Goal: Communication & Community: Answer question/provide support

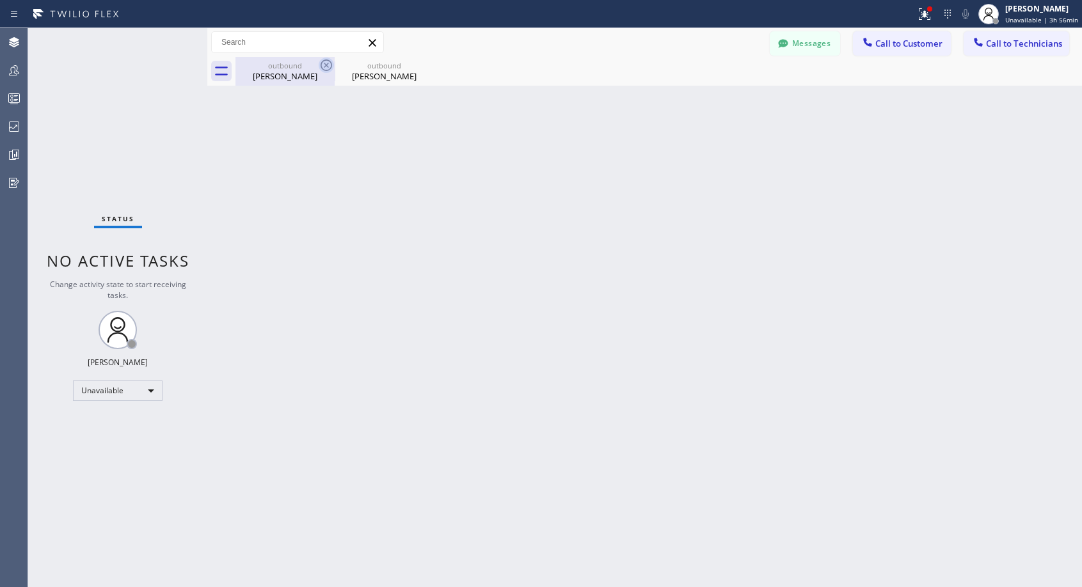
click at [330, 65] on icon at bounding box center [326, 65] width 15 height 15
click at [0, 0] on icon at bounding box center [0, 0] width 0 height 0
click at [330, 65] on div "outbound [PERSON_NAME] outbound [PERSON_NAME]" at bounding box center [658, 71] width 847 height 29
drag, startPoint x: 883, startPoint y: 47, endPoint x: 676, endPoint y: 207, distance: 260.9
click at [883, 47] on span "Call to Customer" at bounding box center [908, 44] width 67 height 12
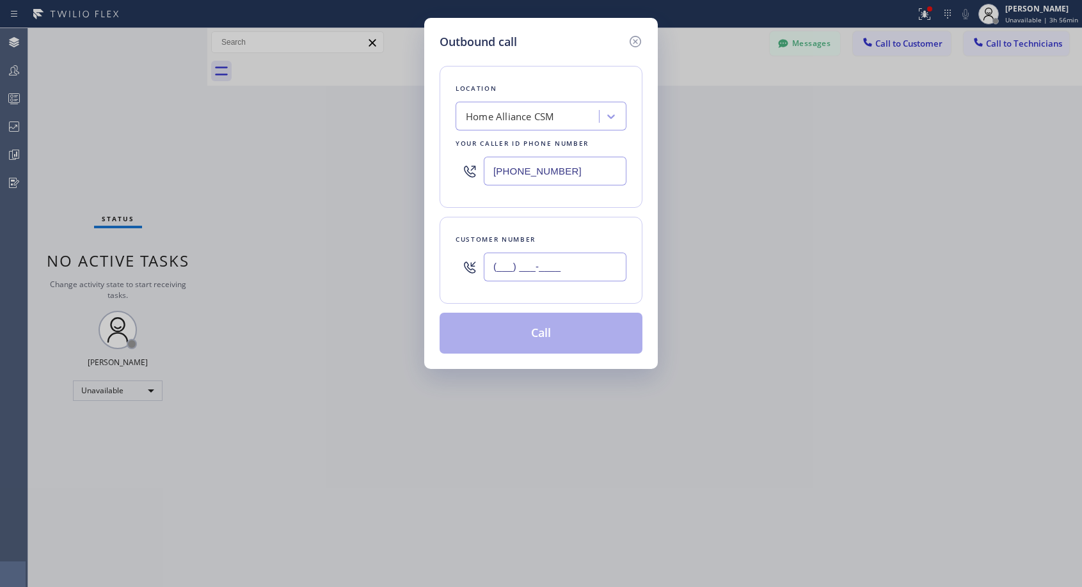
click at [577, 271] on input "(___) ___-____" at bounding box center [555, 267] width 143 height 29
paste input "760) 285-1229"
type input "[PHONE_NUMBER]"
click at [560, 343] on button "Call" at bounding box center [541, 333] width 203 height 41
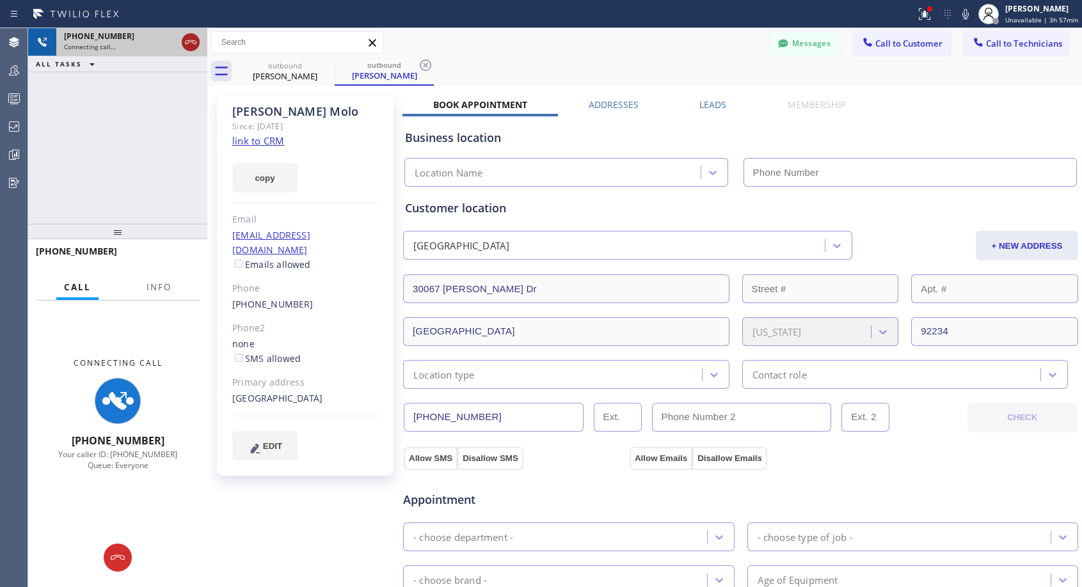
type input "[PHONE_NUMBER]"
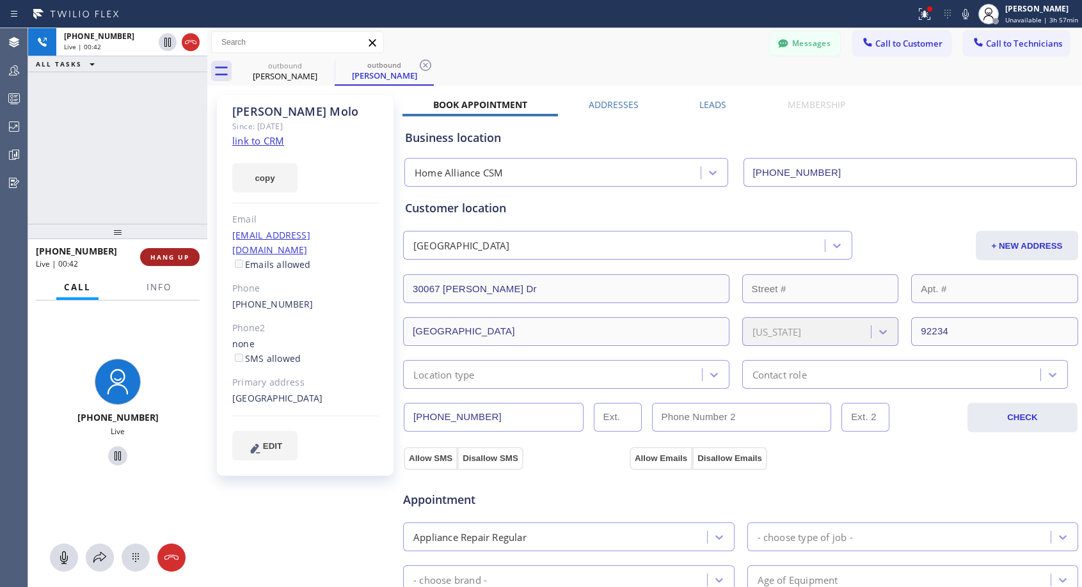
click at [160, 253] on span "HANG UP" at bounding box center [169, 257] width 39 height 9
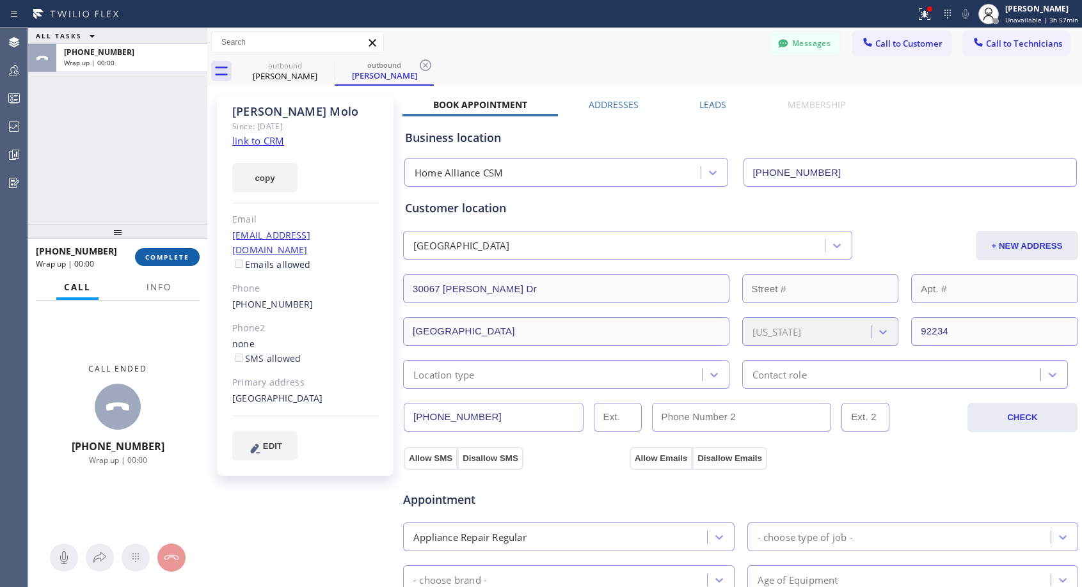
click at [160, 253] on span "COMPLETE" at bounding box center [167, 257] width 44 height 9
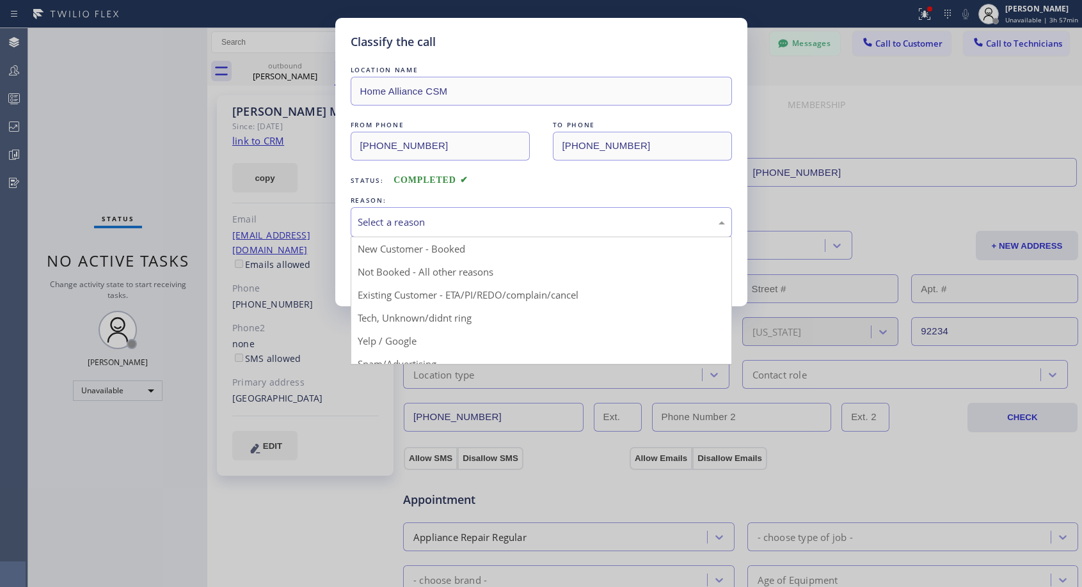
click at [466, 213] on div "Select a reason" at bounding box center [541, 222] width 381 height 30
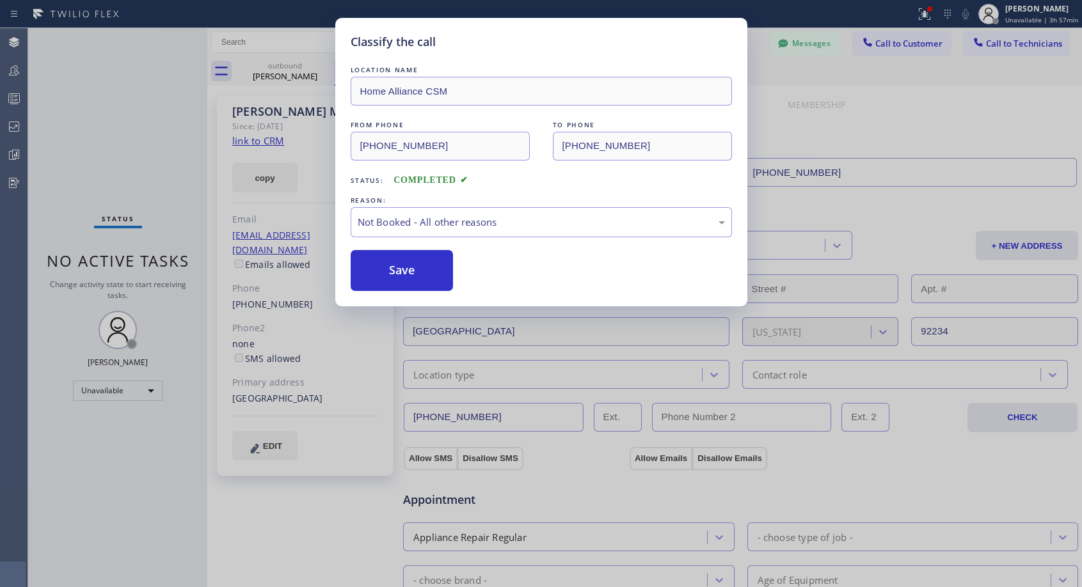
click at [394, 267] on button "Save" at bounding box center [402, 270] width 103 height 41
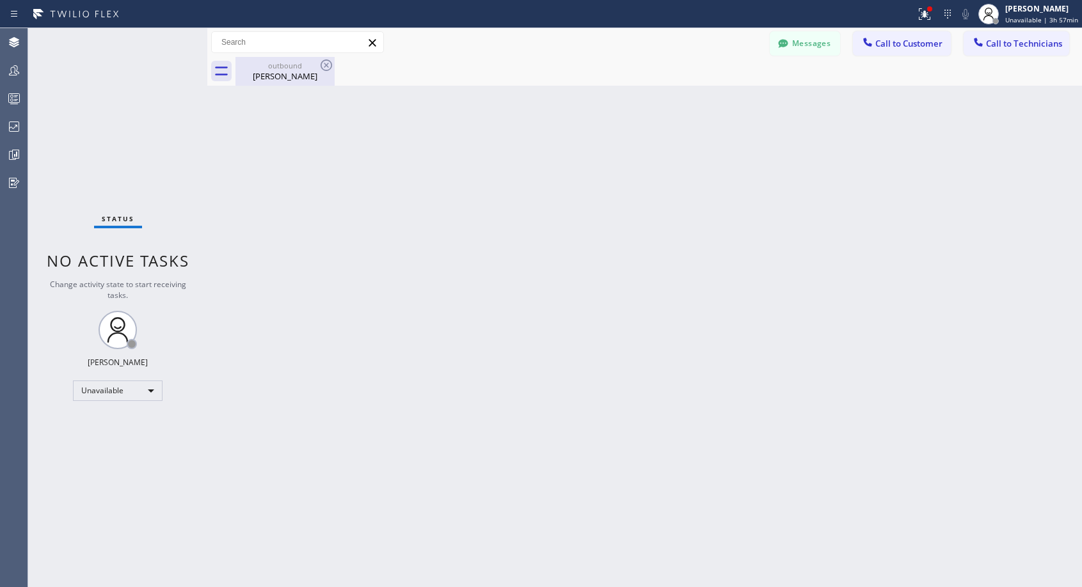
click at [269, 77] on div "[PERSON_NAME]" at bounding box center [285, 76] width 97 height 12
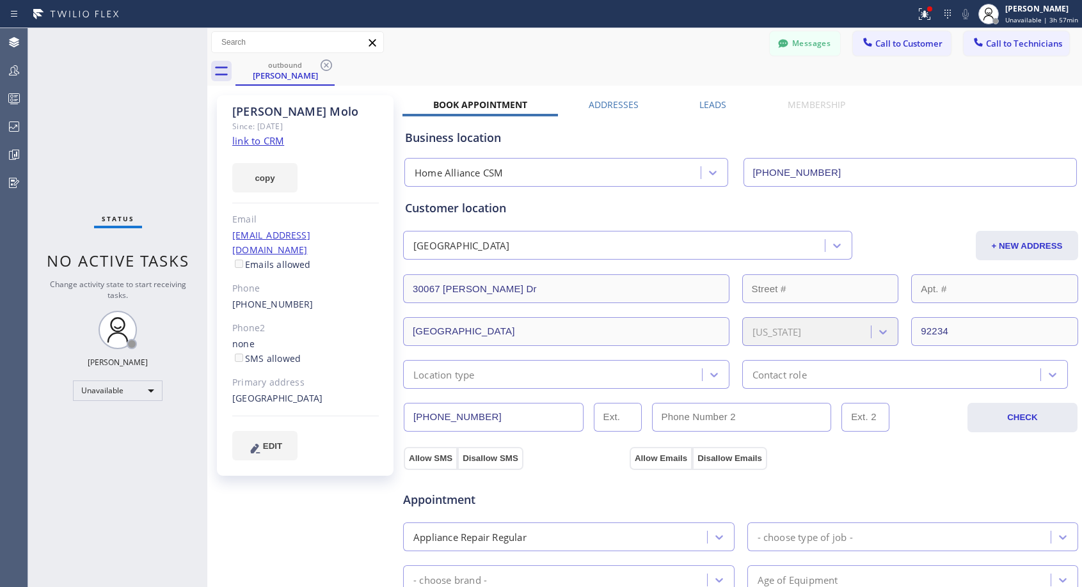
click at [328, 298] on div "[PHONE_NUMBER]" at bounding box center [305, 305] width 147 height 15
copy div "[PHONE_NUMBER]"
click at [907, 40] on span "Call to Customer" at bounding box center [908, 44] width 67 height 12
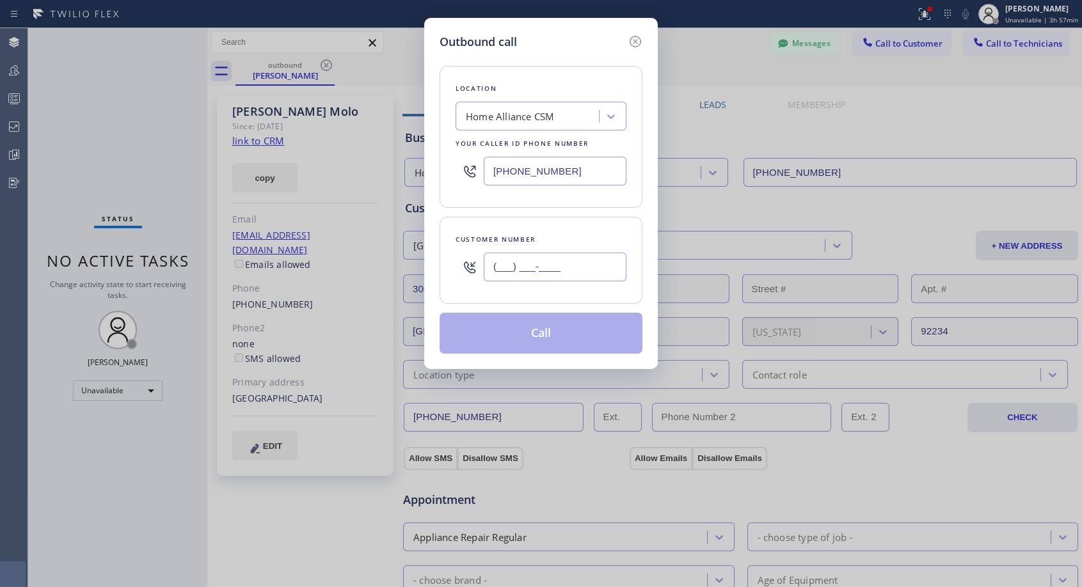
click at [603, 274] on input "(___) ___-____" at bounding box center [555, 267] width 143 height 29
paste input "760) 285-1229"
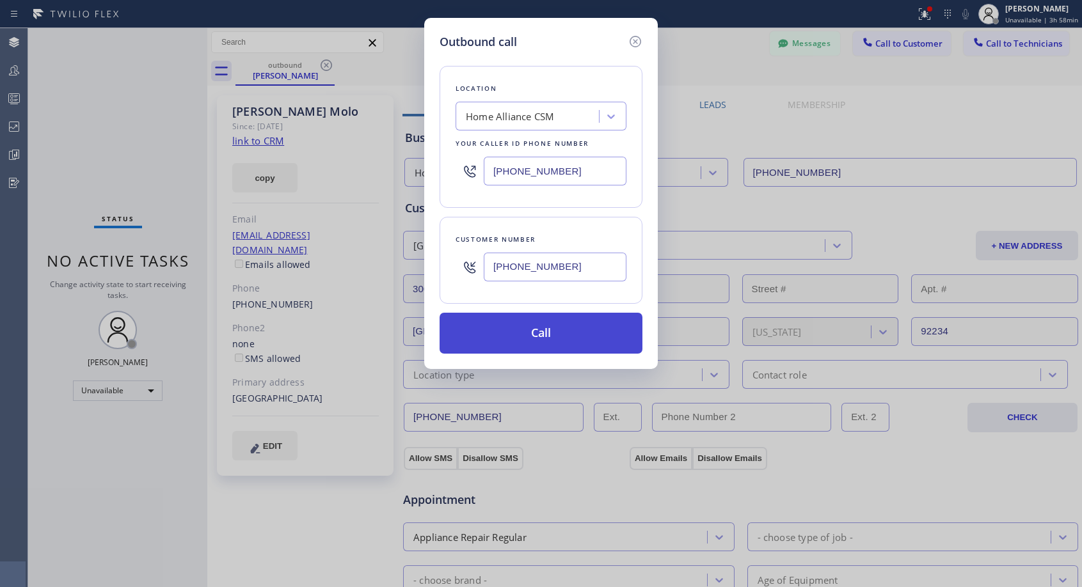
type input "[PHONE_NUMBER]"
click at [585, 320] on button "Call" at bounding box center [541, 333] width 203 height 41
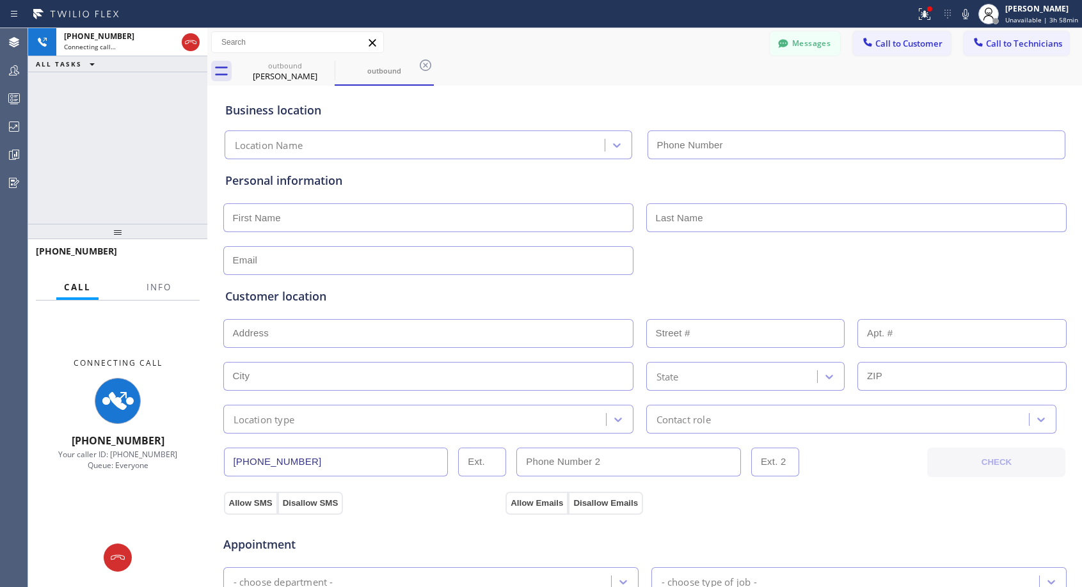
type input "[PHONE_NUMBER]"
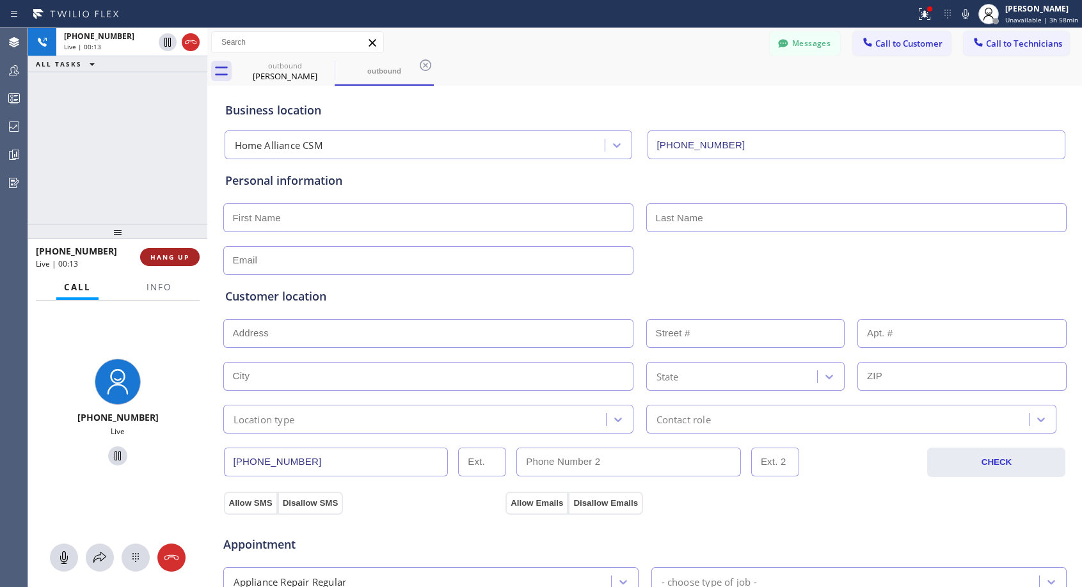
click at [178, 256] on span "HANG UP" at bounding box center [169, 257] width 39 height 9
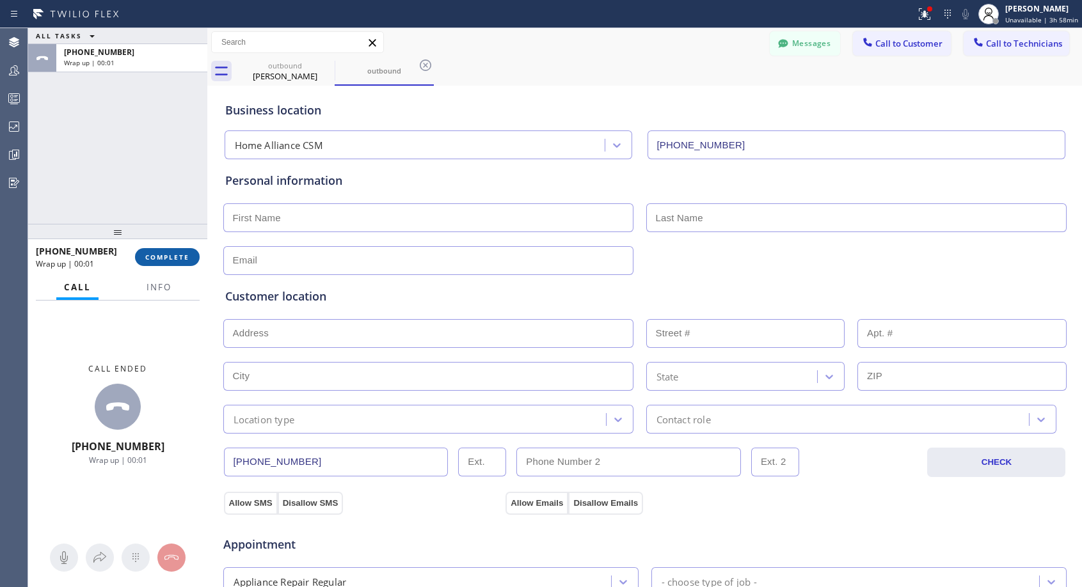
click at [178, 256] on span "COMPLETE" at bounding box center [167, 257] width 44 height 9
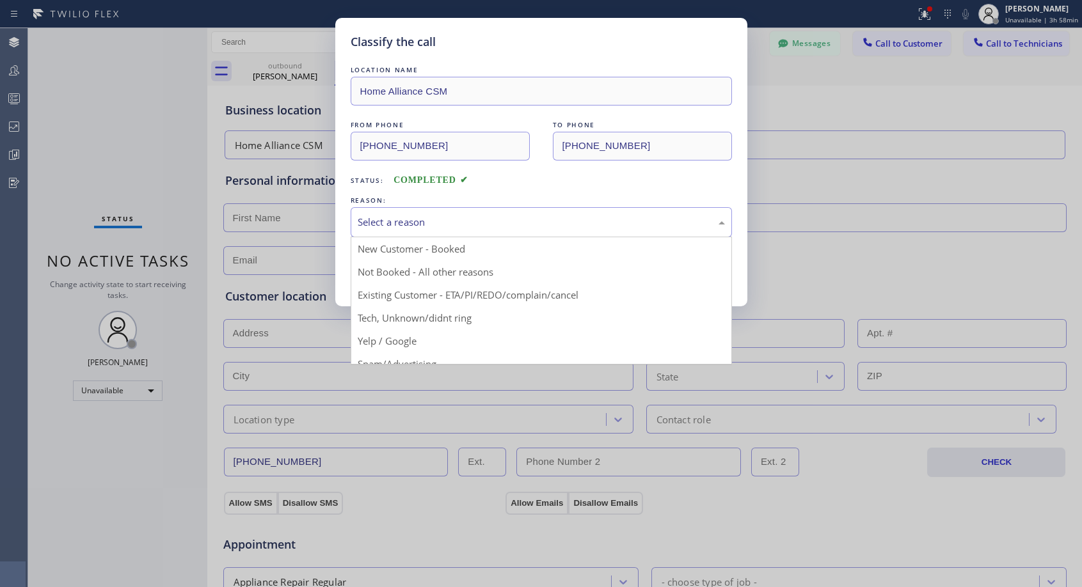
click at [386, 220] on div "Select a reason" at bounding box center [541, 222] width 367 height 15
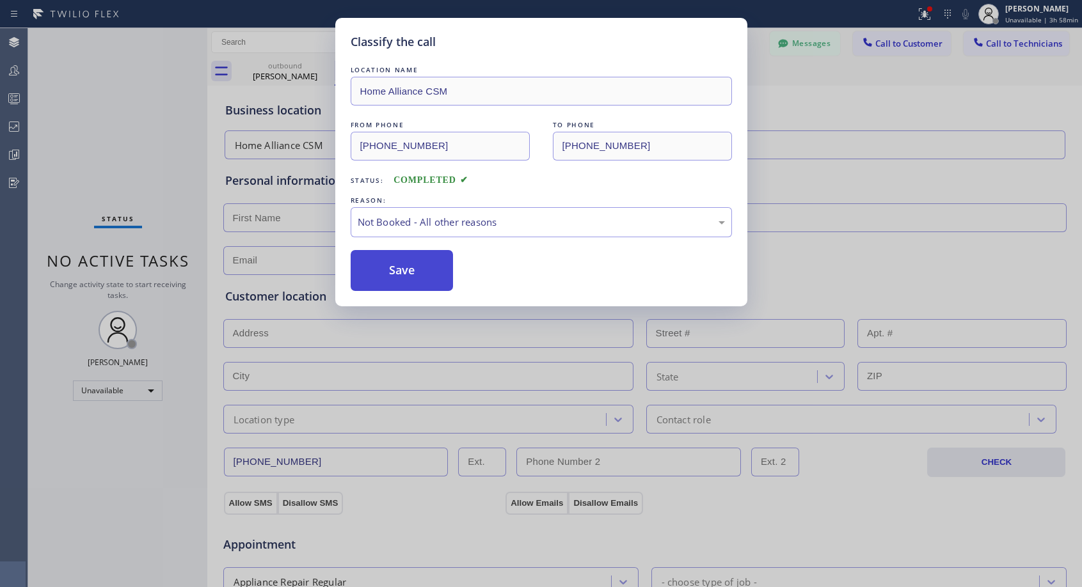
click at [386, 271] on button "Save" at bounding box center [402, 270] width 103 height 41
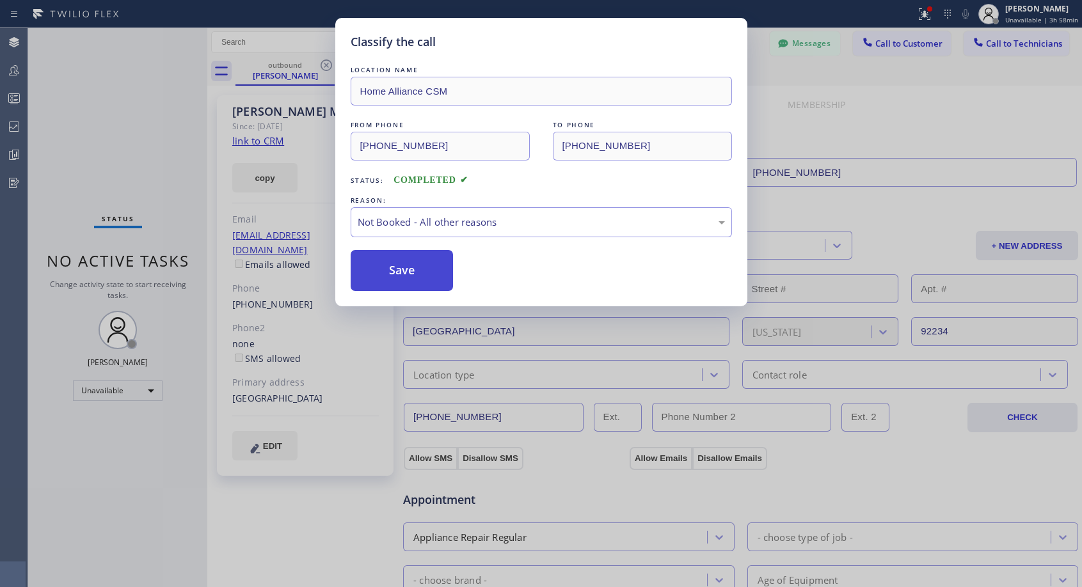
click at [386, 270] on div "Classify the call LOCATION NAME Home Alliance CSM FROM PHONE [PHONE_NUMBER] TO …" at bounding box center [555, 307] width 1054 height 559
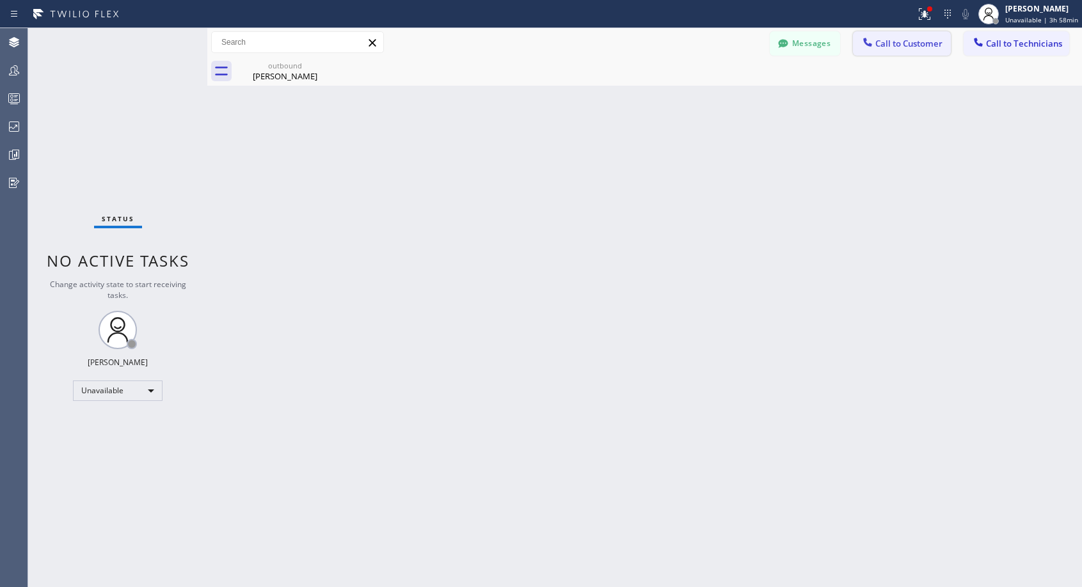
click at [891, 40] on span "Call to Customer" at bounding box center [908, 44] width 67 height 12
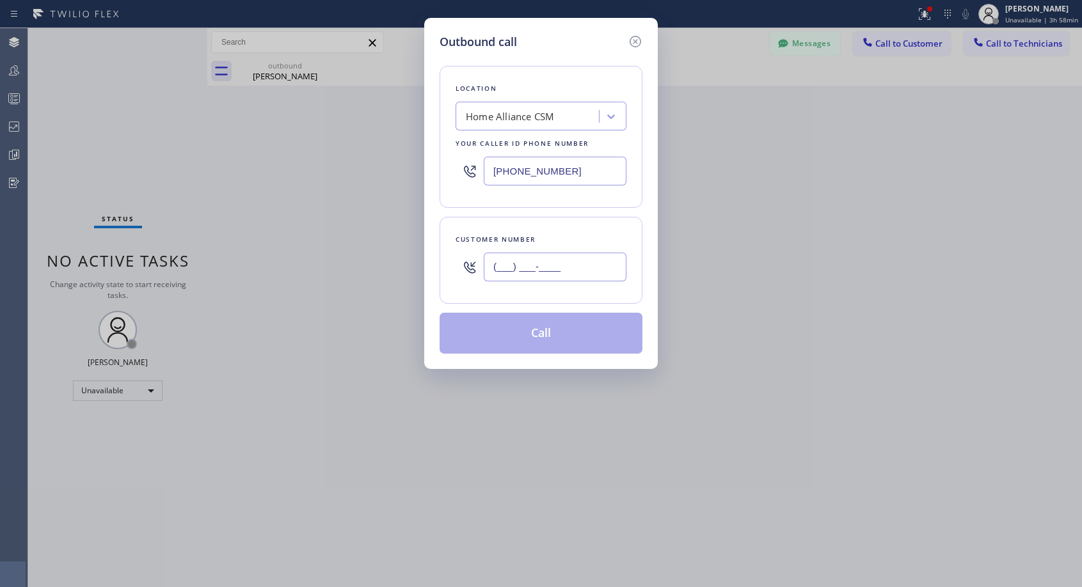
click at [537, 276] on input "(___) ___-____" at bounding box center [555, 267] width 143 height 29
paste input "760) 285-1229"
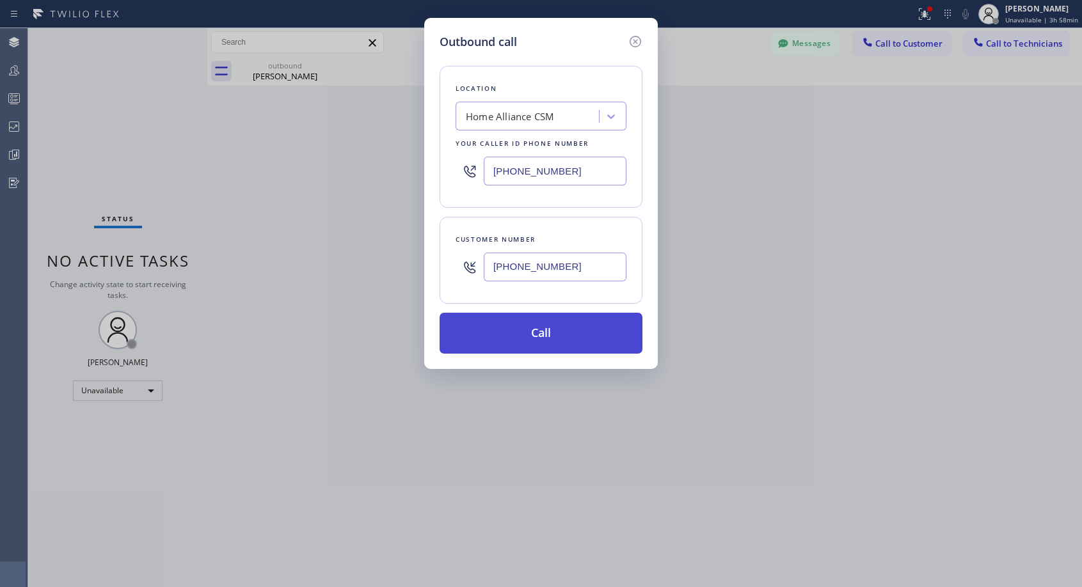
type input "[PHONE_NUMBER]"
click at [544, 328] on button "Call" at bounding box center [541, 333] width 203 height 41
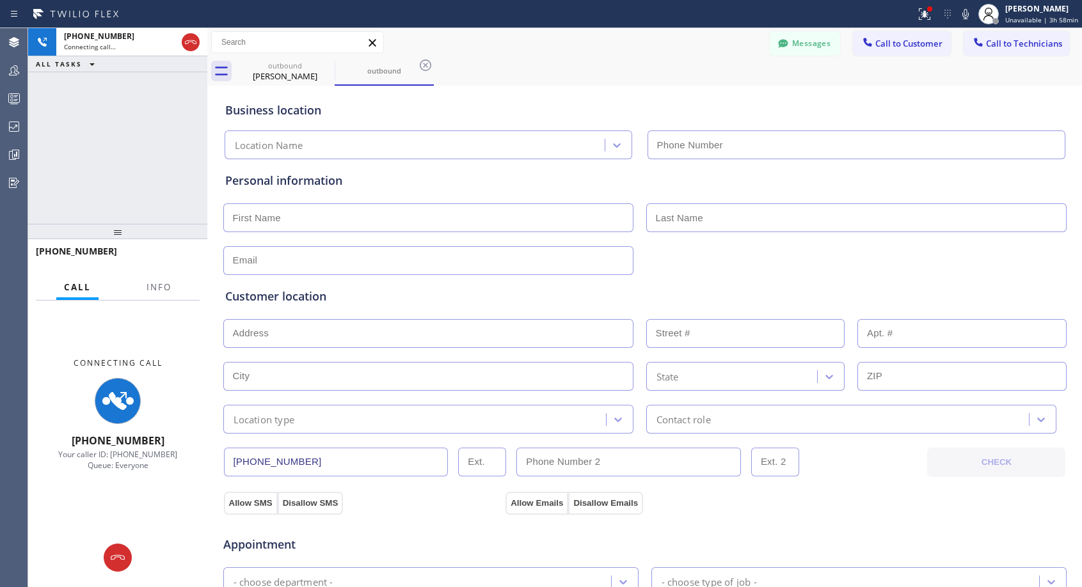
type input "[PHONE_NUMBER]"
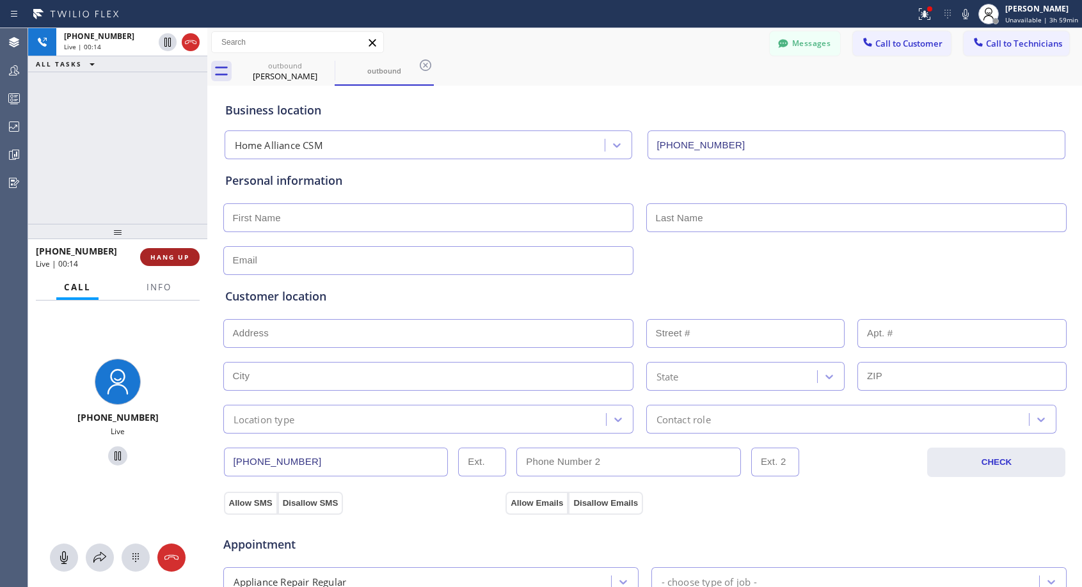
click at [183, 258] on span "HANG UP" at bounding box center [169, 257] width 39 height 9
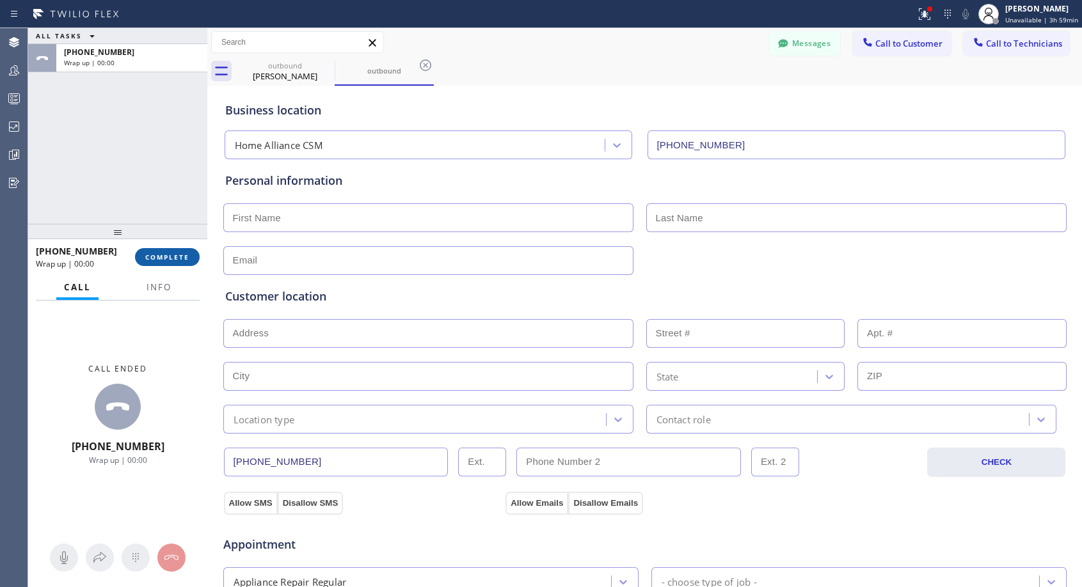
click at [183, 258] on span "COMPLETE" at bounding box center [167, 257] width 44 height 9
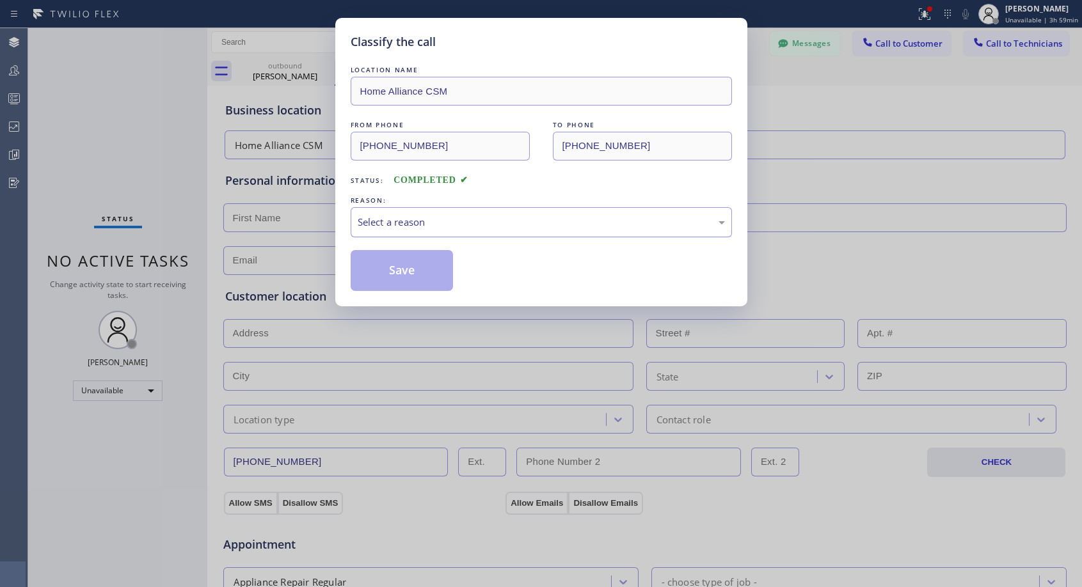
click at [425, 215] on div "Select a reason" at bounding box center [541, 222] width 367 height 15
click at [418, 265] on button "Save" at bounding box center [402, 270] width 103 height 41
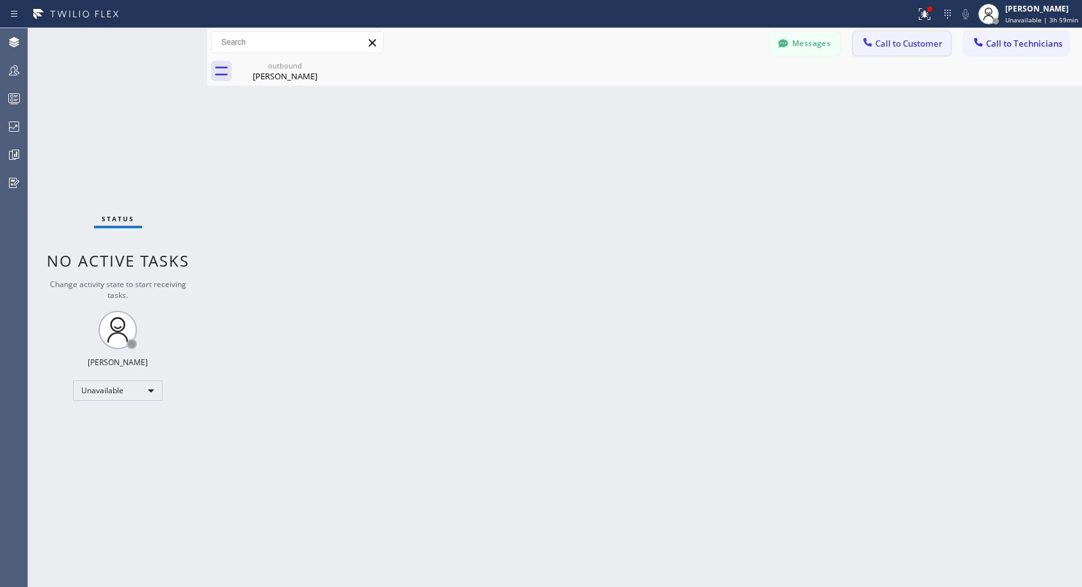
click at [890, 43] on span "Call to Customer" at bounding box center [908, 44] width 67 height 12
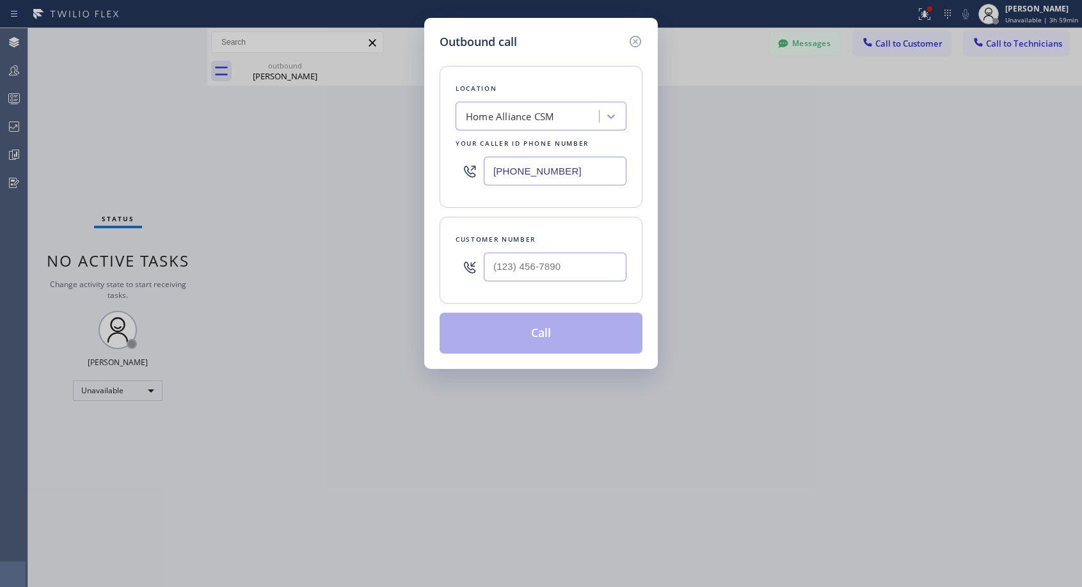
drag, startPoint x: 608, startPoint y: 251, endPoint x: 606, endPoint y: 262, distance: 11.8
click at [608, 258] on div at bounding box center [555, 267] width 143 height 42
click at [606, 262] on input "(___) ___-____" at bounding box center [555, 267] width 143 height 29
paste input "760) 285-1229"
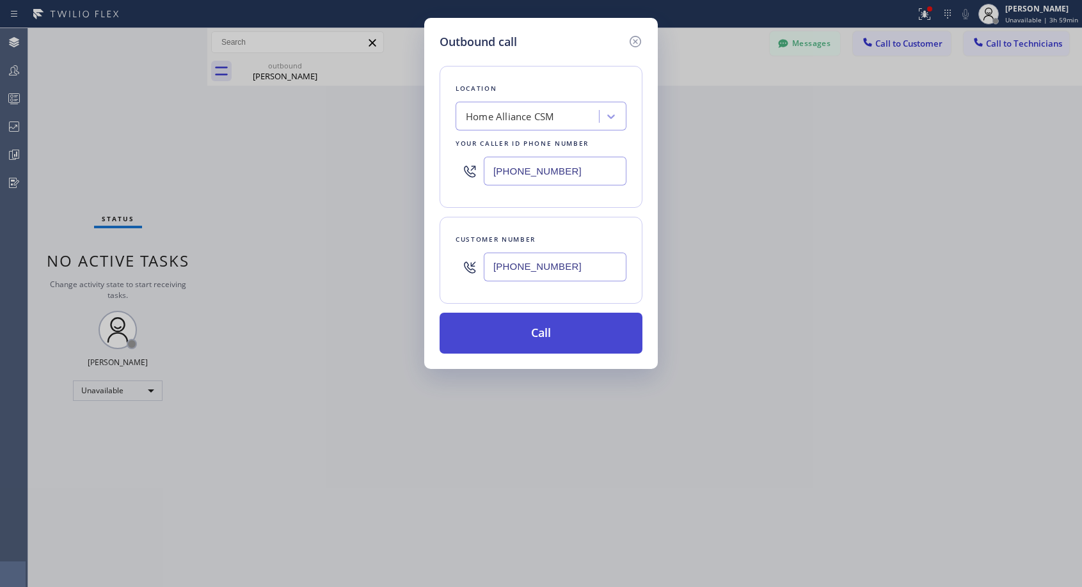
type input "[PHONE_NUMBER]"
click at [551, 334] on button "Call" at bounding box center [541, 333] width 203 height 41
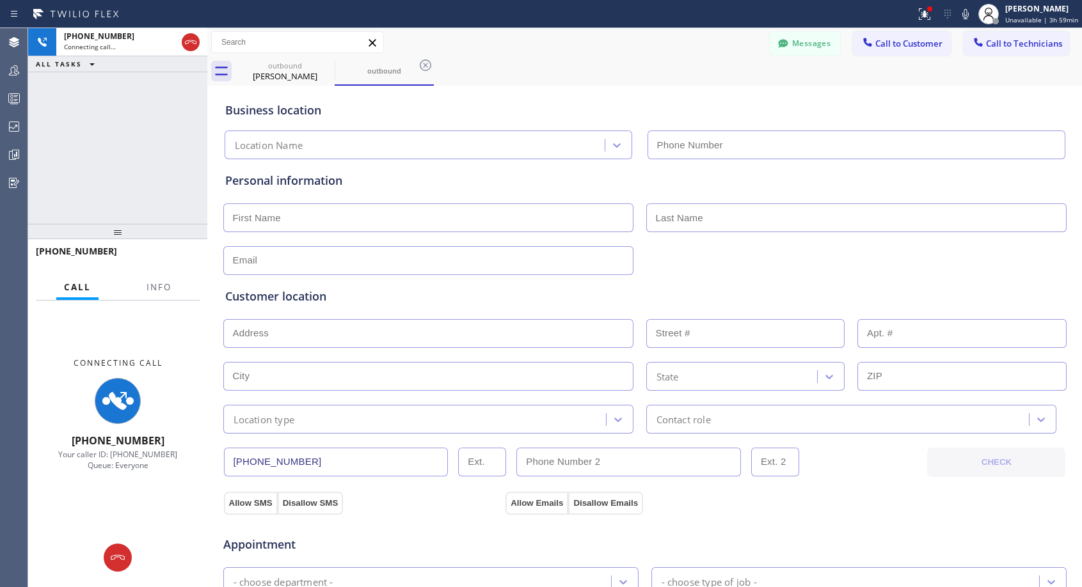
type input "[PHONE_NUMBER]"
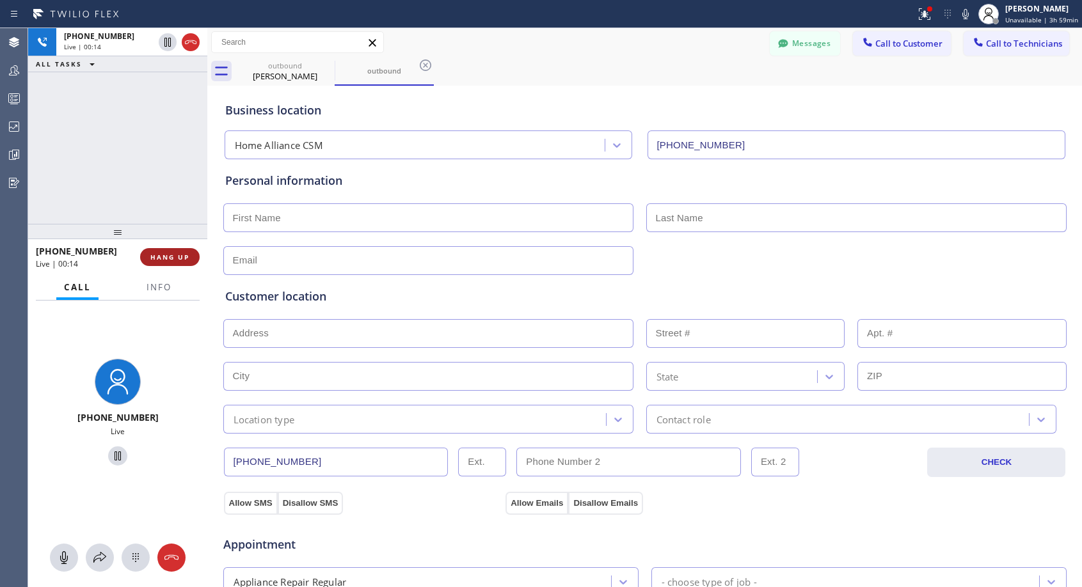
click at [176, 251] on button "HANG UP" at bounding box center [170, 257] width 60 height 18
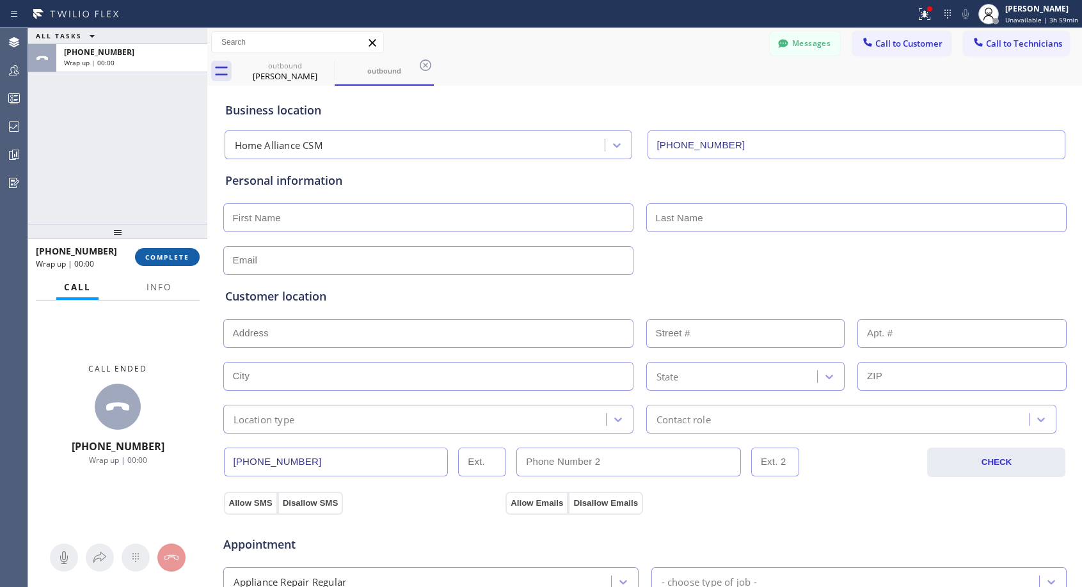
click at [177, 251] on button "COMPLETE" at bounding box center [167, 257] width 65 height 18
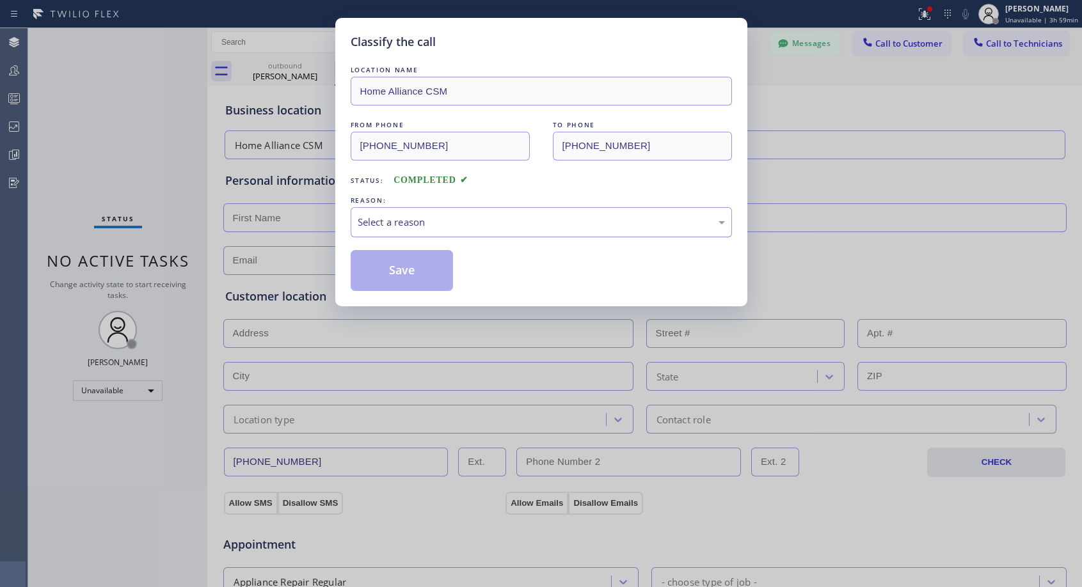
click at [544, 231] on div "Select a reason" at bounding box center [541, 222] width 381 height 30
click at [420, 267] on button "Save" at bounding box center [402, 270] width 103 height 41
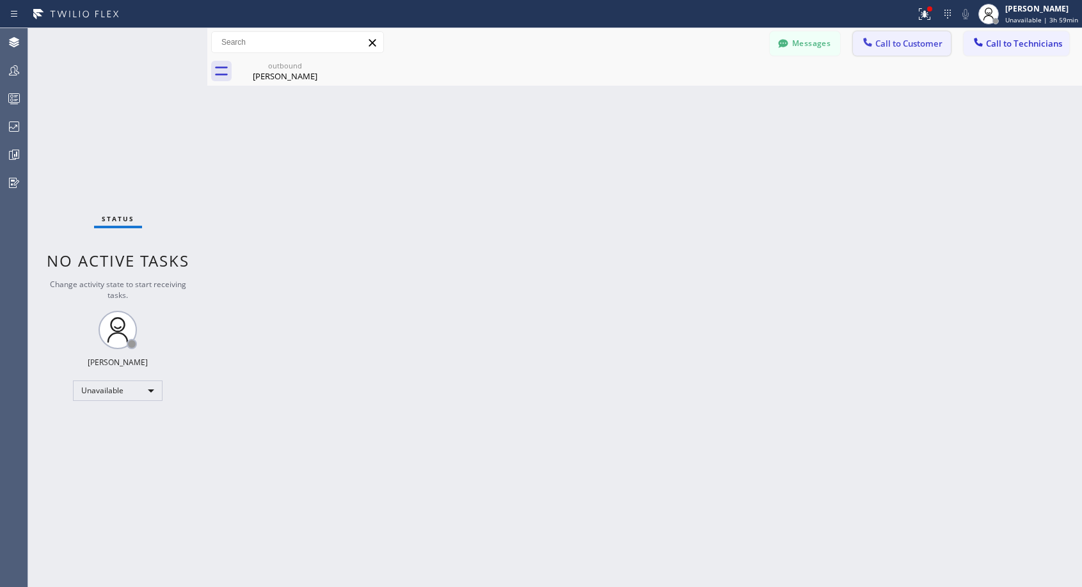
click at [893, 35] on button "Call to Customer" at bounding box center [902, 43] width 98 height 24
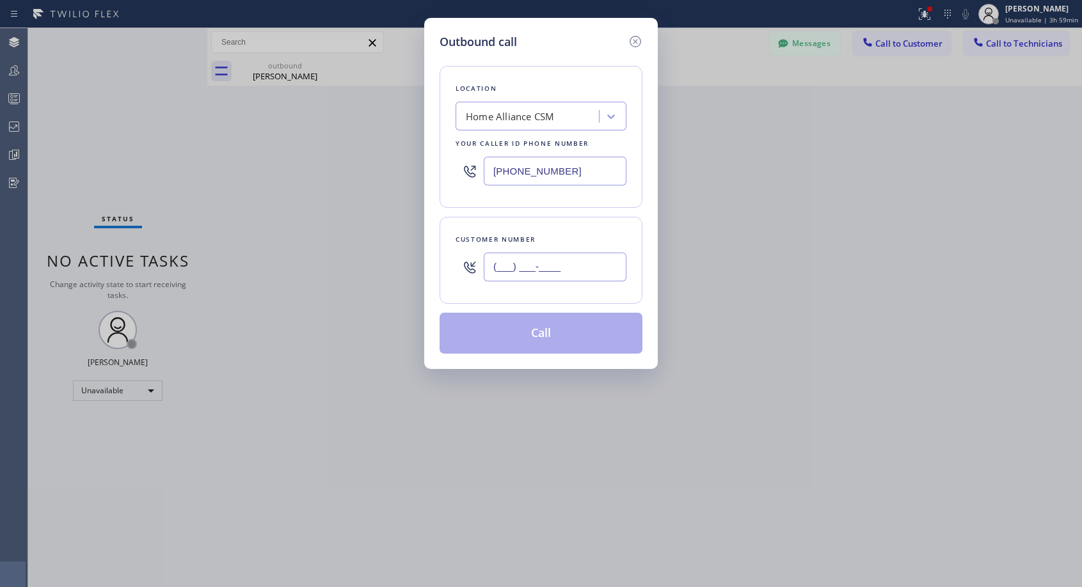
click at [590, 273] on input "(___) ___-____" at bounding box center [555, 267] width 143 height 29
paste input "760) 285-1229"
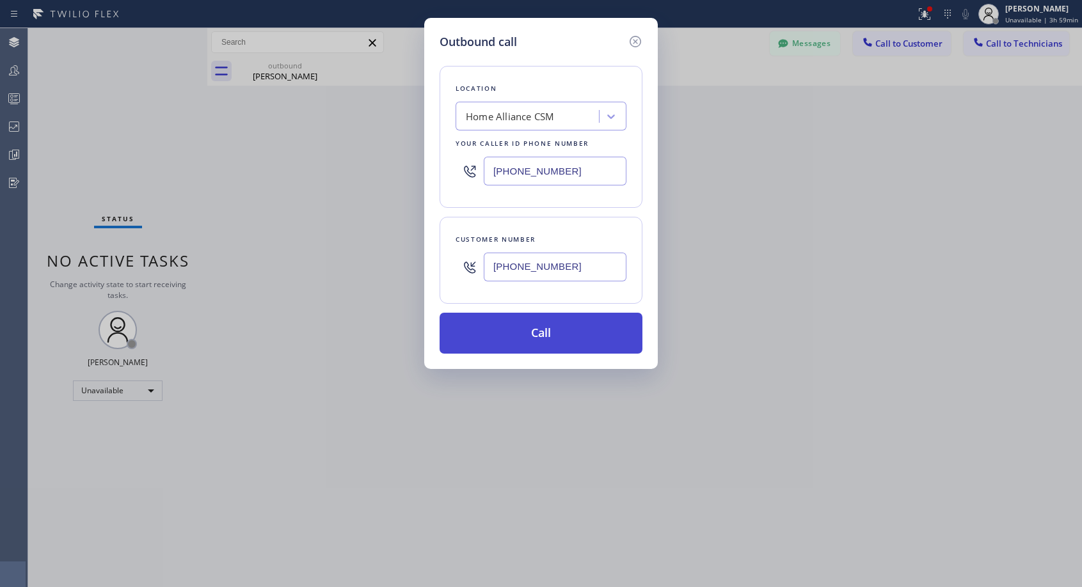
type input "[PHONE_NUMBER]"
click at [559, 336] on button "Call" at bounding box center [541, 333] width 203 height 41
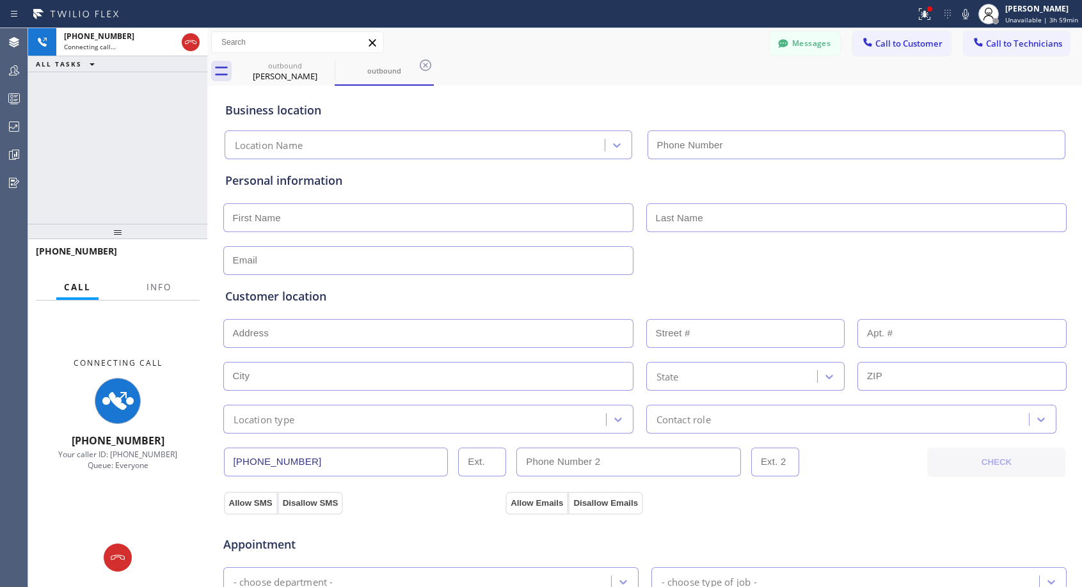
type input "[PHONE_NUMBER]"
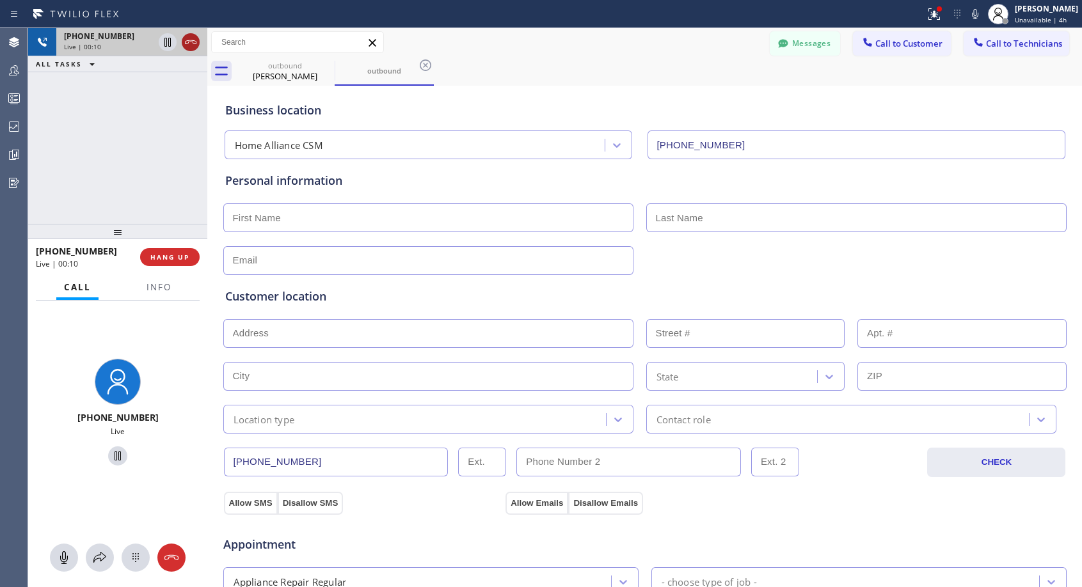
click at [190, 36] on icon at bounding box center [190, 42] width 15 height 15
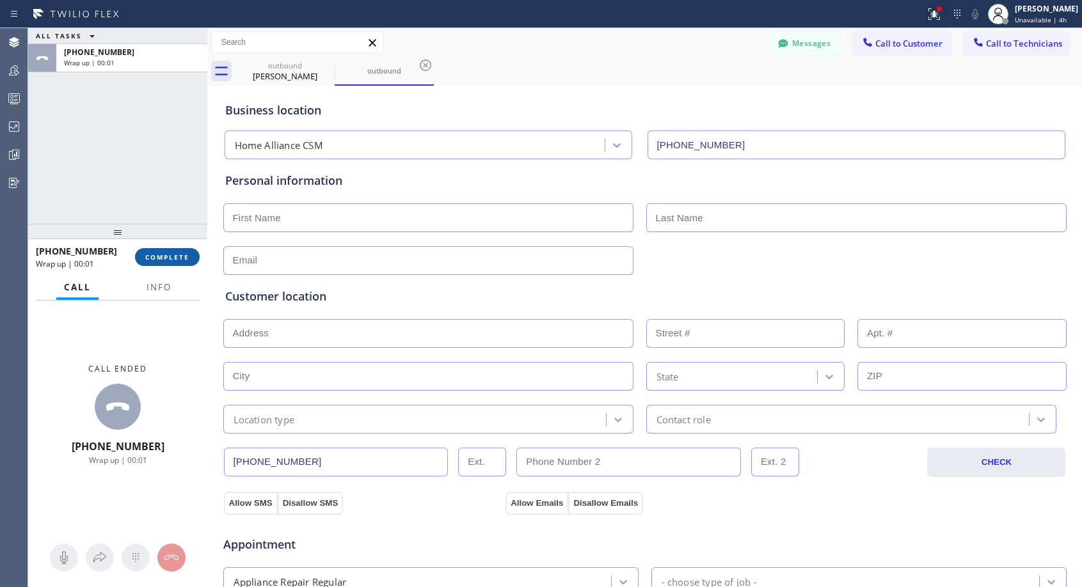
click at [149, 258] on span "COMPLETE" at bounding box center [167, 257] width 44 height 9
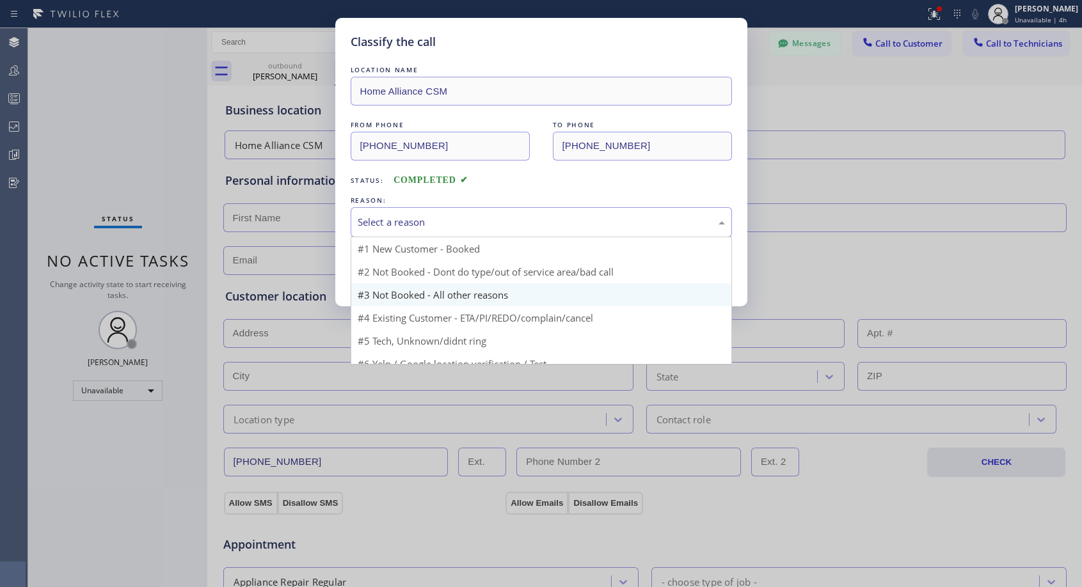
drag, startPoint x: 425, startPoint y: 219, endPoint x: 397, endPoint y: 268, distance: 56.2
click at [426, 219] on div "Select a reason" at bounding box center [541, 222] width 367 height 15
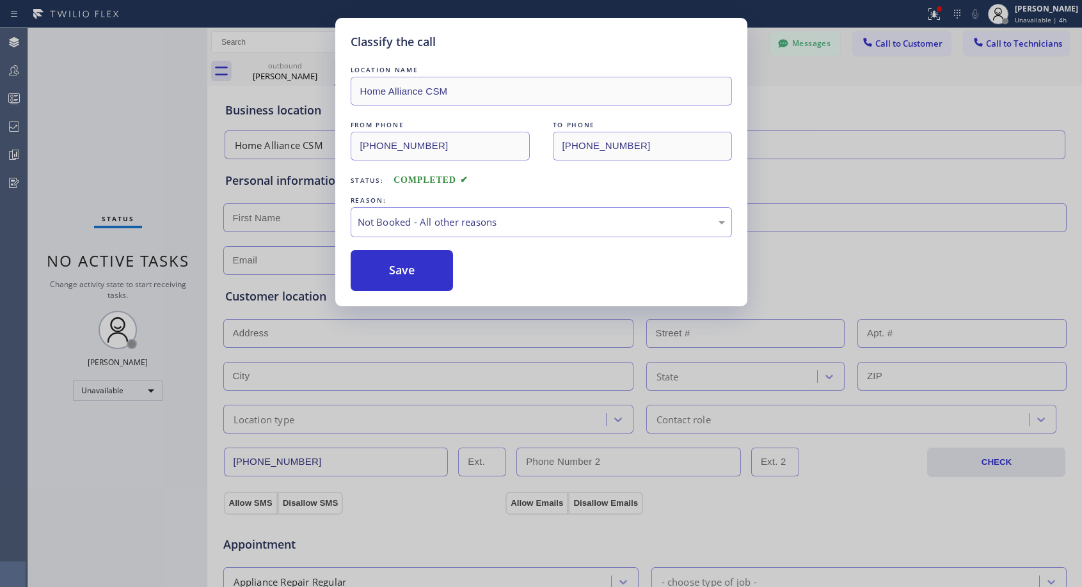
click at [397, 268] on button "Save" at bounding box center [402, 270] width 103 height 41
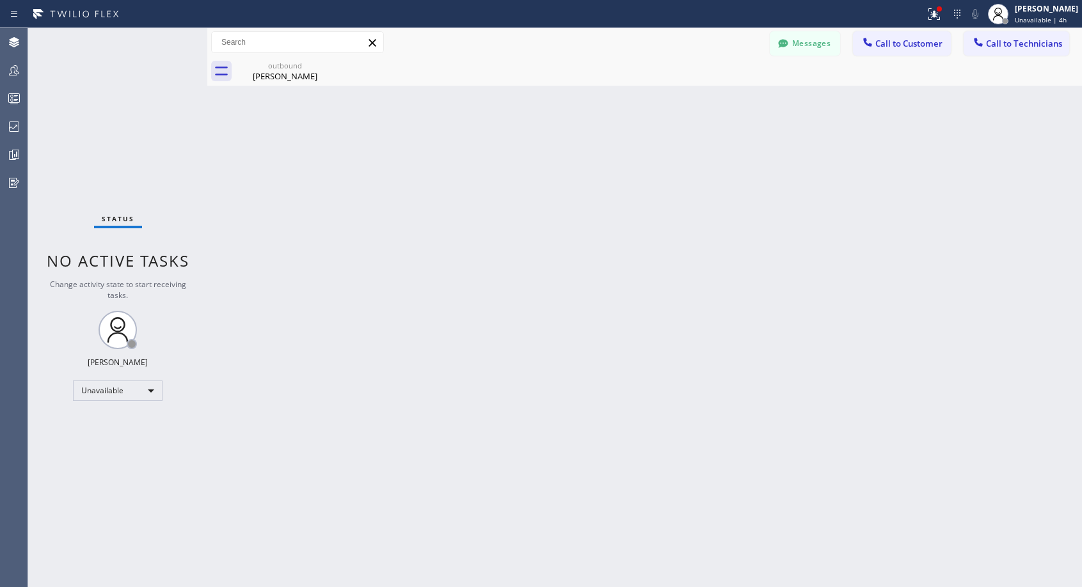
click at [916, 48] on span "Call to Customer" at bounding box center [908, 44] width 67 height 12
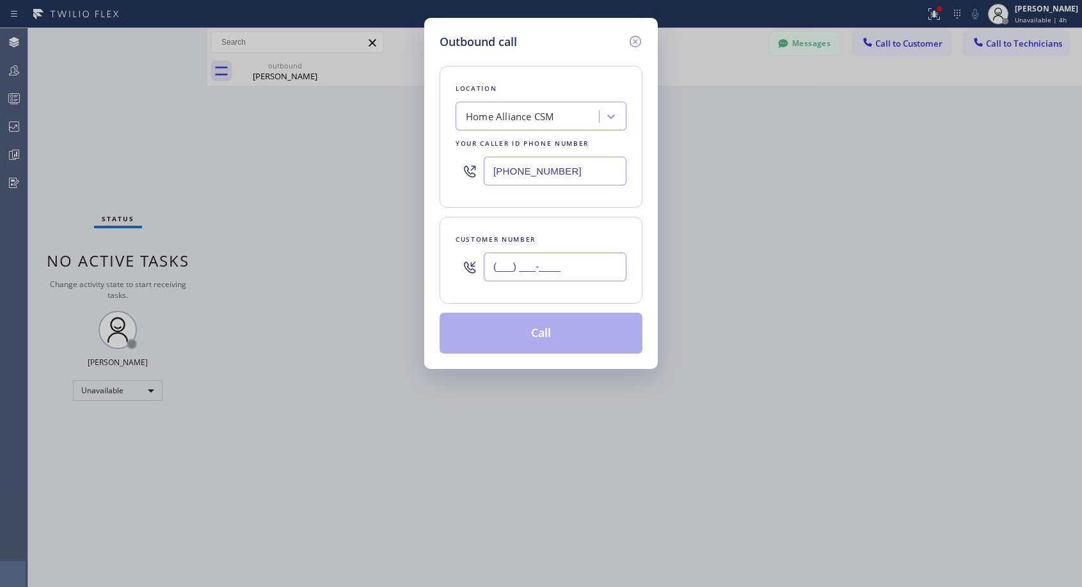
click at [543, 276] on input "(___) ___-____" at bounding box center [555, 267] width 143 height 29
paste input "760) 285-1229"
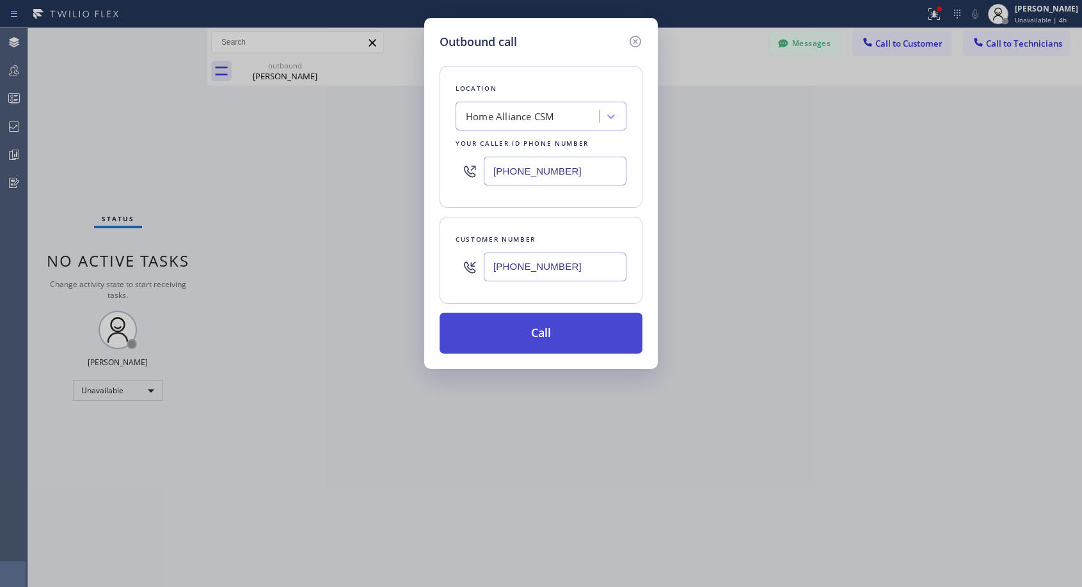
type input "[PHONE_NUMBER]"
click at [548, 325] on button "Call" at bounding box center [541, 333] width 203 height 41
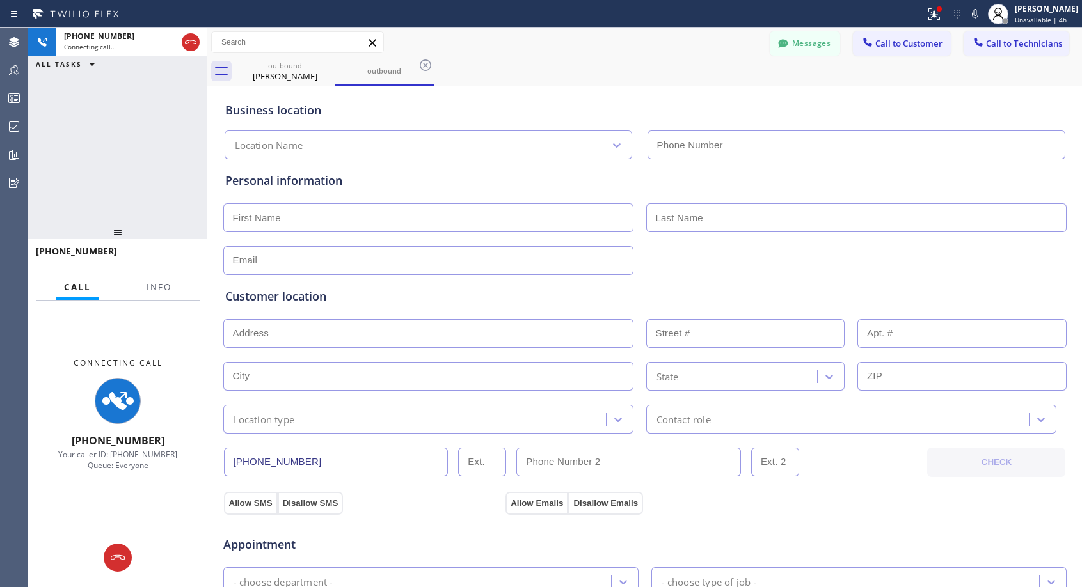
type input "[PHONE_NUMBER]"
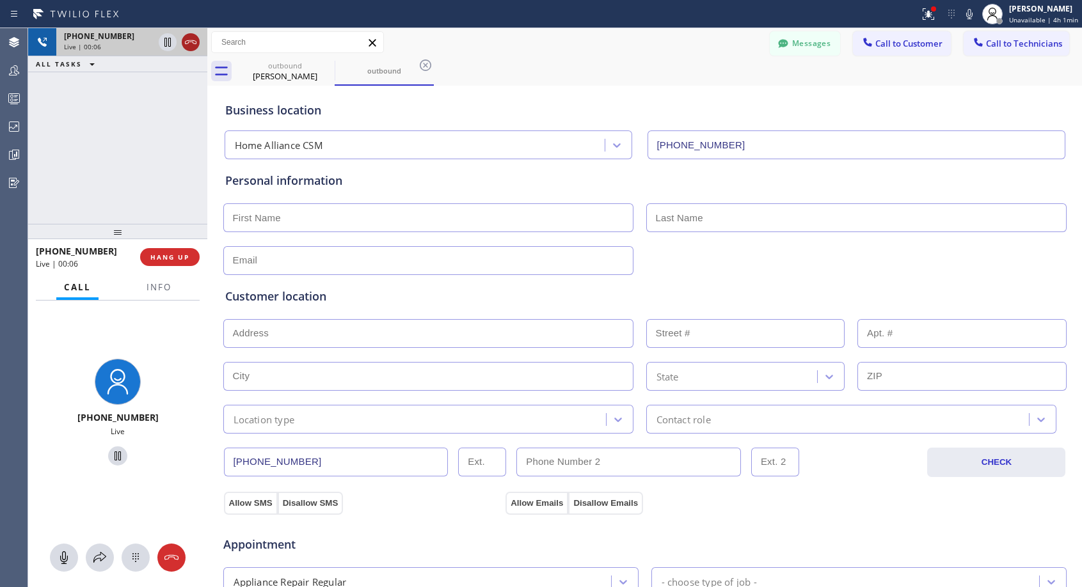
click at [189, 42] on icon at bounding box center [191, 42] width 12 height 4
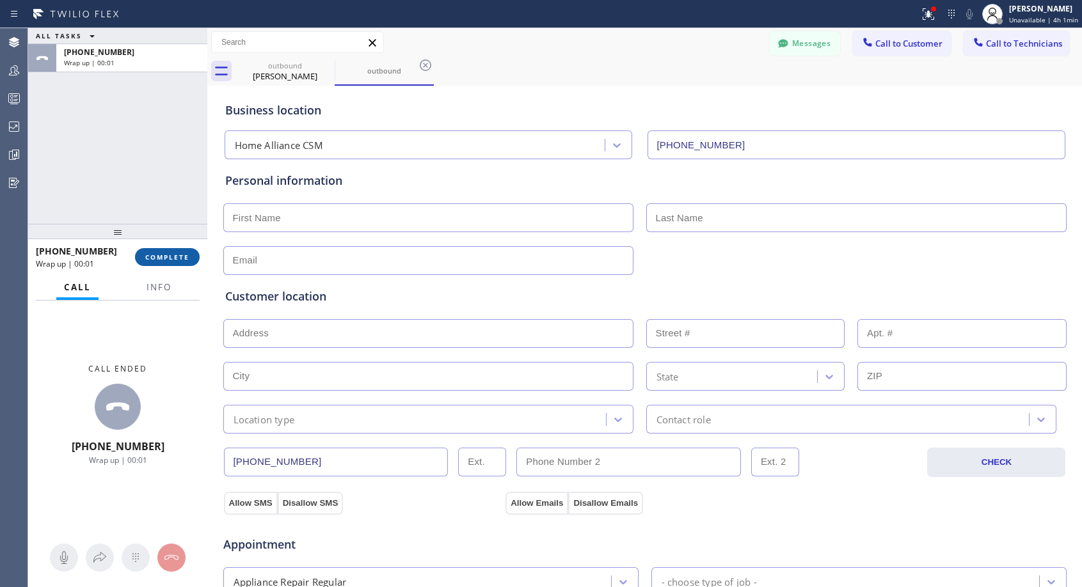
click at [185, 255] on span "COMPLETE" at bounding box center [167, 257] width 44 height 9
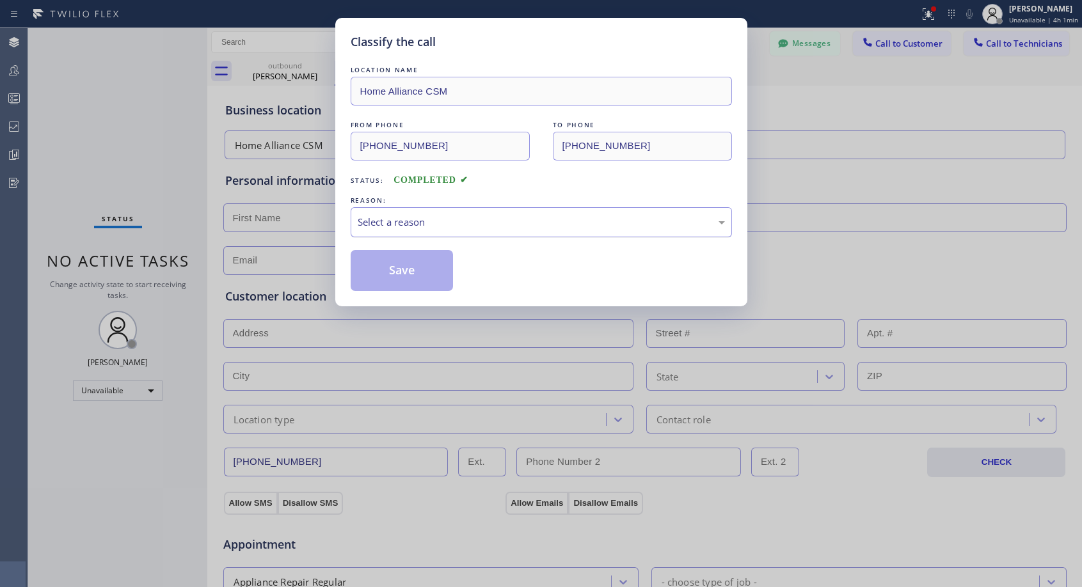
click at [422, 219] on div "Select a reason" at bounding box center [541, 222] width 367 height 15
click at [386, 274] on button "Save" at bounding box center [402, 270] width 103 height 41
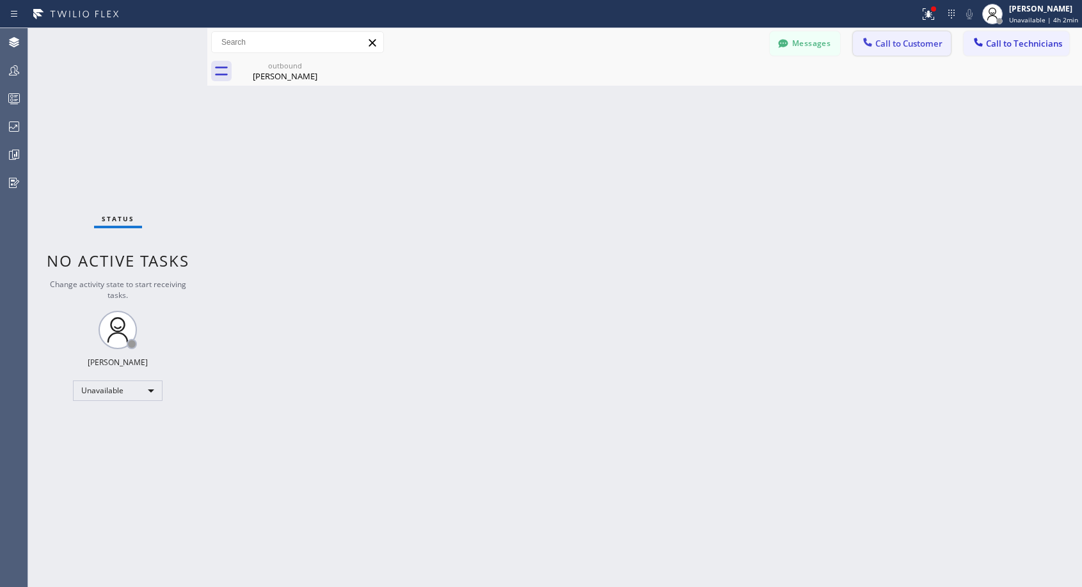
click at [877, 46] on span "Call to Customer" at bounding box center [908, 44] width 67 height 12
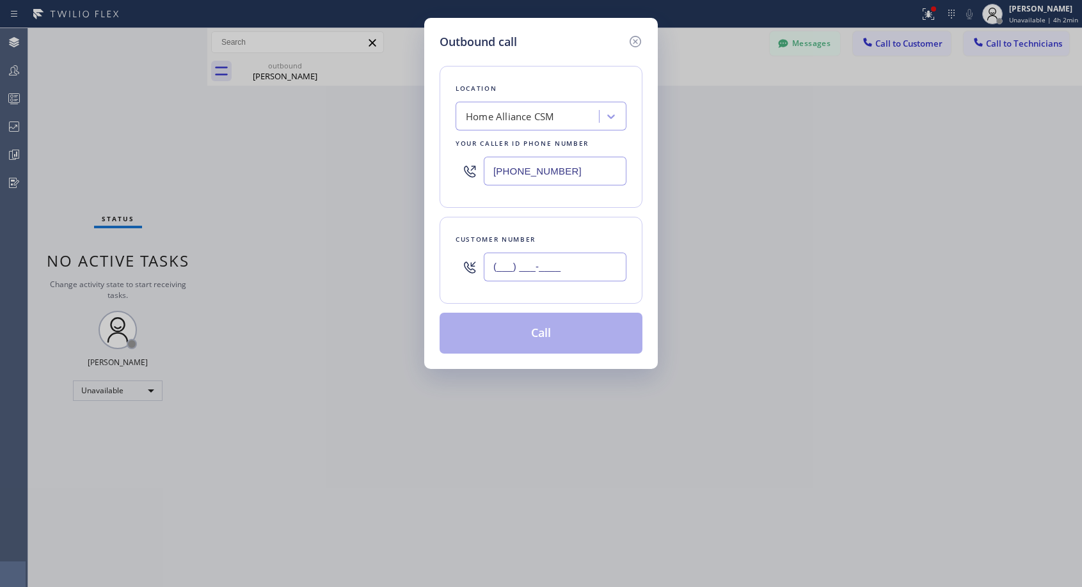
click at [568, 262] on input "(___) ___-____" at bounding box center [555, 267] width 143 height 29
paste input "815) 238-0374"
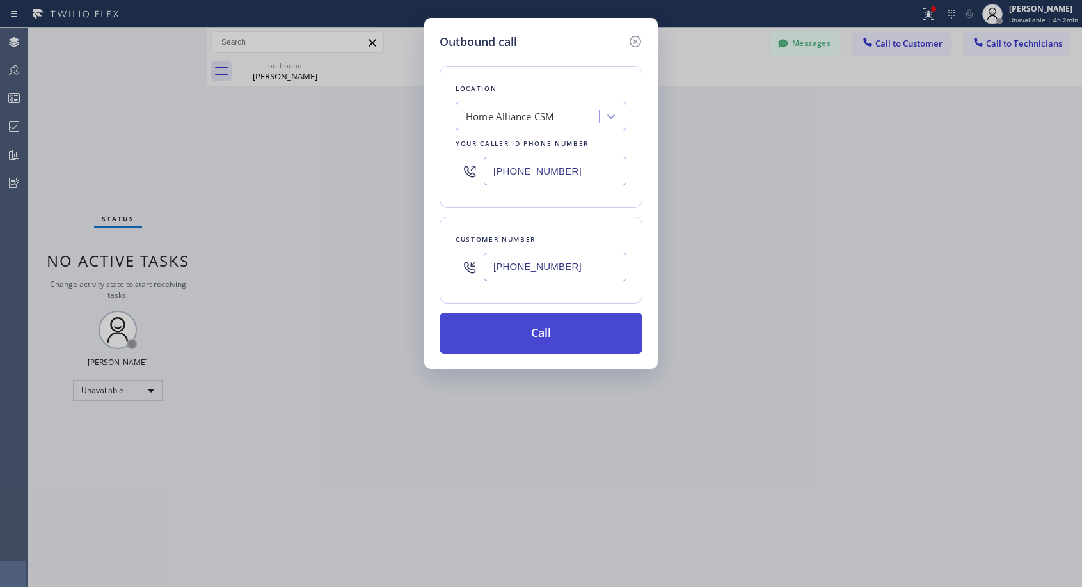
type input "[PHONE_NUMBER]"
click at [546, 344] on button "Call" at bounding box center [541, 333] width 203 height 41
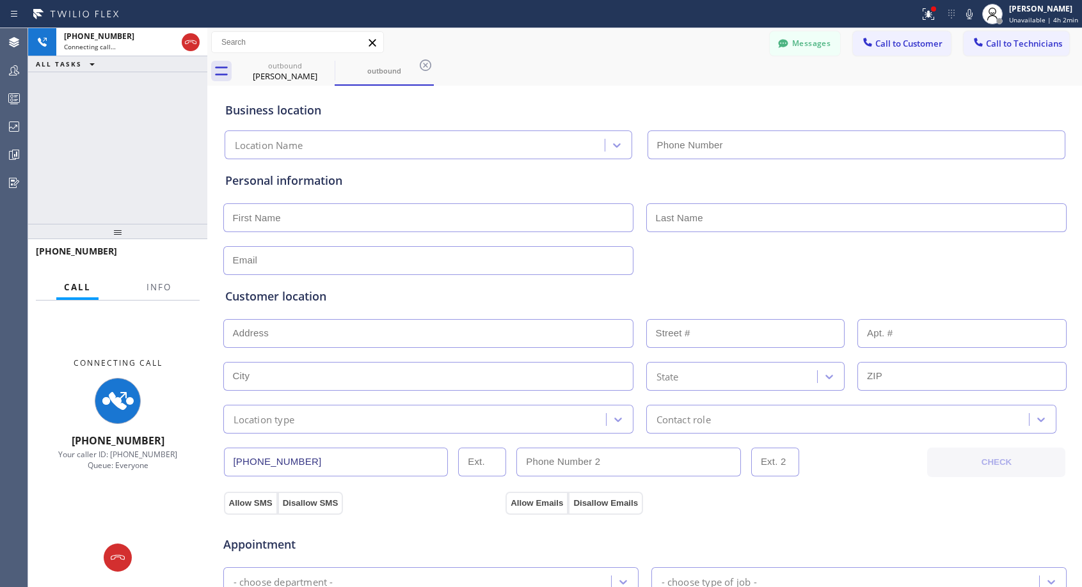
type input "[PHONE_NUMBER]"
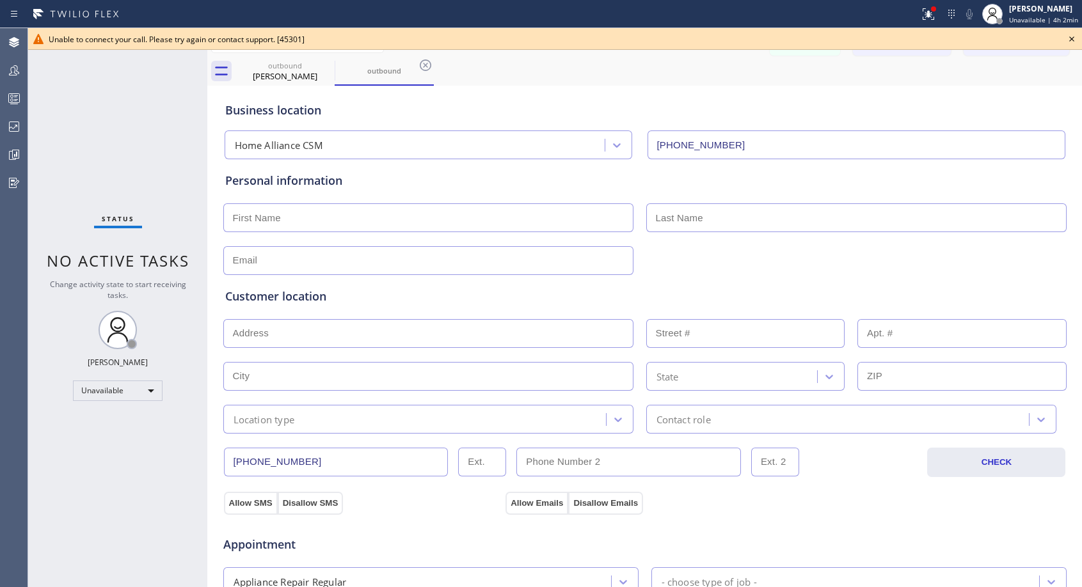
click at [1074, 37] on icon at bounding box center [1071, 38] width 5 height 5
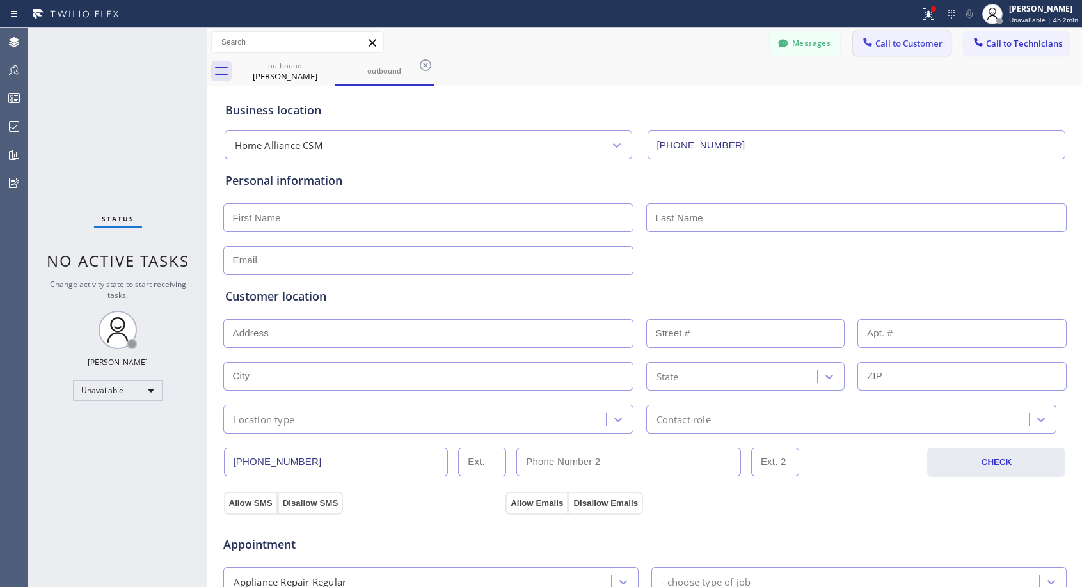
click at [912, 38] on span "Call to Customer" at bounding box center [908, 44] width 67 height 12
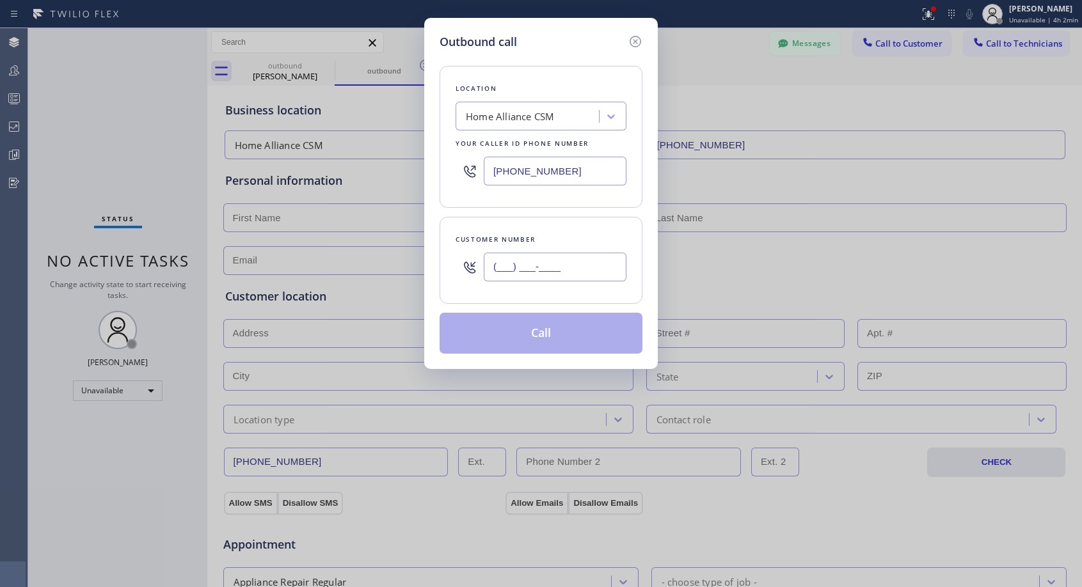
click at [559, 271] on input "(___) ___-____" at bounding box center [555, 267] width 143 height 29
paste input "815) 238-0374"
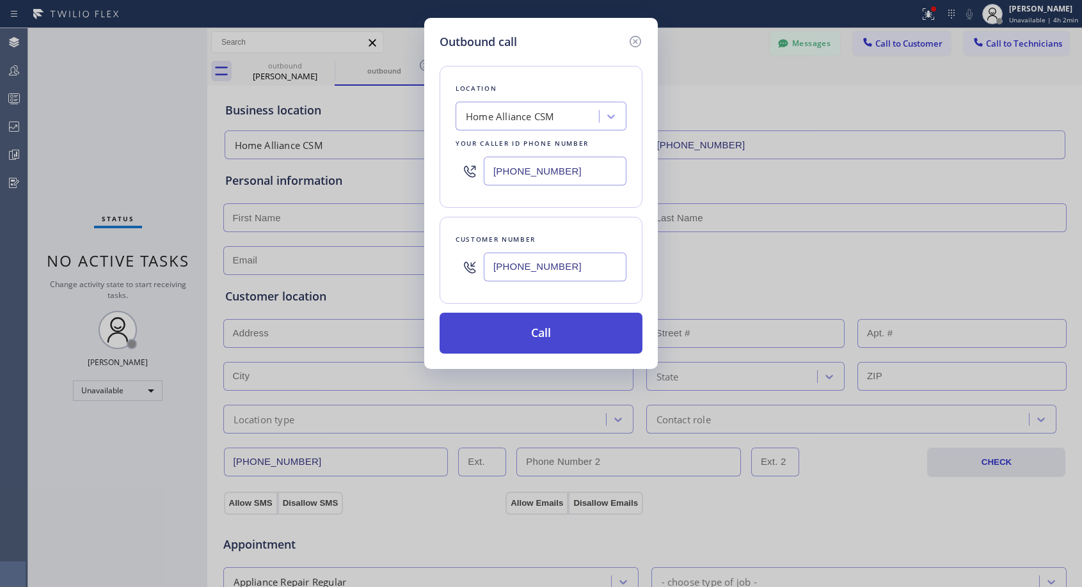
type input "[PHONE_NUMBER]"
click at [563, 327] on button "Call" at bounding box center [541, 333] width 203 height 41
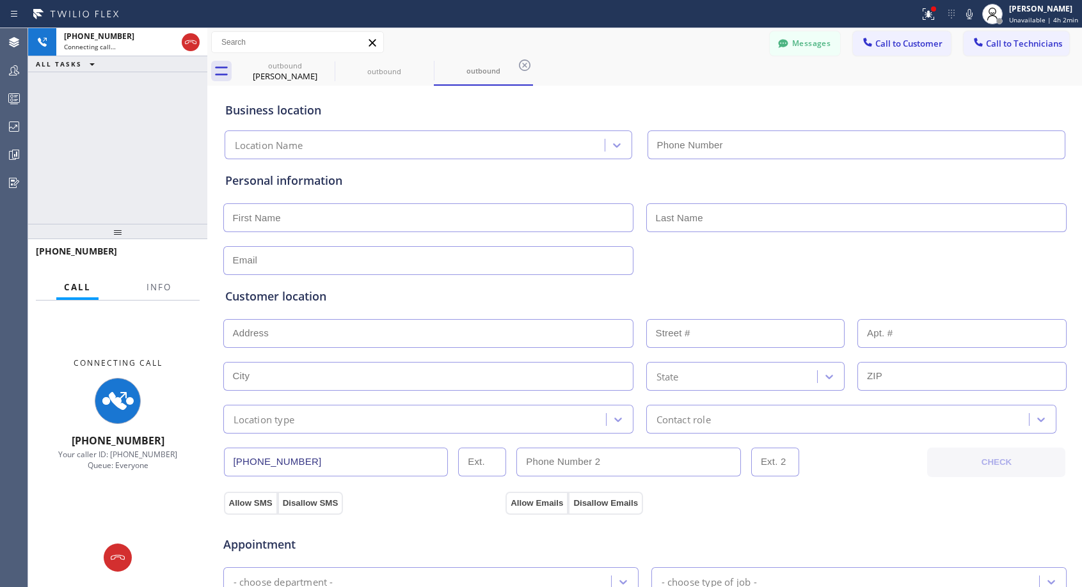
type input "[PHONE_NUMBER]"
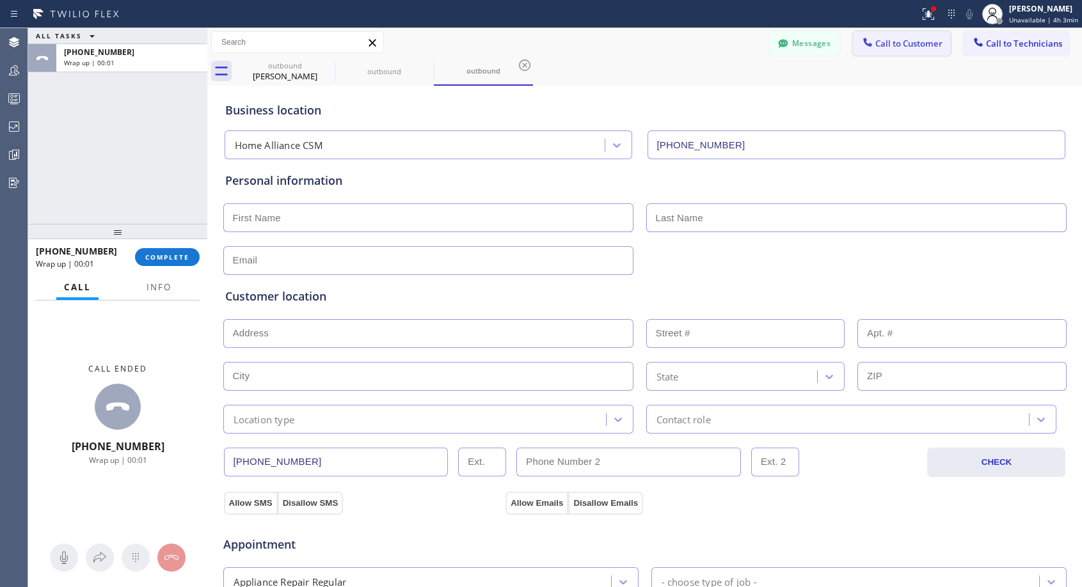
click at [878, 45] on span "Call to Customer" at bounding box center [908, 44] width 67 height 12
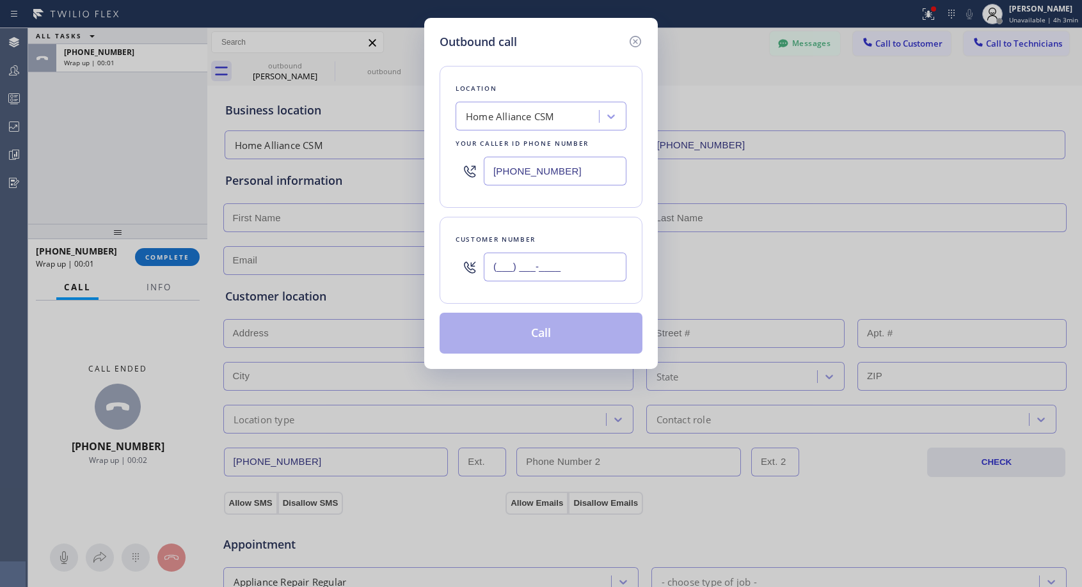
click at [606, 271] on input "(___) ___-____" at bounding box center [555, 267] width 143 height 29
paste input "815) 238-0374"
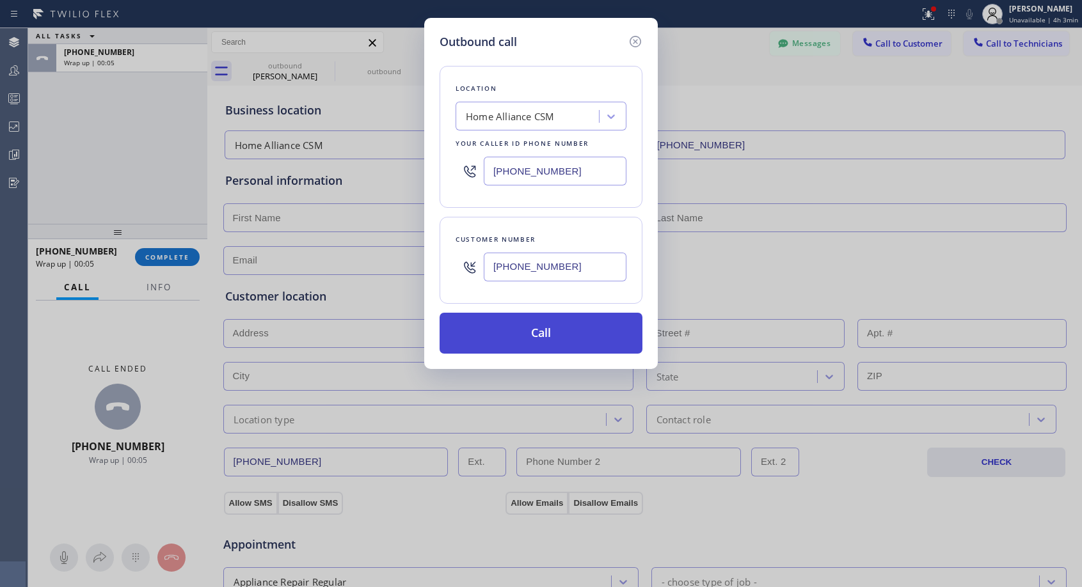
type input "[PHONE_NUMBER]"
click at [589, 328] on button "Call" at bounding box center [541, 333] width 203 height 41
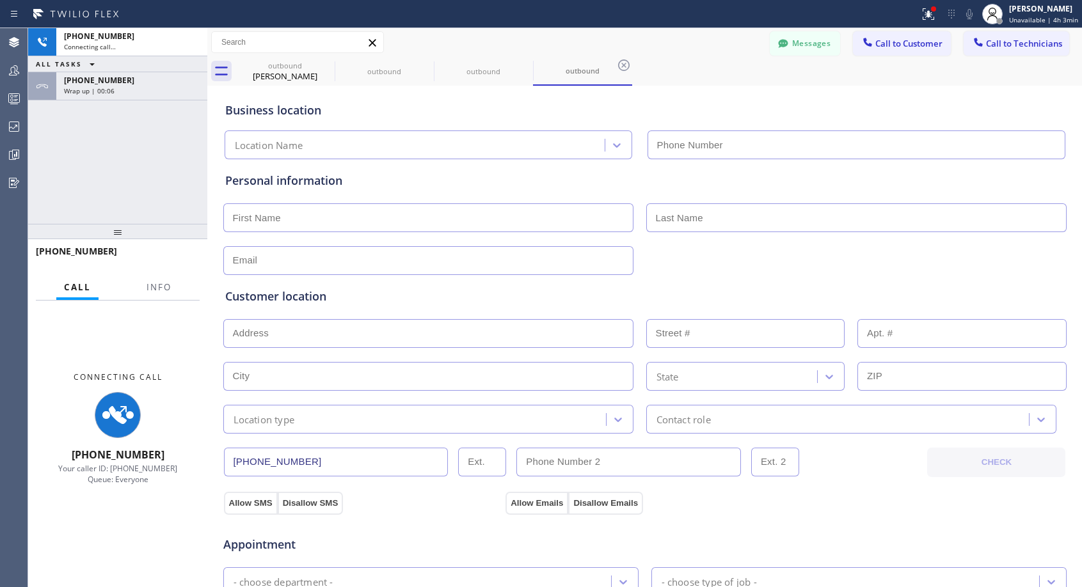
type input "[PHONE_NUMBER]"
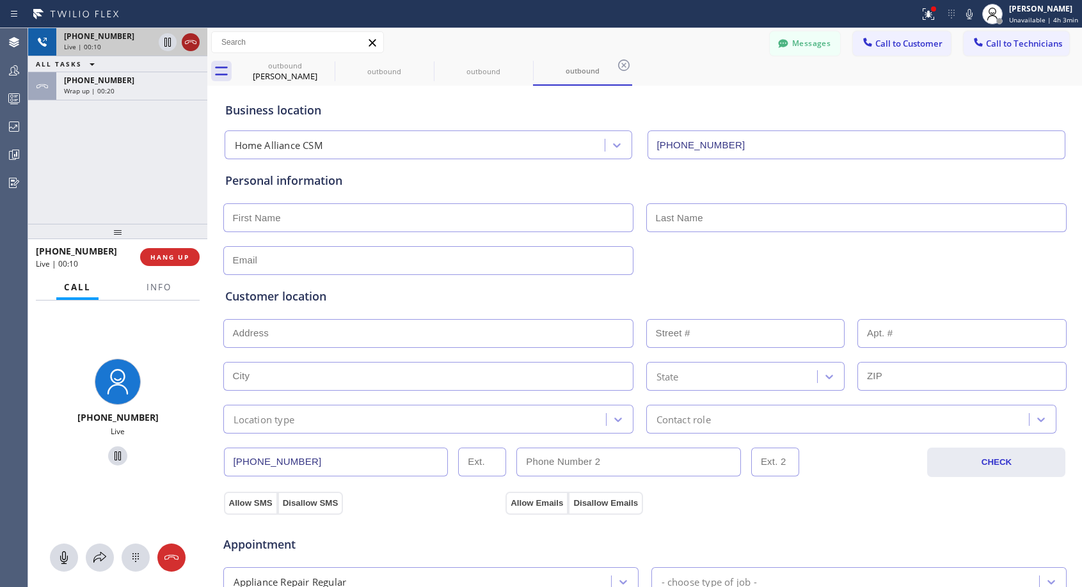
click at [191, 47] on icon at bounding box center [190, 42] width 15 height 15
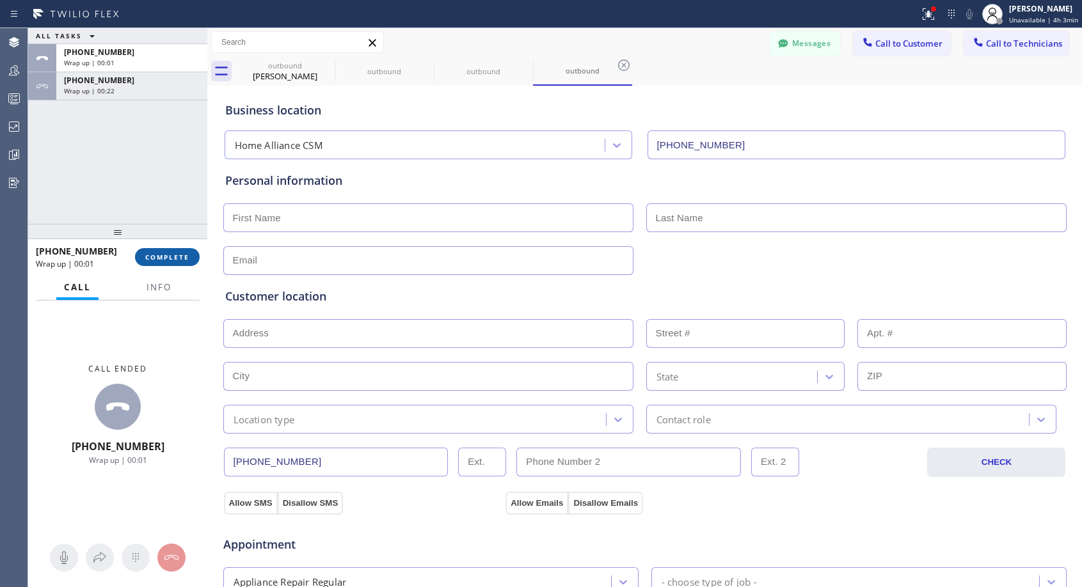
click at [161, 251] on button "COMPLETE" at bounding box center [167, 257] width 65 height 18
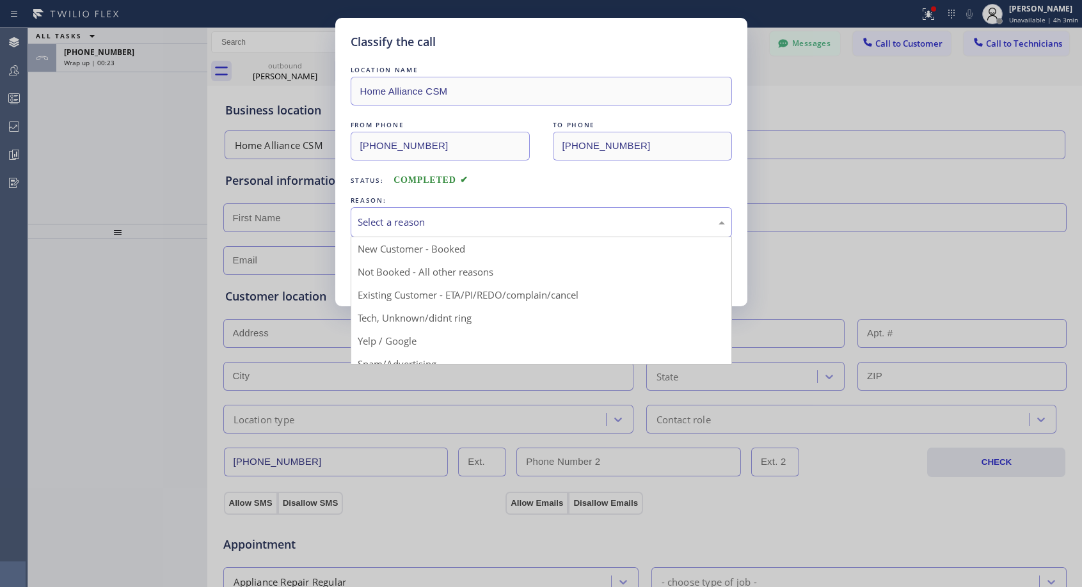
click at [403, 217] on div "Select a reason" at bounding box center [541, 222] width 367 height 15
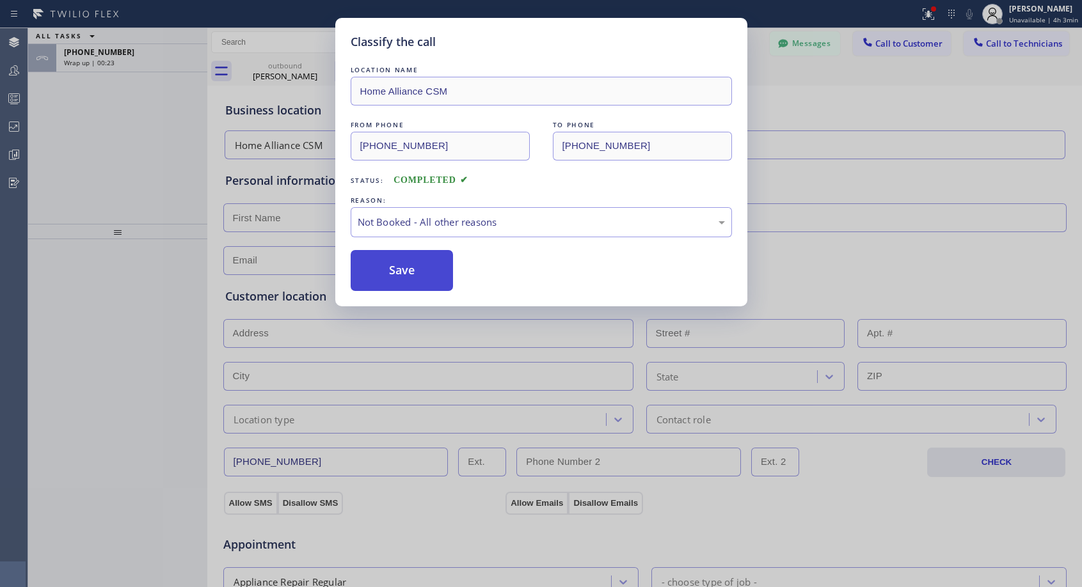
click at [375, 264] on button "Save" at bounding box center [402, 270] width 103 height 41
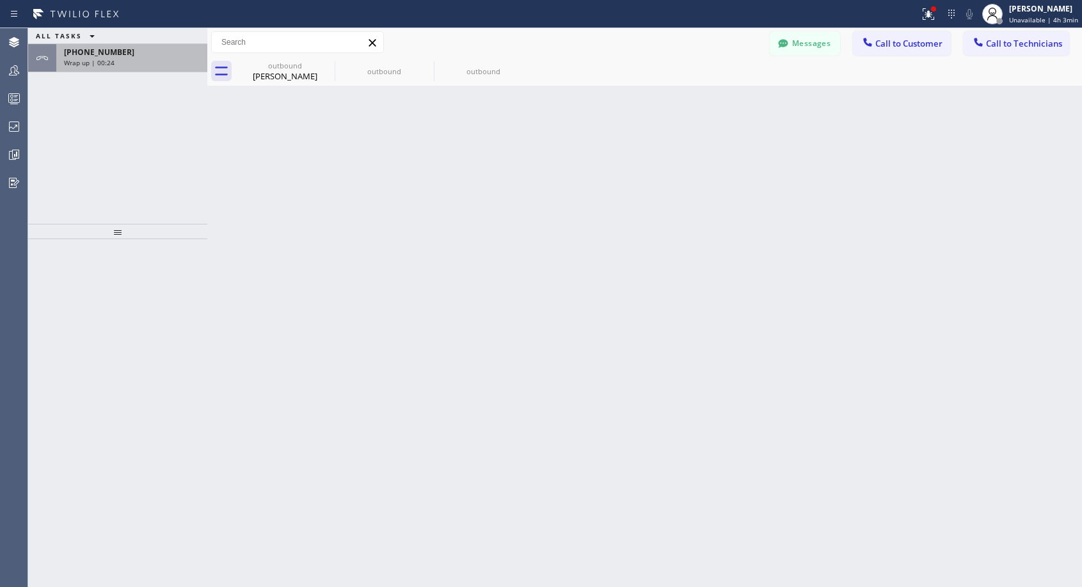
click at [107, 56] on span "[PHONE_NUMBER]" at bounding box center [99, 52] width 70 height 11
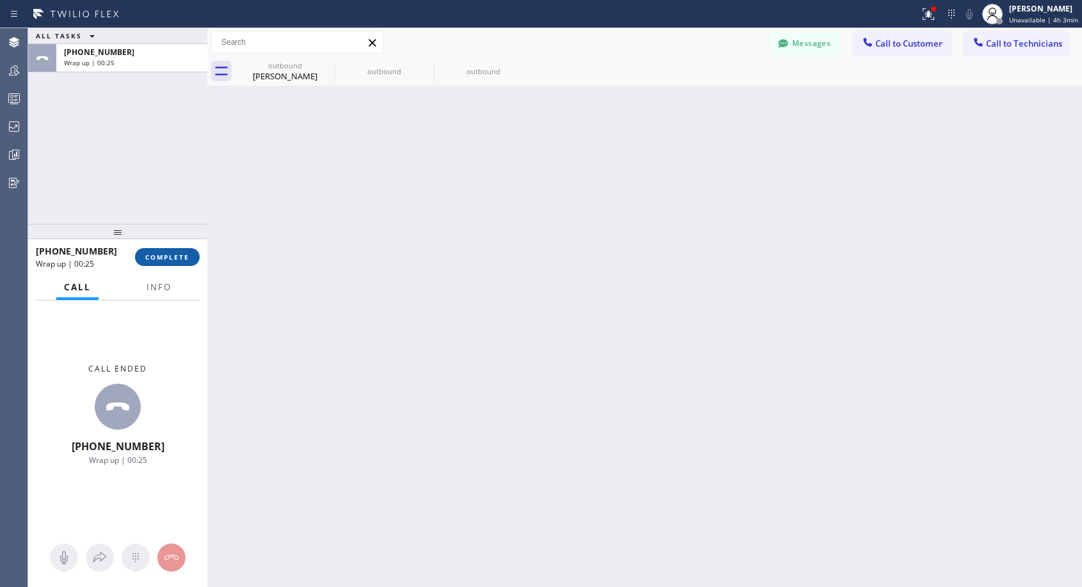
click at [164, 258] on span "COMPLETE" at bounding box center [167, 257] width 44 height 9
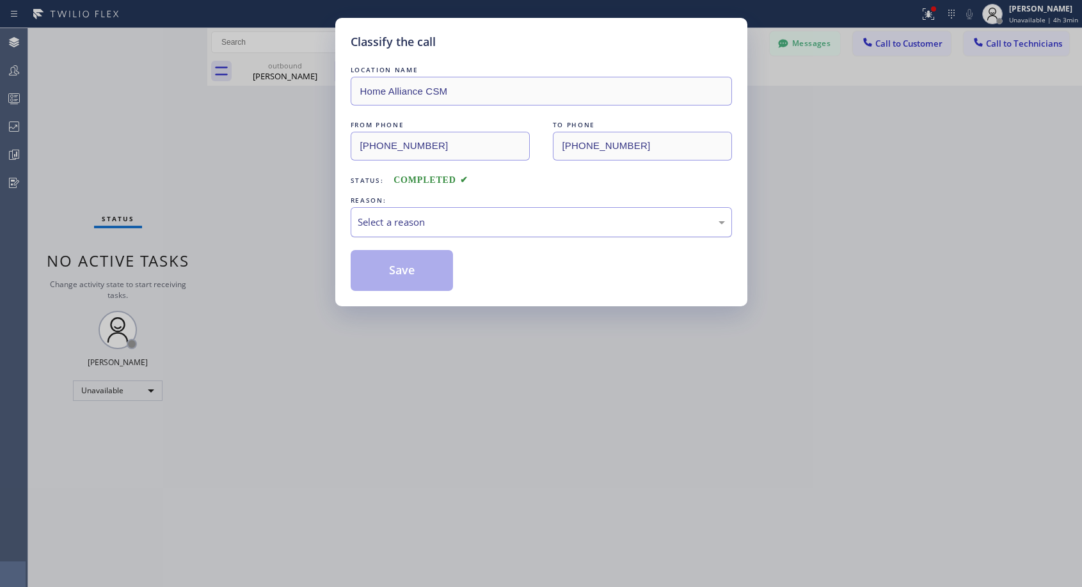
click at [447, 218] on div "Select a reason" at bounding box center [541, 222] width 367 height 15
click at [392, 270] on button "Save" at bounding box center [402, 270] width 103 height 41
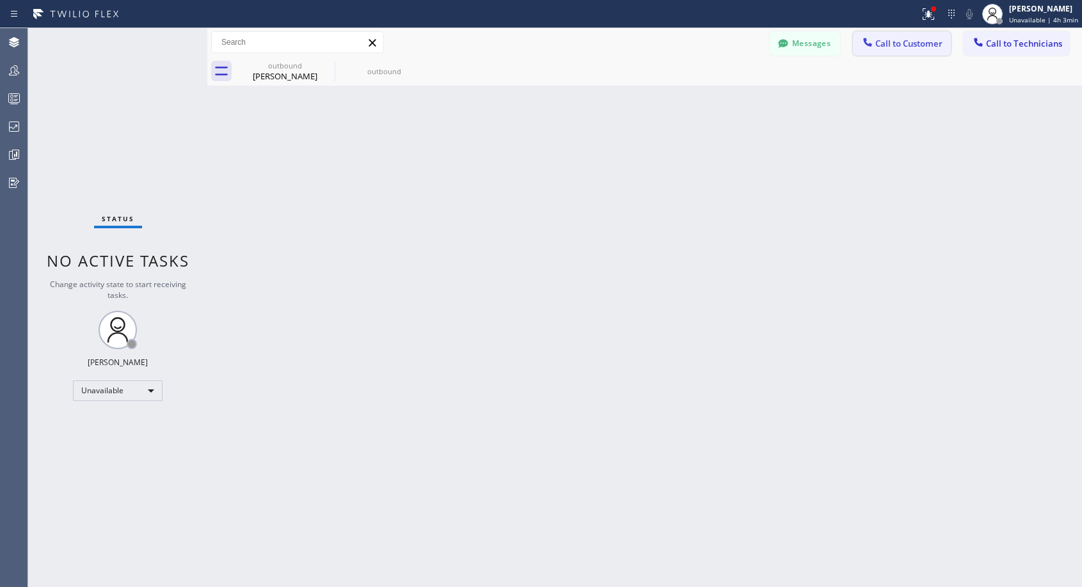
click at [876, 51] on button "Call to Customer" at bounding box center [902, 43] width 98 height 24
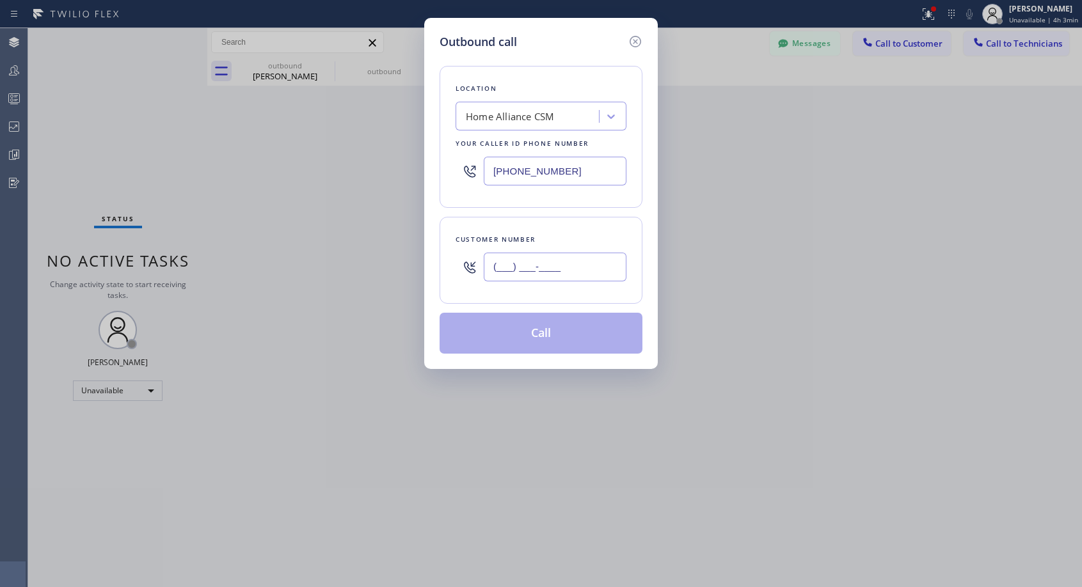
click at [514, 270] on input "(___) ___-____" at bounding box center [555, 267] width 143 height 29
paste input "815) 238-0374"
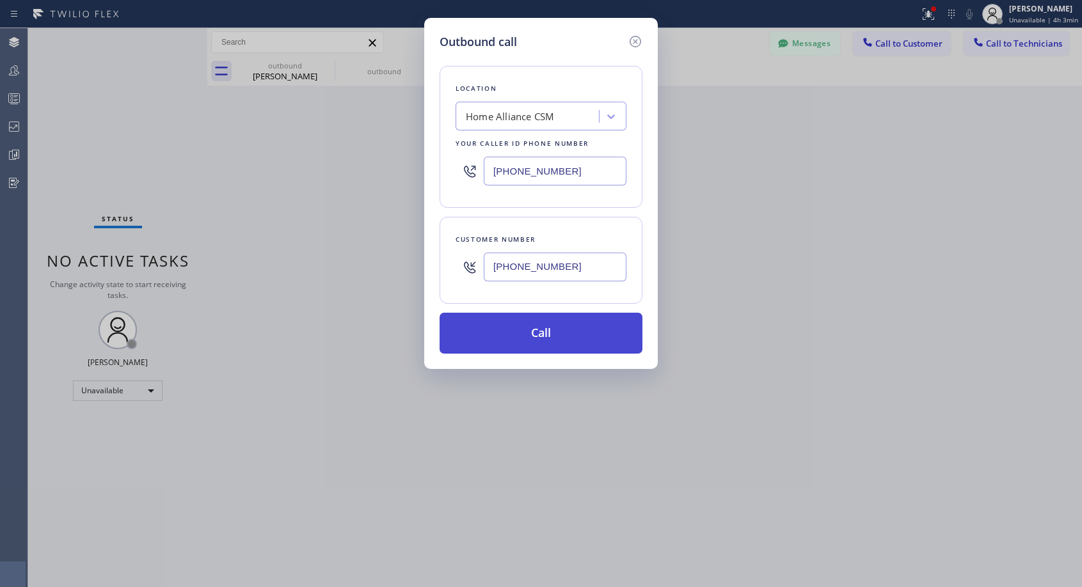
type input "[PHONE_NUMBER]"
click at [524, 324] on button "Call" at bounding box center [541, 333] width 203 height 41
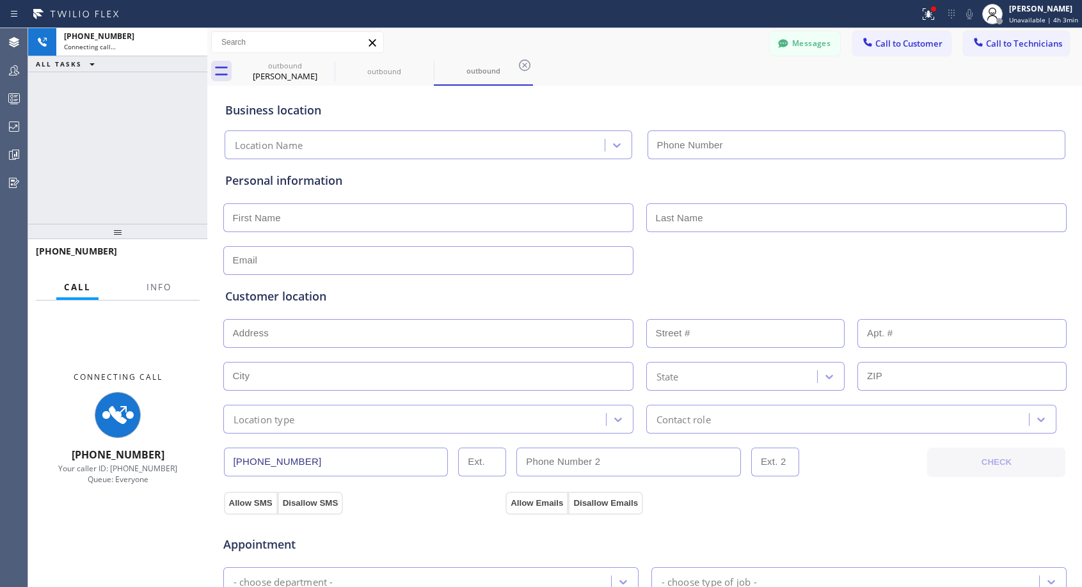
type input "[PHONE_NUMBER]"
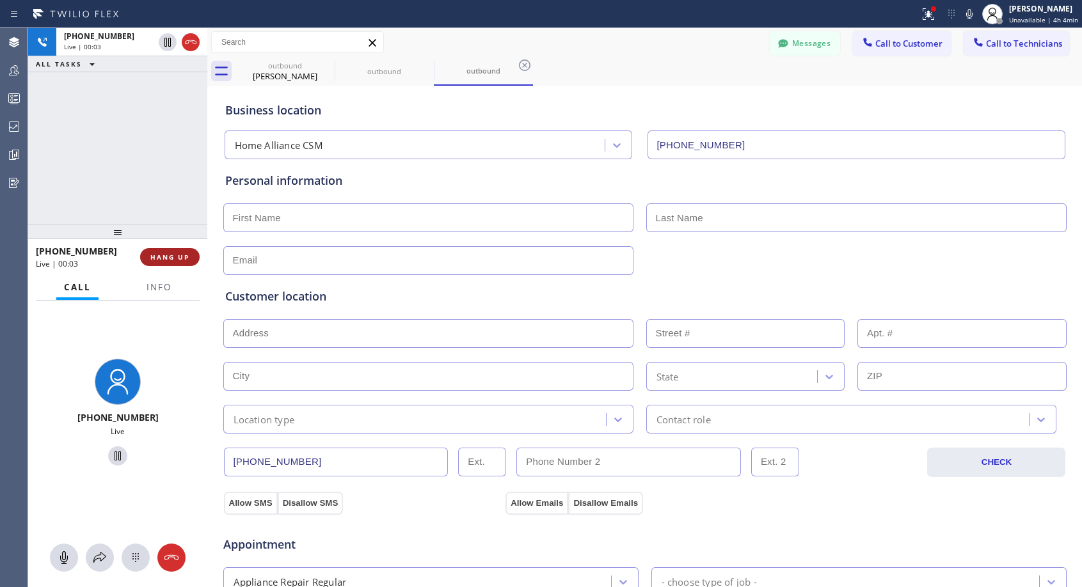
click at [178, 253] on span "HANG UP" at bounding box center [169, 257] width 39 height 9
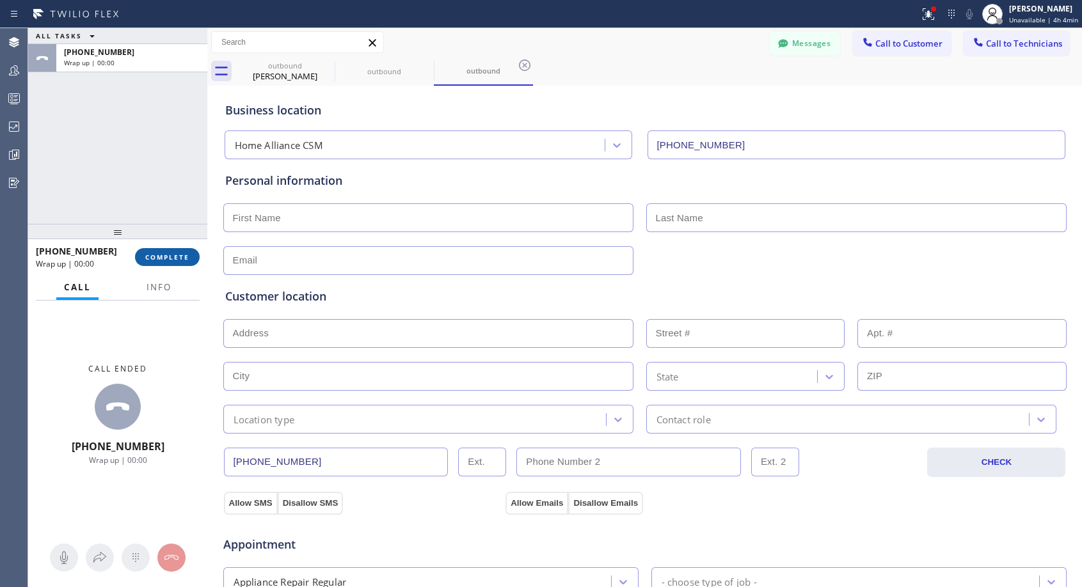
click at [178, 253] on span "COMPLETE" at bounding box center [167, 257] width 44 height 9
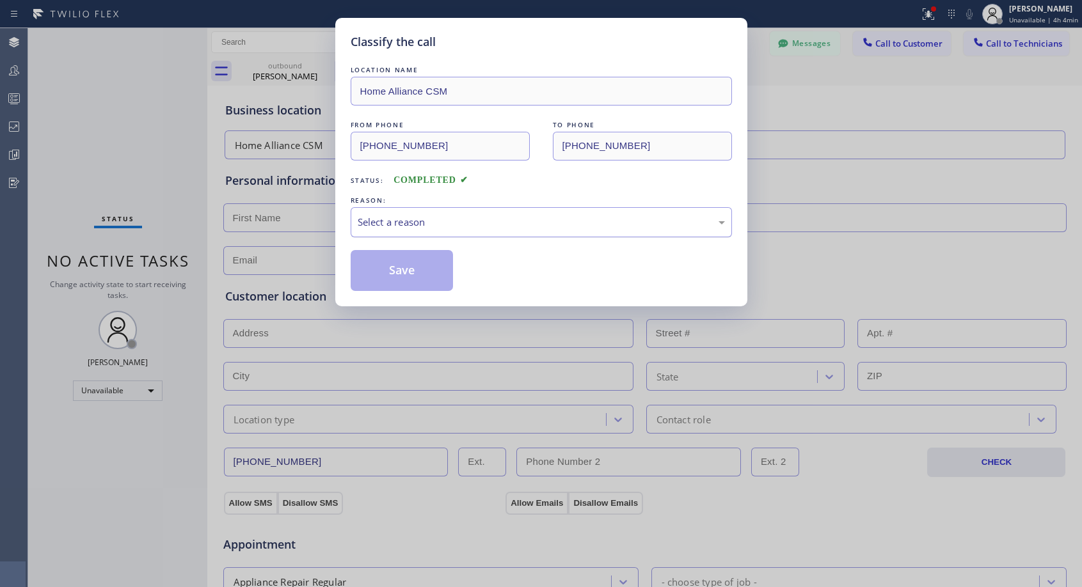
click at [430, 223] on div "Select a reason" at bounding box center [541, 222] width 367 height 15
click at [404, 273] on button "Save" at bounding box center [402, 270] width 103 height 41
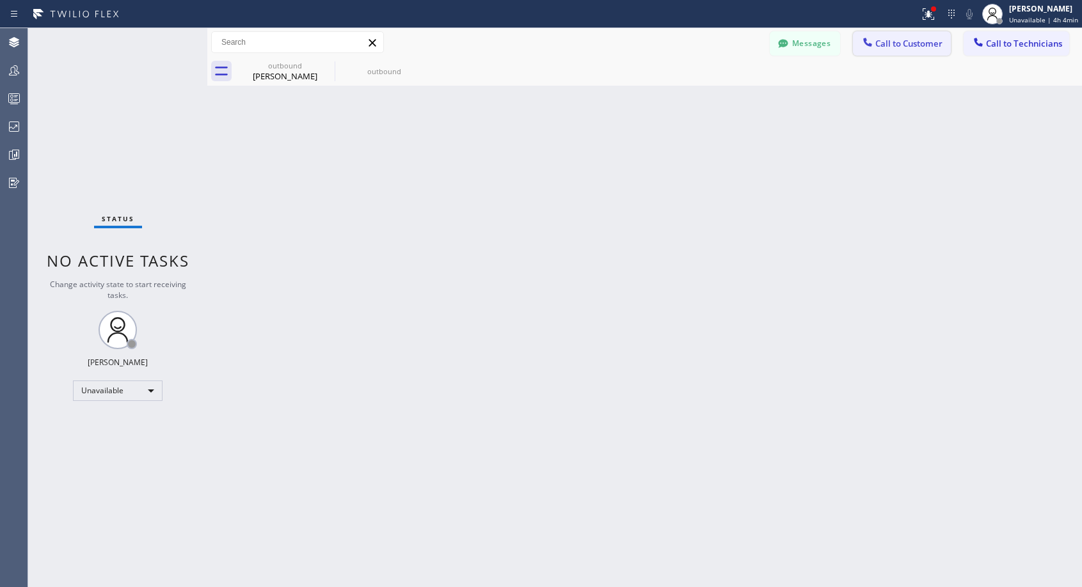
drag, startPoint x: 901, startPoint y: 49, endPoint x: 638, endPoint y: 203, distance: 304.5
click at [901, 49] on button "Call to Customer" at bounding box center [902, 43] width 98 height 24
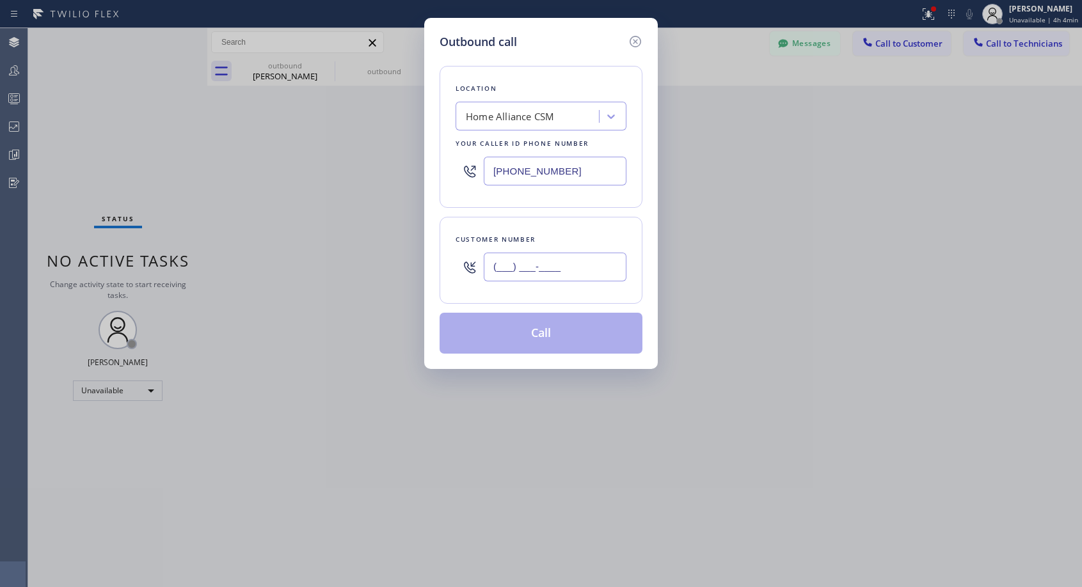
click at [561, 262] on input "(___) ___-____" at bounding box center [555, 267] width 143 height 29
paste input "815) 238-0374"
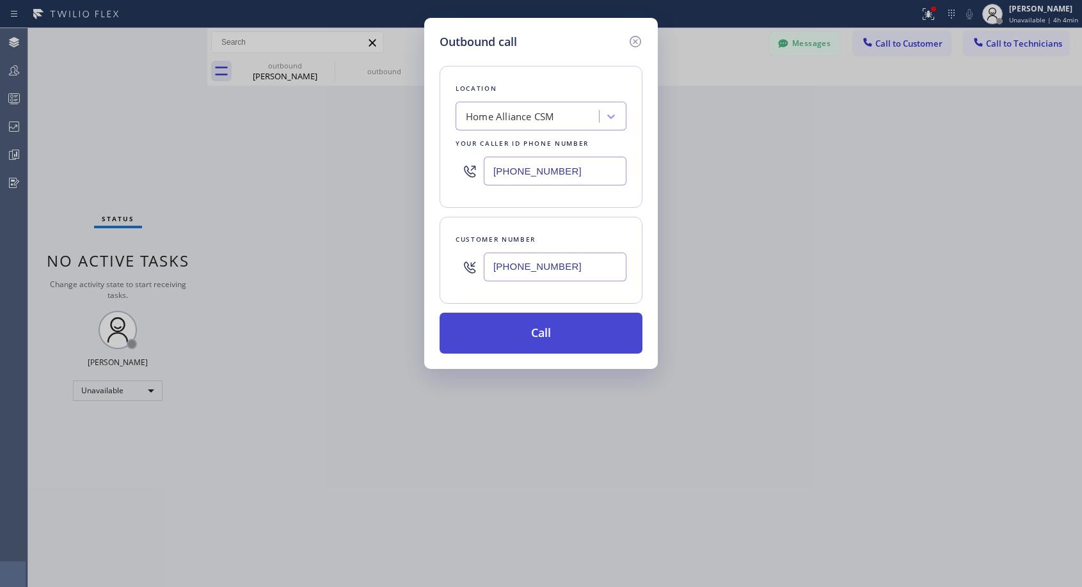
type input "[PHONE_NUMBER]"
click at [620, 331] on button "Call" at bounding box center [541, 333] width 203 height 41
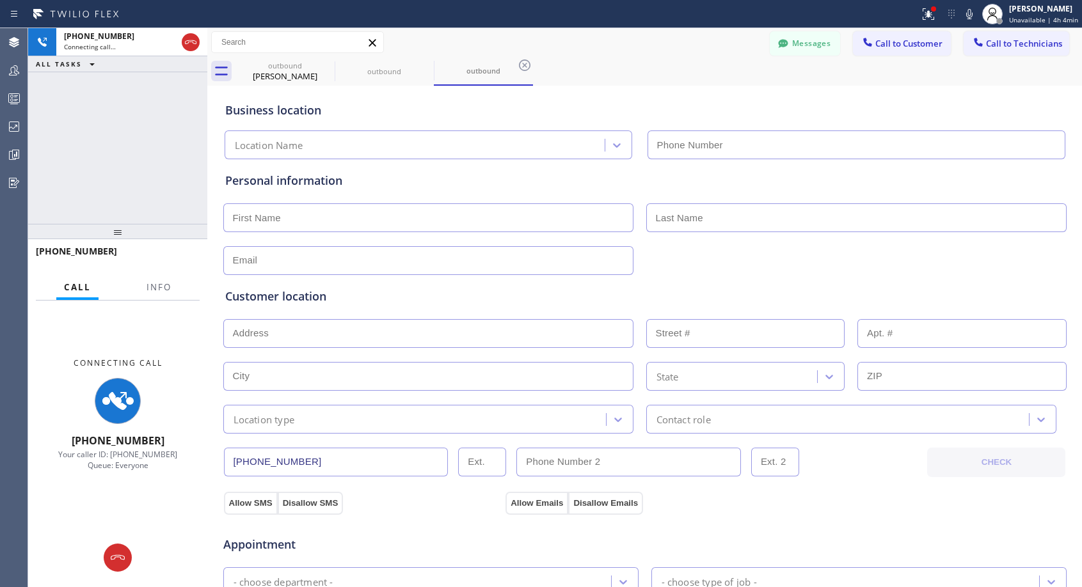
type input "[PHONE_NUMBER]"
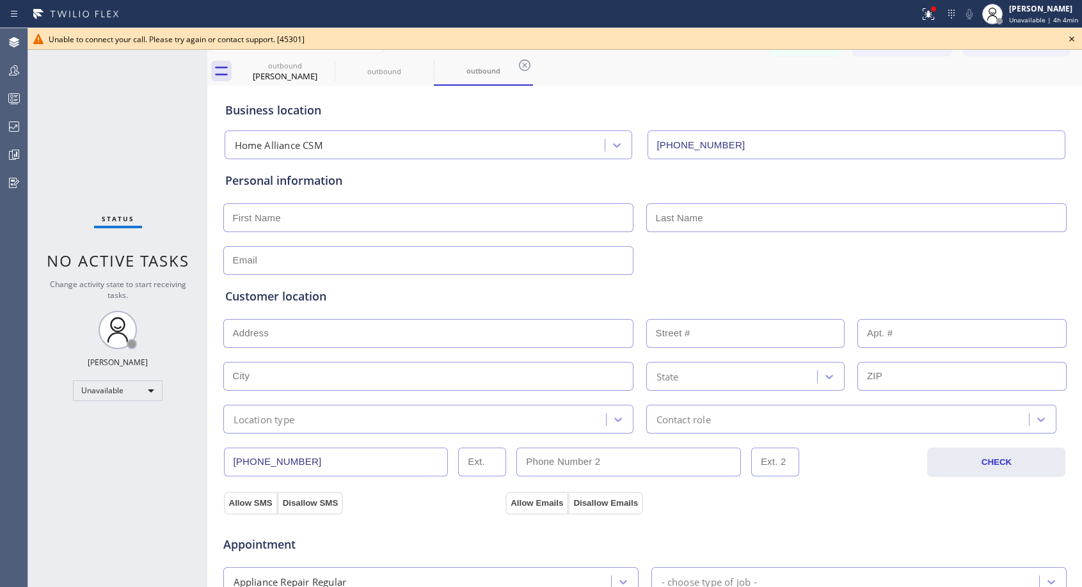
click at [1072, 41] on icon at bounding box center [1071, 38] width 15 height 15
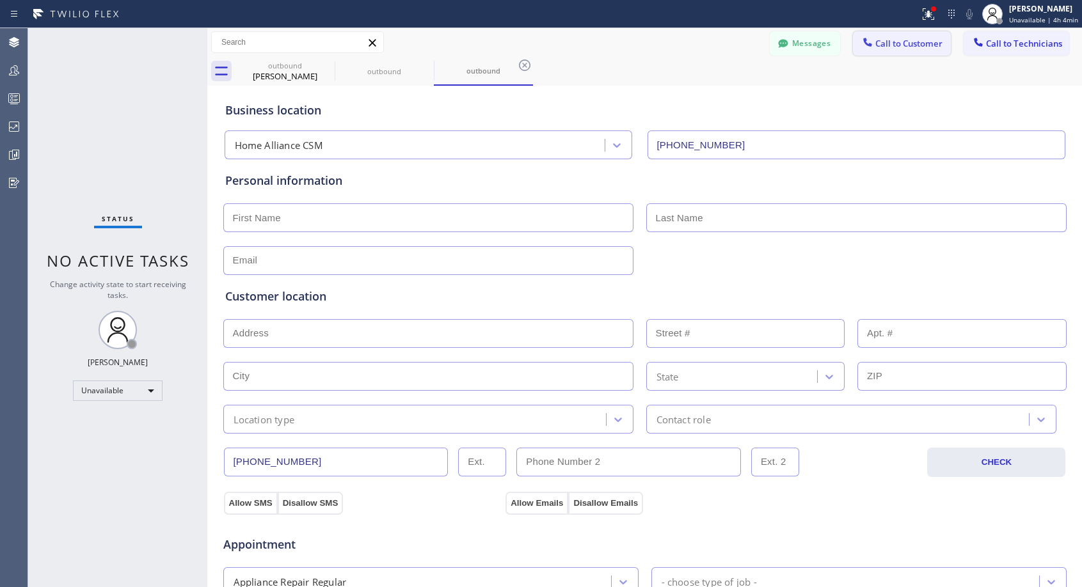
click at [894, 44] on span "Call to Customer" at bounding box center [908, 44] width 67 height 12
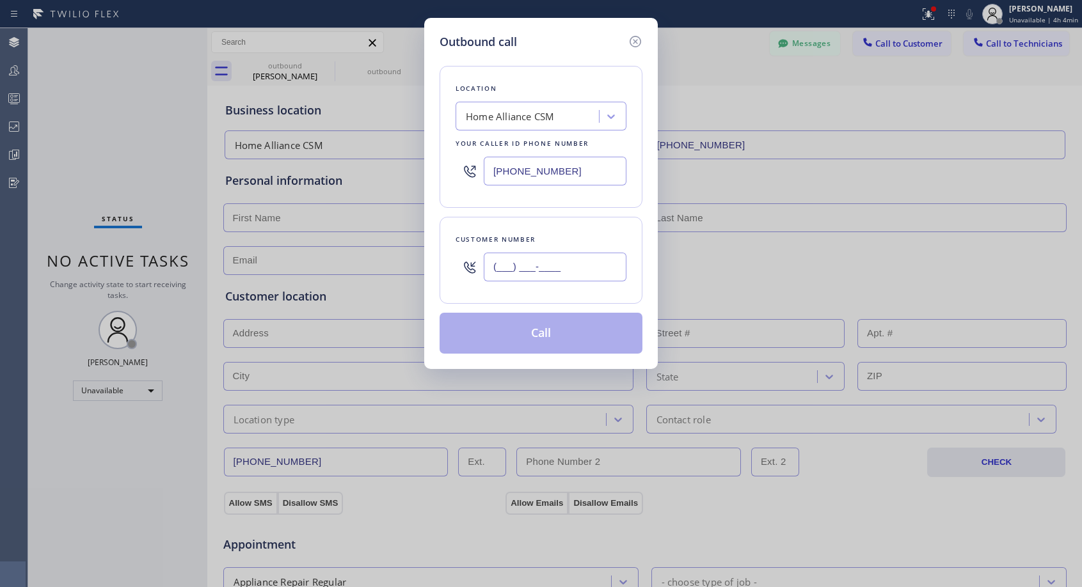
click at [530, 272] on input "(___) ___-____" at bounding box center [555, 267] width 143 height 29
paste input "815) 238-0374"
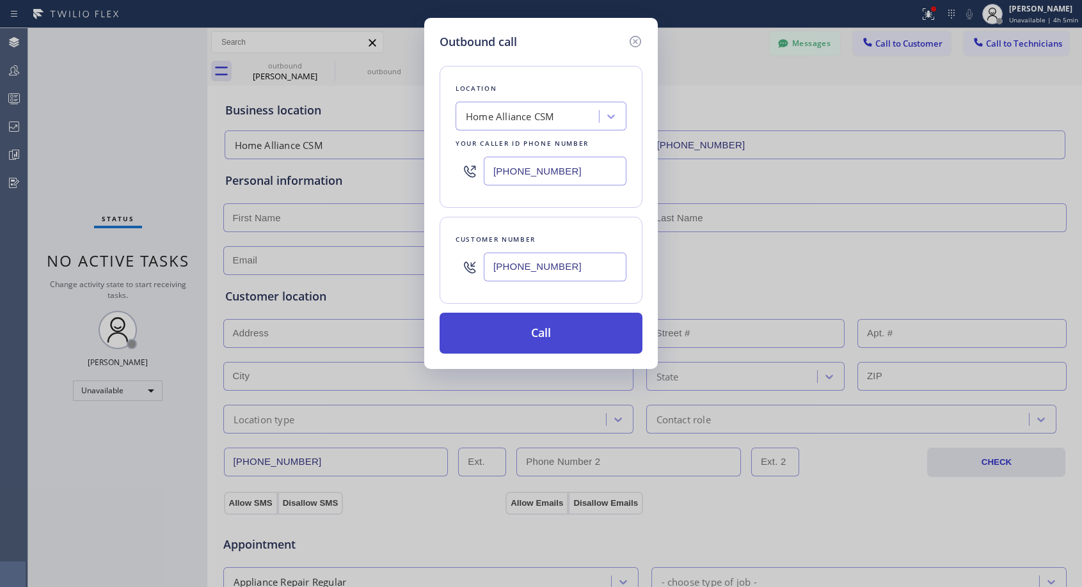
type input "[PHONE_NUMBER]"
click at [553, 323] on button "Call" at bounding box center [541, 333] width 203 height 41
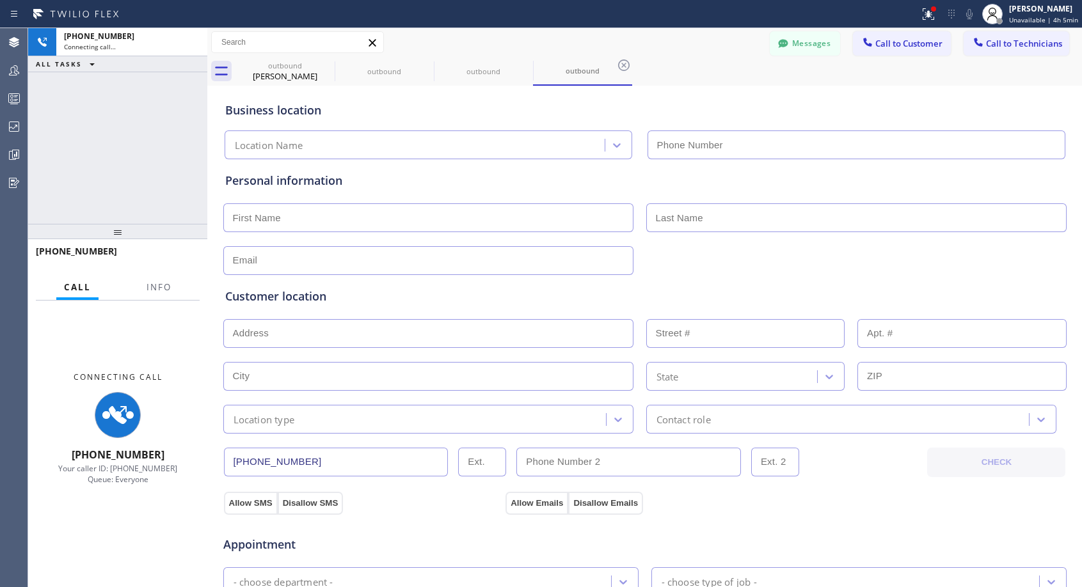
type input "[PHONE_NUMBER]"
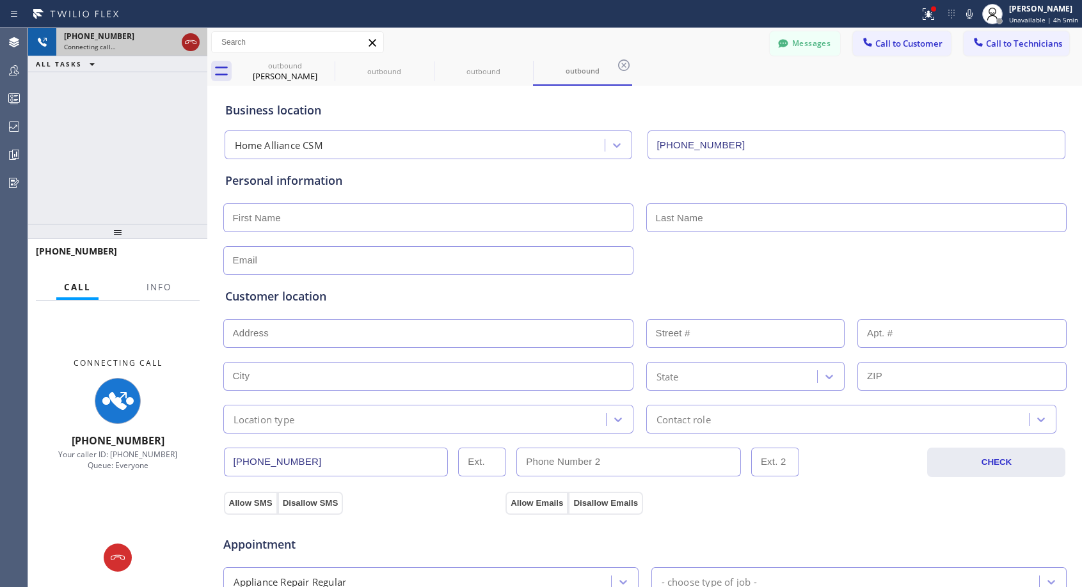
click at [189, 42] on icon at bounding box center [191, 42] width 12 height 4
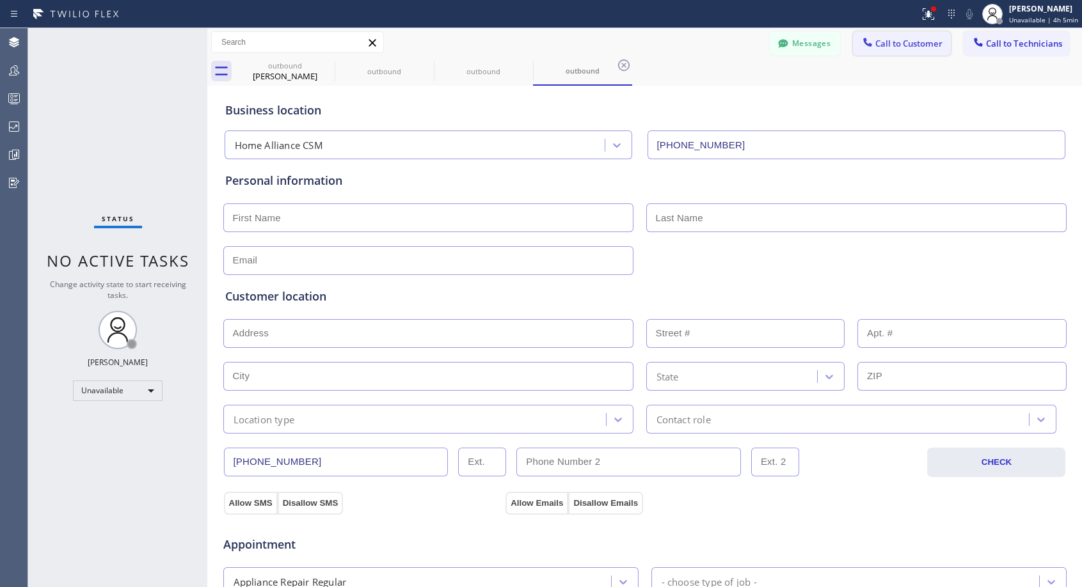
click at [898, 46] on span "Call to Customer" at bounding box center [908, 44] width 67 height 12
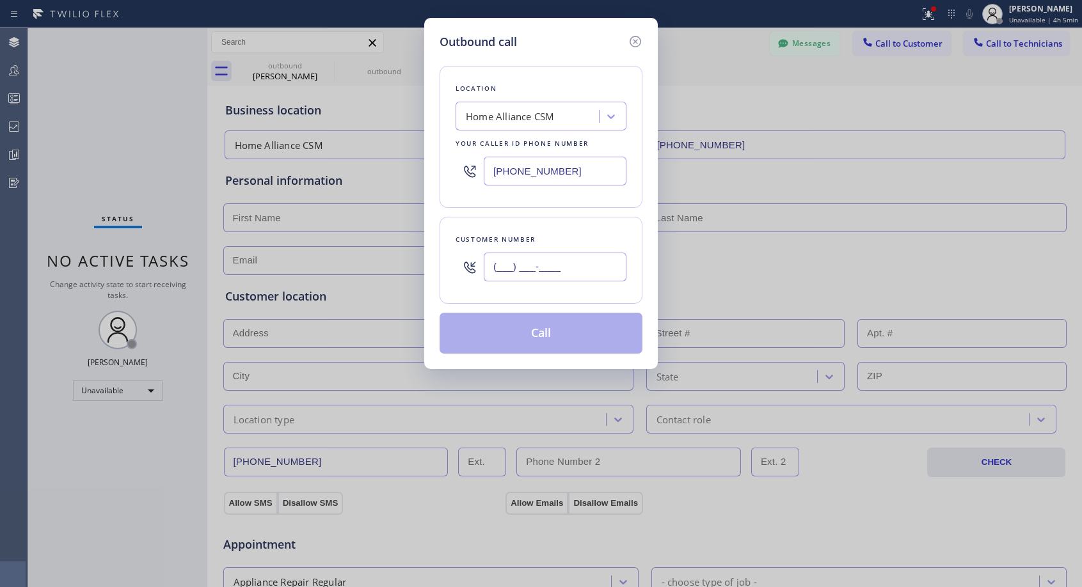
click at [602, 271] on input "(___) ___-____" at bounding box center [555, 267] width 143 height 29
paste input "815) 238-0374"
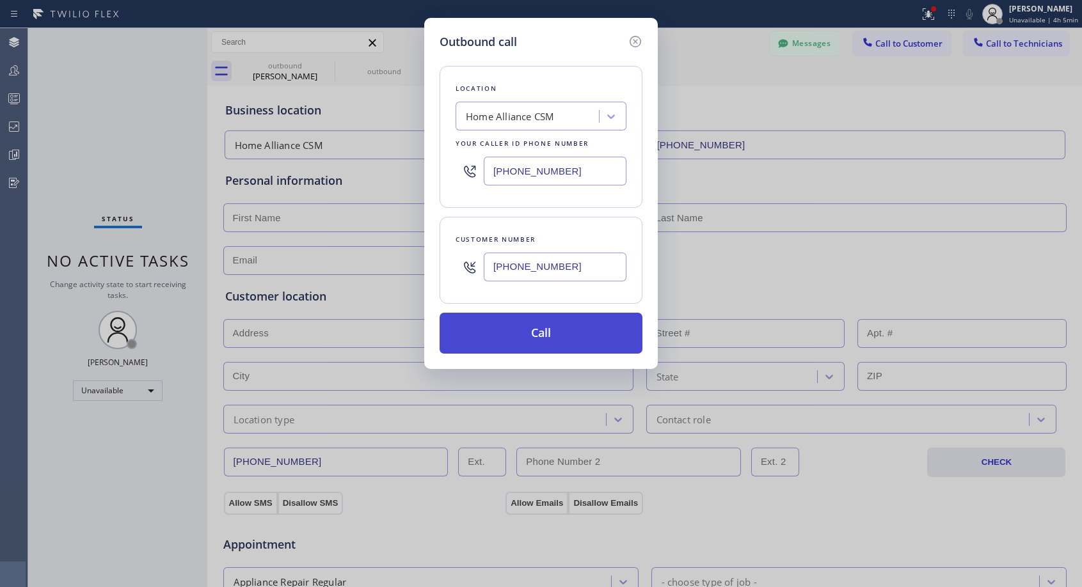
type input "[PHONE_NUMBER]"
click at [546, 342] on button "Call" at bounding box center [541, 333] width 203 height 41
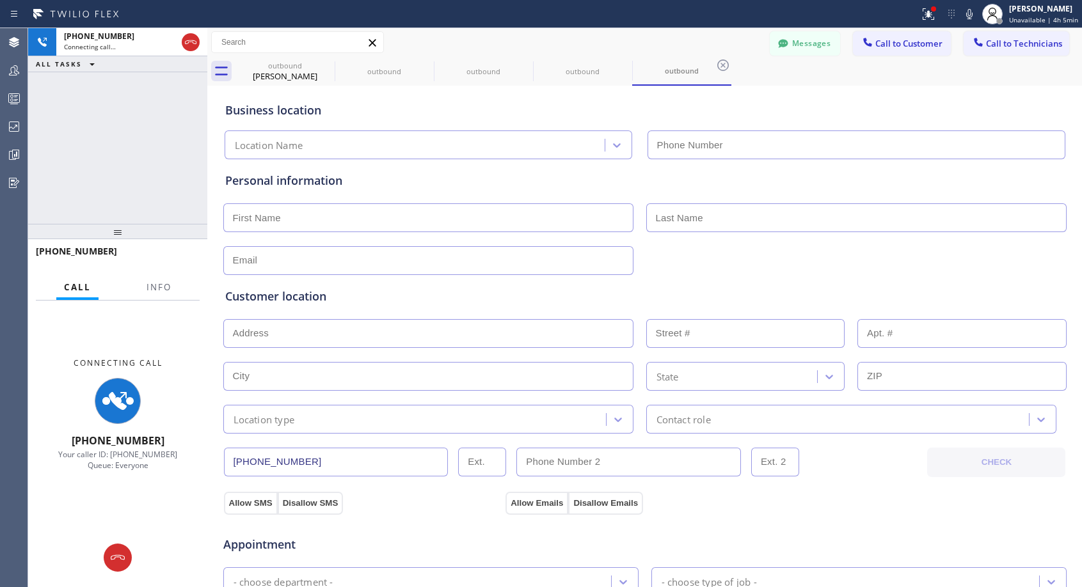
type input "[PHONE_NUMBER]"
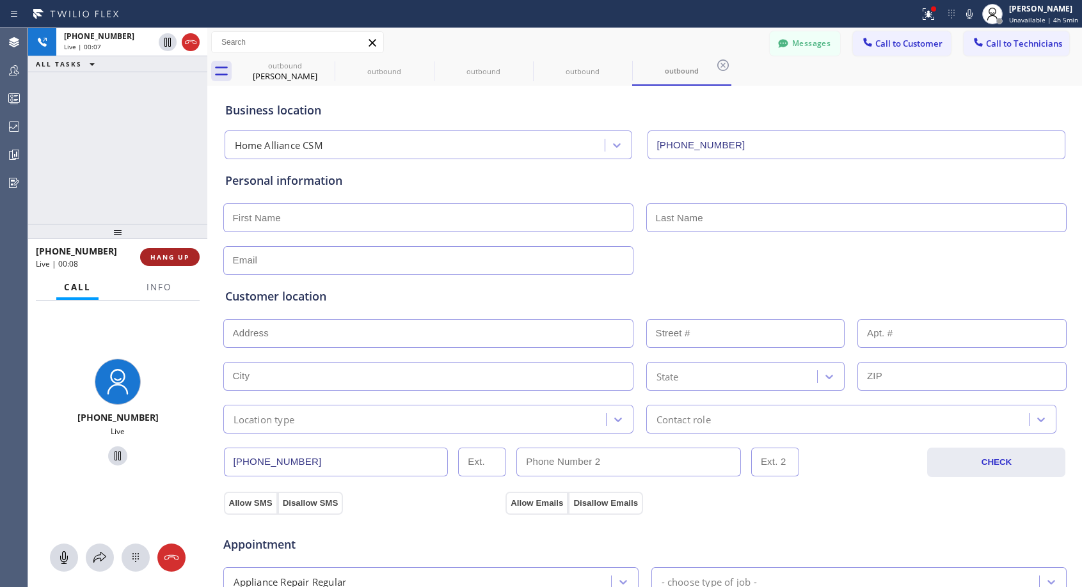
click at [183, 253] on span "HANG UP" at bounding box center [169, 257] width 39 height 9
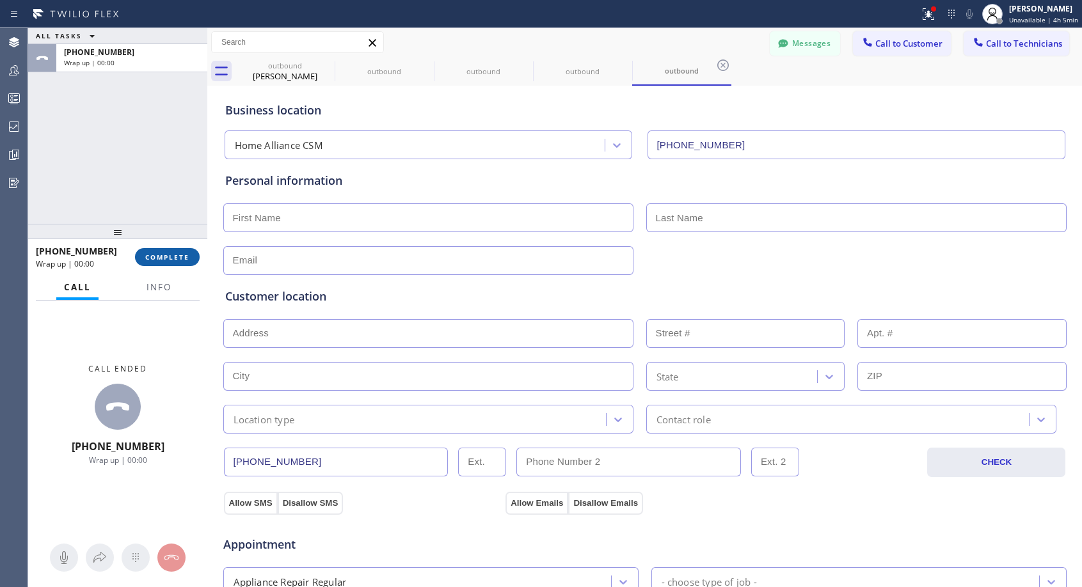
click at [182, 255] on span "COMPLETE" at bounding box center [167, 257] width 44 height 9
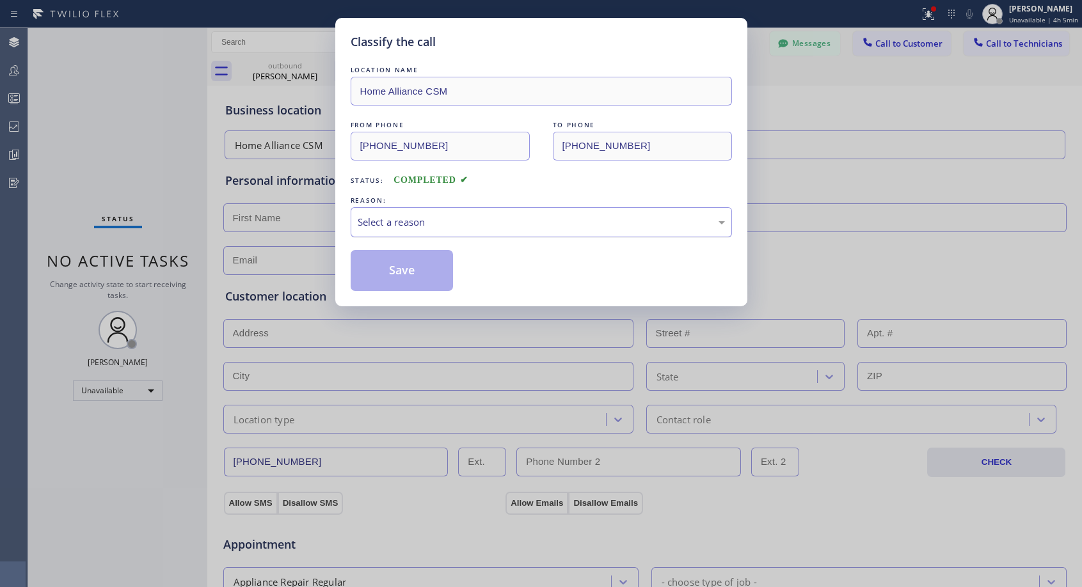
click at [499, 223] on div "Select a reason" at bounding box center [541, 222] width 367 height 15
click at [429, 277] on button "Save" at bounding box center [402, 270] width 103 height 41
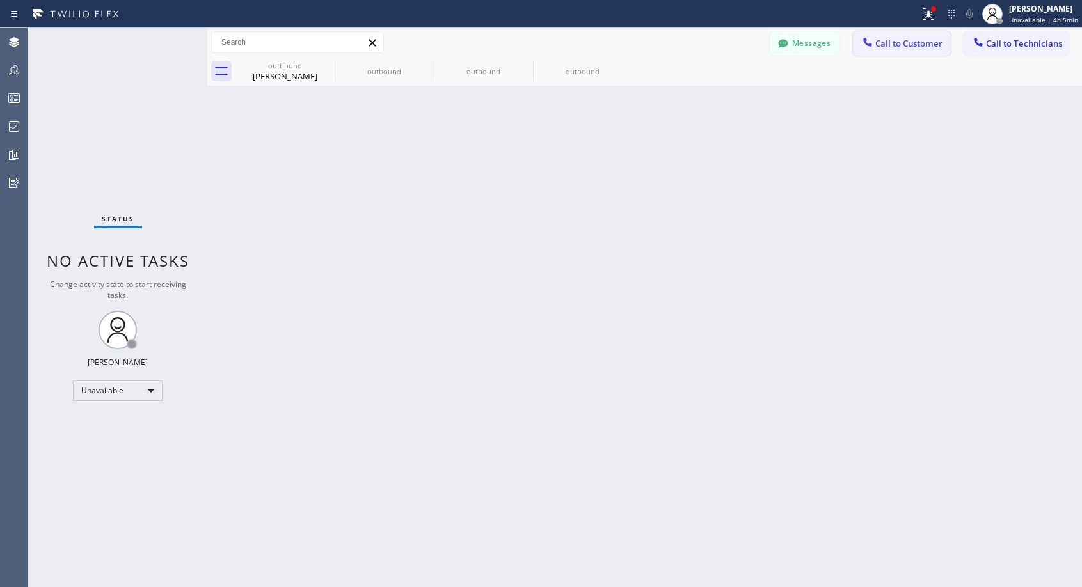
click at [884, 43] on span "Call to Customer" at bounding box center [908, 44] width 67 height 12
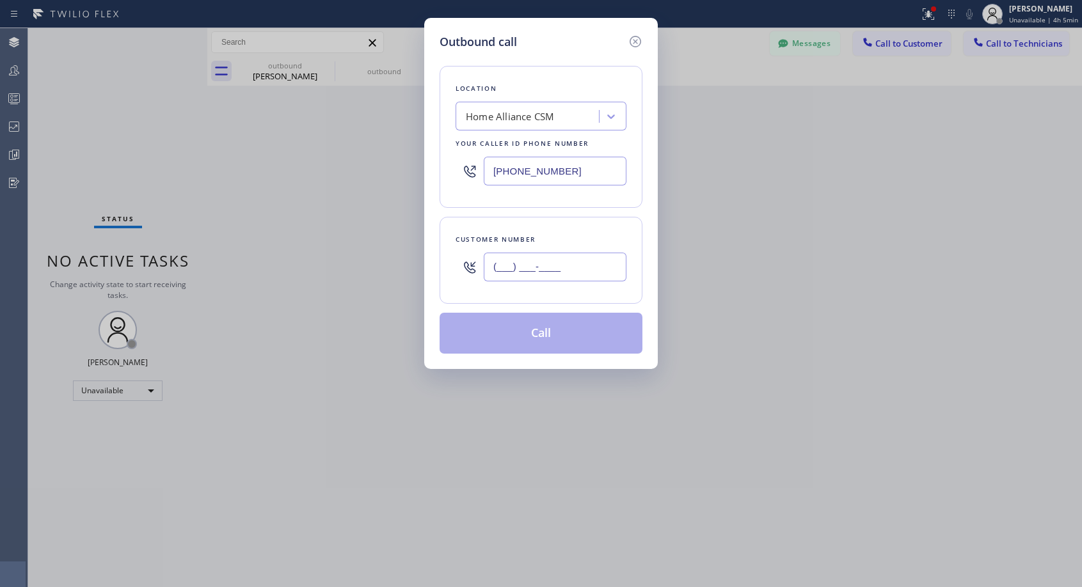
click at [545, 271] on input "(___) ___-____" at bounding box center [555, 267] width 143 height 29
paste input "815) 238-0374"
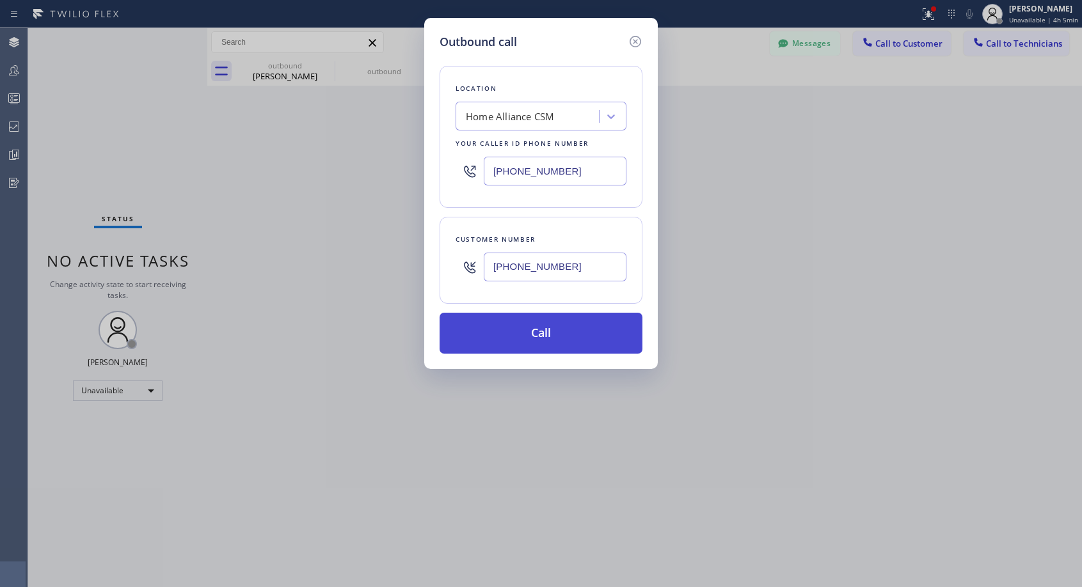
type input "[PHONE_NUMBER]"
click at [542, 335] on button "Call" at bounding box center [541, 333] width 203 height 41
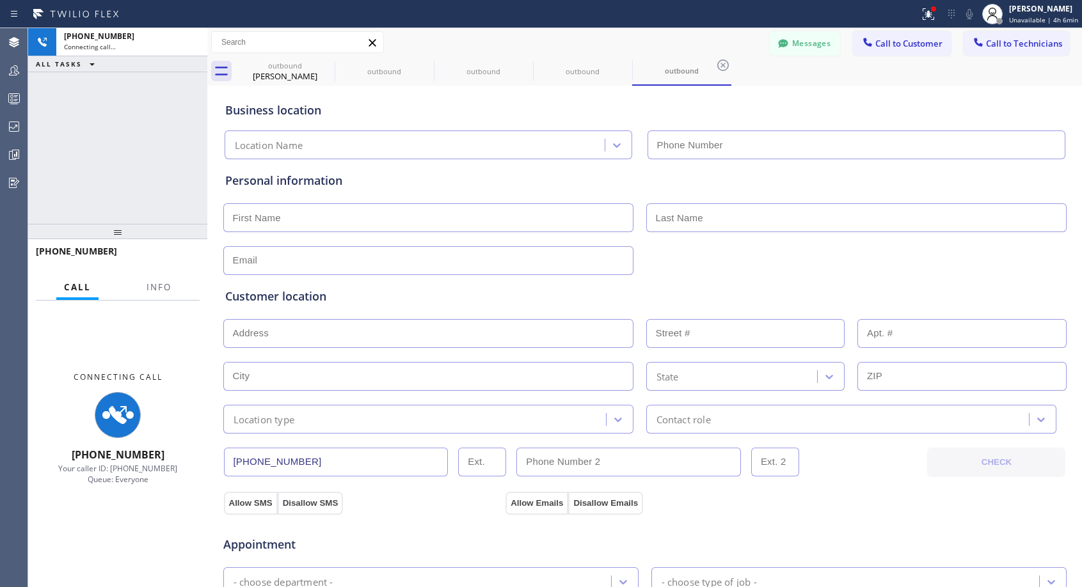
type input "[PHONE_NUMBER]"
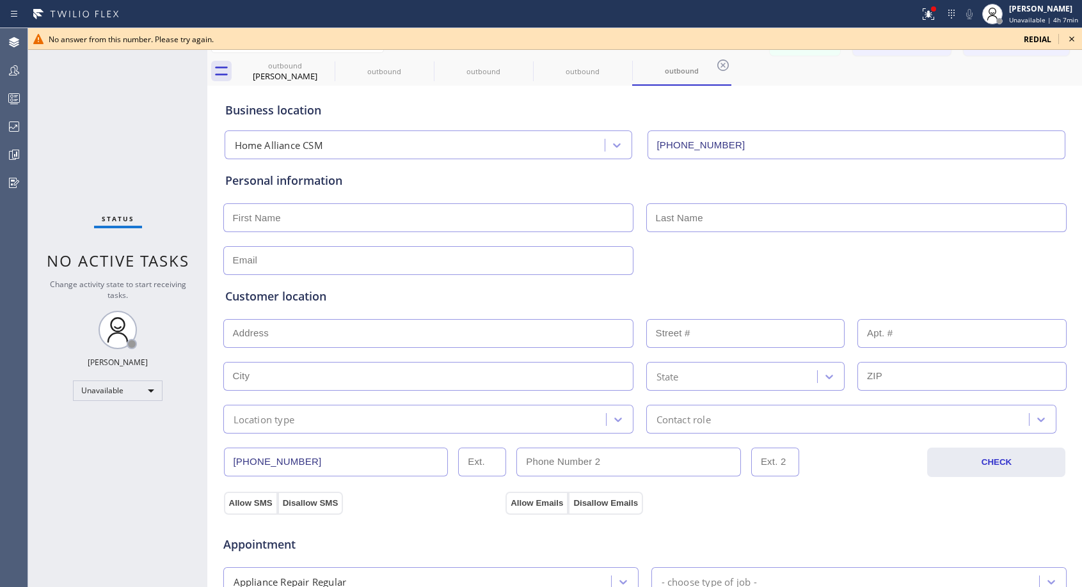
click at [1072, 38] on icon at bounding box center [1071, 38] width 15 height 15
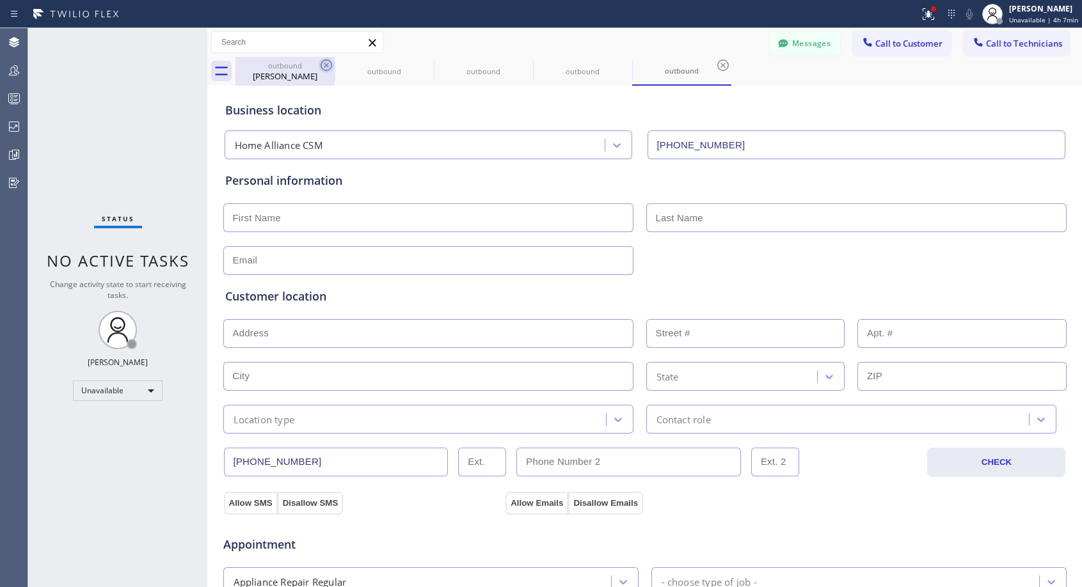
click at [329, 62] on icon at bounding box center [326, 65] width 15 height 15
click at [0, 0] on icon at bounding box center [0, 0] width 0 height 0
click at [329, 62] on icon at bounding box center [326, 65] width 15 height 15
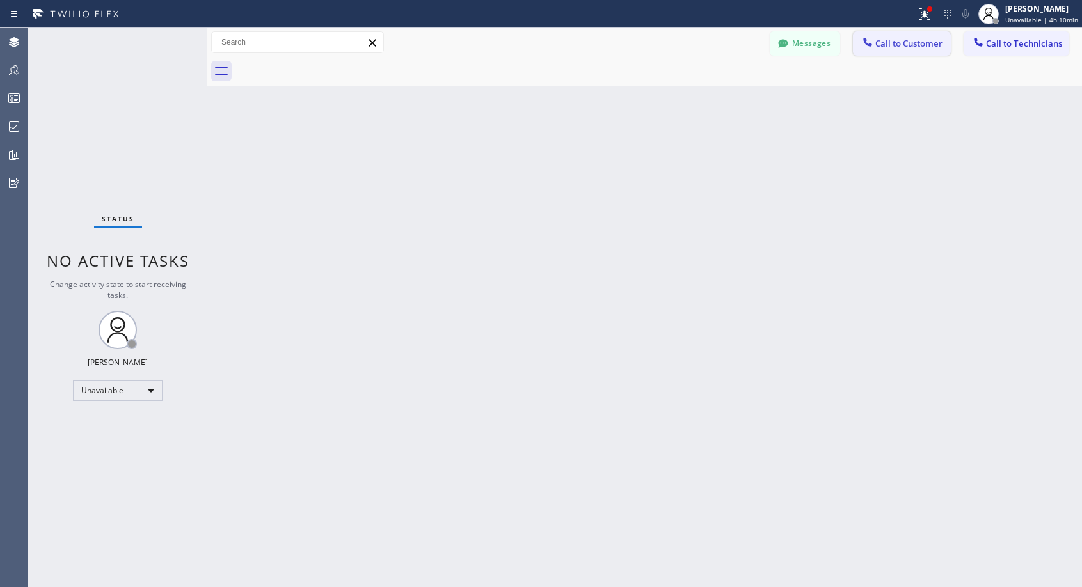
click at [892, 52] on button "Call to Customer" at bounding box center [902, 43] width 98 height 24
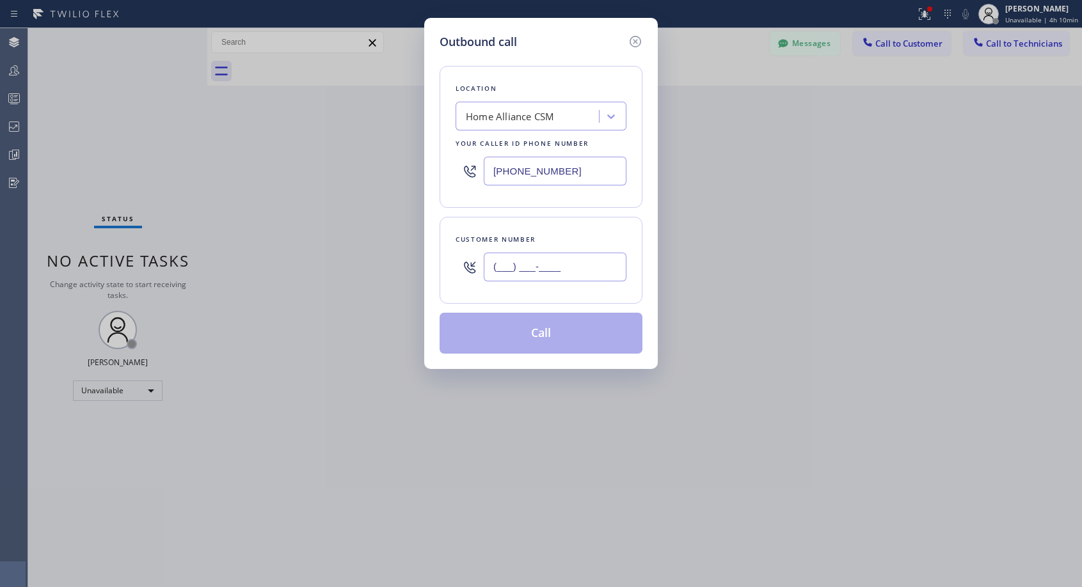
click at [566, 273] on input "(___) ___-____" at bounding box center [555, 267] width 143 height 29
paste input "815) 275-3065"
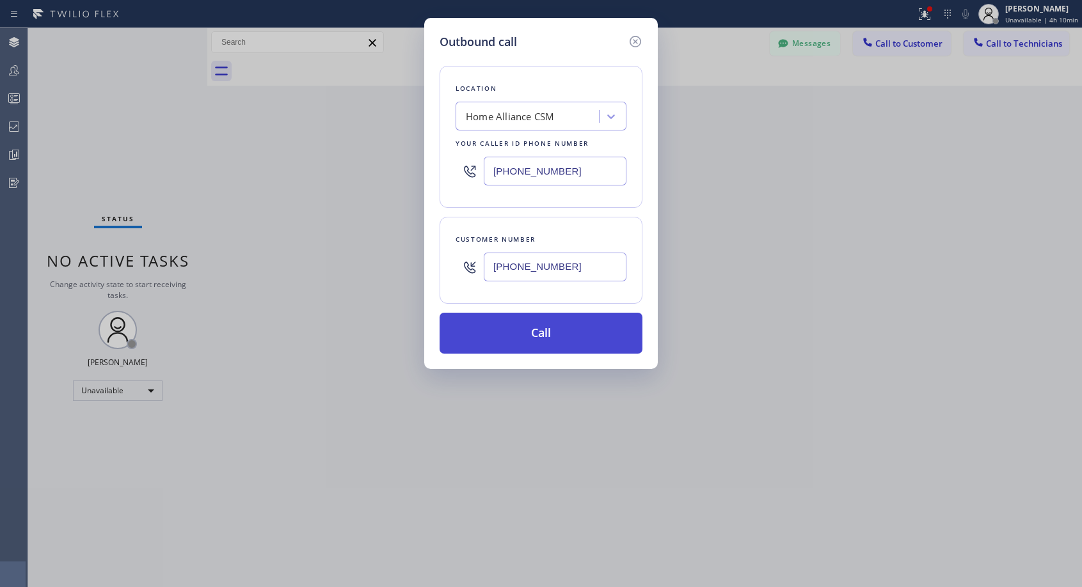
type input "[PHONE_NUMBER]"
click at [560, 337] on button "Call" at bounding box center [541, 333] width 203 height 41
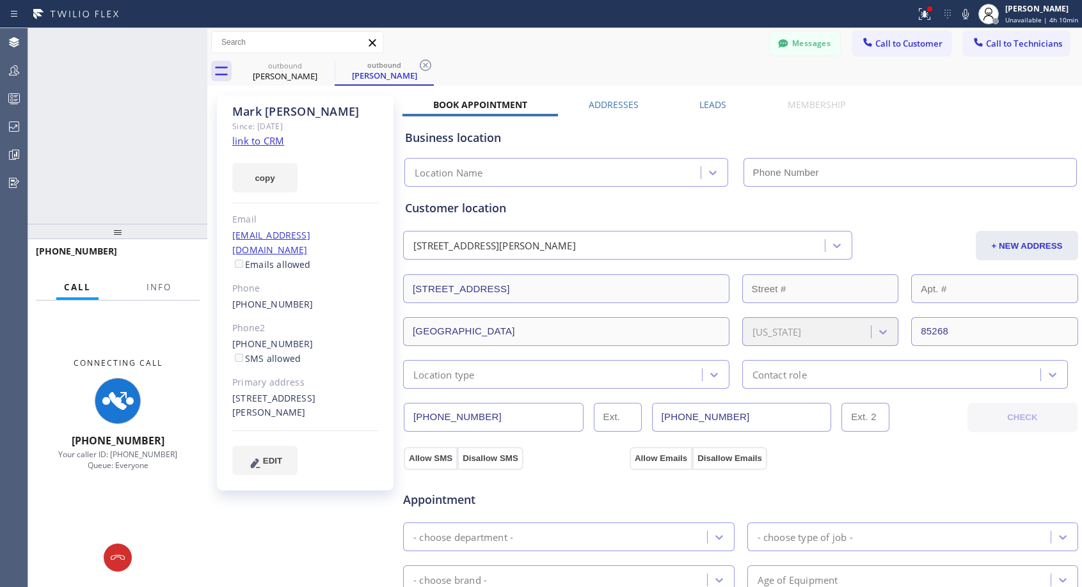
type input "[PHONE_NUMBER]"
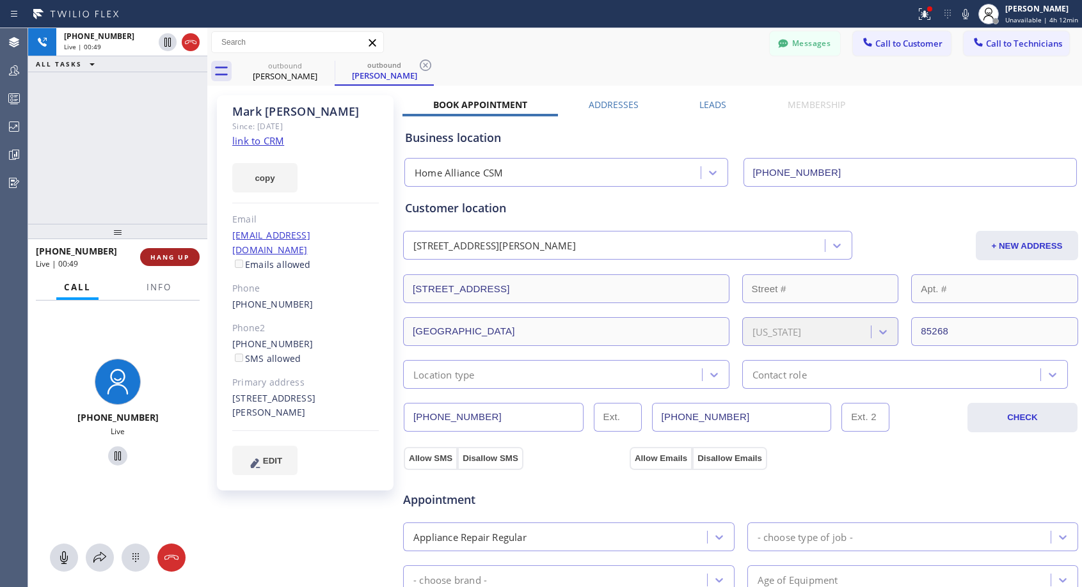
click at [175, 260] on span "HANG UP" at bounding box center [169, 257] width 39 height 9
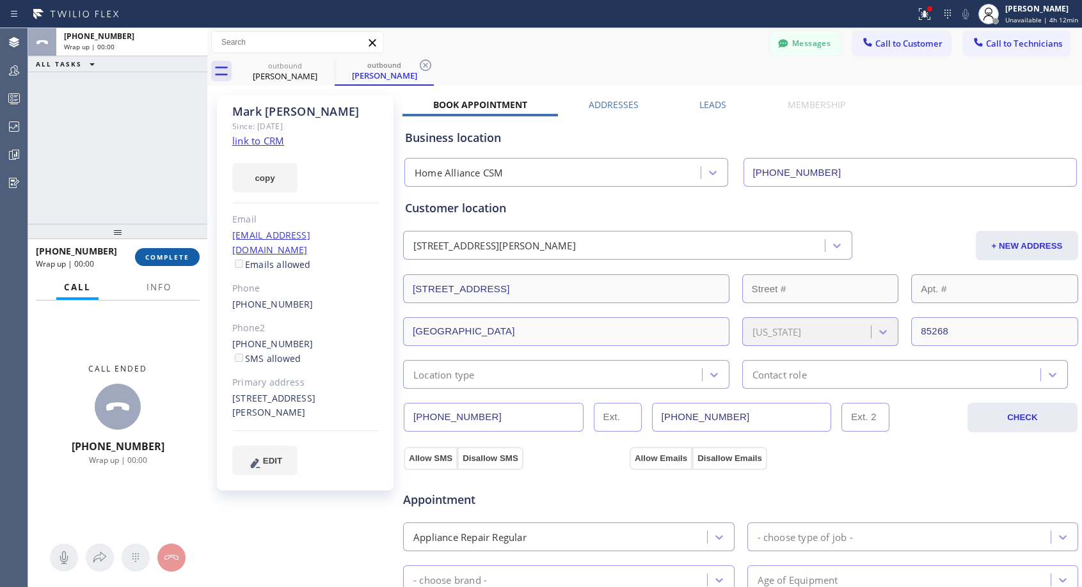
click at [175, 260] on span "COMPLETE" at bounding box center [167, 257] width 44 height 9
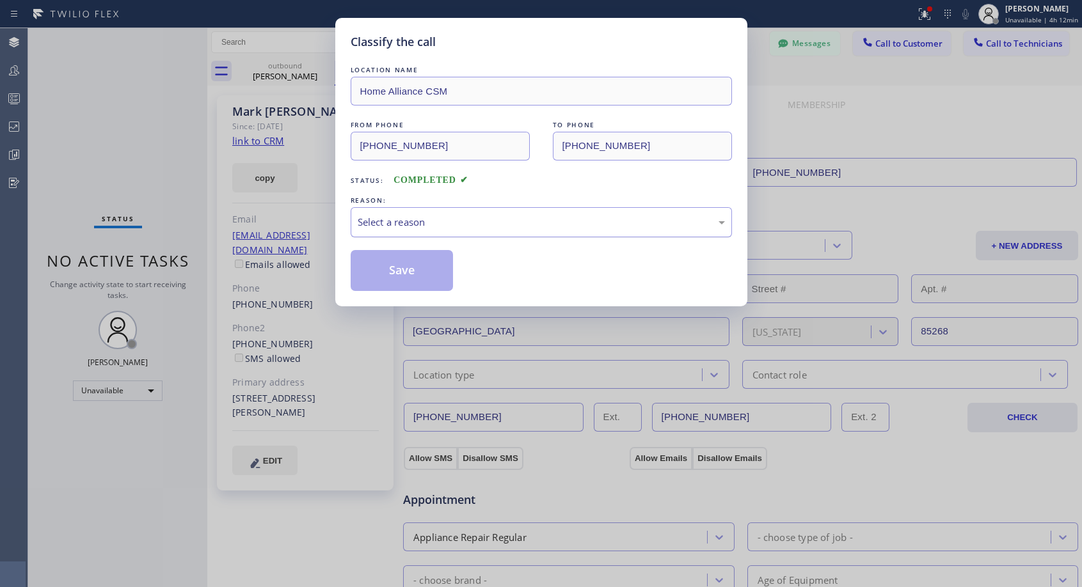
click at [481, 224] on div "Select a reason" at bounding box center [541, 222] width 367 height 15
click at [372, 269] on button "Save" at bounding box center [402, 270] width 103 height 41
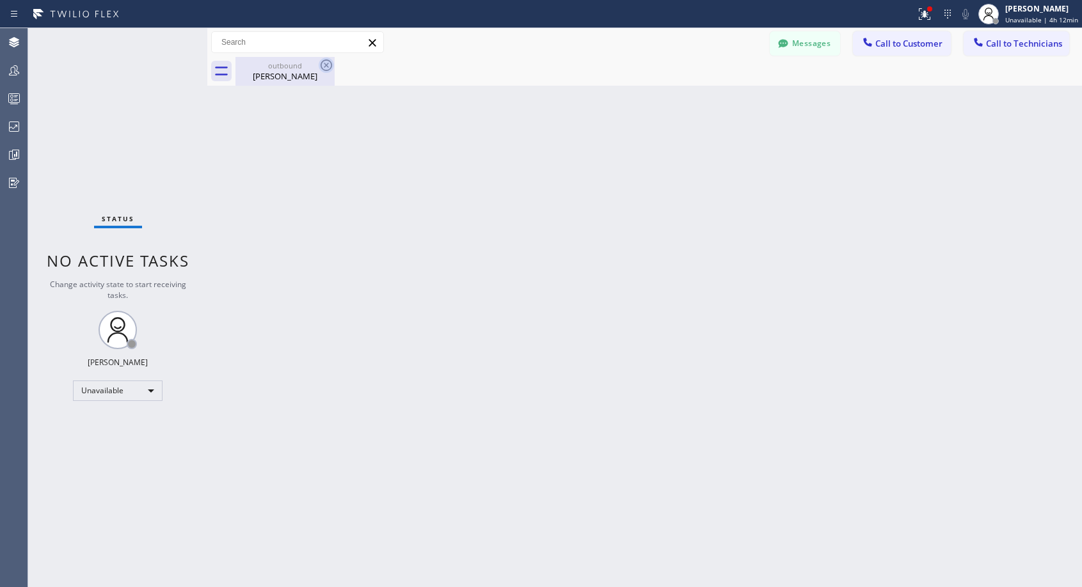
click at [327, 65] on icon at bounding box center [327, 66] width 12 height 12
click at [884, 42] on span "Call to Customer" at bounding box center [908, 44] width 67 height 12
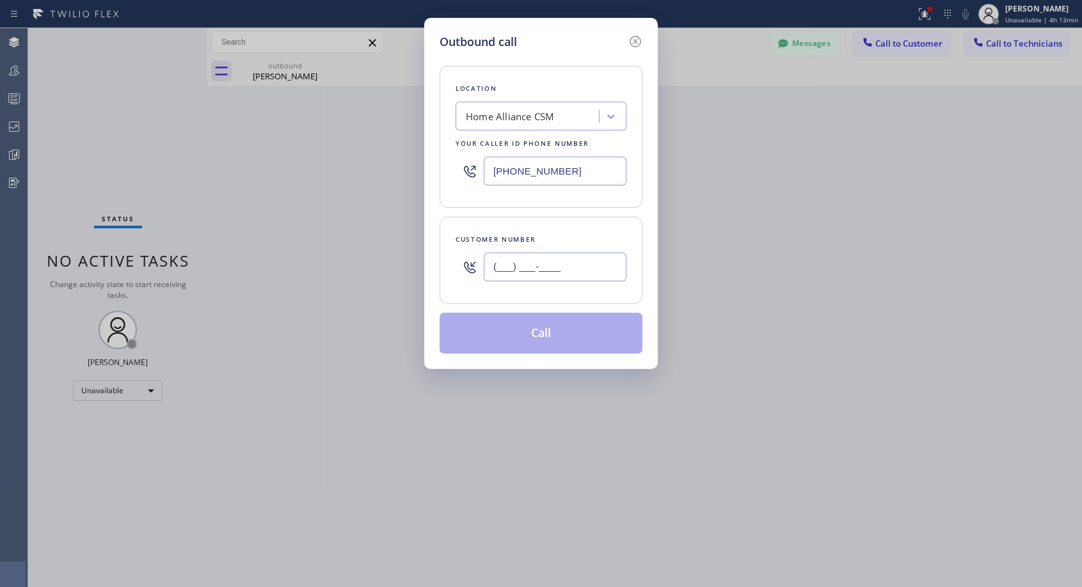
click at [538, 273] on input "(___) ___-____" at bounding box center [555, 267] width 143 height 29
paste input "949) 439-3711"
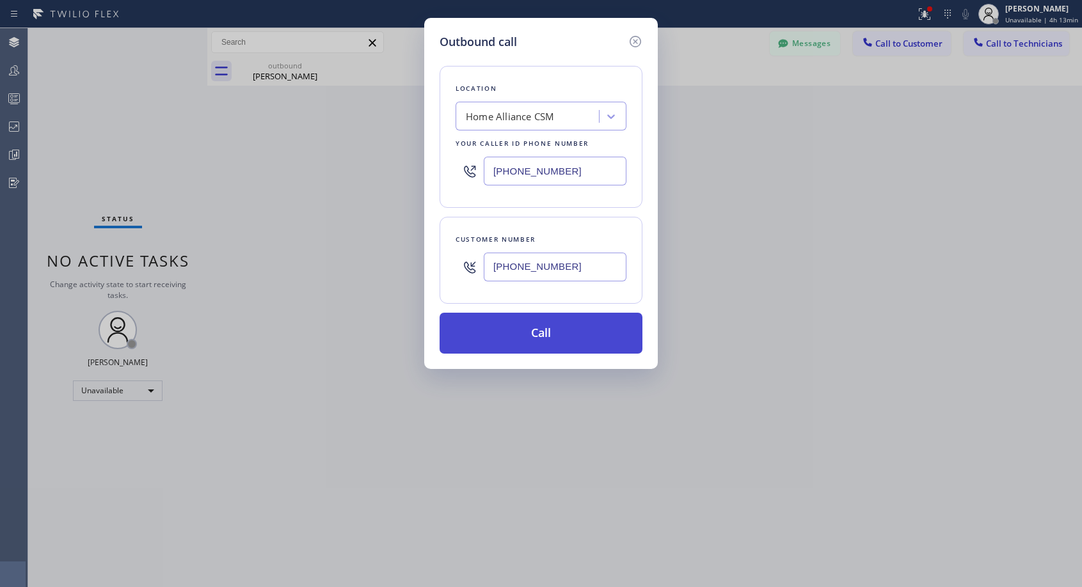
type input "[PHONE_NUMBER]"
click at [546, 338] on button "Call" at bounding box center [541, 333] width 203 height 41
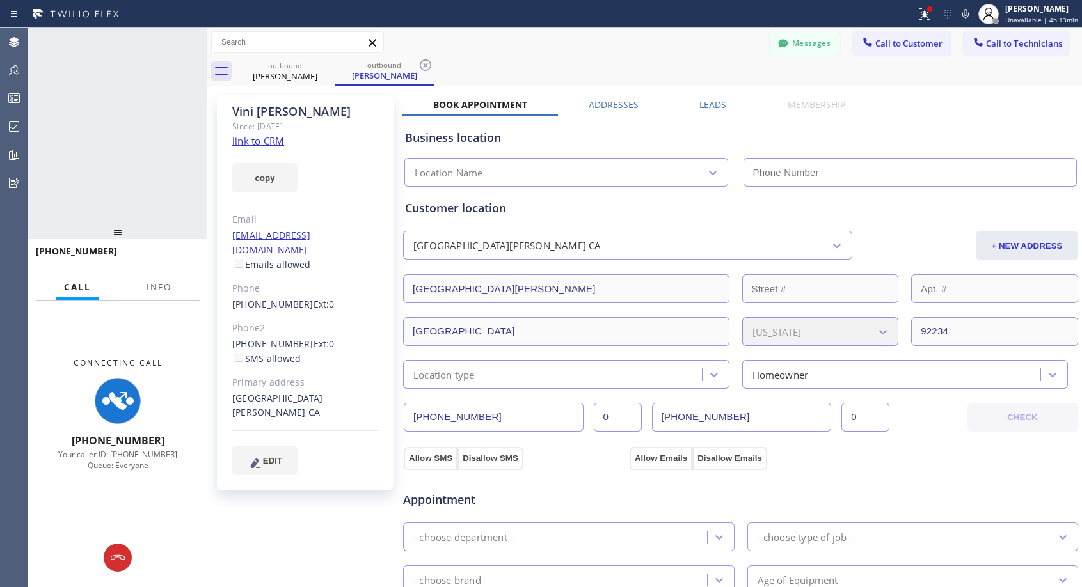
type input "[PHONE_NUMBER]"
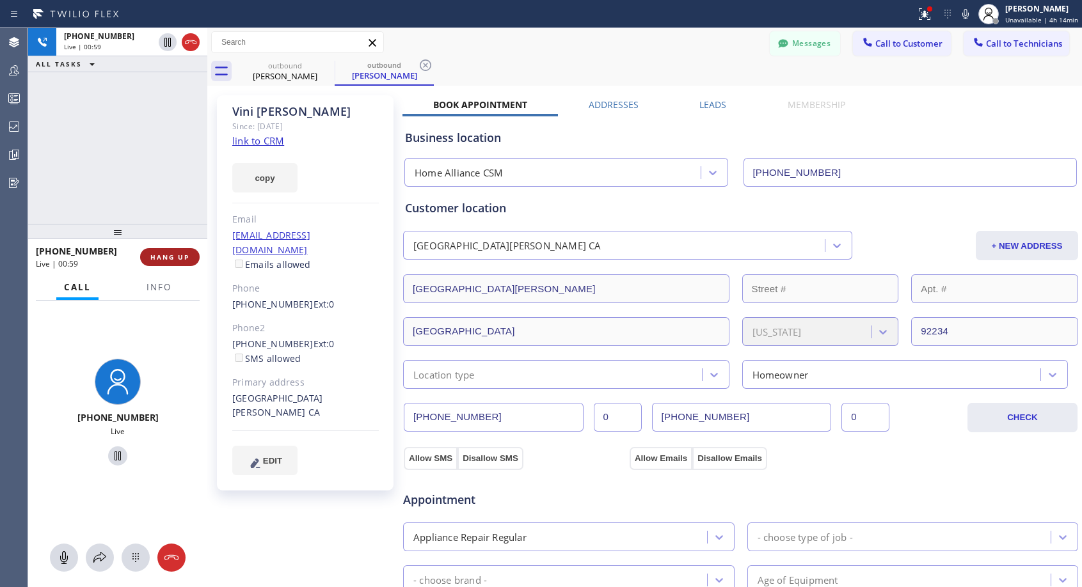
click at [186, 258] on span "HANG UP" at bounding box center [169, 257] width 39 height 9
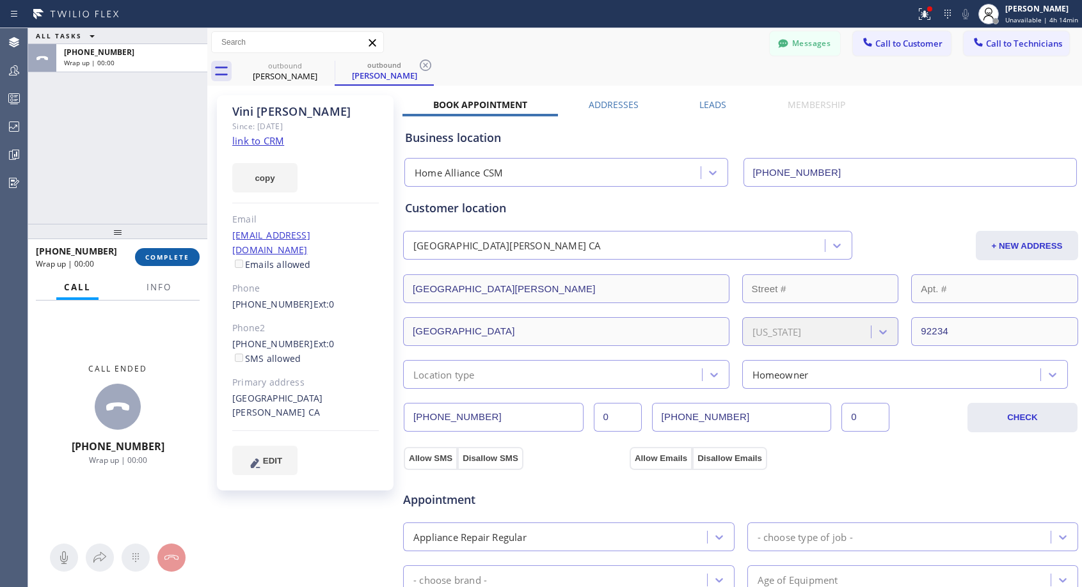
click at [186, 257] on span "COMPLETE" at bounding box center [167, 257] width 44 height 9
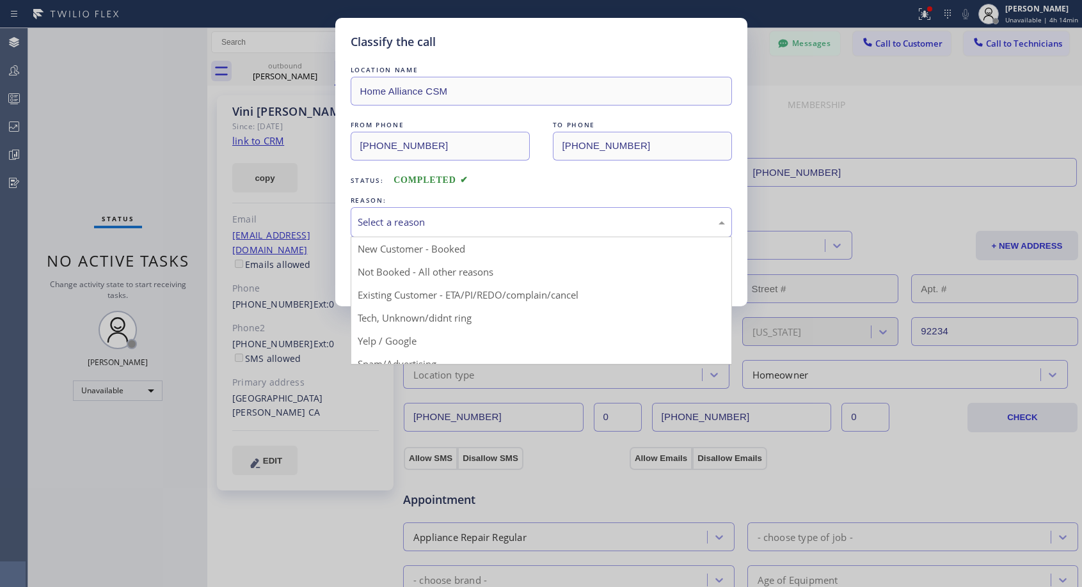
click at [538, 217] on div "Select a reason" at bounding box center [541, 222] width 367 height 15
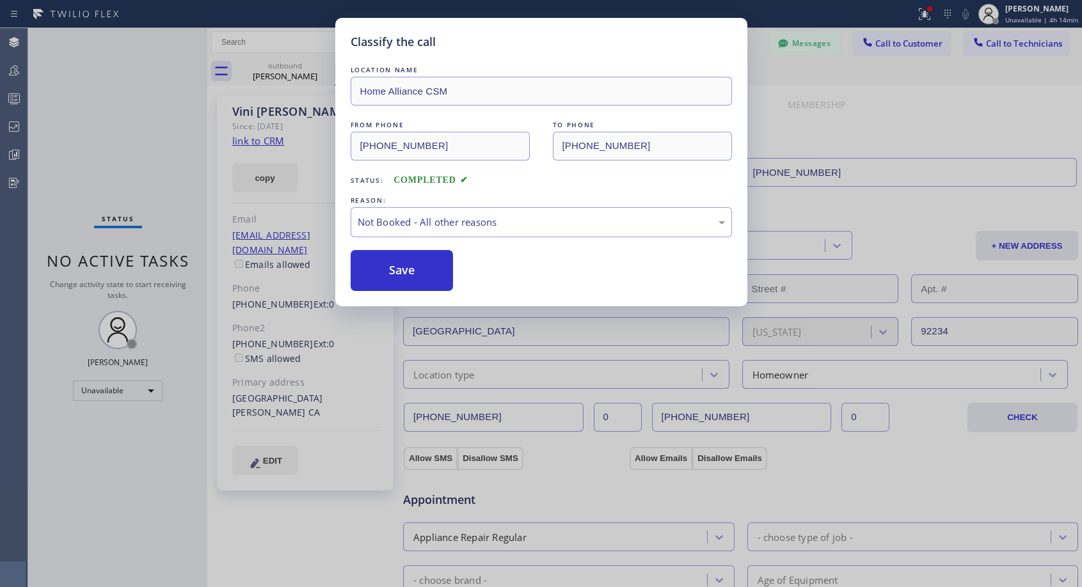
click at [456, 275] on div "Save" at bounding box center [541, 270] width 381 height 41
click at [434, 276] on button "Save" at bounding box center [402, 270] width 103 height 41
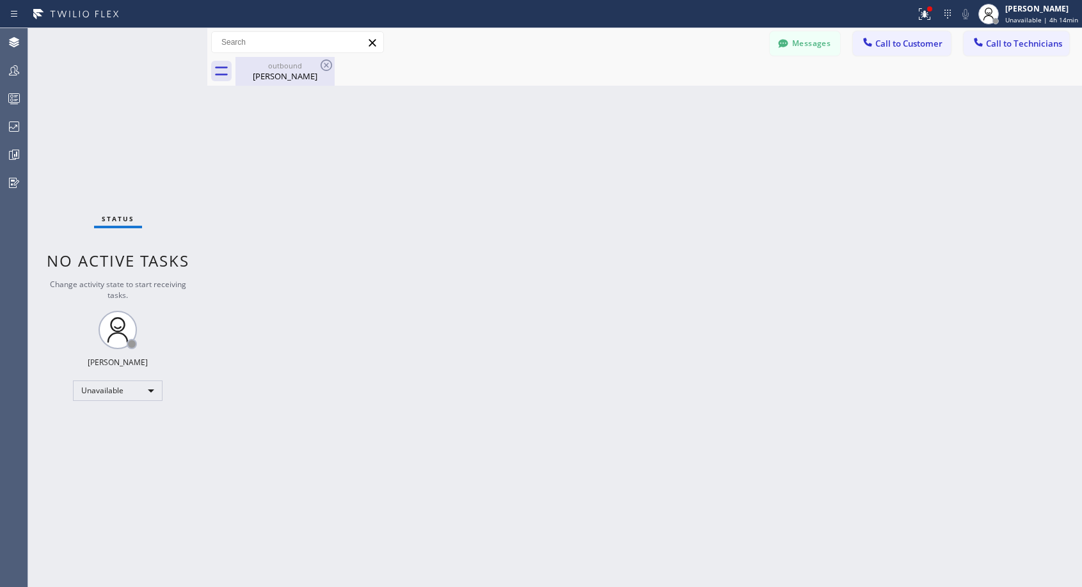
click at [261, 81] on div "[PERSON_NAME]" at bounding box center [285, 76] width 97 height 12
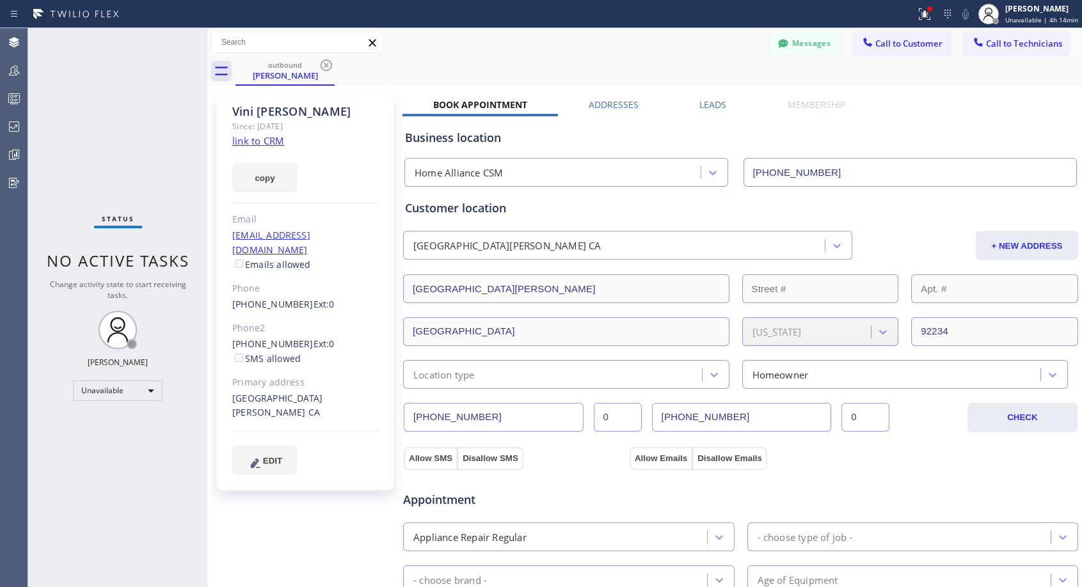
click at [332, 337] on div "[PHONE_NUMBER] Ext: 0 SMS allowed" at bounding box center [305, 351] width 147 height 29
copy div "[PHONE_NUMBER] Ext: 0"
click at [900, 42] on span "Call to Customer" at bounding box center [908, 44] width 67 height 12
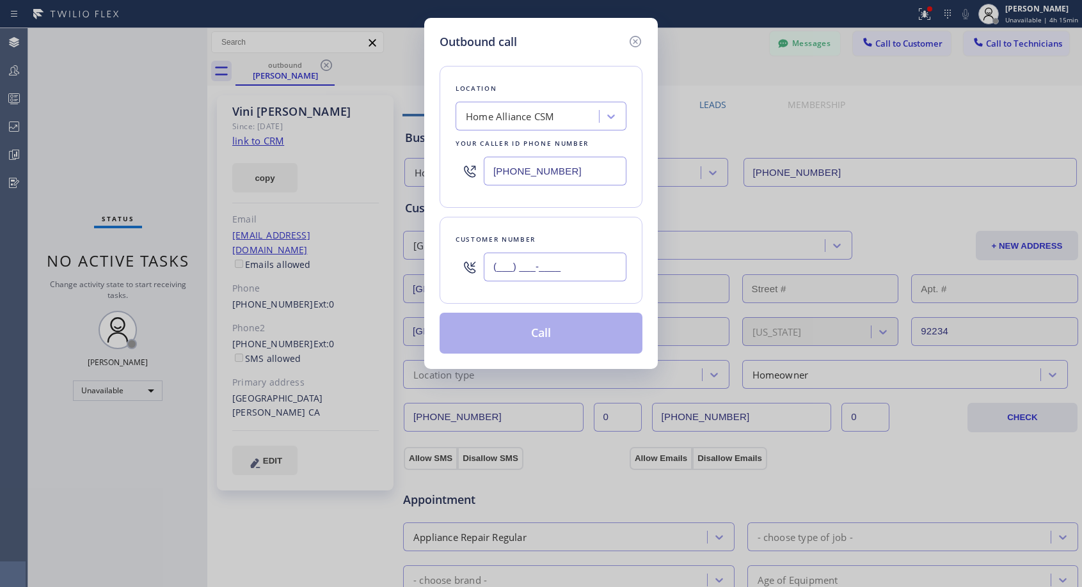
click at [615, 275] on input "(___) ___-____" at bounding box center [555, 267] width 143 height 29
paste input "949) 252-8300"
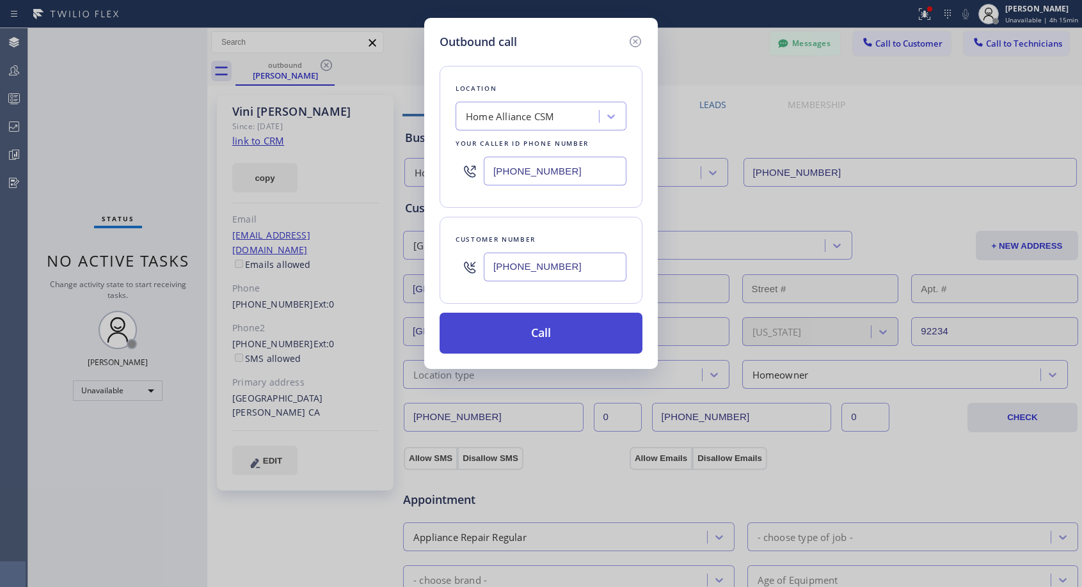
type input "[PHONE_NUMBER]"
click at [559, 328] on button "Call" at bounding box center [541, 333] width 203 height 41
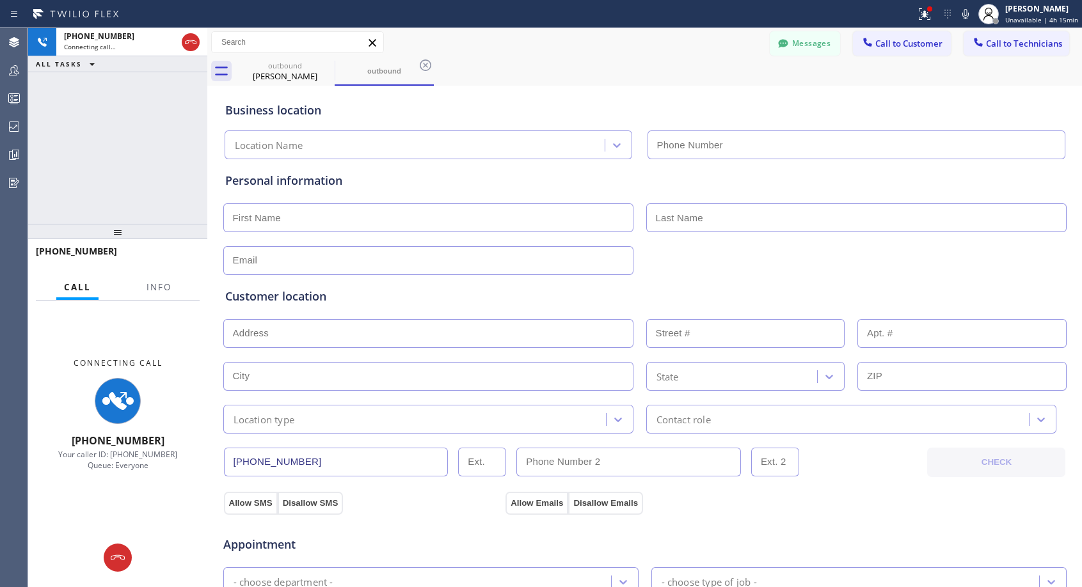
type input "[PHONE_NUMBER]"
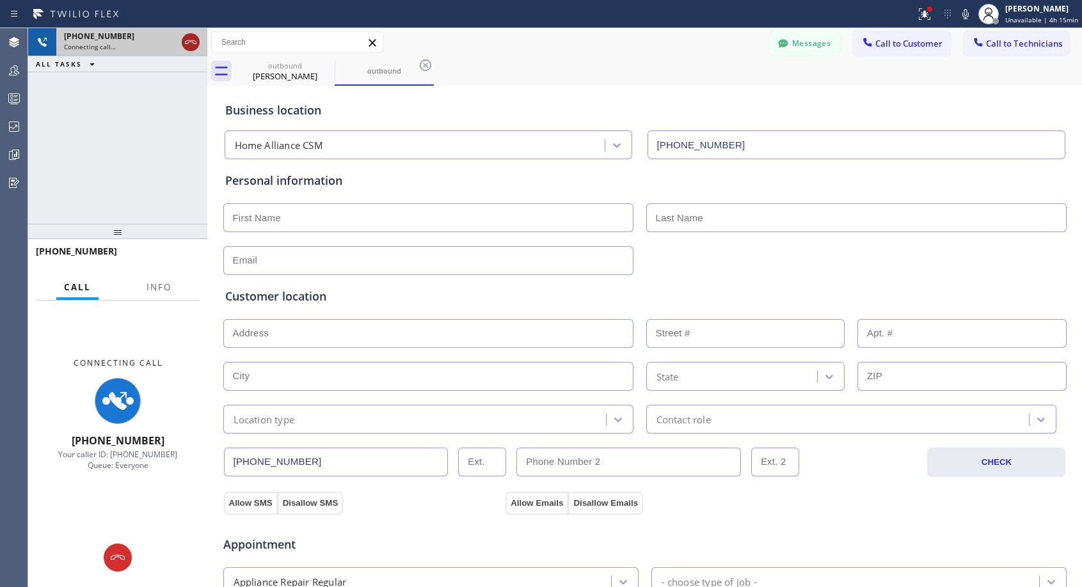
click at [192, 44] on icon at bounding box center [190, 42] width 15 height 15
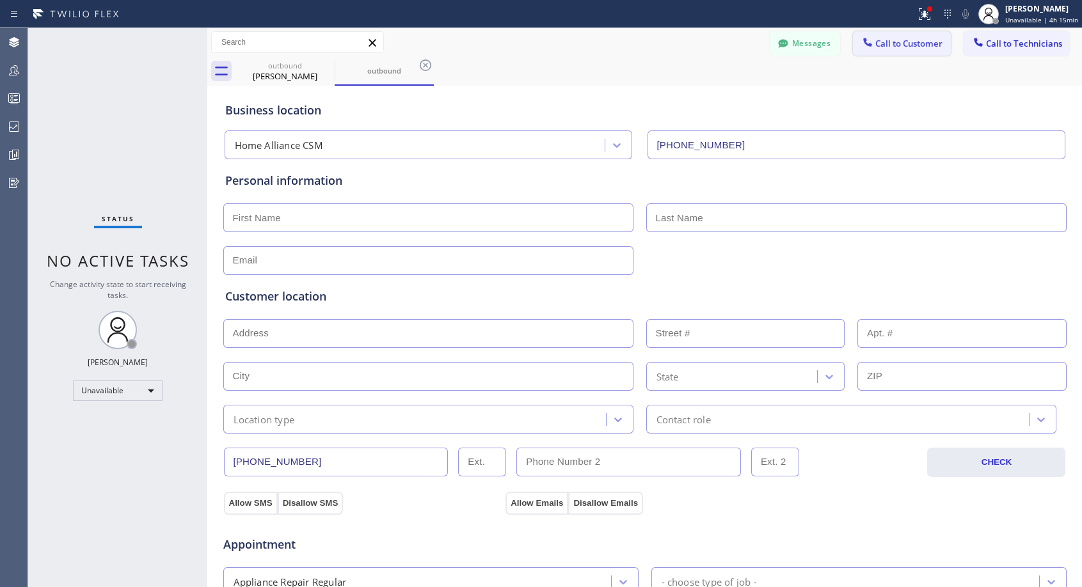
click at [891, 47] on span "Call to Customer" at bounding box center [908, 44] width 67 height 12
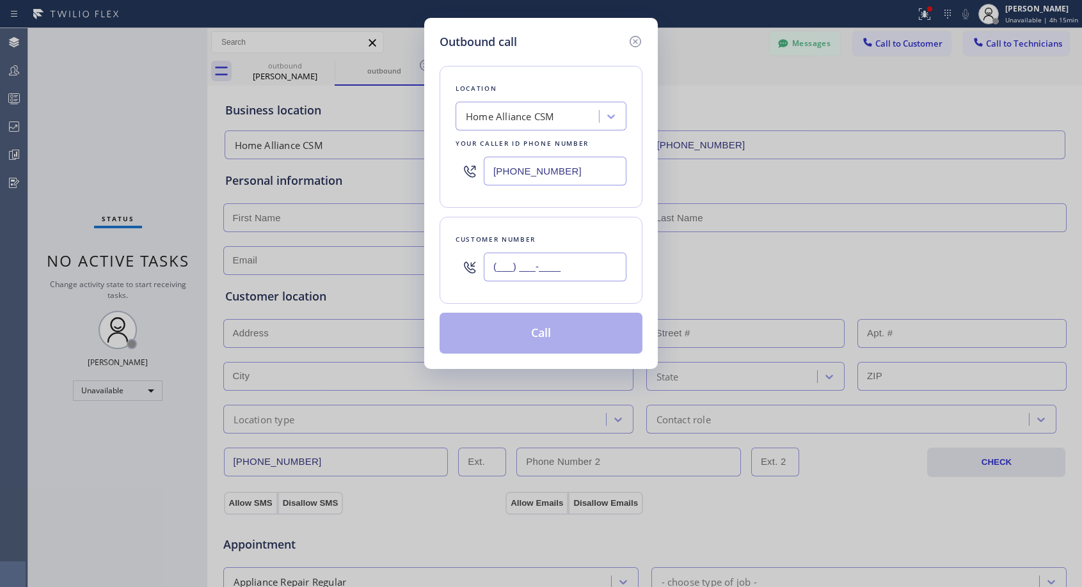
click at [573, 262] on input "(___) ___-____" at bounding box center [555, 267] width 143 height 29
paste input "949) 252-8300"
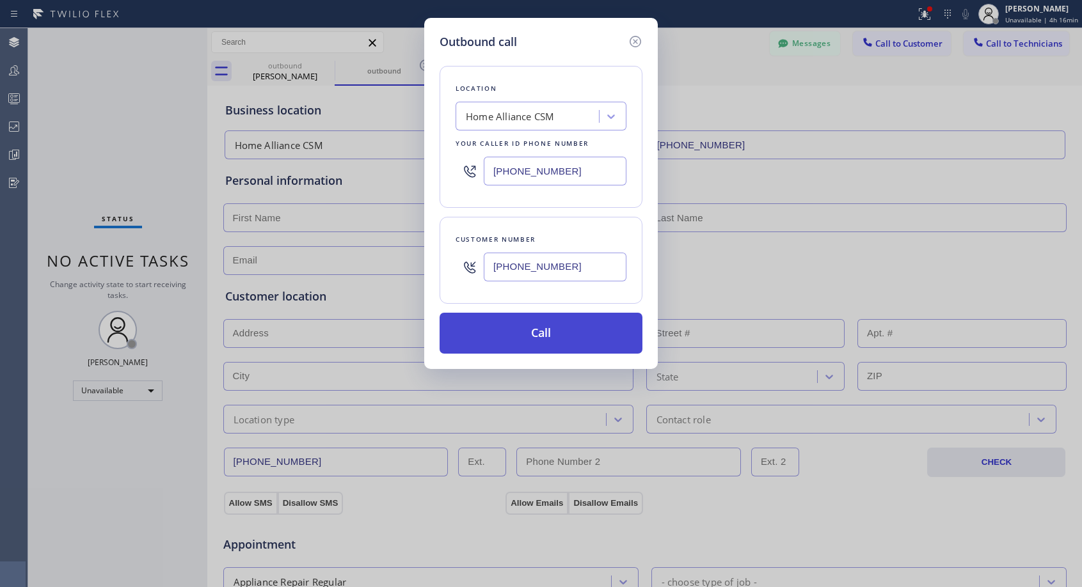
type input "[PHONE_NUMBER]"
click at [564, 329] on button "Call" at bounding box center [541, 333] width 203 height 41
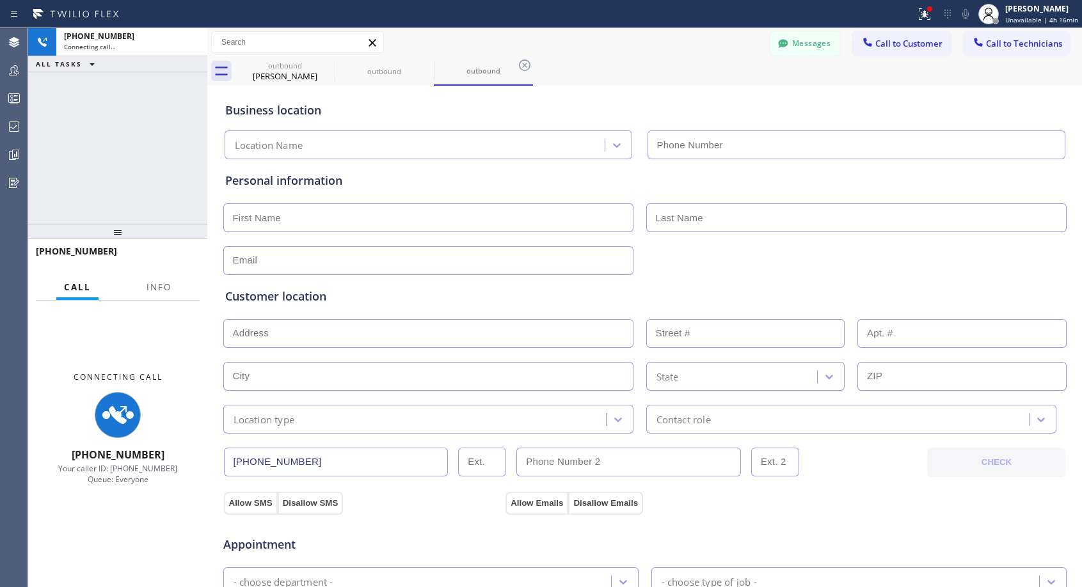
type input "[PHONE_NUMBER]"
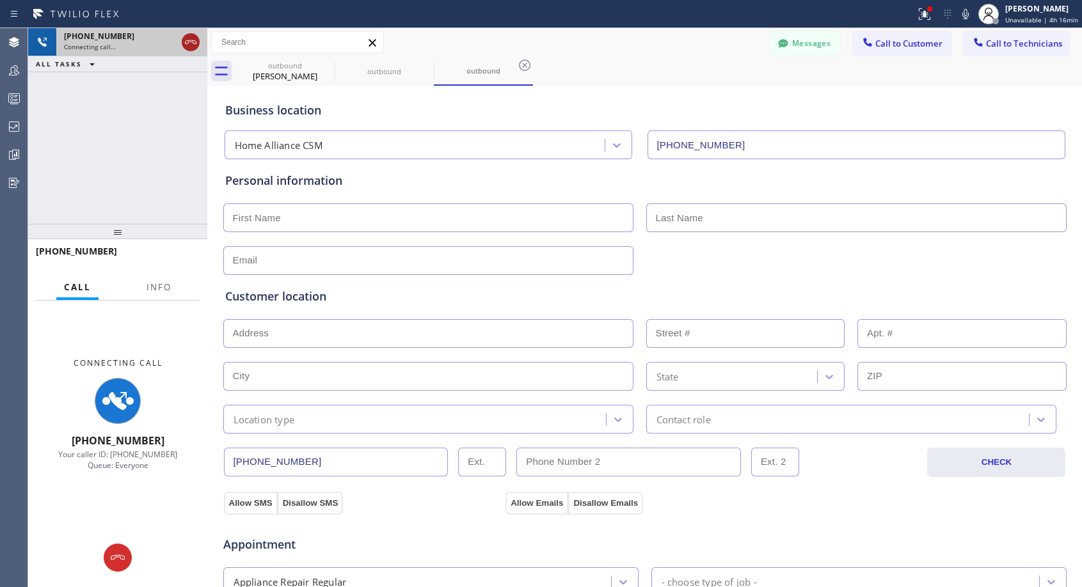
click at [192, 45] on icon at bounding box center [190, 42] width 15 height 15
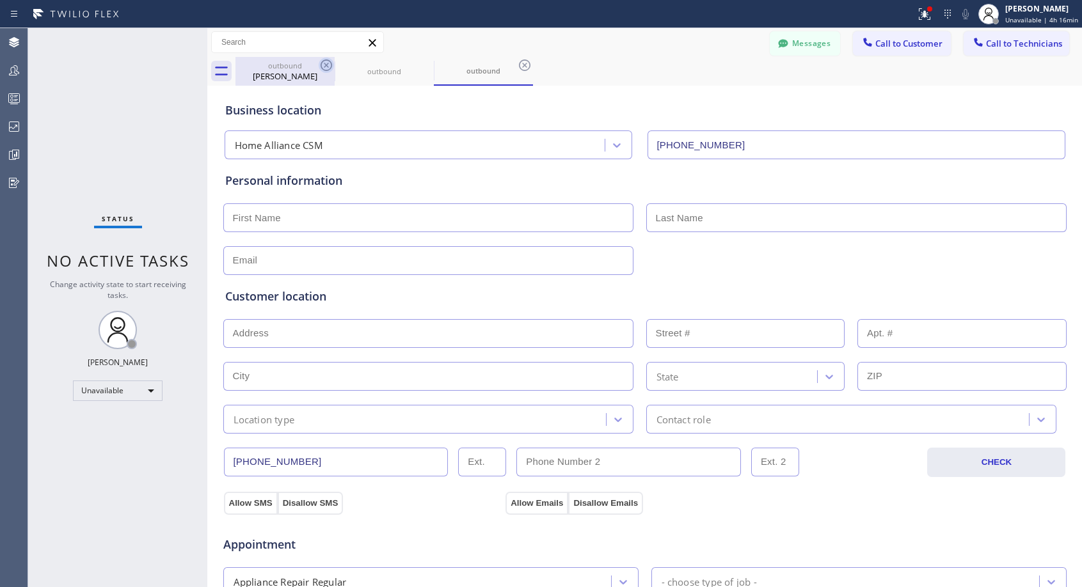
click at [333, 66] on icon at bounding box center [326, 65] width 15 height 15
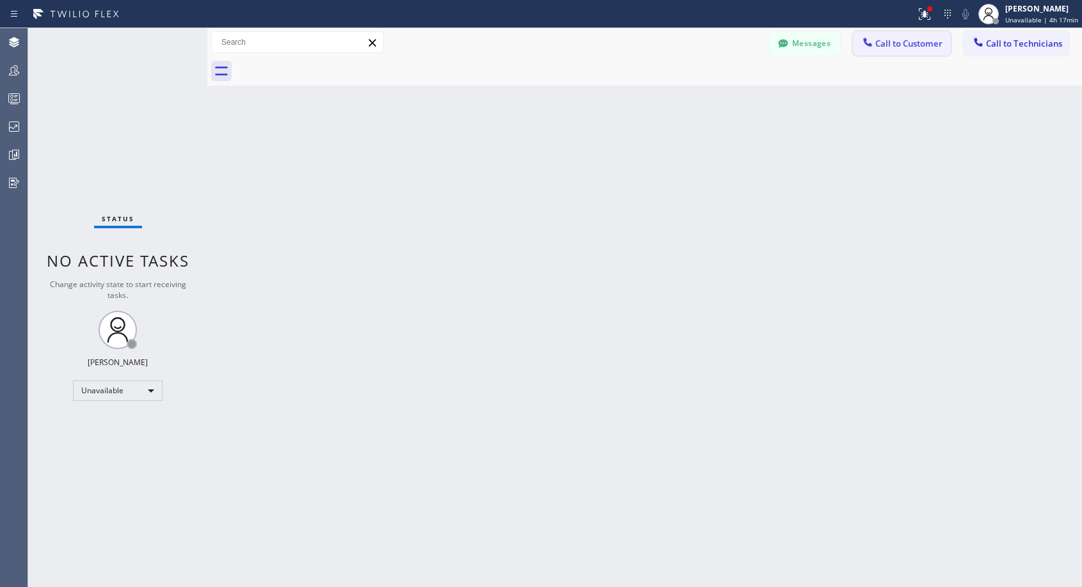
click at [905, 46] on span "Call to Customer" at bounding box center [908, 44] width 67 height 12
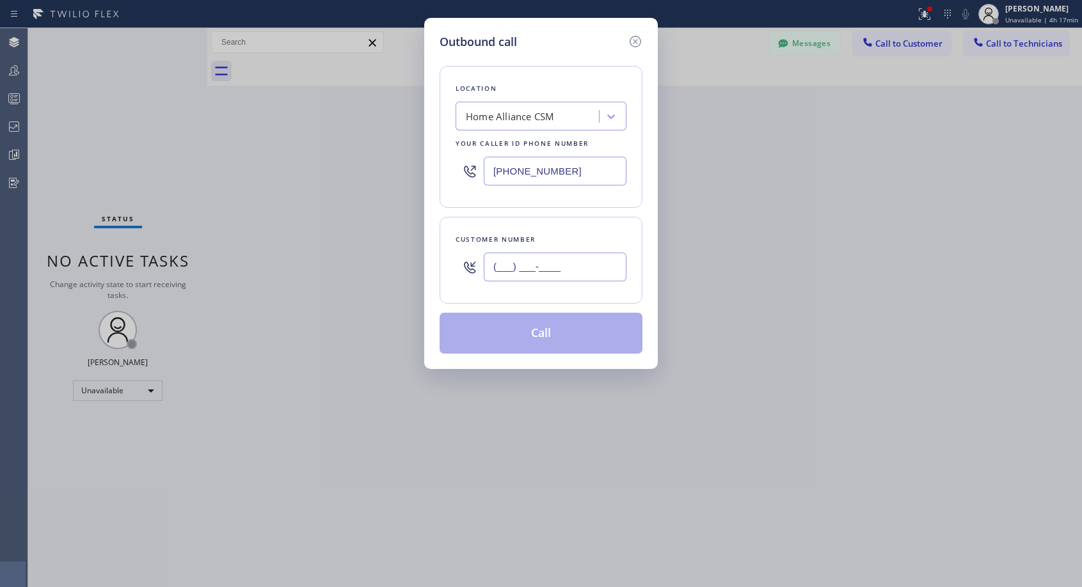
click at [568, 272] on input "(___) ___-____" at bounding box center [555, 267] width 143 height 29
paste input "714) 507-0808"
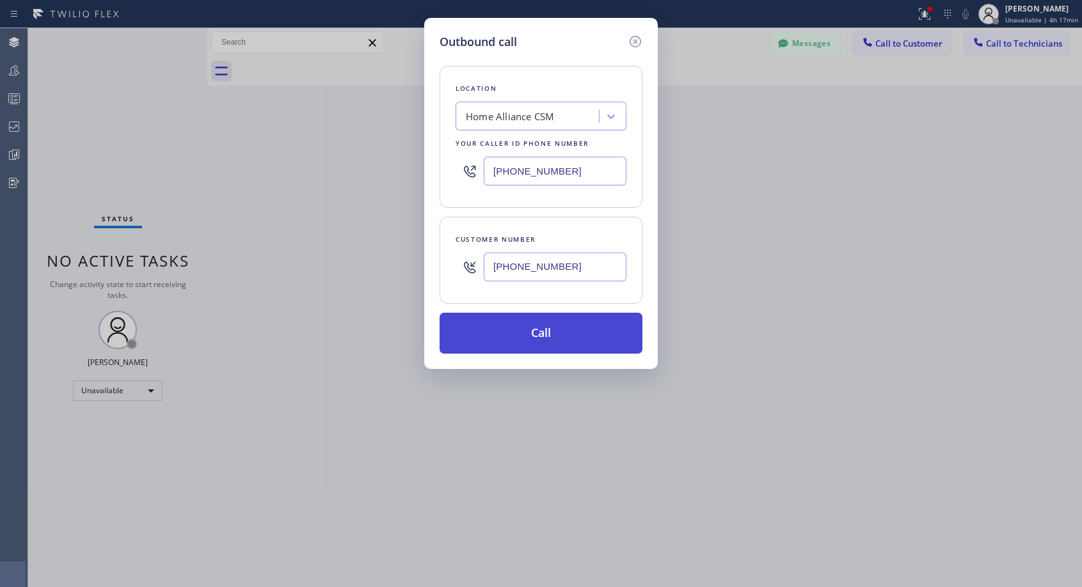
type input "[PHONE_NUMBER]"
click at [556, 333] on button "Call" at bounding box center [541, 333] width 203 height 41
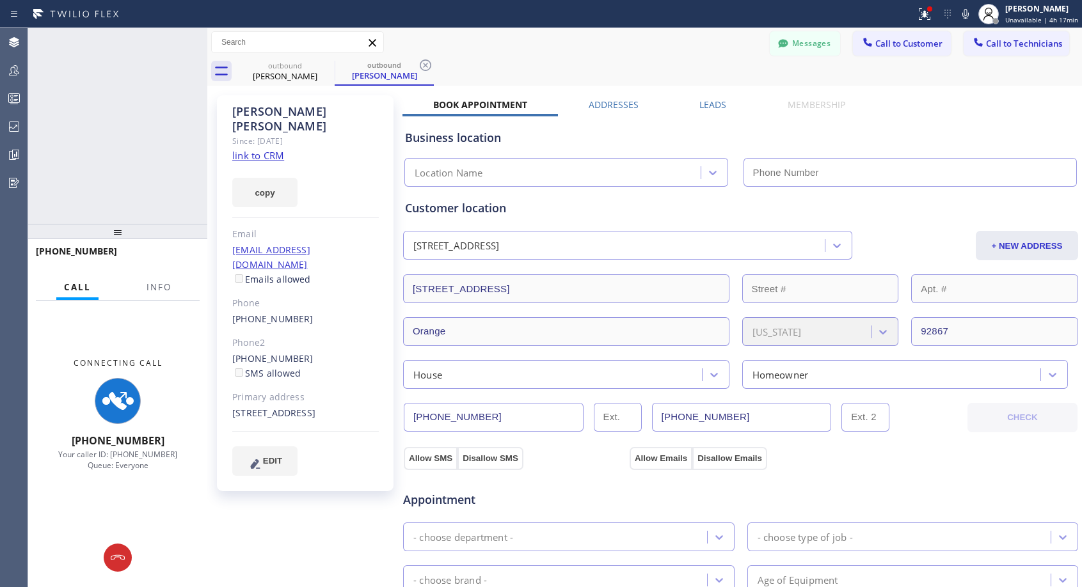
type input "[PHONE_NUMBER]"
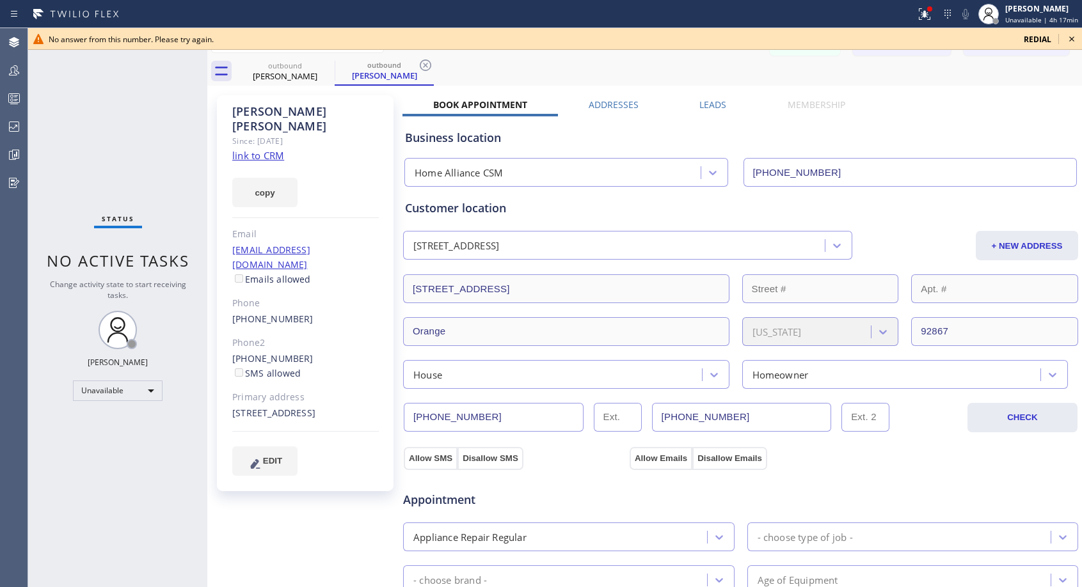
click at [1076, 42] on icon at bounding box center [1071, 38] width 15 height 15
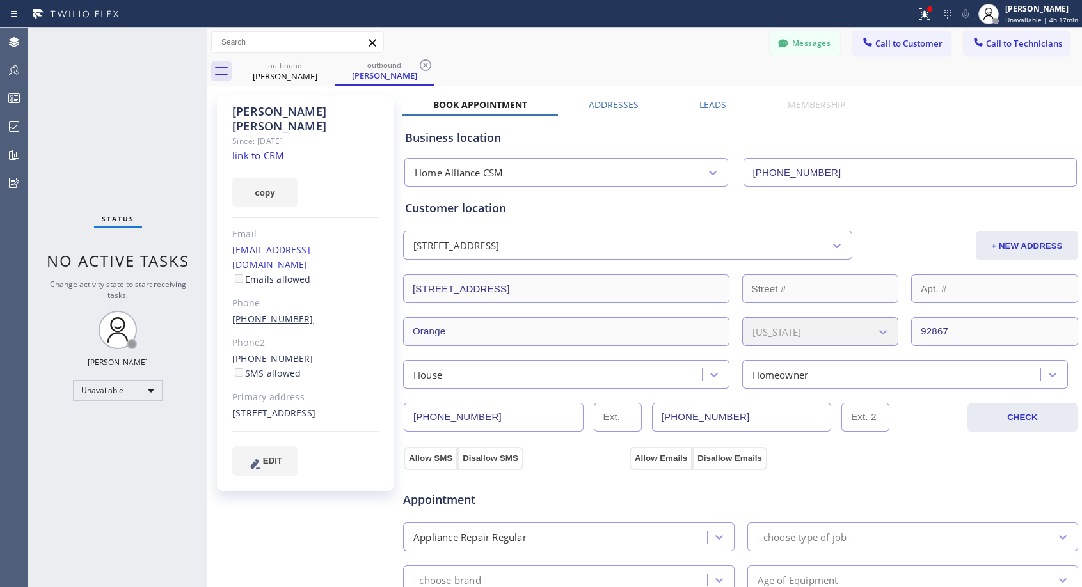
click at [272, 313] on link "[PHONE_NUMBER]" at bounding box center [272, 319] width 81 height 12
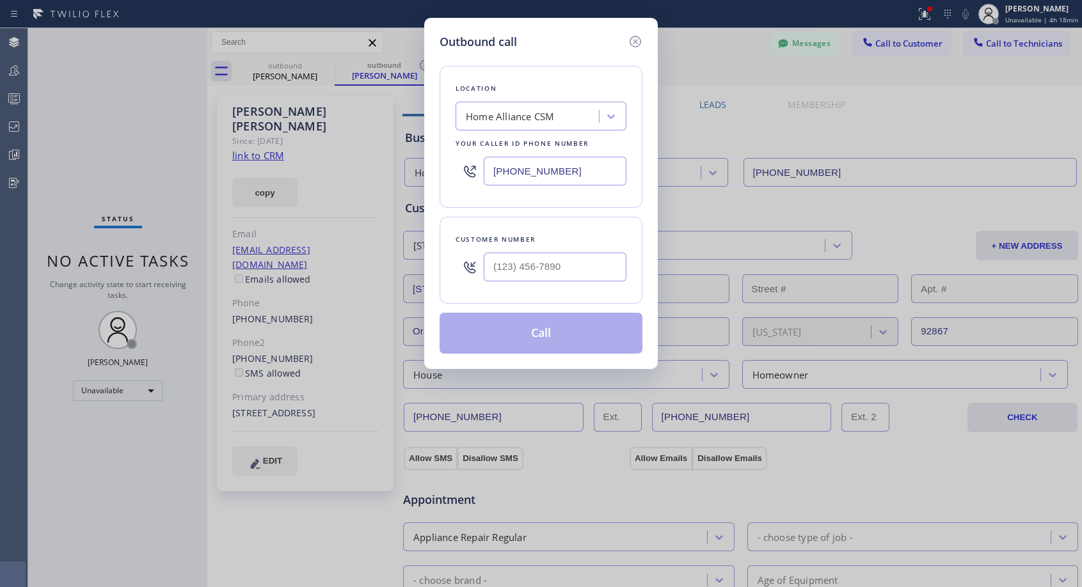
type input "[PHONE_NUMBER]"
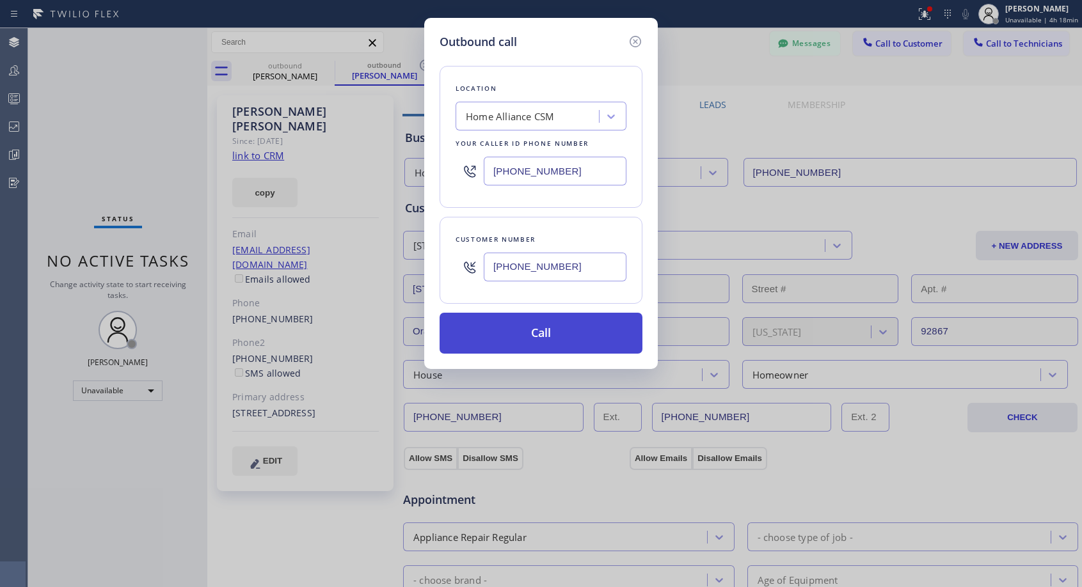
click at [552, 336] on button "Call" at bounding box center [541, 333] width 203 height 41
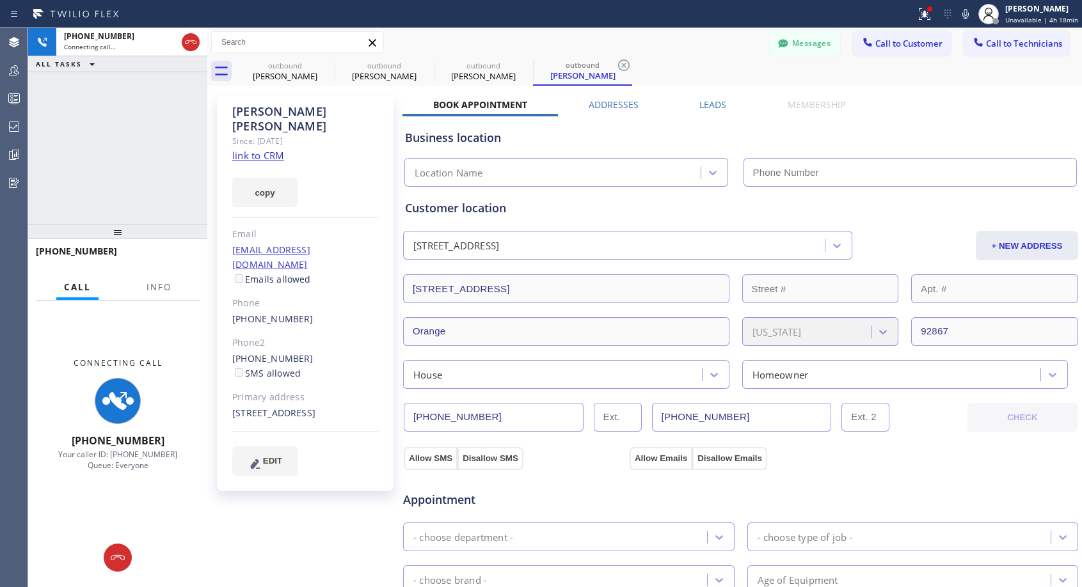
type input "[PHONE_NUMBER]"
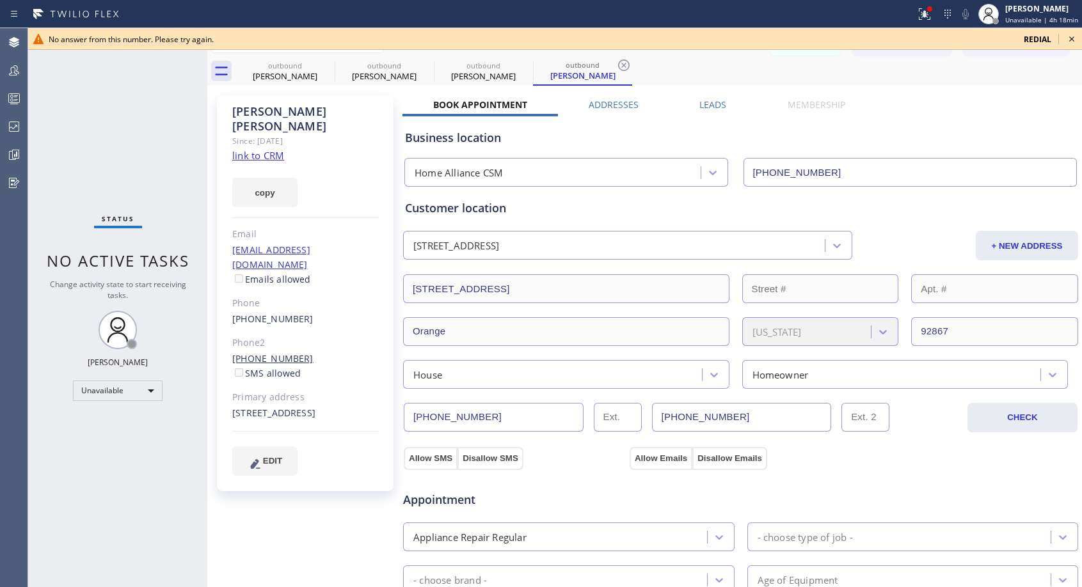
click at [288, 353] on link "[PHONE_NUMBER]" at bounding box center [272, 359] width 81 height 12
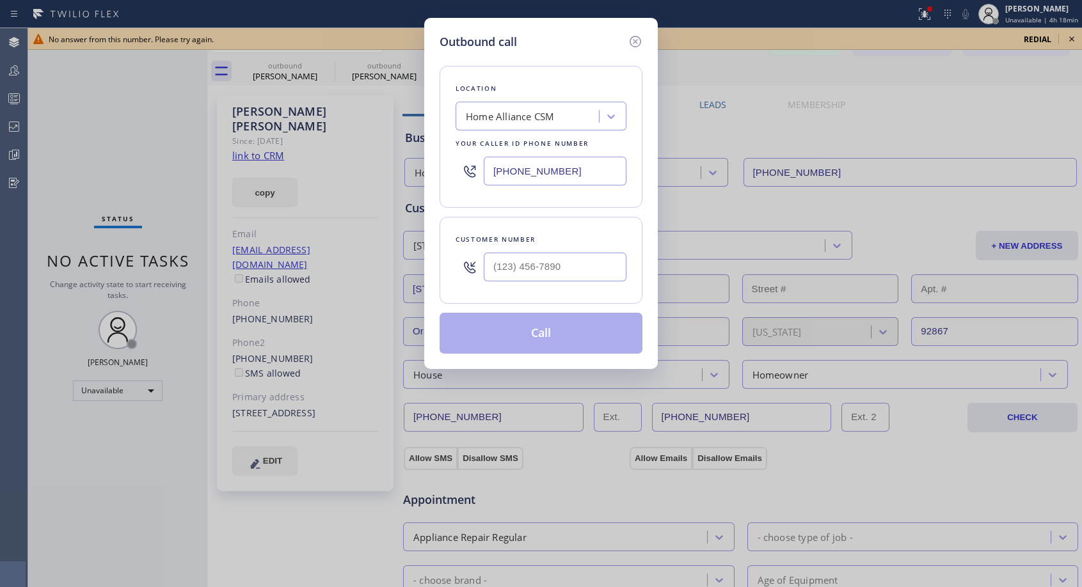
type input "[PHONE_NUMBER]"
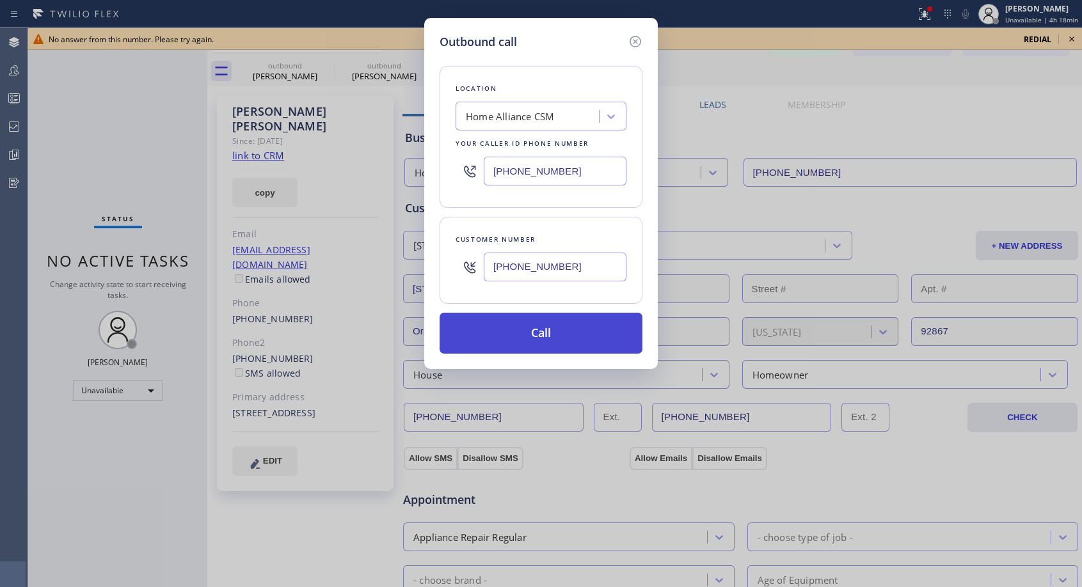
click at [552, 342] on button "Call" at bounding box center [541, 333] width 203 height 41
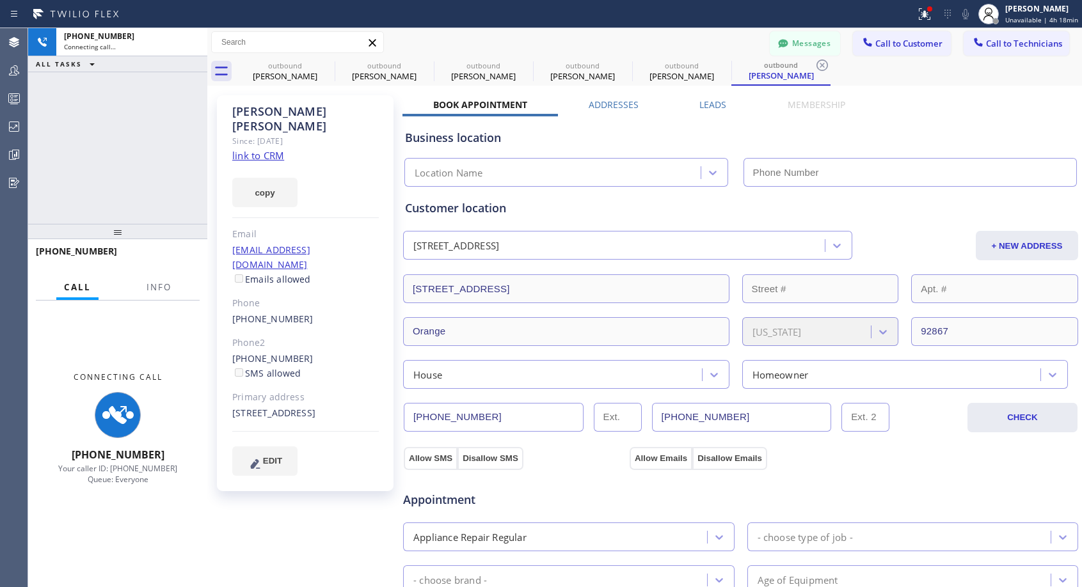
type input "[PHONE_NUMBER]"
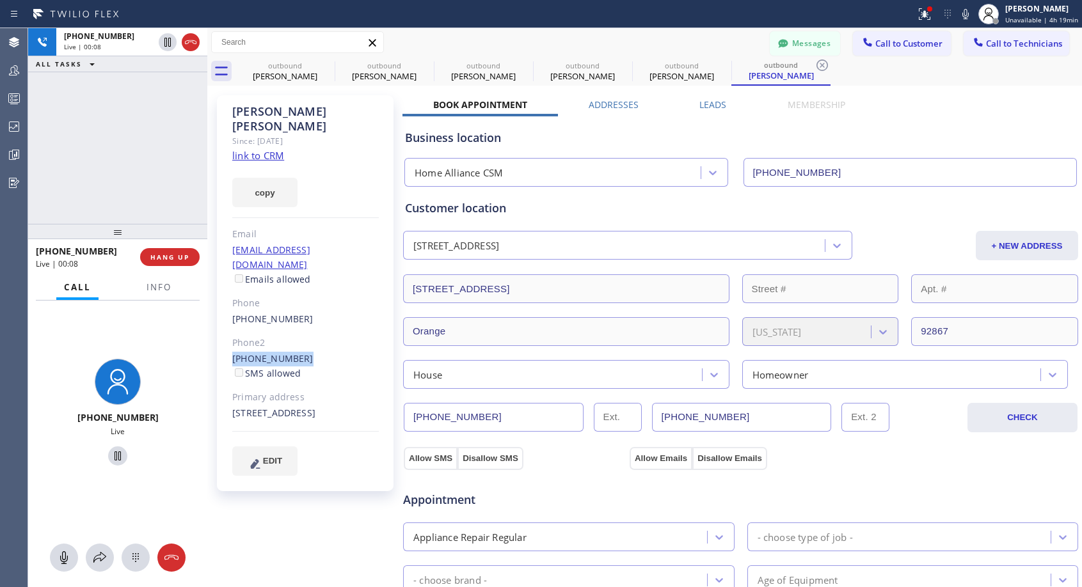
drag, startPoint x: 276, startPoint y: 329, endPoint x: 225, endPoint y: 328, distance: 51.8
click at [225, 328] on div "[PERSON_NAME] Since: [DATE] link to CRM copy Email [EMAIL_ADDRESS][DOMAIN_NAME]…" at bounding box center [305, 293] width 177 height 396
copy link "[PHONE_NUMBER]"
click at [186, 253] on span "HANG UP" at bounding box center [169, 257] width 39 height 9
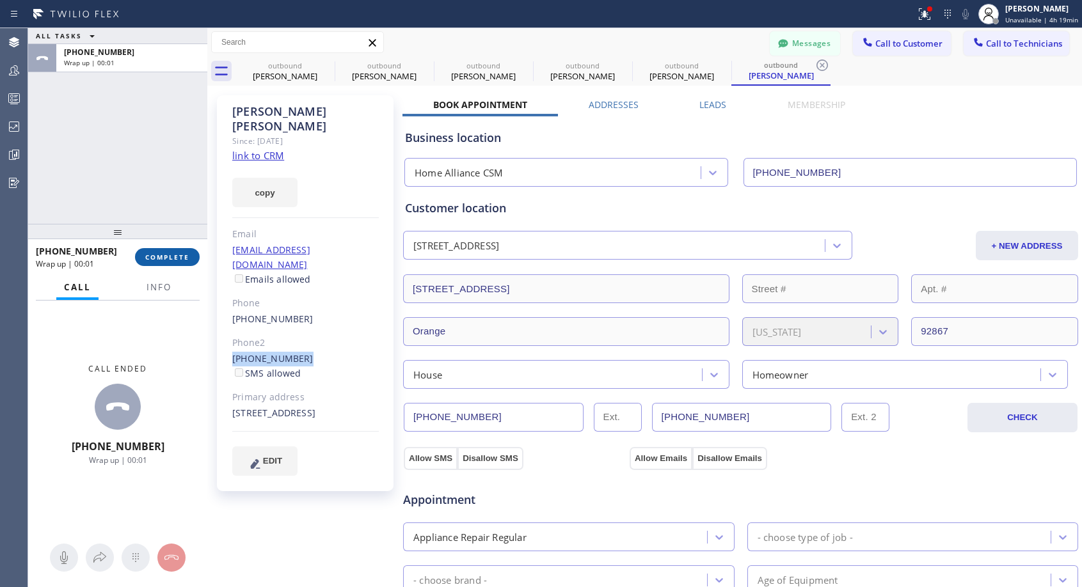
click at [187, 251] on button "COMPLETE" at bounding box center [167, 257] width 65 height 18
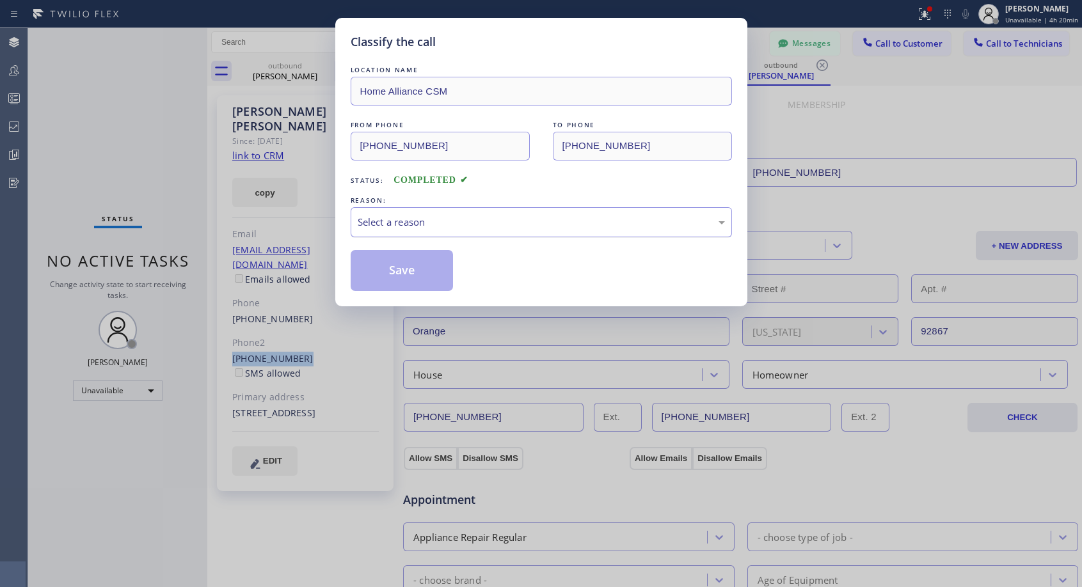
click at [445, 223] on div "Select a reason" at bounding box center [541, 222] width 367 height 15
drag, startPoint x: 374, startPoint y: 271, endPoint x: 408, endPoint y: 158, distance: 118.0
click at [375, 270] on button "Save" at bounding box center [402, 270] width 103 height 41
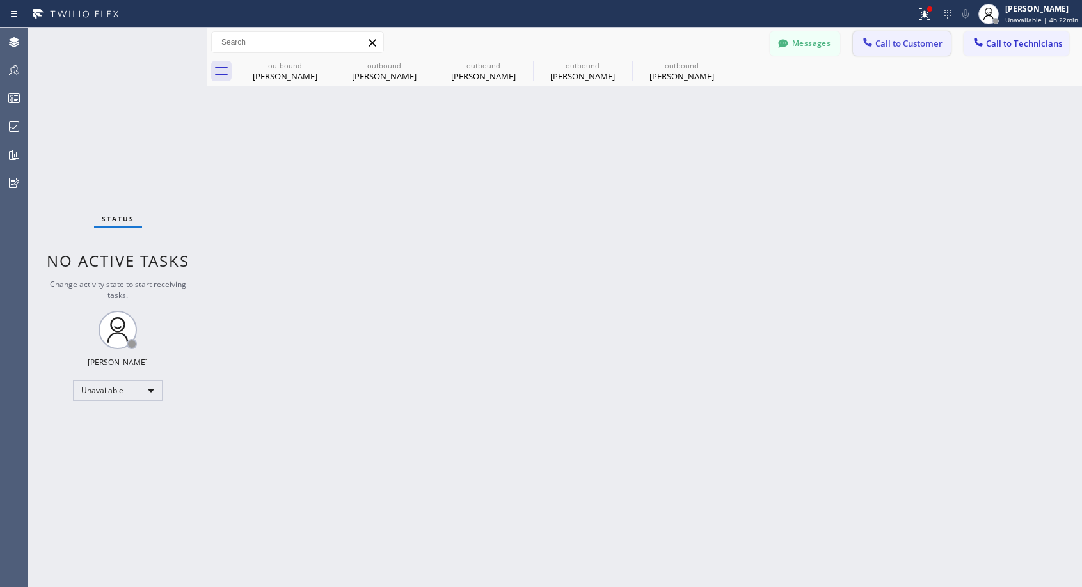
click at [884, 41] on span "Call to Customer" at bounding box center [908, 44] width 67 height 12
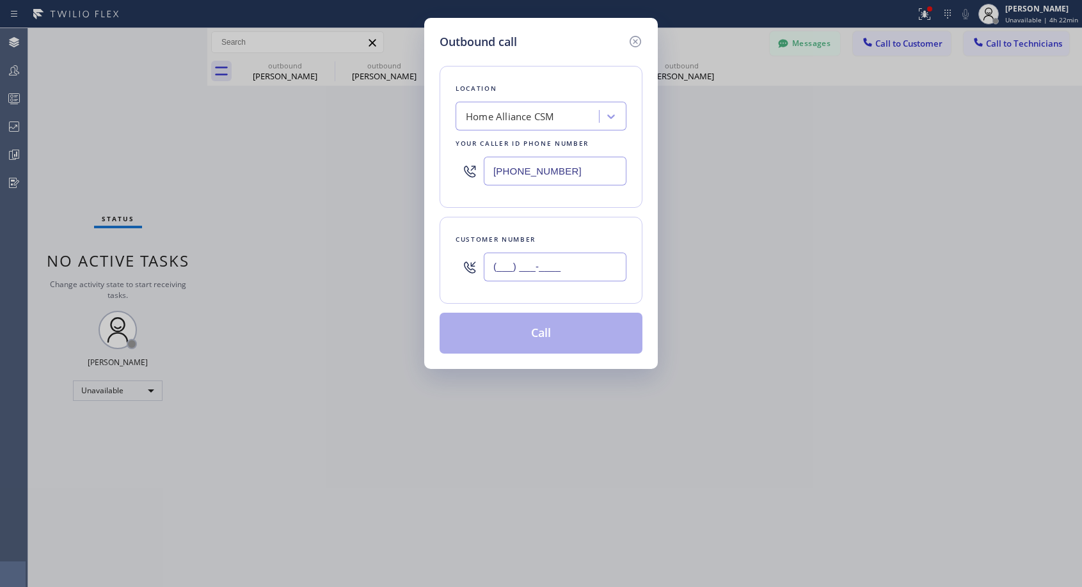
click at [598, 266] on input "(___) ___-____" at bounding box center [555, 267] width 143 height 29
paste input "425) 785-3129"
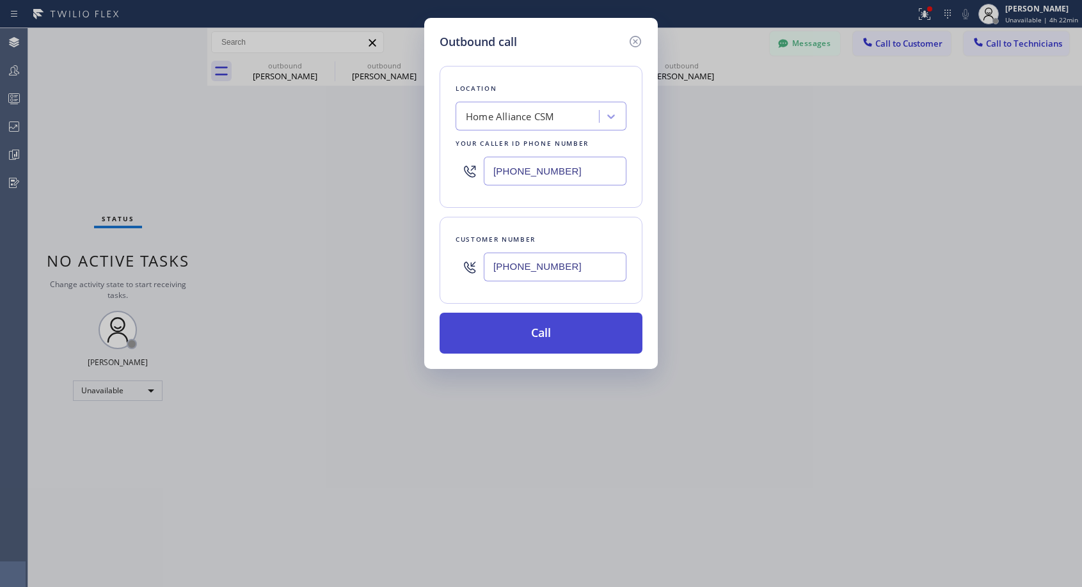
type input "[PHONE_NUMBER]"
click at [577, 331] on button "Call" at bounding box center [541, 333] width 203 height 41
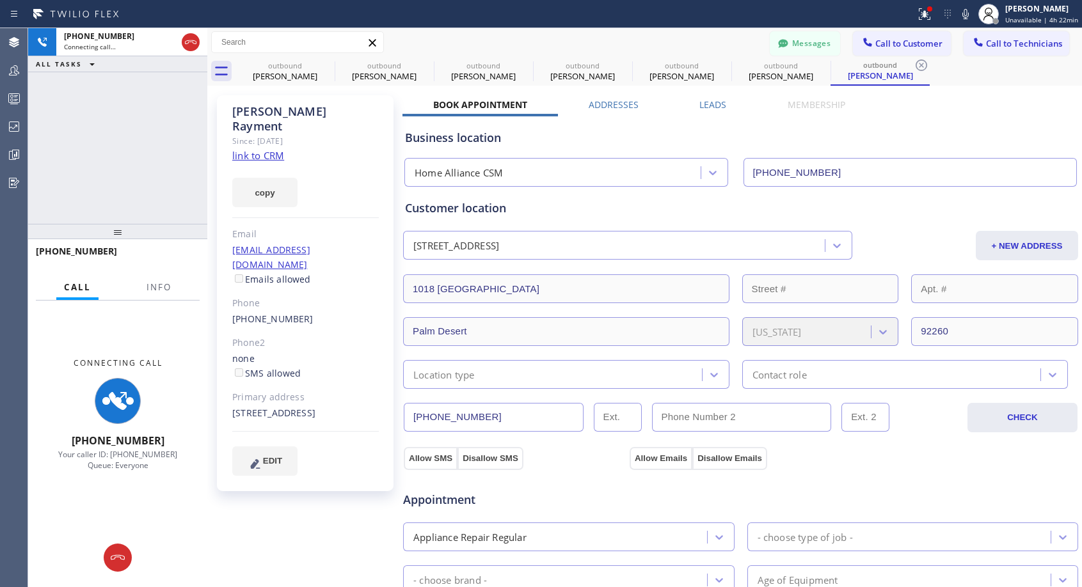
type input "[PHONE_NUMBER]"
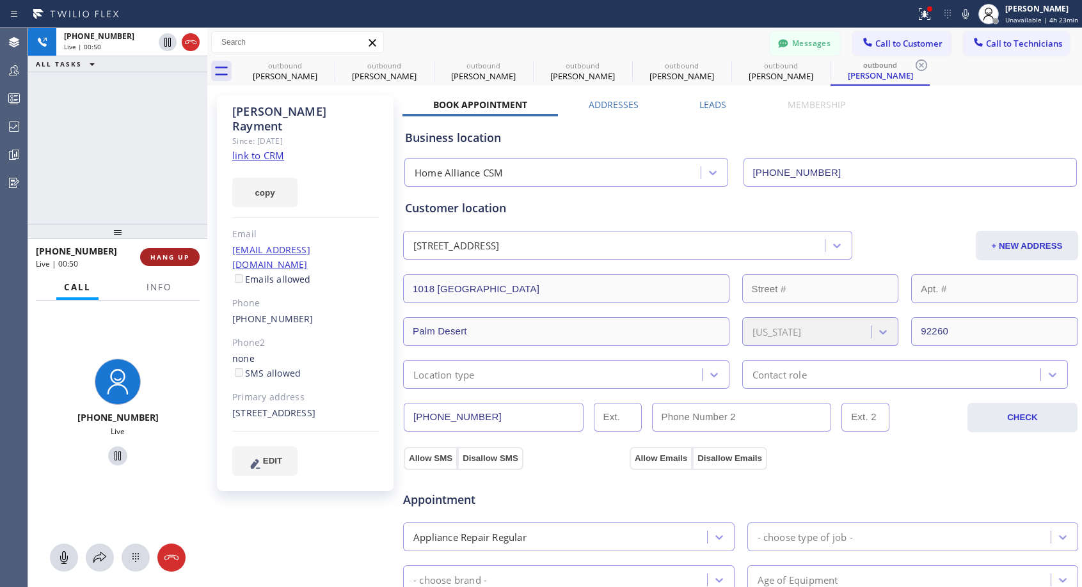
click at [180, 254] on span "HANG UP" at bounding box center [169, 257] width 39 height 9
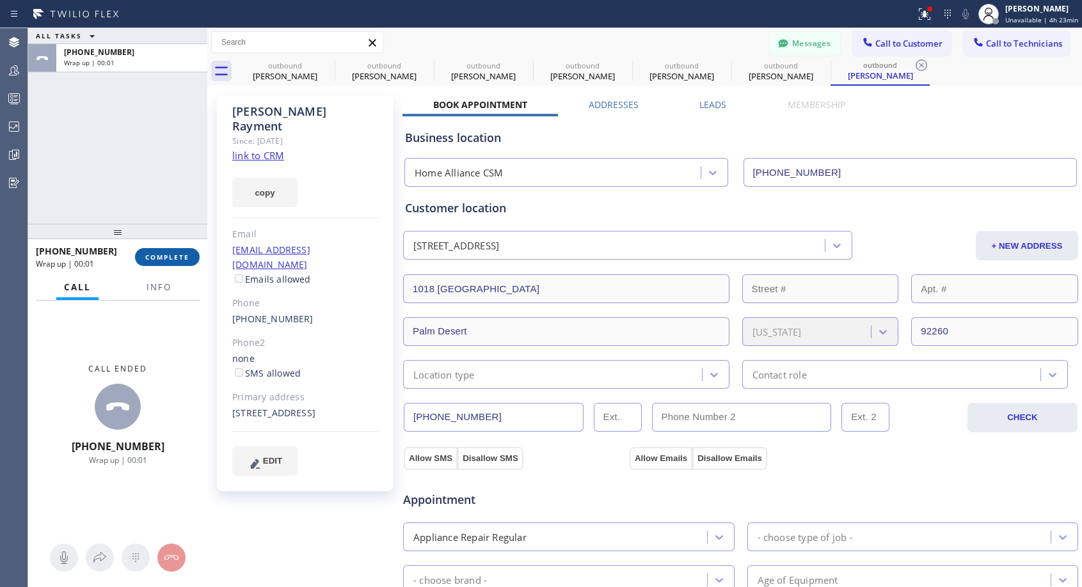
click at [180, 254] on span "COMPLETE" at bounding box center [167, 257] width 44 height 9
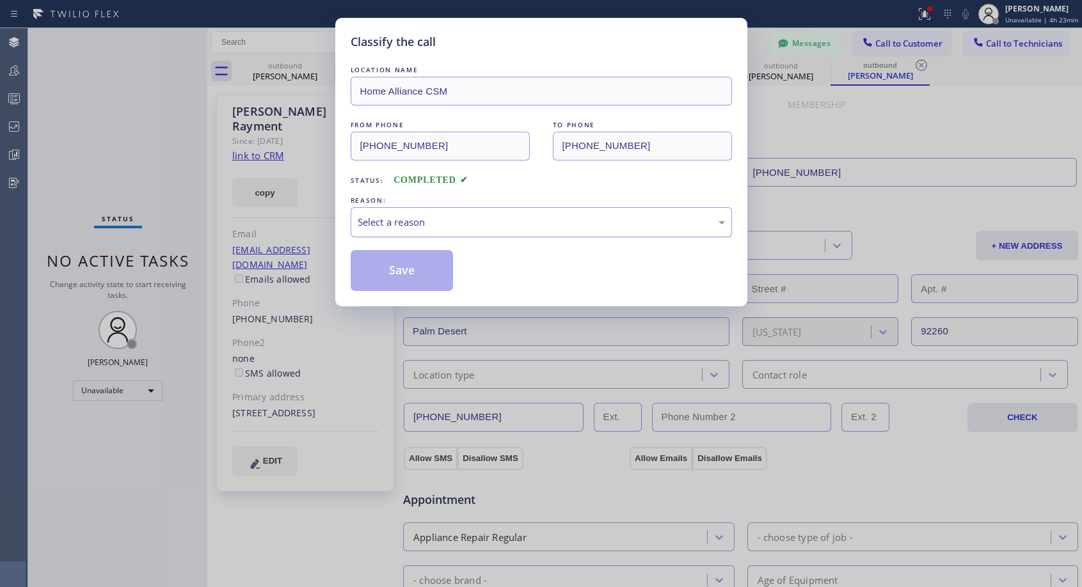
click at [472, 215] on div "Select a reason" at bounding box center [541, 222] width 367 height 15
click at [413, 272] on button "Save" at bounding box center [402, 270] width 103 height 41
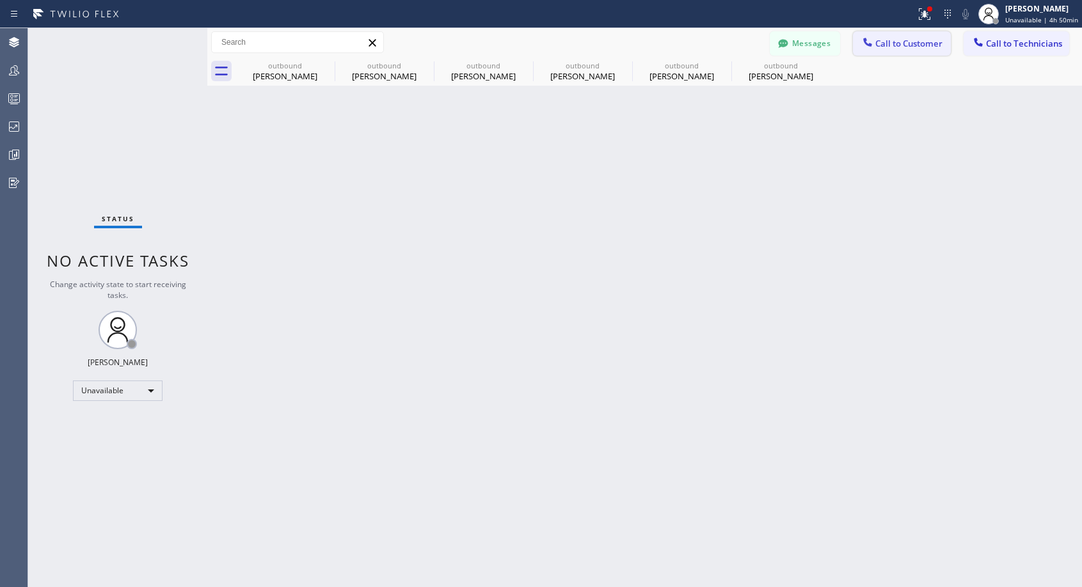
click at [895, 43] on span "Call to Customer" at bounding box center [908, 44] width 67 height 12
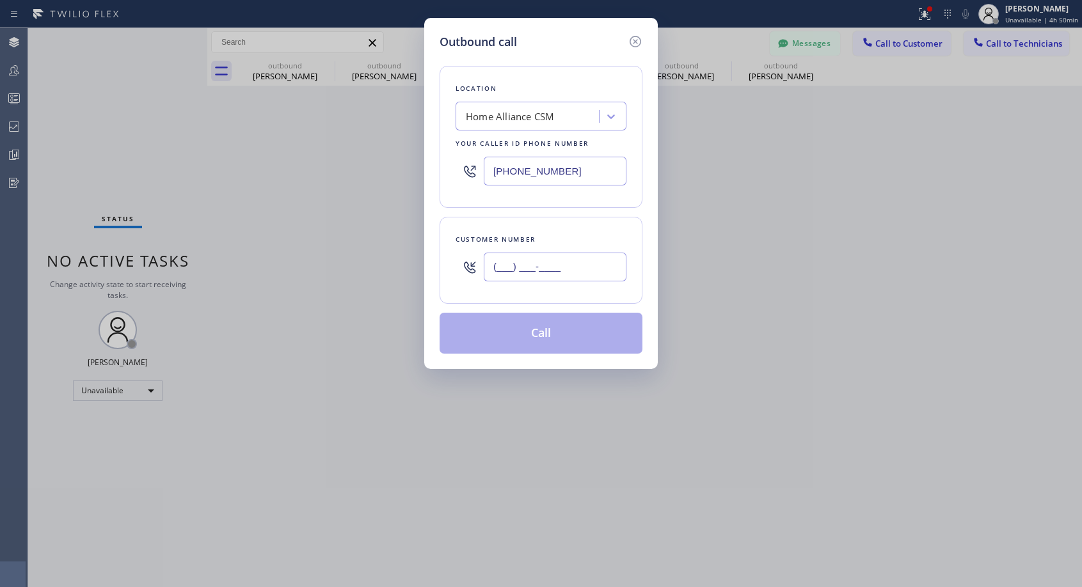
click at [608, 272] on input "(___) ___-____" at bounding box center [555, 267] width 143 height 29
paste input "310) 614-8556"
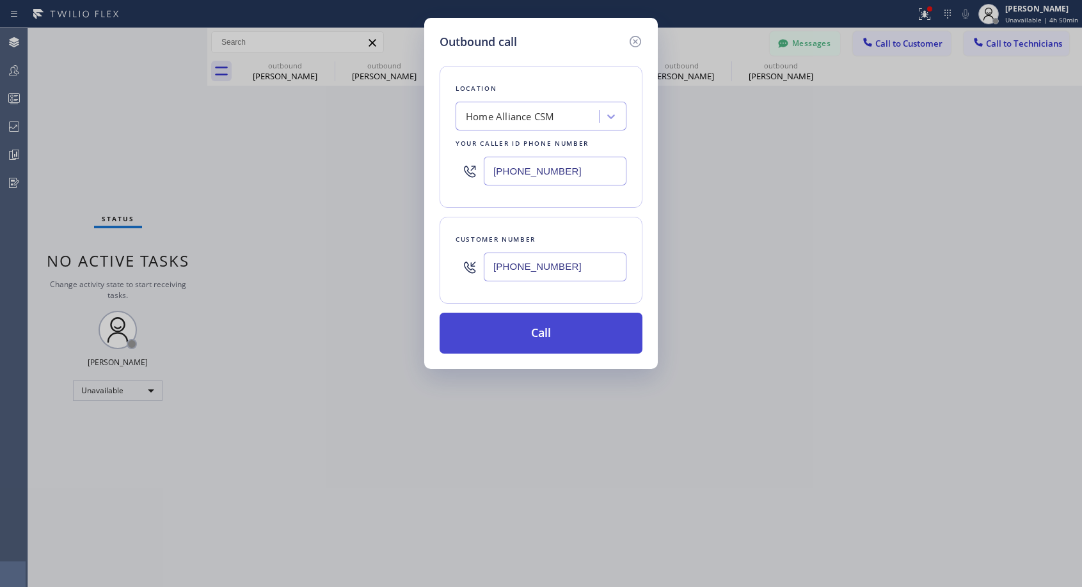
type input "[PHONE_NUMBER]"
click at [553, 337] on button "Call" at bounding box center [541, 333] width 203 height 41
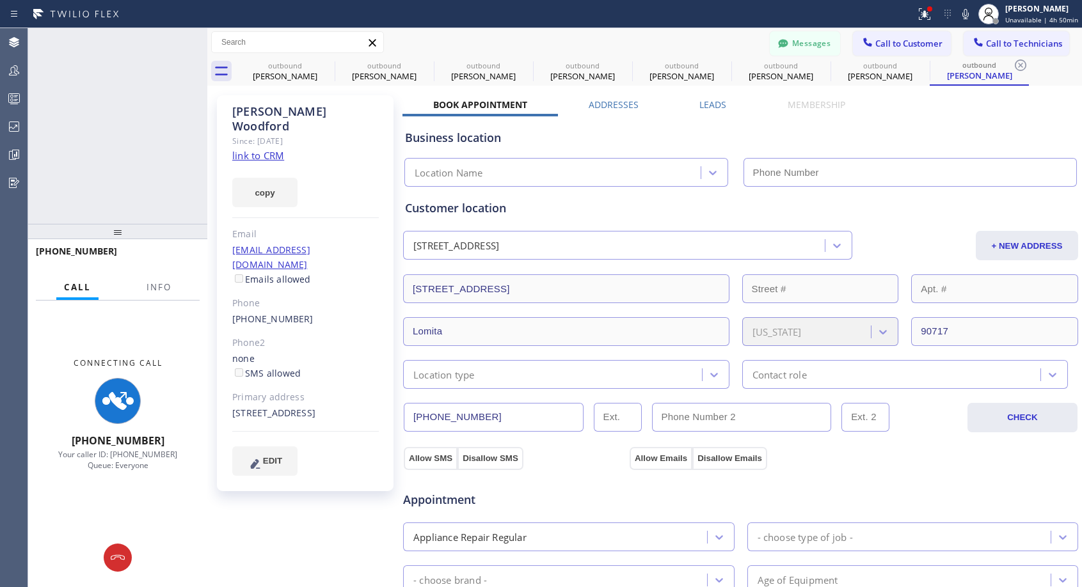
type input "[PHONE_NUMBER]"
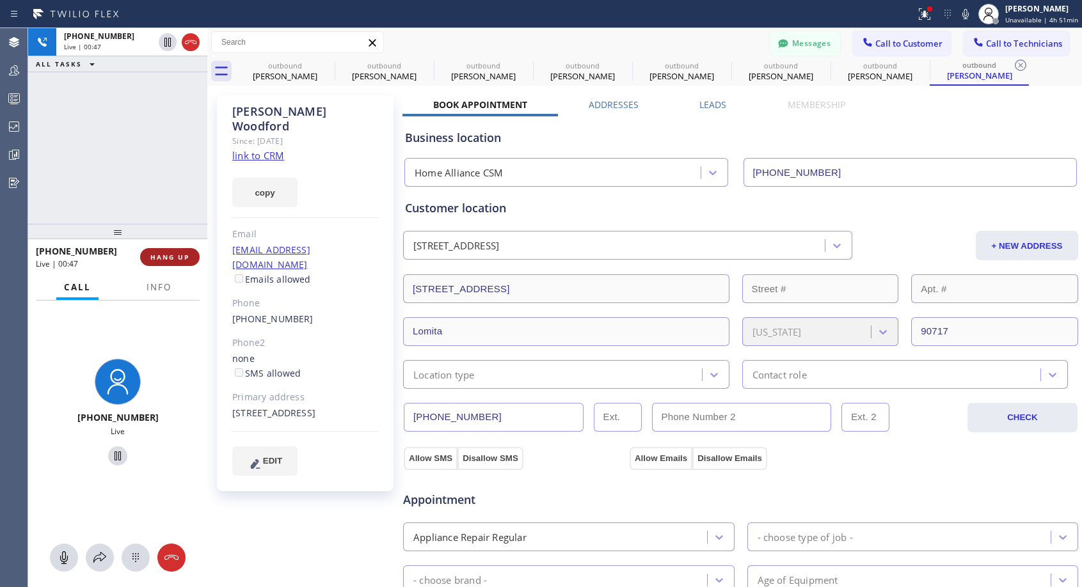
click at [182, 257] on span "HANG UP" at bounding box center [169, 257] width 39 height 9
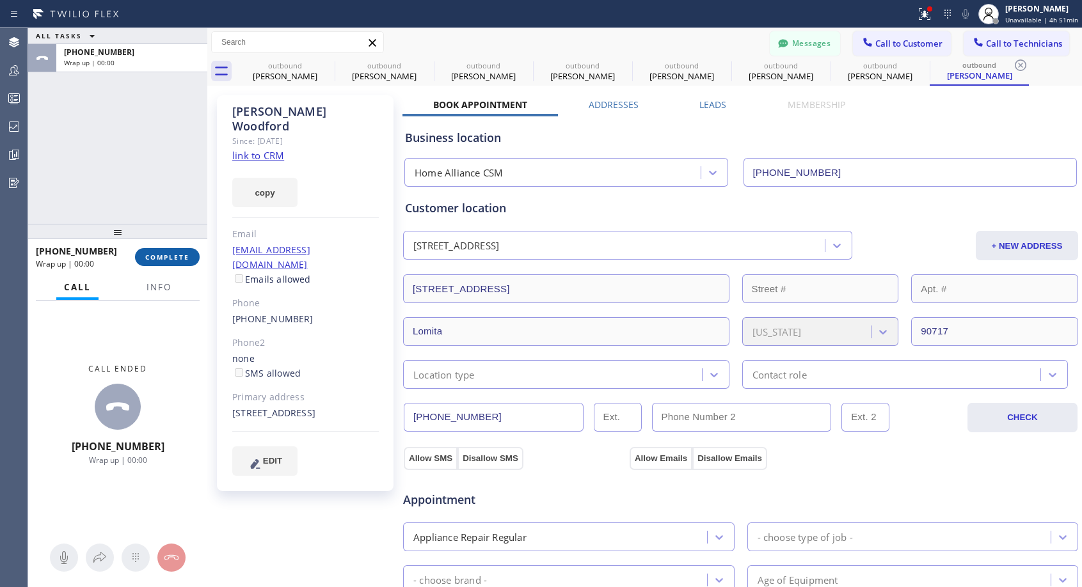
click at [182, 257] on span "COMPLETE" at bounding box center [167, 257] width 44 height 9
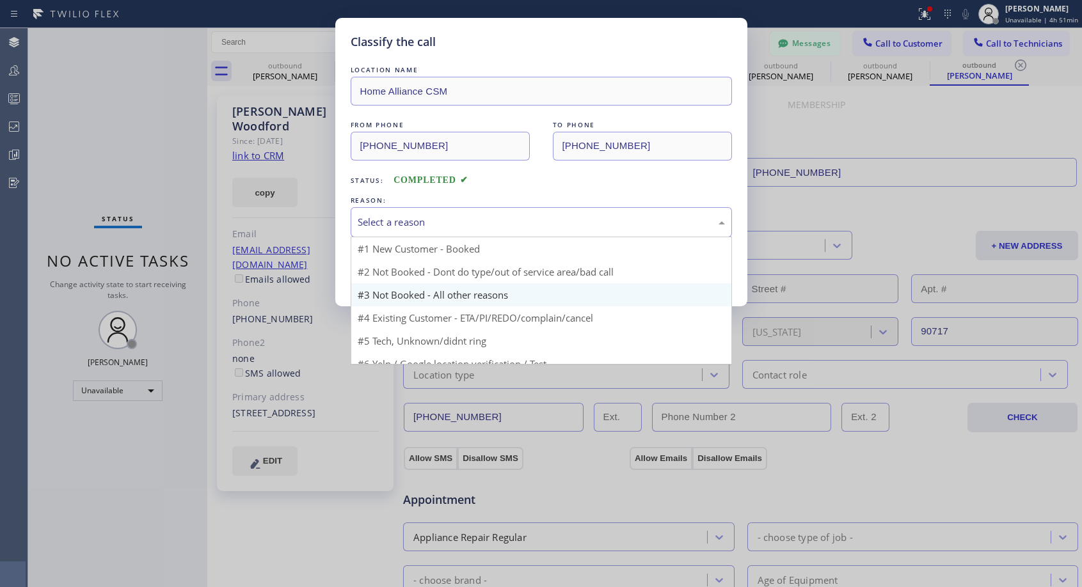
drag, startPoint x: 565, startPoint y: 219, endPoint x: 466, endPoint y: 262, distance: 107.5
click at [565, 219] on div "Select a reason" at bounding box center [541, 222] width 367 height 15
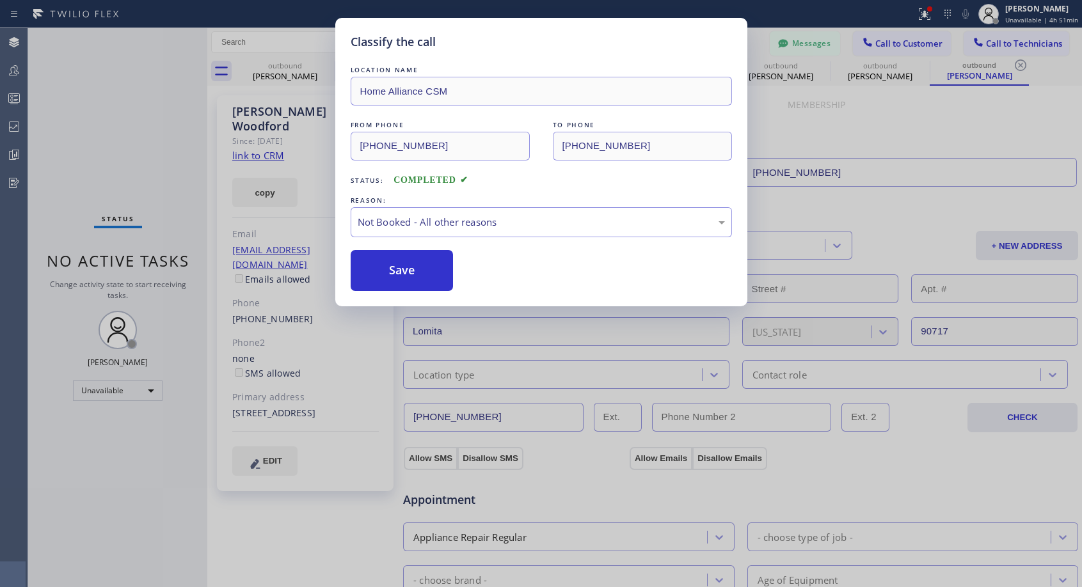
click at [455, 270] on div "Save" at bounding box center [541, 270] width 381 height 41
click at [424, 272] on button "Save" at bounding box center [402, 270] width 103 height 41
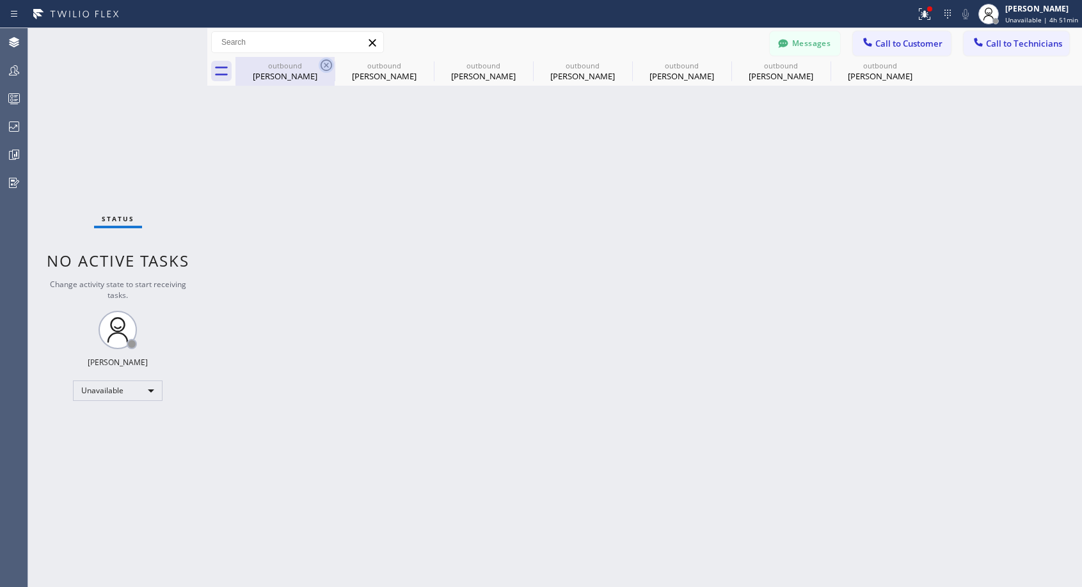
click at [326, 62] on icon at bounding box center [326, 65] width 15 height 15
click at [0, 0] on icon at bounding box center [0, 0] width 0 height 0
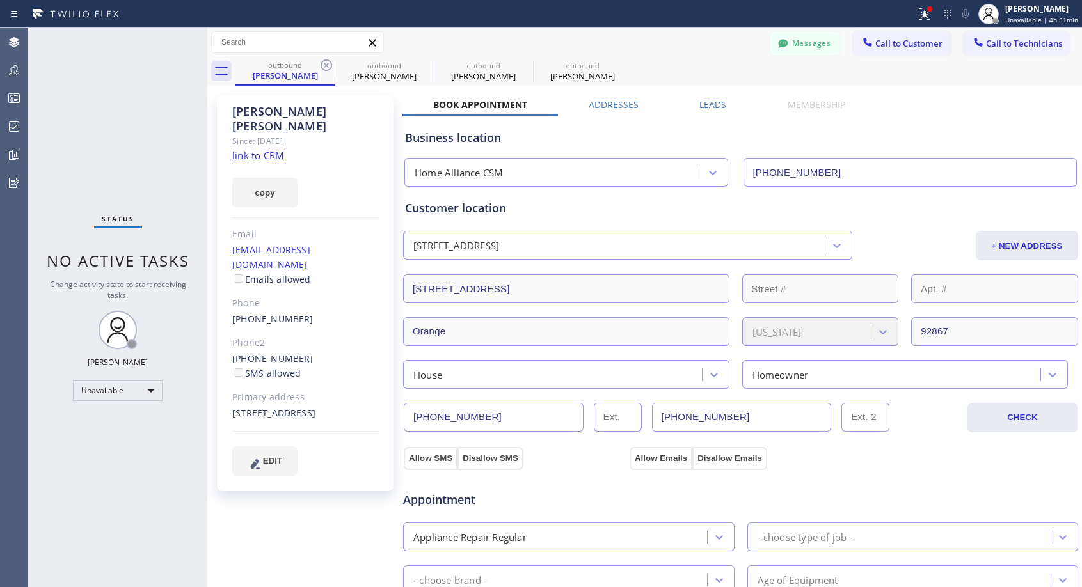
click at [326, 62] on icon at bounding box center [326, 65] width 15 height 15
click at [0, 0] on icon at bounding box center [0, 0] width 0 height 0
click at [326, 62] on div "outbound [PERSON_NAME] outbound [PERSON_NAME] outbound [PERSON_NAME] outbound […" at bounding box center [658, 71] width 847 height 29
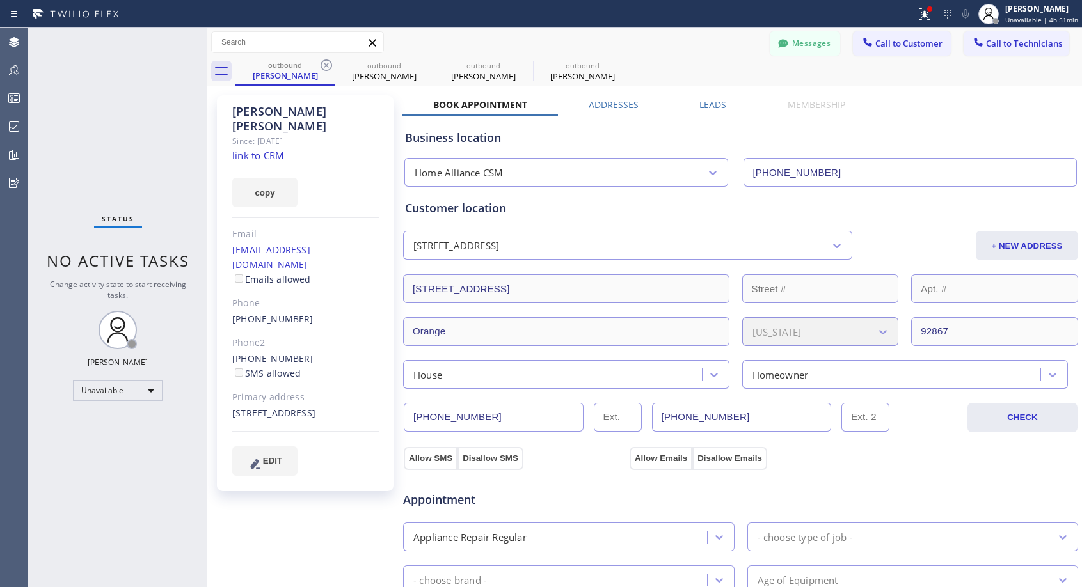
click at [326, 62] on div "outbound [PERSON_NAME] outbound [PERSON_NAME] outbound [PERSON_NAME] outbound […" at bounding box center [658, 71] width 847 height 29
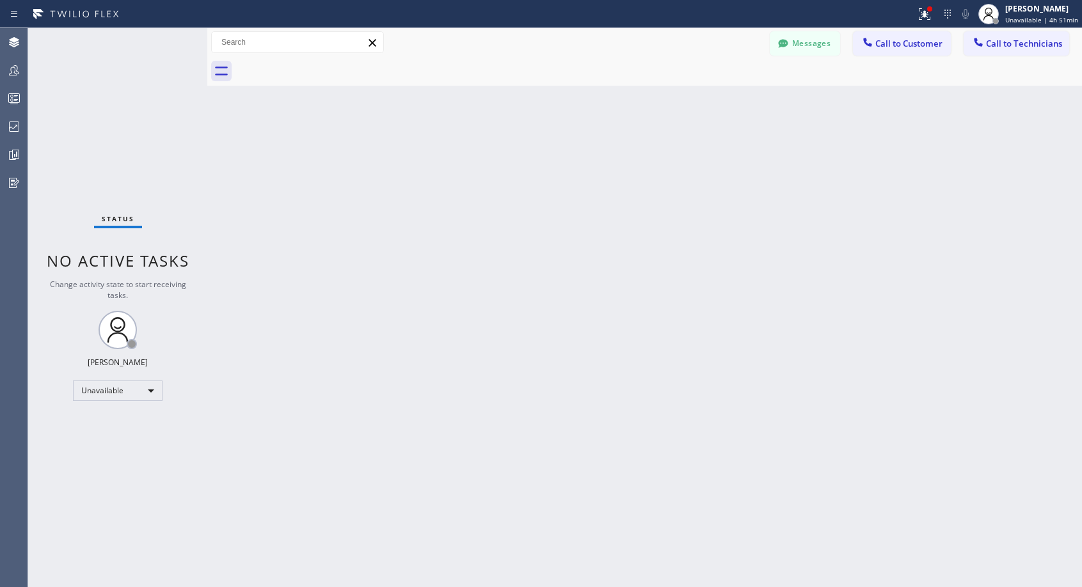
click at [326, 62] on div at bounding box center [658, 71] width 847 height 29
click at [878, 45] on span "Call to Customer" at bounding box center [908, 44] width 67 height 12
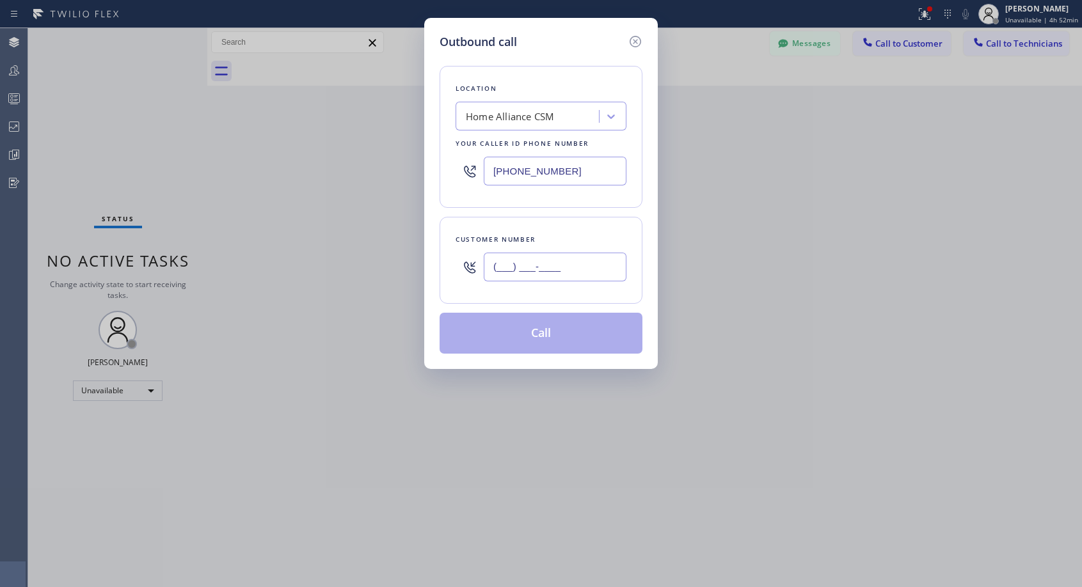
click at [554, 264] on input "(___) ___-____" at bounding box center [555, 267] width 143 height 29
paste input "516) 695-0180"
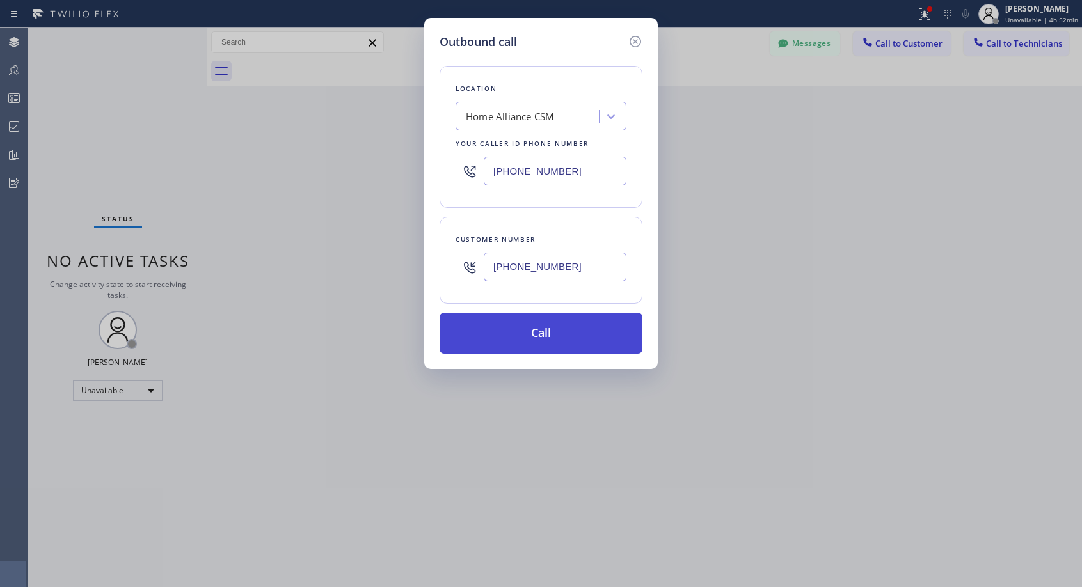
type input "[PHONE_NUMBER]"
click at [573, 335] on button "Call" at bounding box center [541, 333] width 203 height 41
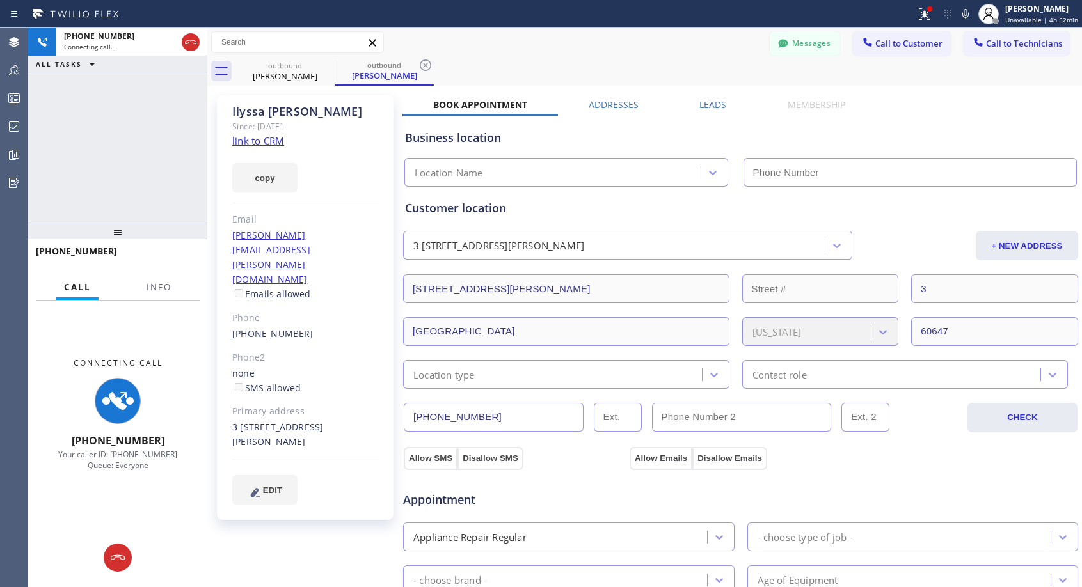
type input "[PHONE_NUMBER]"
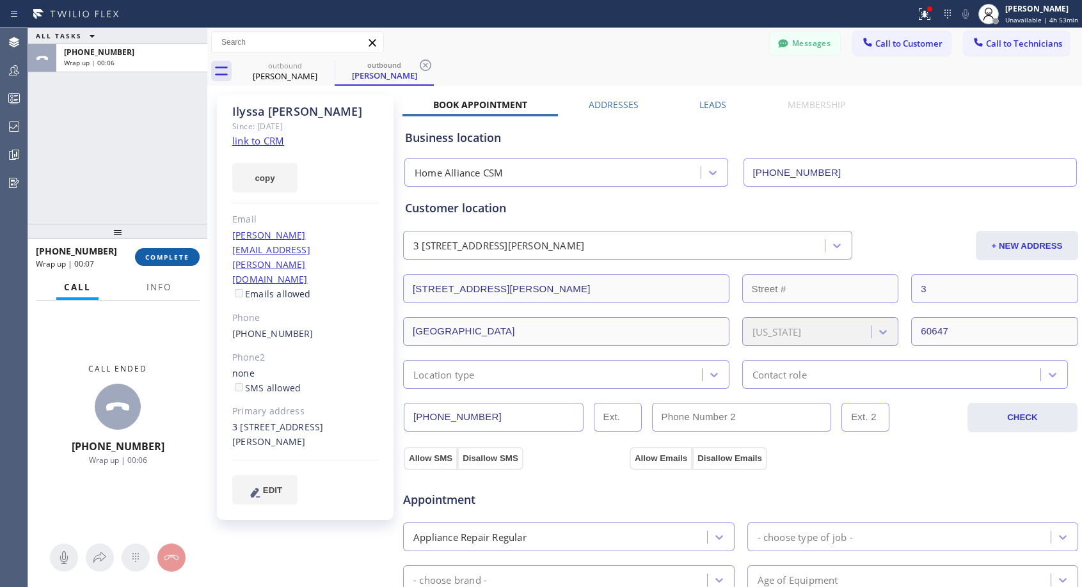
click at [164, 264] on button "COMPLETE" at bounding box center [167, 257] width 65 height 18
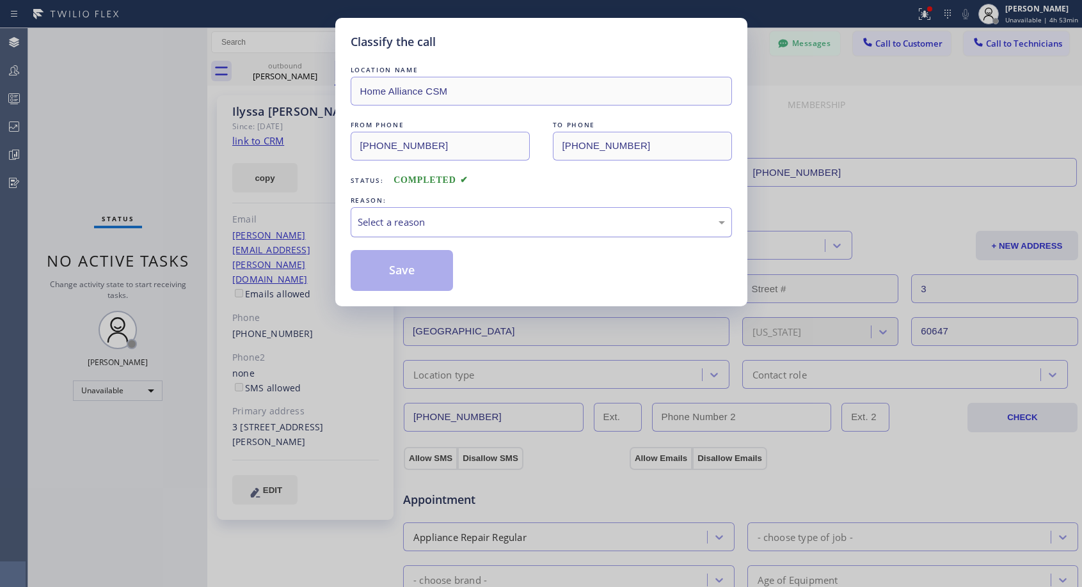
click at [521, 218] on div "Select a reason" at bounding box center [541, 222] width 367 height 15
click at [454, 222] on div "Not Booked - All other reasons" at bounding box center [541, 222] width 367 height 15
click at [395, 270] on button "Save" at bounding box center [402, 270] width 103 height 41
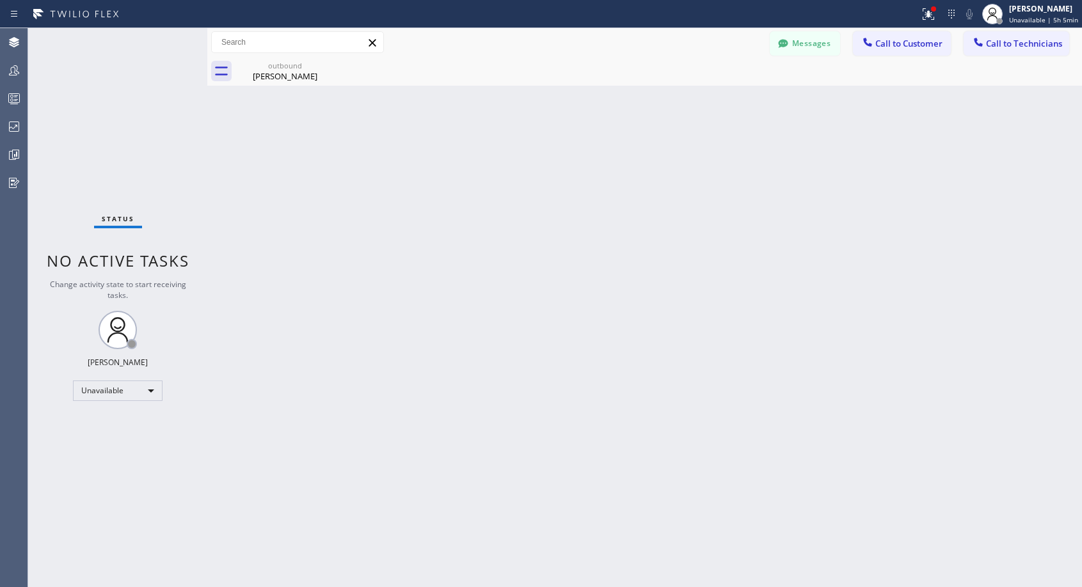
click at [880, 46] on span "Call to Customer" at bounding box center [908, 44] width 67 height 12
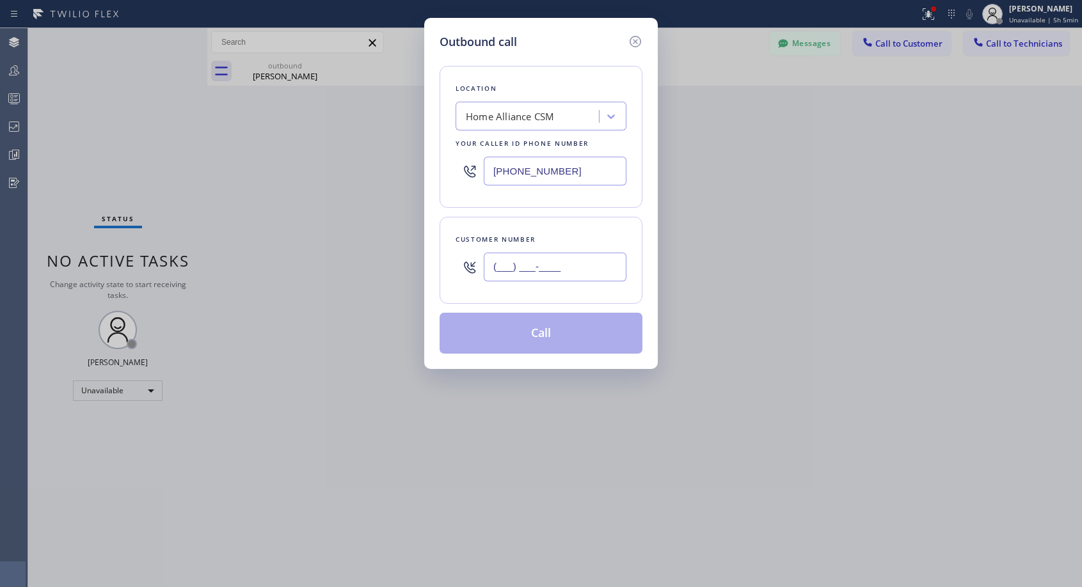
click at [601, 264] on input "(___) ___-____" at bounding box center [555, 267] width 143 height 29
paste input "818) 898-1843"
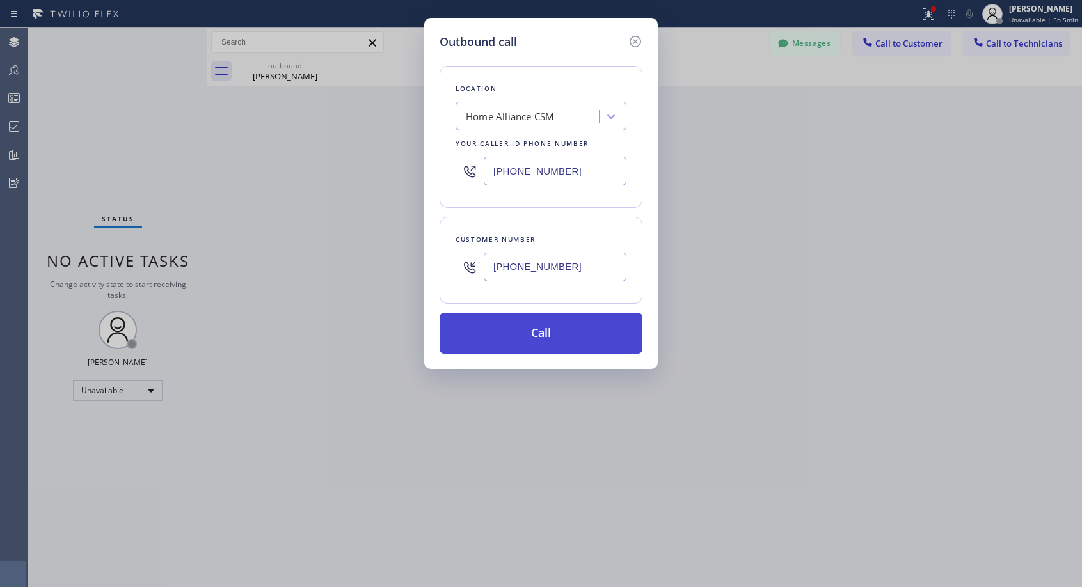
type input "[PHONE_NUMBER]"
click at [551, 337] on button "Call" at bounding box center [541, 333] width 203 height 41
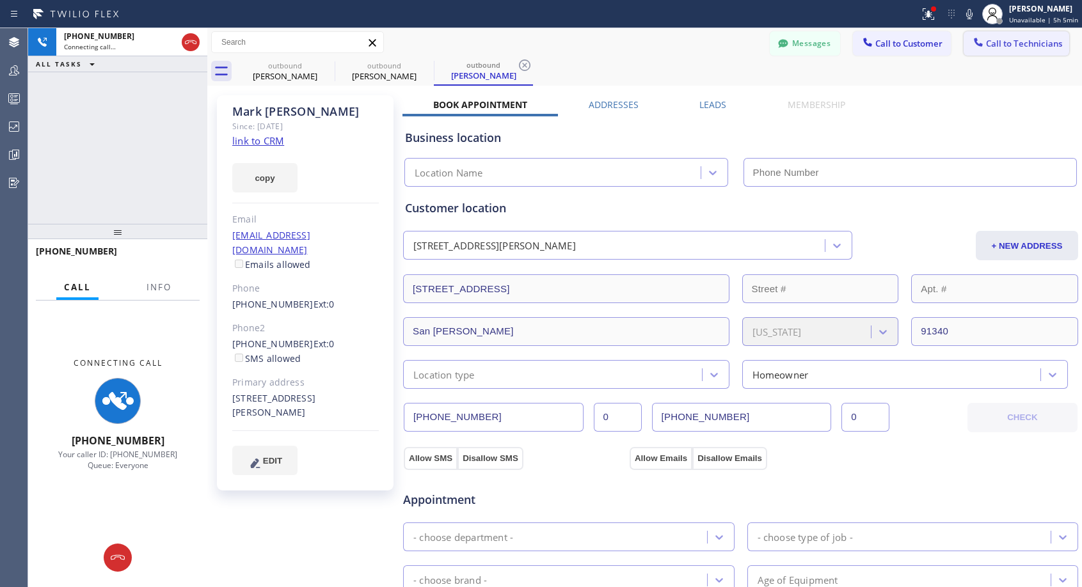
type input "[PHONE_NUMBER]"
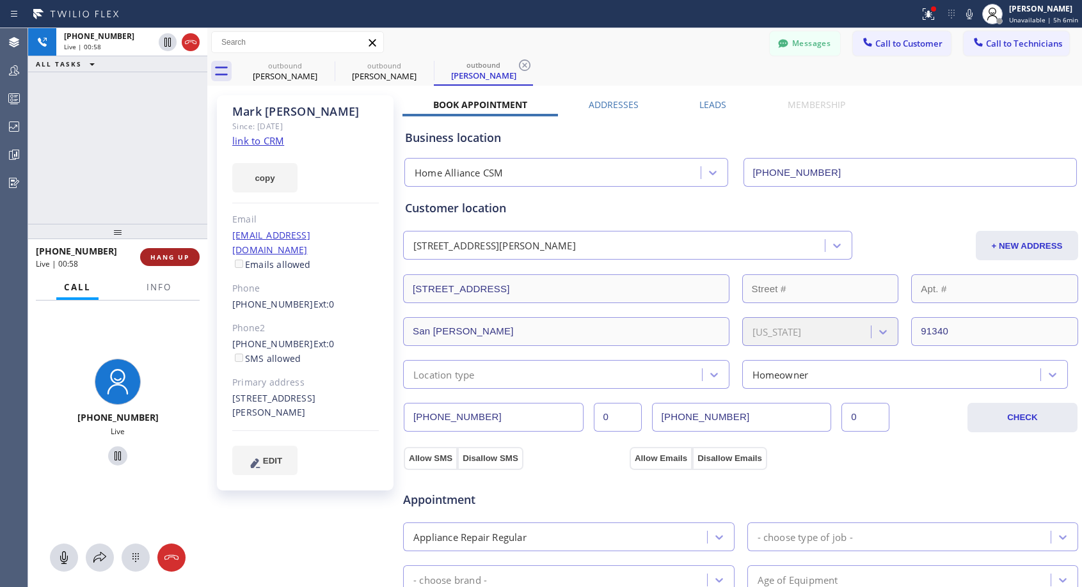
click at [177, 257] on span "HANG UP" at bounding box center [169, 257] width 39 height 9
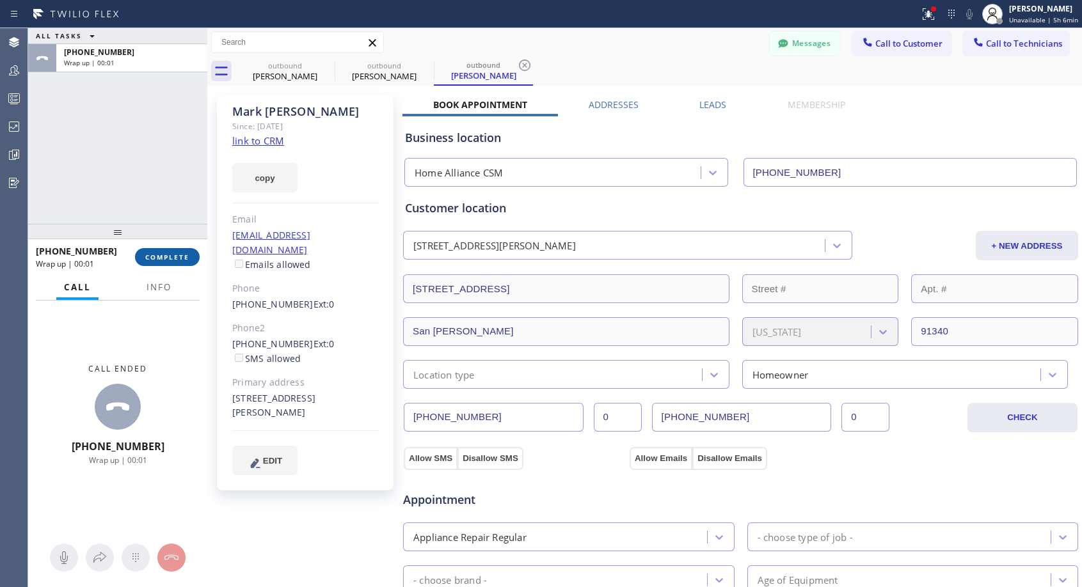
click at [177, 257] on span "COMPLETE" at bounding box center [167, 257] width 44 height 9
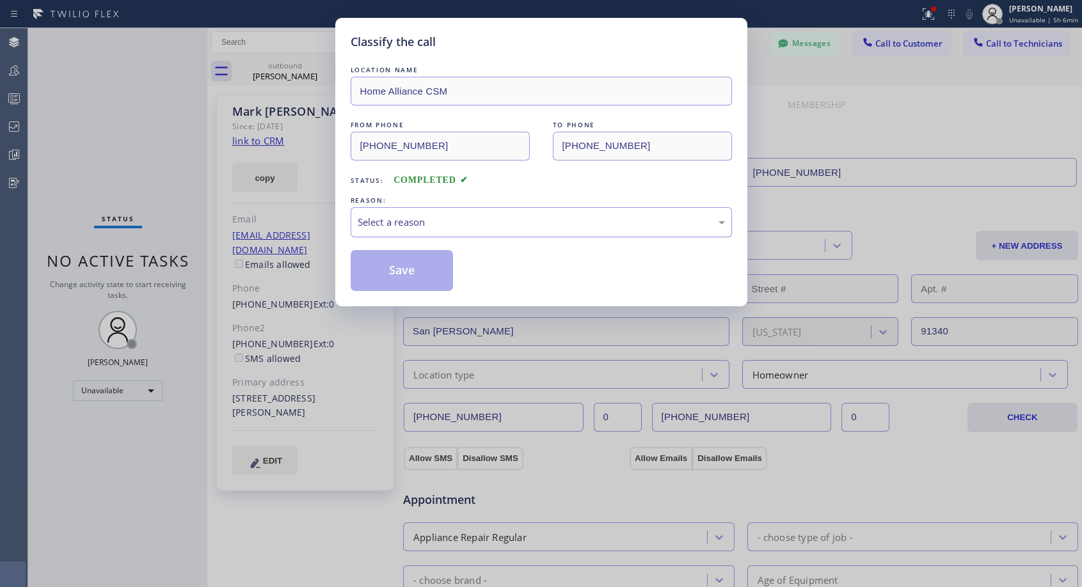
click at [509, 223] on div "Select a reason" at bounding box center [541, 222] width 367 height 15
click at [418, 271] on button "Save" at bounding box center [402, 270] width 103 height 41
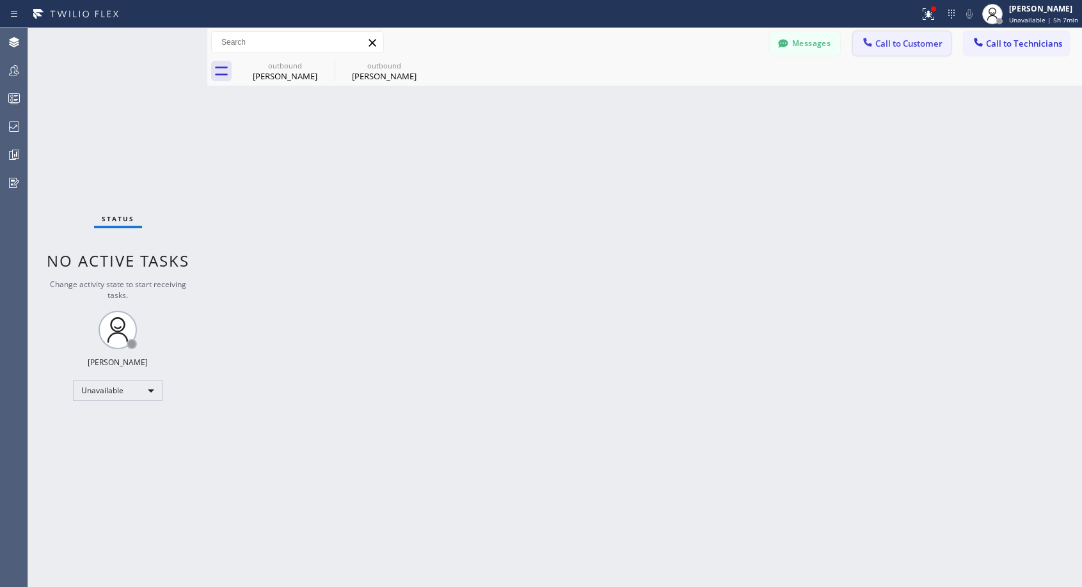
click at [909, 44] on span "Call to Customer" at bounding box center [908, 44] width 67 height 12
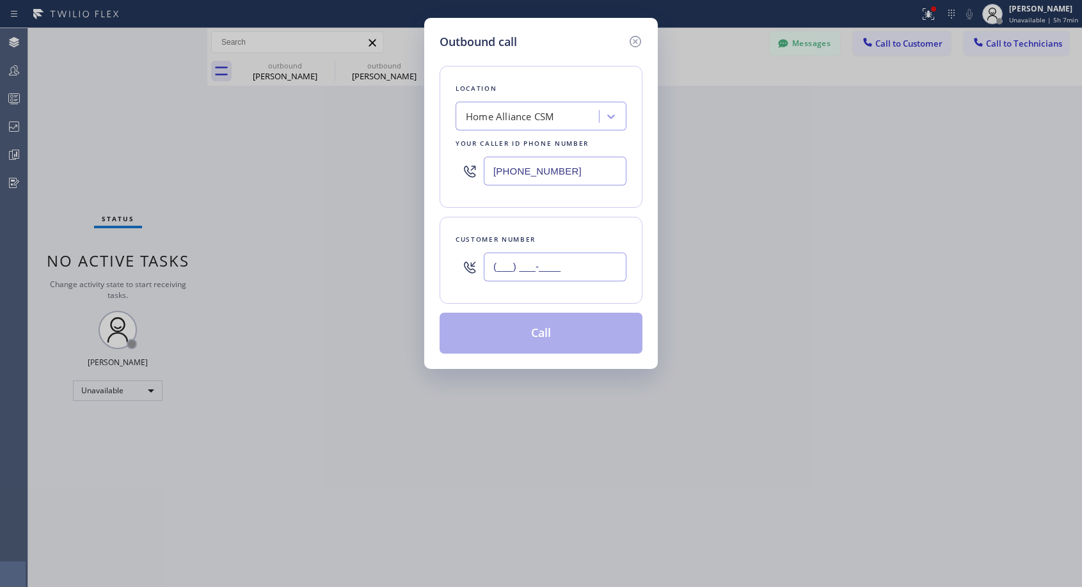
click at [576, 257] on input "(___) ___-____" at bounding box center [555, 267] width 143 height 29
paste input "323) 819-7777"
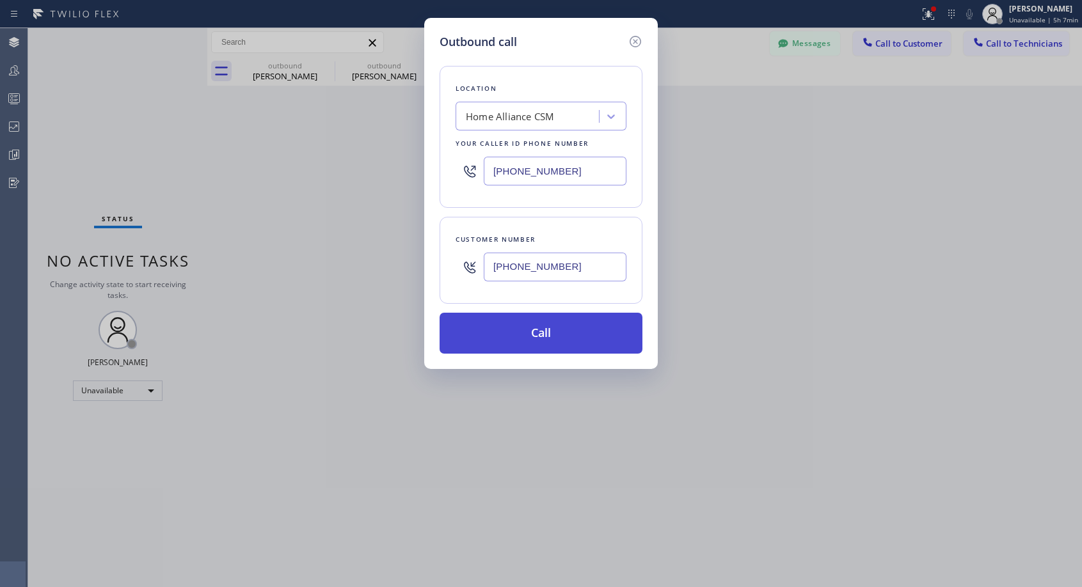
type input "[PHONE_NUMBER]"
drag, startPoint x: 576, startPoint y: 338, endPoint x: 566, endPoint y: 130, distance: 208.8
click at [576, 337] on button "Call" at bounding box center [541, 333] width 203 height 41
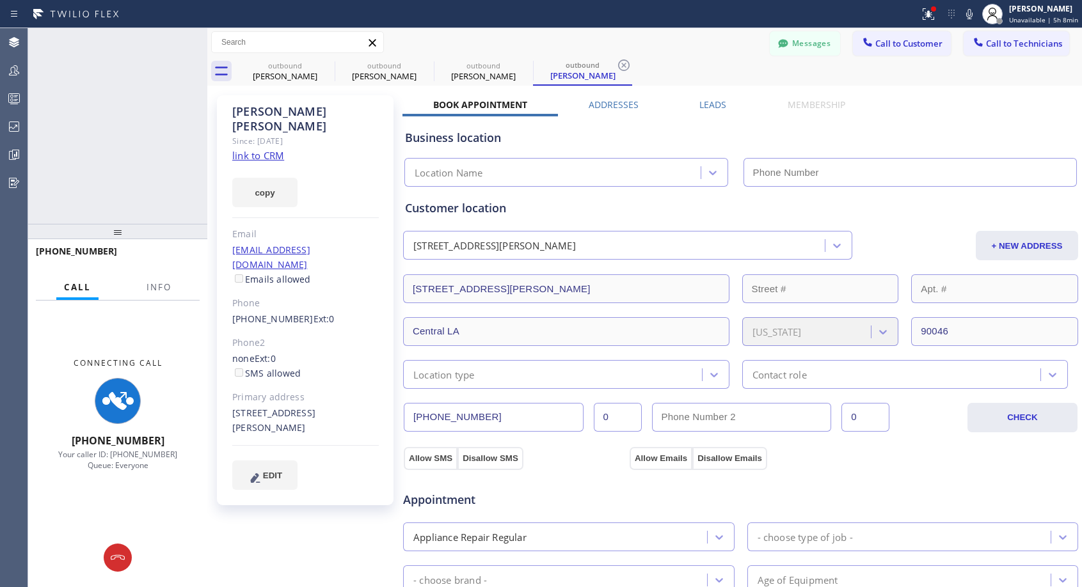
type input "[PHONE_NUMBER]"
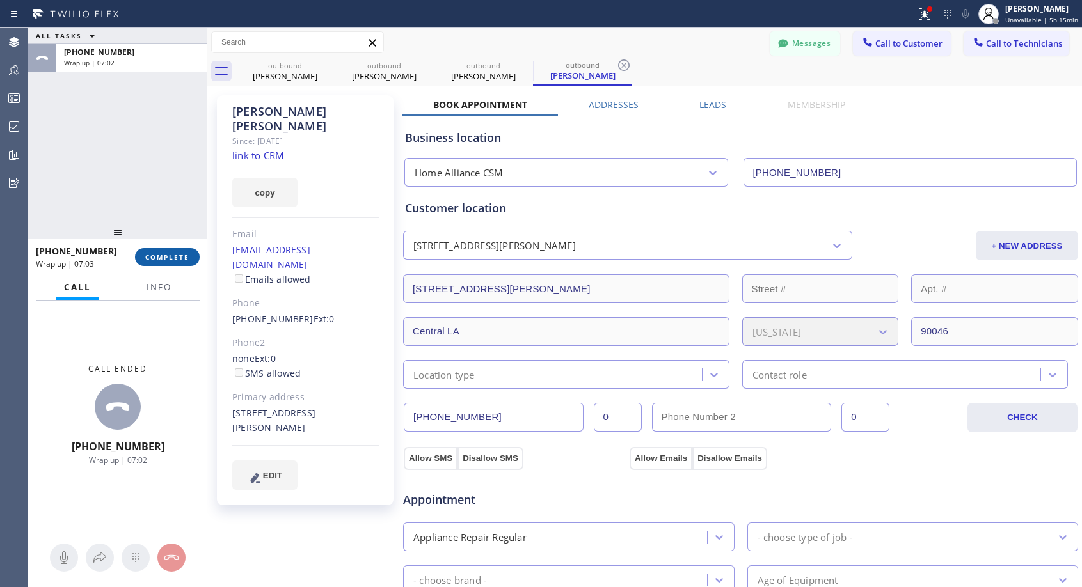
click at [188, 257] on span "COMPLETE" at bounding box center [167, 257] width 44 height 9
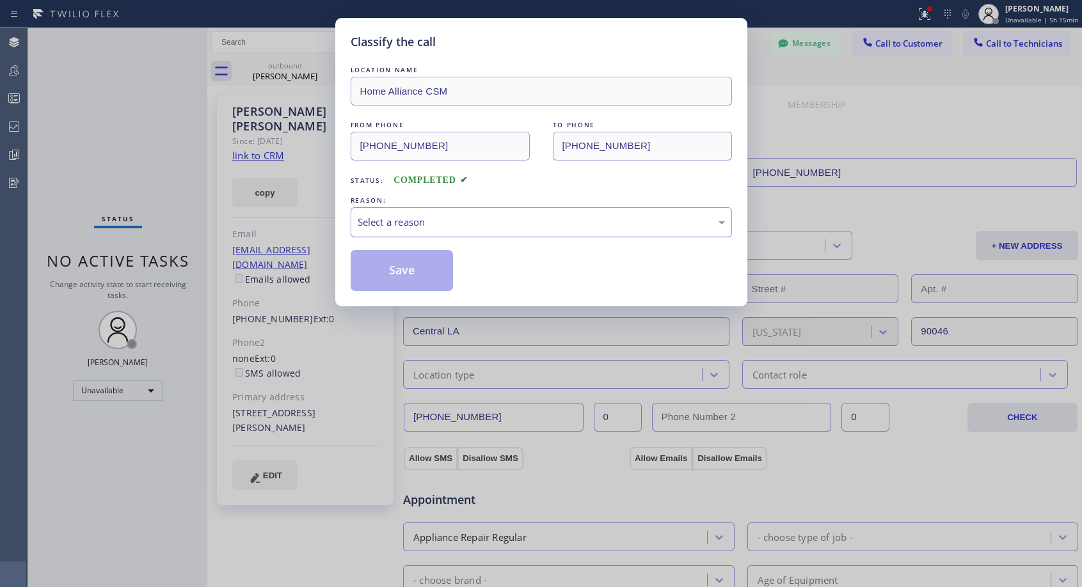
click at [424, 221] on div "Select a reason" at bounding box center [541, 222] width 367 height 15
click at [381, 277] on button "Save" at bounding box center [402, 270] width 103 height 41
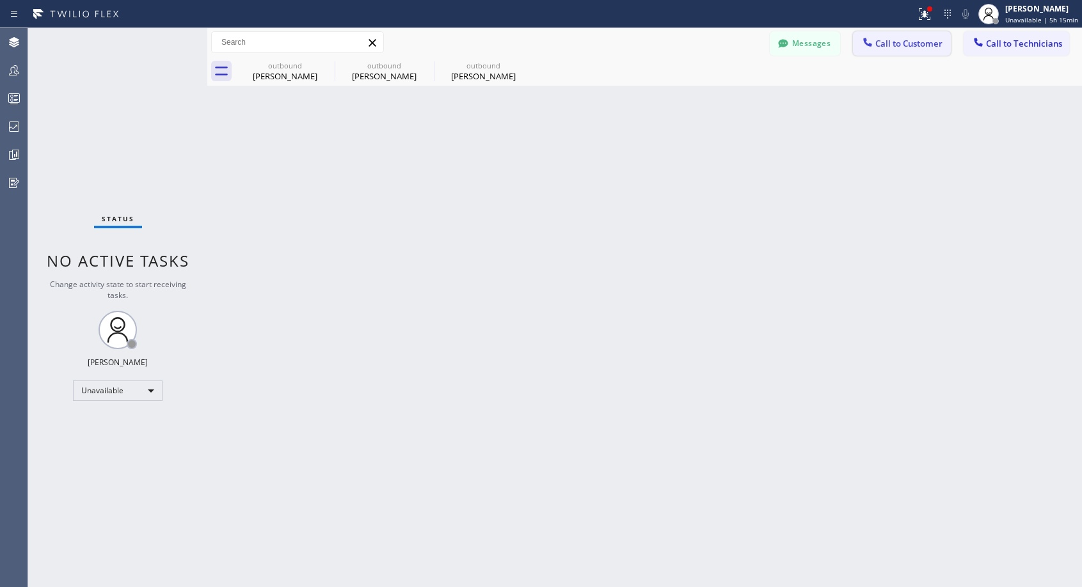
click at [884, 42] on span "Call to Customer" at bounding box center [908, 44] width 67 height 12
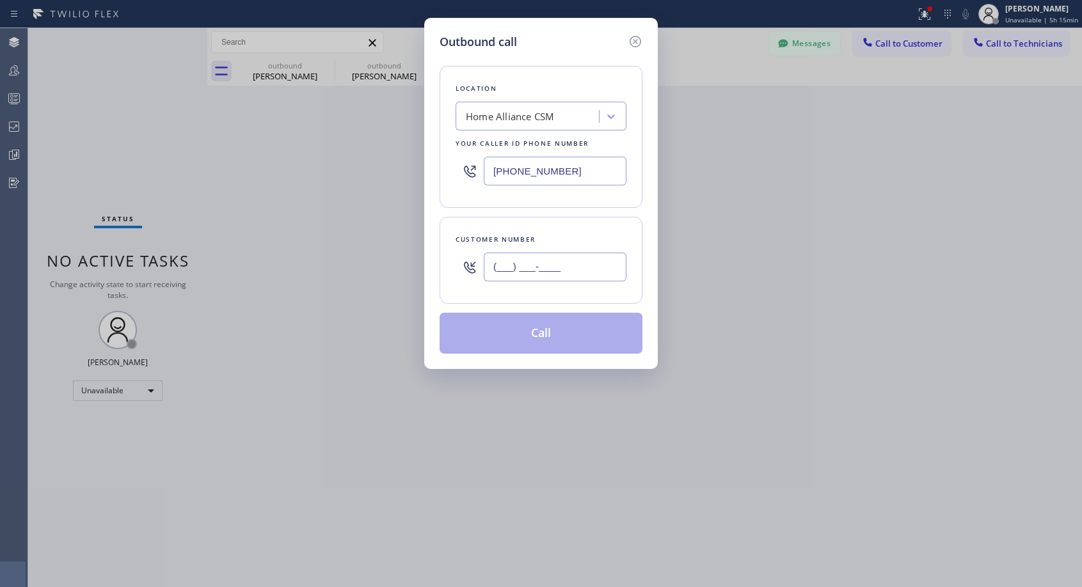
click at [520, 267] on input "(___) ___-____" at bounding box center [555, 267] width 143 height 29
paste input "718) 674-4020"
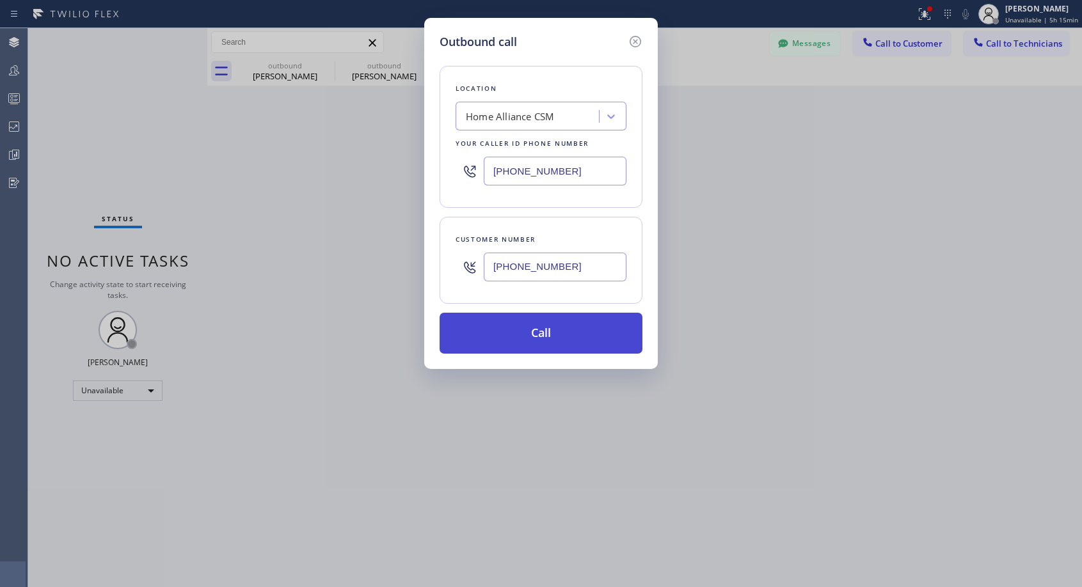
type input "[PHONE_NUMBER]"
click at [537, 332] on button "Call" at bounding box center [541, 333] width 203 height 41
click at [552, 326] on button "Call" at bounding box center [541, 333] width 203 height 41
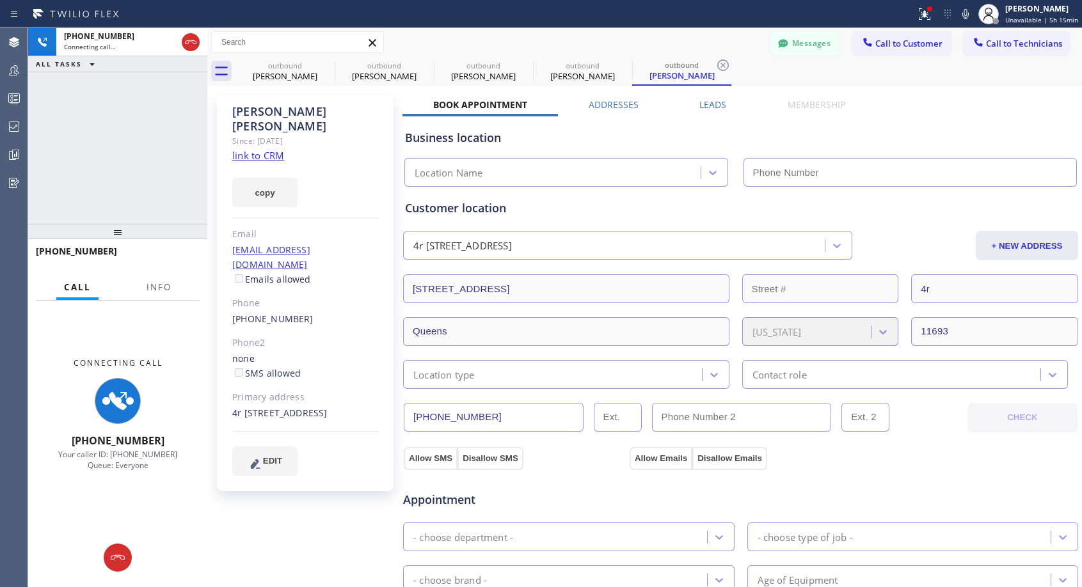
type input "[PHONE_NUMBER]"
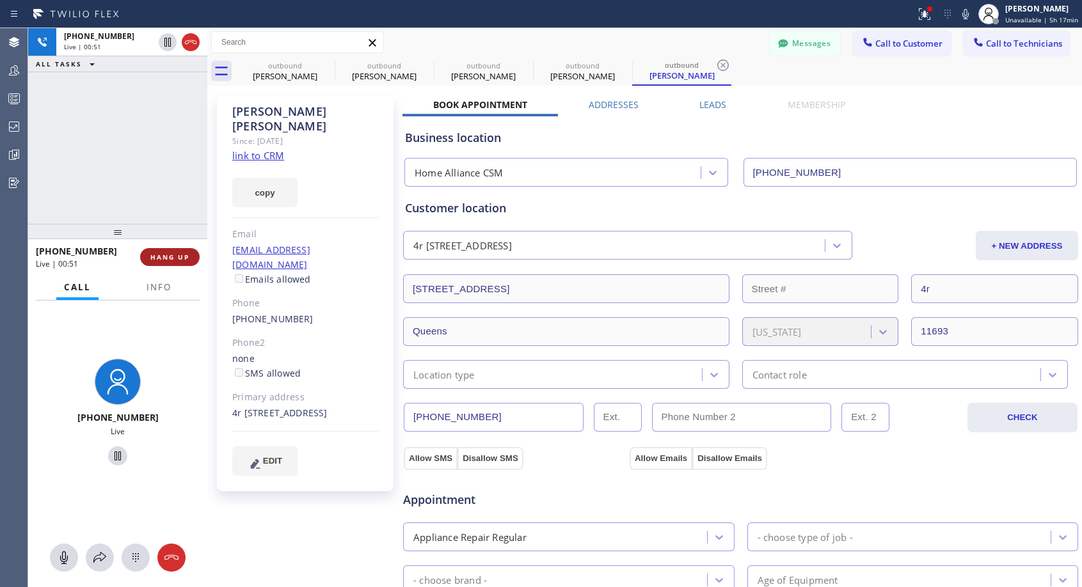
click at [177, 257] on span "HANG UP" at bounding box center [169, 257] width 39 height 9
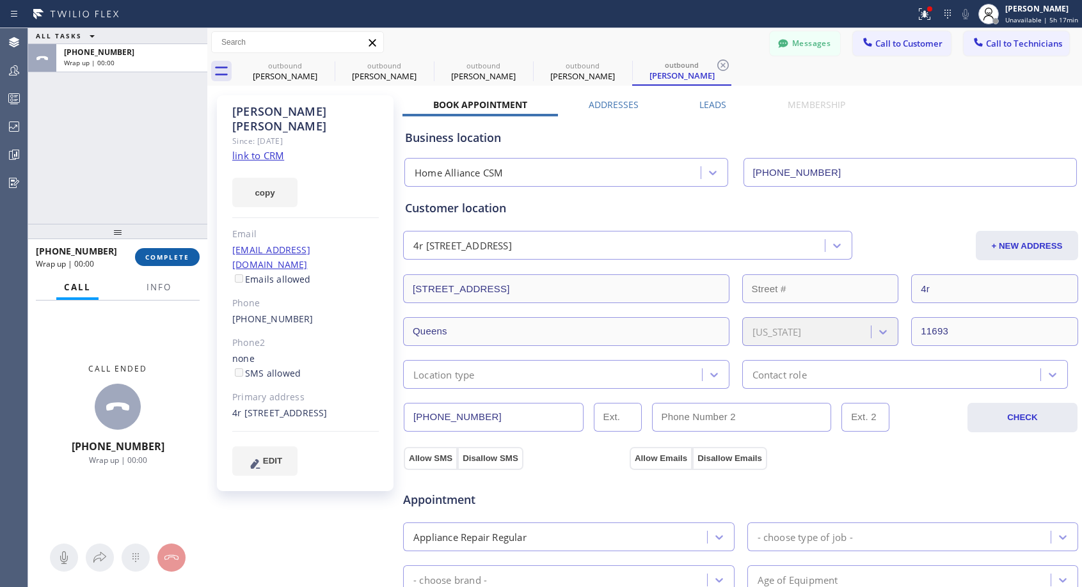
click at [177, 255] on span "COMPLETE" at bounding box center [167, 257] width 44 height 9
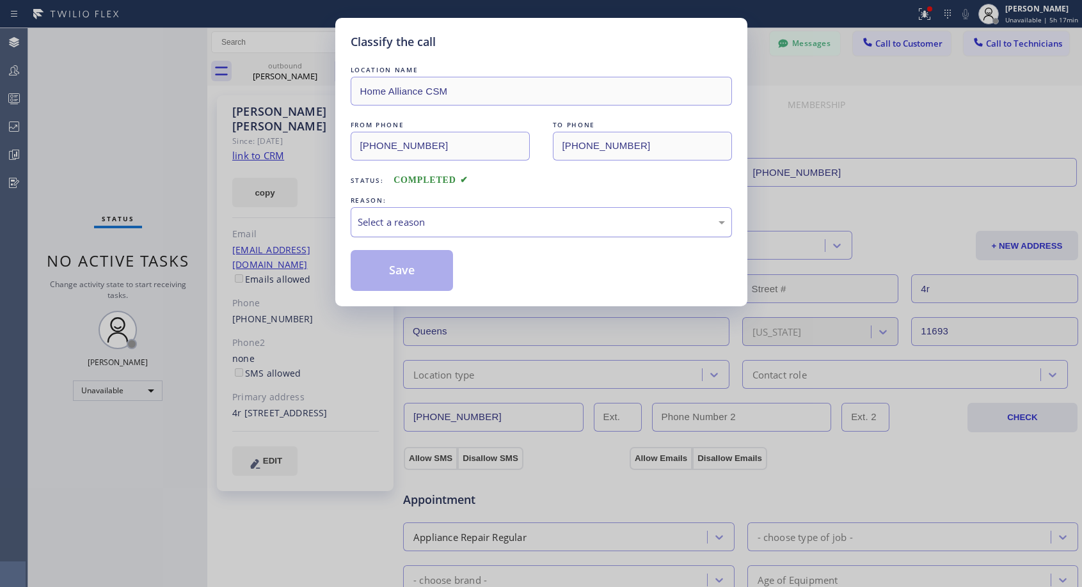
click at [516, 216] on div "Select a reason" at bounding box center [541, 222] width 367 height 15
click at [417, 278] on button "Save" at bounding box center [402, 270] width 103 height 41
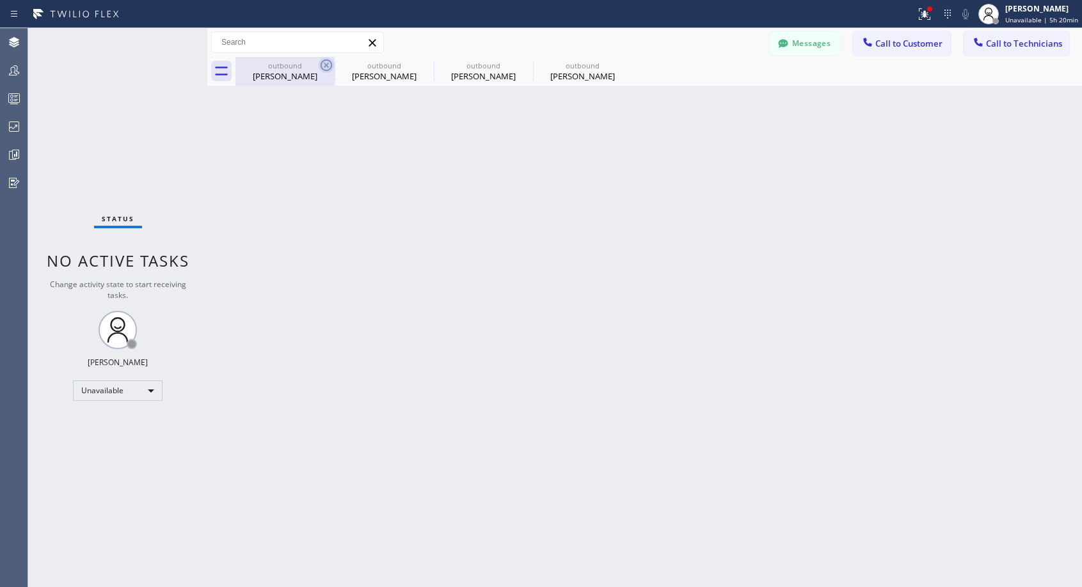
click at [326, 66] on icon at bounding box center [327, 66] width 12 height 12
click at [0, 0] on icon at bounding box center [0, 0] width 0 height 0
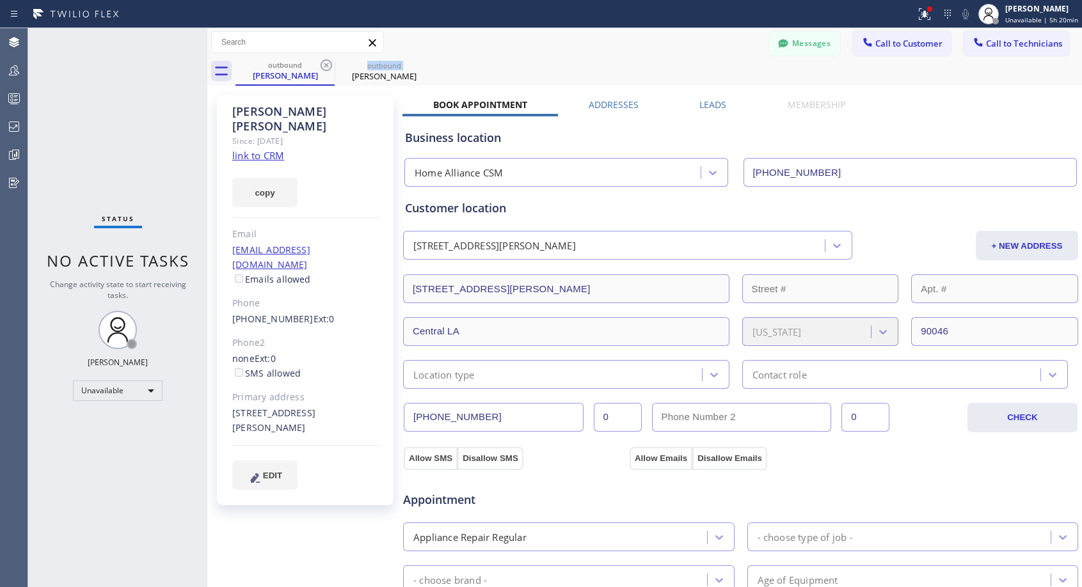
click at [326, 66] on icon at bounding box center [327, 66] width 12 height 12
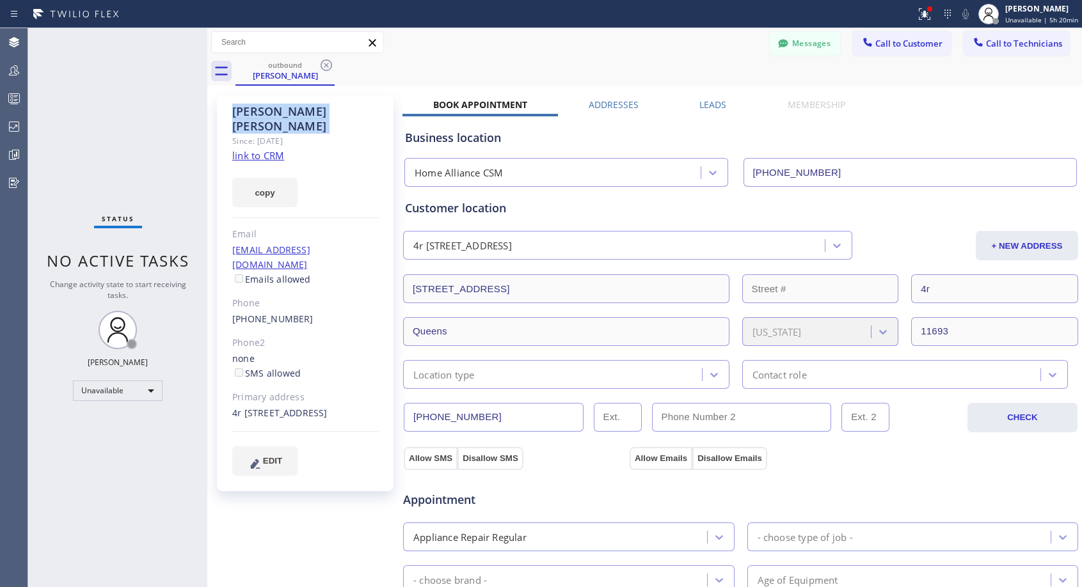
click at [326, 66] on icon at bounding box center [327, 66] width 12 height 12
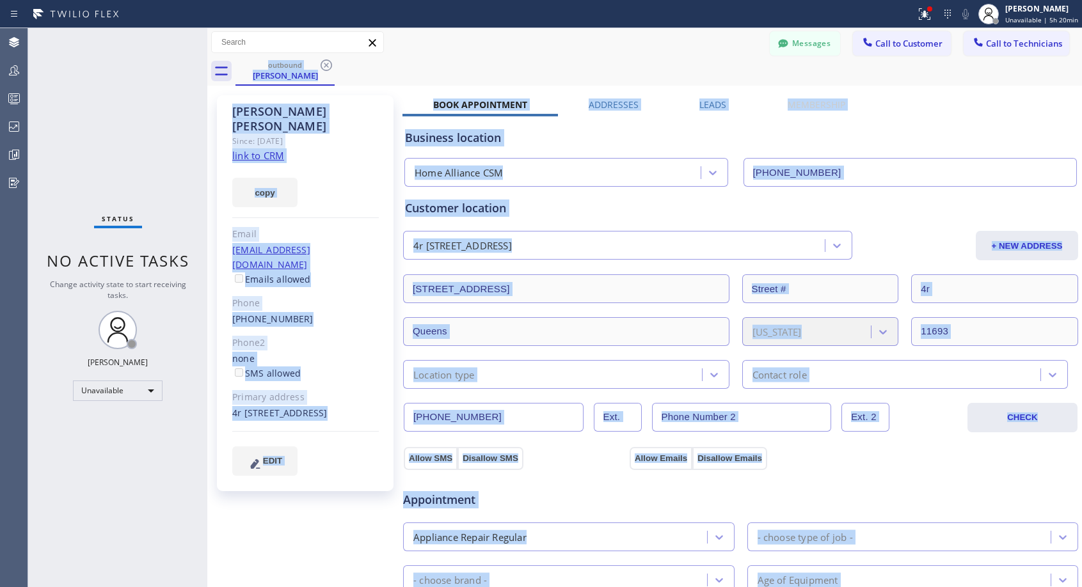
click at [326, 66] on div "outbound [PERSON_NAME]" at bounding box center [658, 71] width 847 height 29
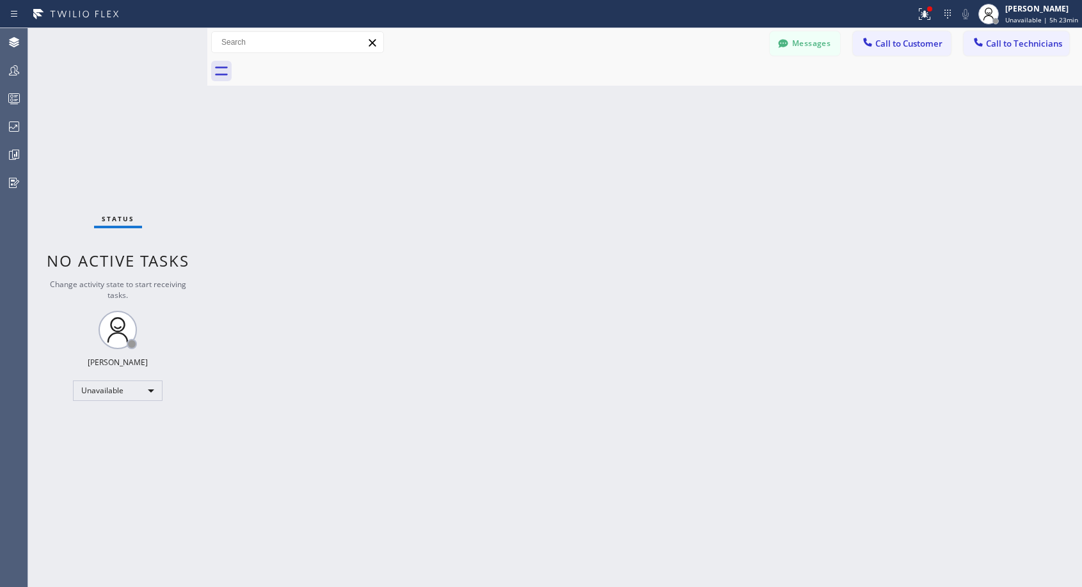
click at [889, 48] on span "Call to Customer" at bounding box center [908, 44] width 67 height 12
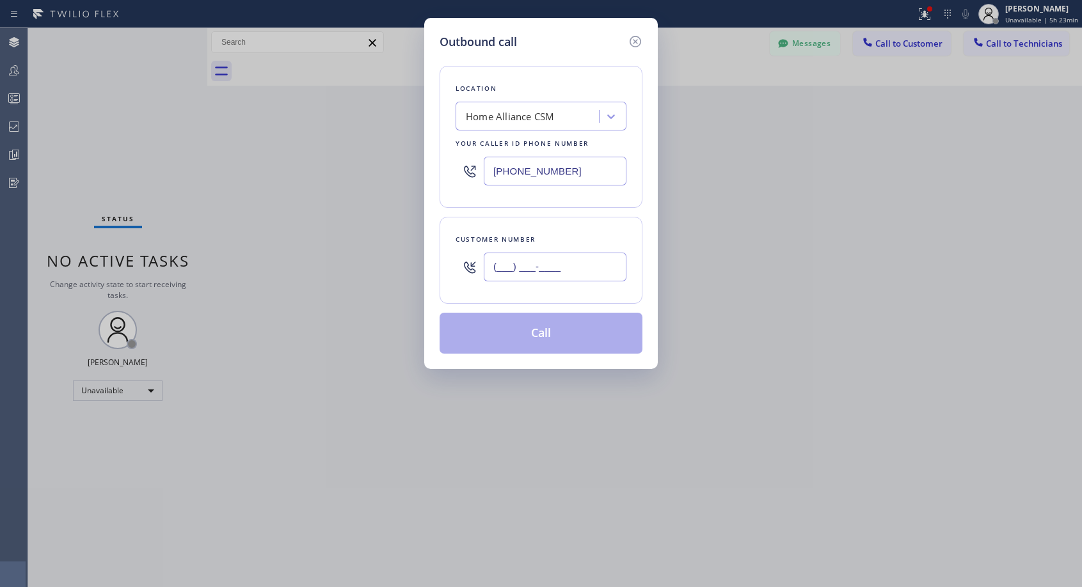
click at [582, 267] on input "(___) ___-____" at bounding box center [555, 267] width 143 height 29
paste input "707) 980-0674"
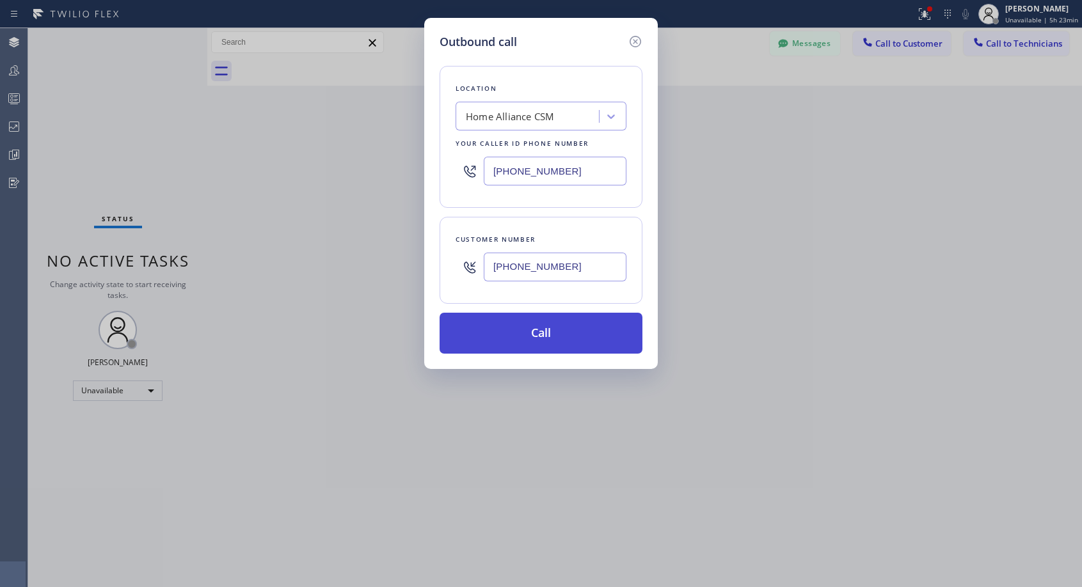
type input "[PHONE_NUMBER]"
click at [584, 319] on button "Call" at bounding box center [541, 333] width 203 height 41
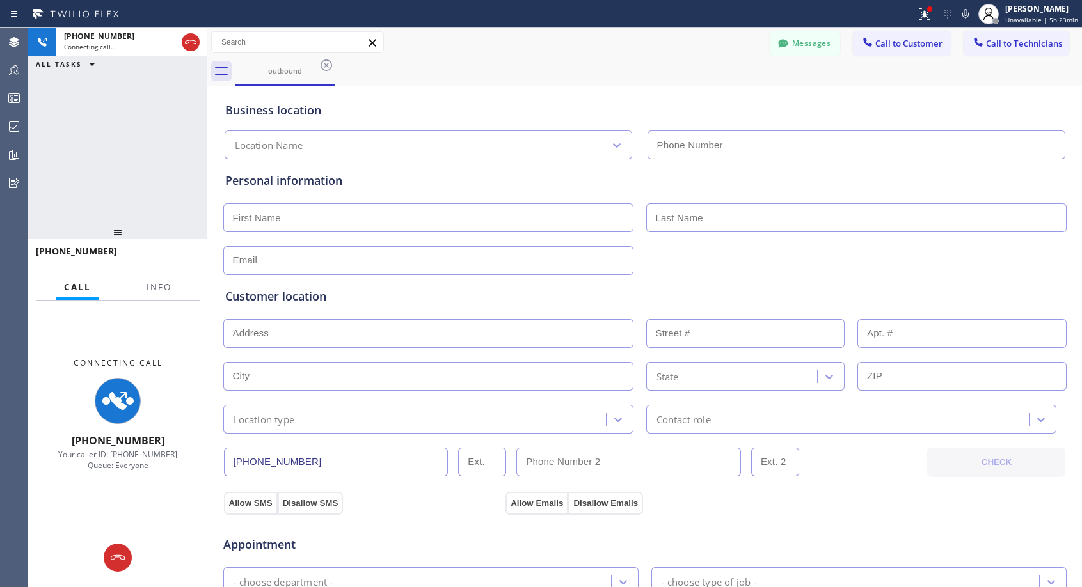
type input "[PHONE_NUMBER]"
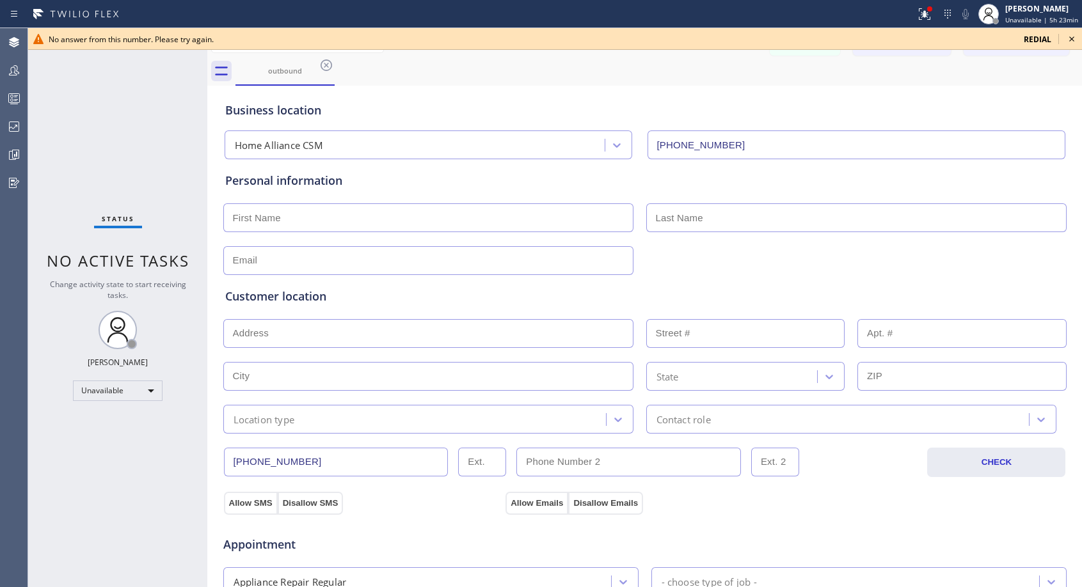
click at [1076, 38] on icon at bounding box center [1071, 38] width 15 height 15
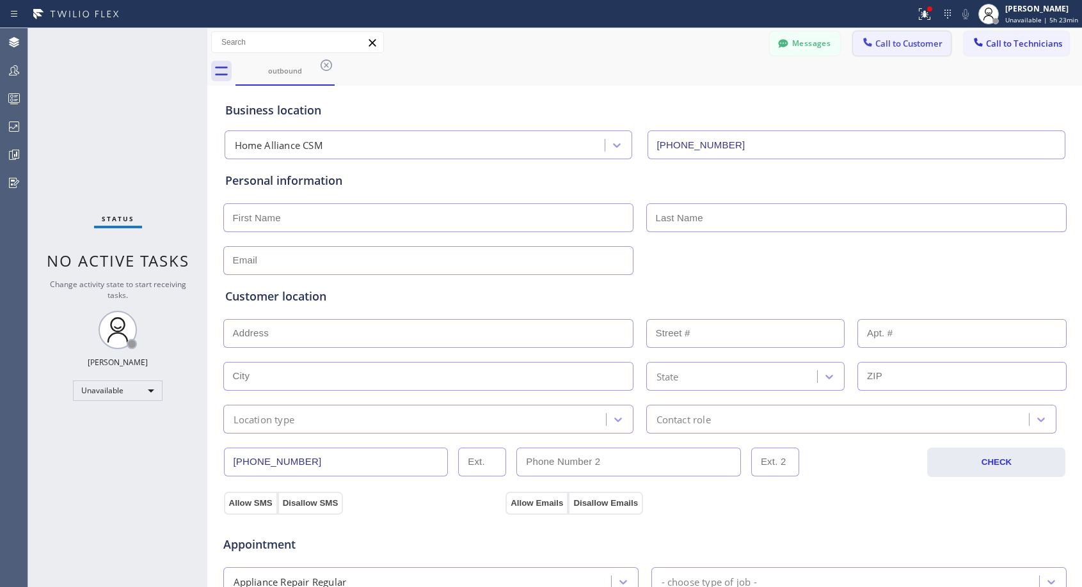
click at [914, 48] on span "Call to Customer" at bounding box center [908, 44] width 67 height 12
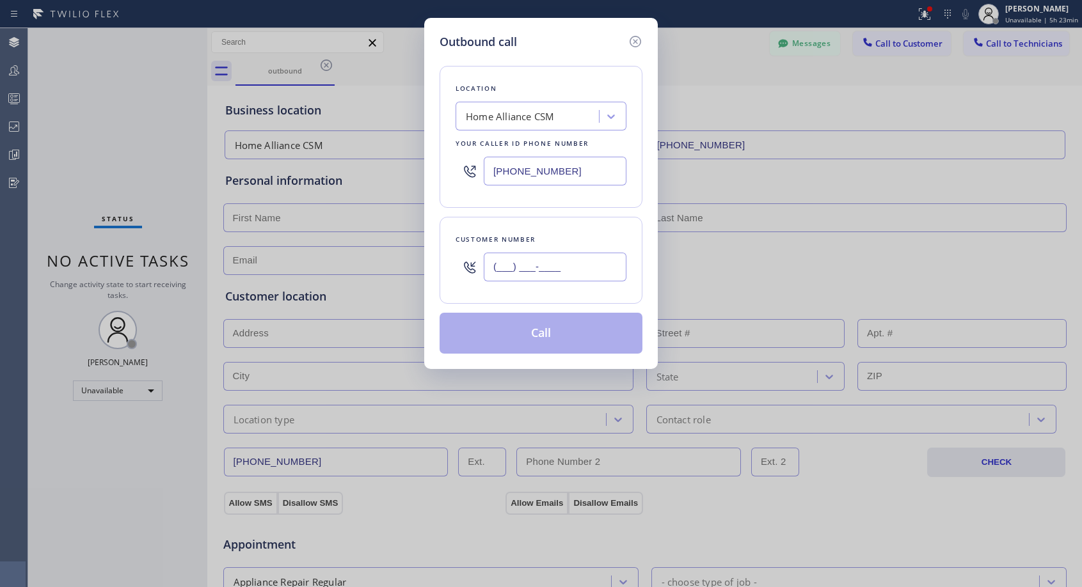
click at [592, 264] on input "(___) ___-____" at bounding box center [555, 267] width 143 height 29
paste input "707) 980-0674"
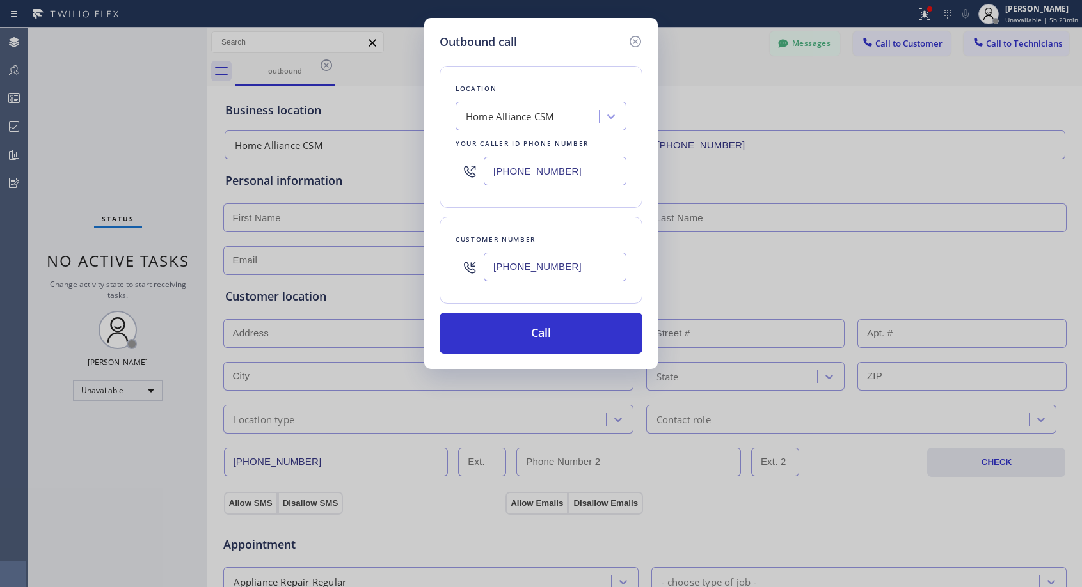
click at [589, 265] on input "[PHONE_NUMBER]" at bounding box center [555, 267] width 143 height 29
type input "[PHONE_NUMBER]"
click at [583, 329] on button "Call" at bounding box center [541, 333] width 203 height 41
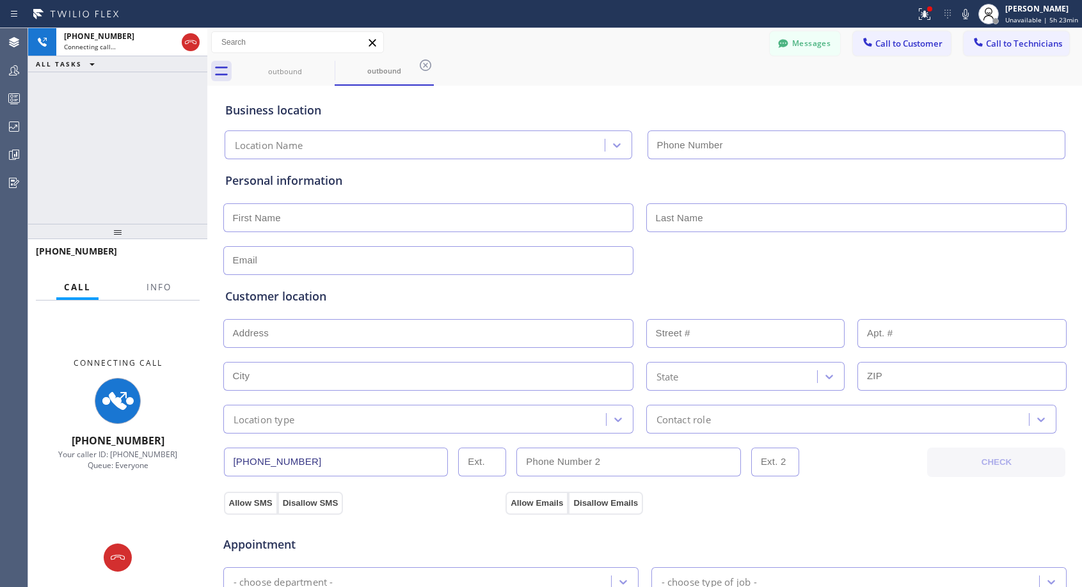
type input "[PHONE_NUMBER]"
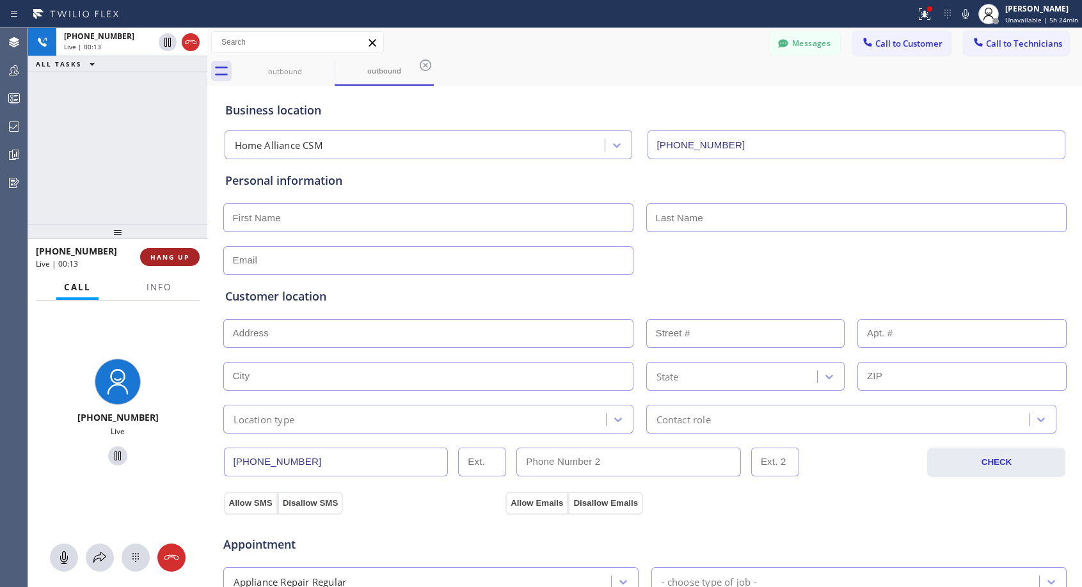
click at [172, 254] on span "HANG UP" at bounding box center [169, 257] width 39 height 9
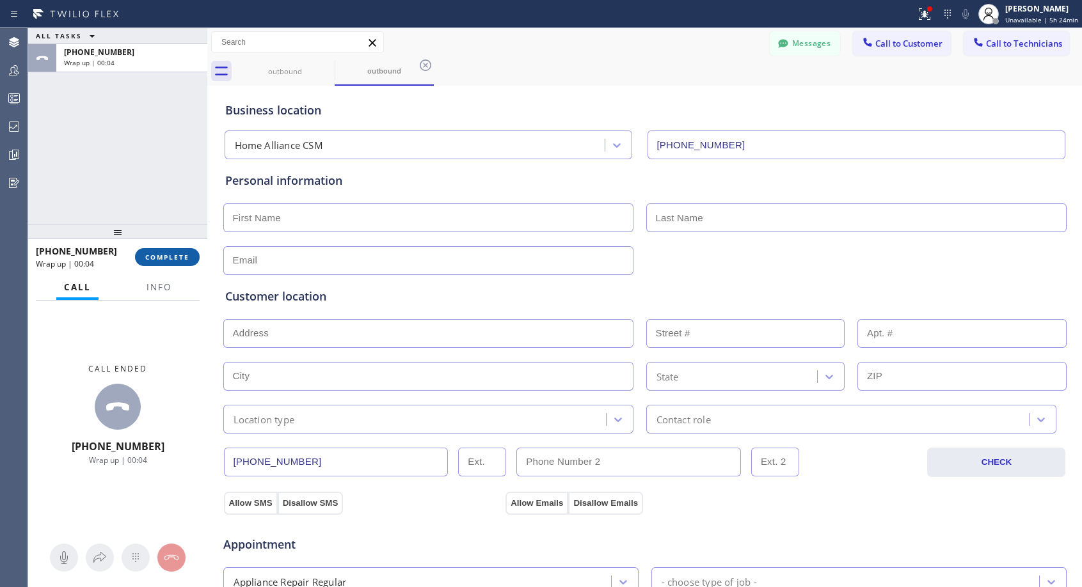
click at [161, 258] on span "COMPLETE" at bounding box center [167, 257] width 44 height 9
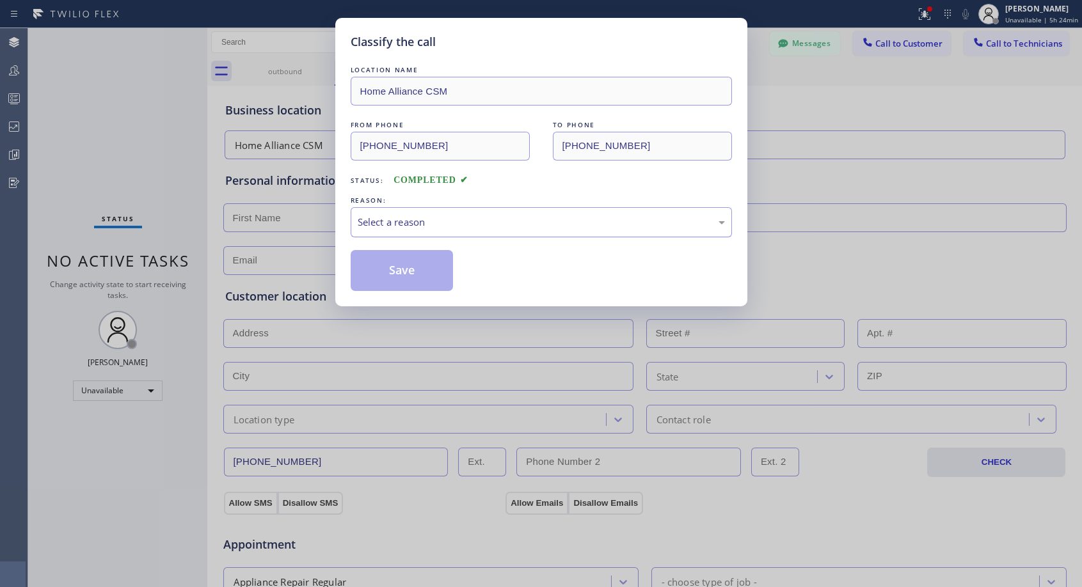
click at [487, 225] on div "Select a reason" at bounding box center [541, 222] width 367 height 15
click at [440, 273] on button "Save" at bounding box center [402, 270] width 103 height 41
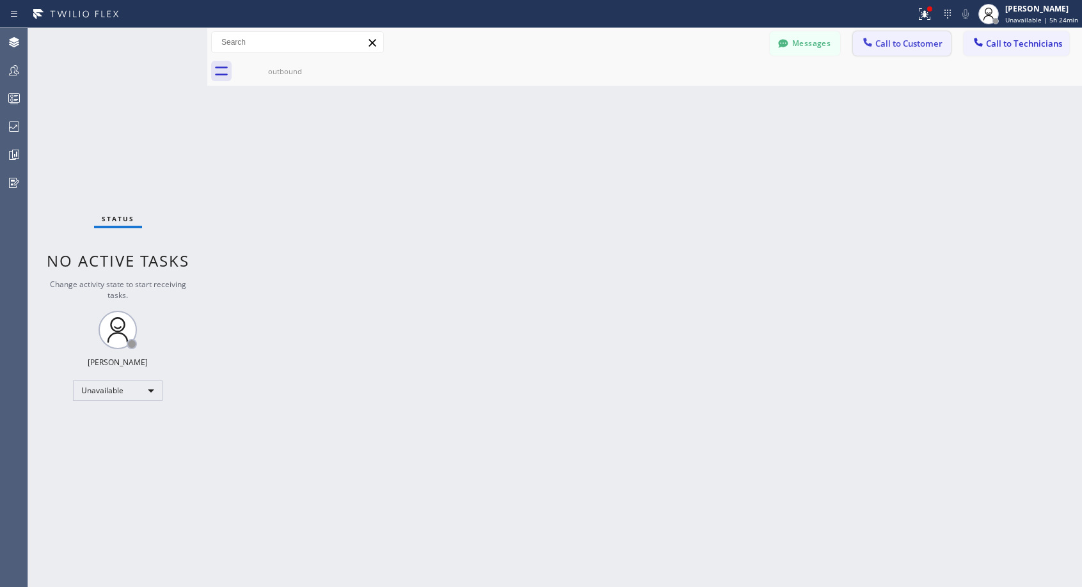
click at [910, 46] on span "Call to Customer" at bounding box center [908, 44] width 67 height 12
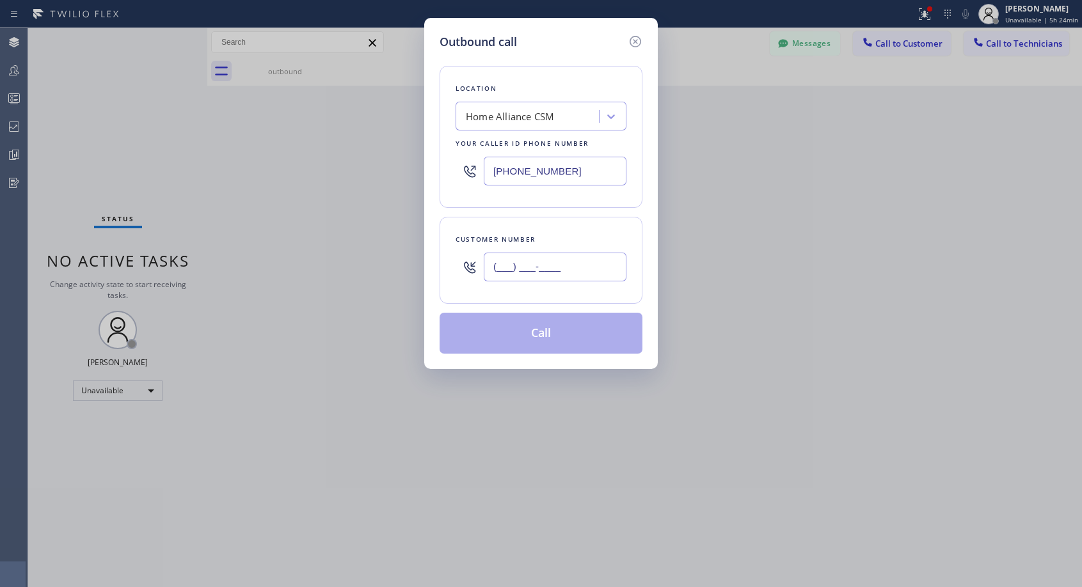
click at [600, 255] on input "(___) ___-____" at bounding box center [555, 267] width 143 height 29
paste input "707) 980-0674"
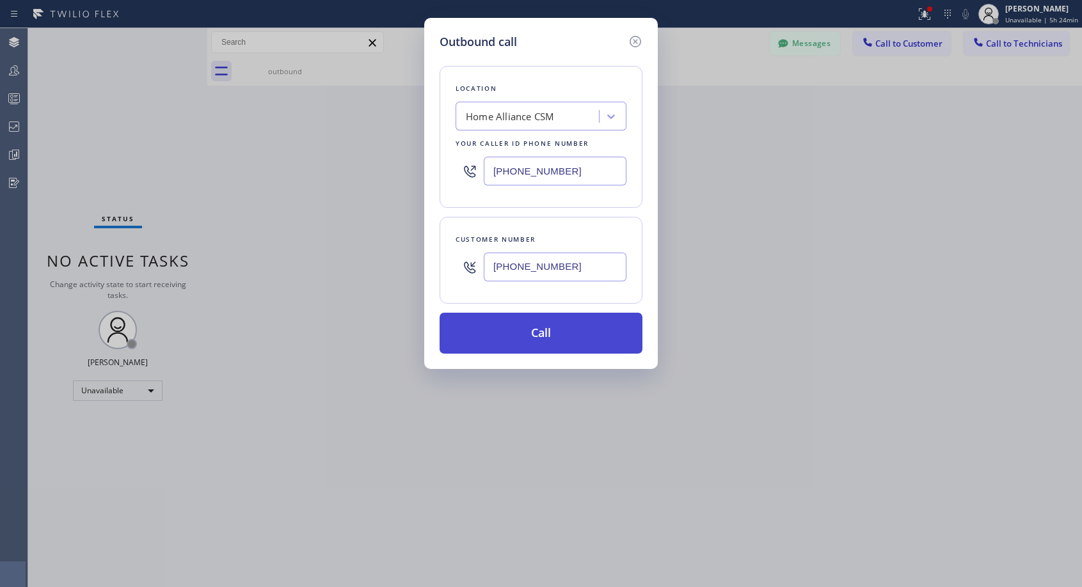
type input "[PHONE_NUMBER]"
click at [561, 342] on button "Call" at bounding box center [541, 333] width 203 height 41
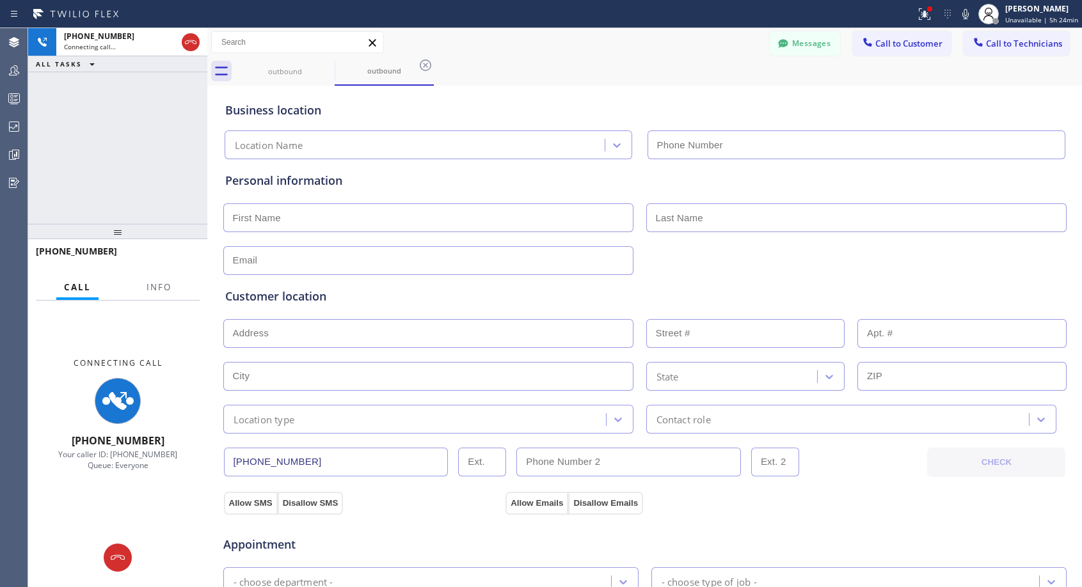
type input "[PHONE_NUMBER]"
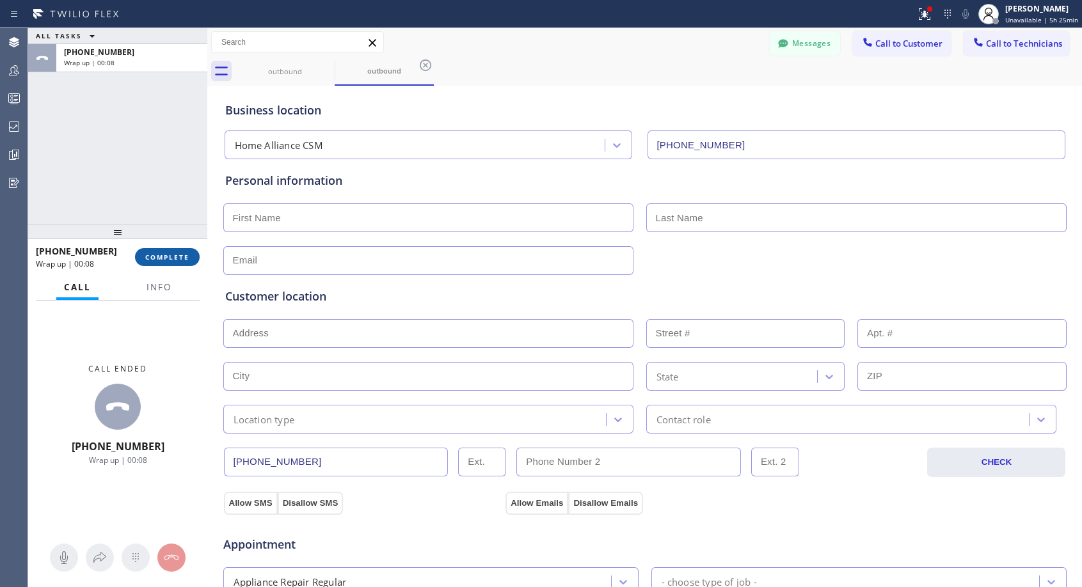
click at [189, 256] on span "COMPLETE" at bounding box center [167, 257] width 44 height 9
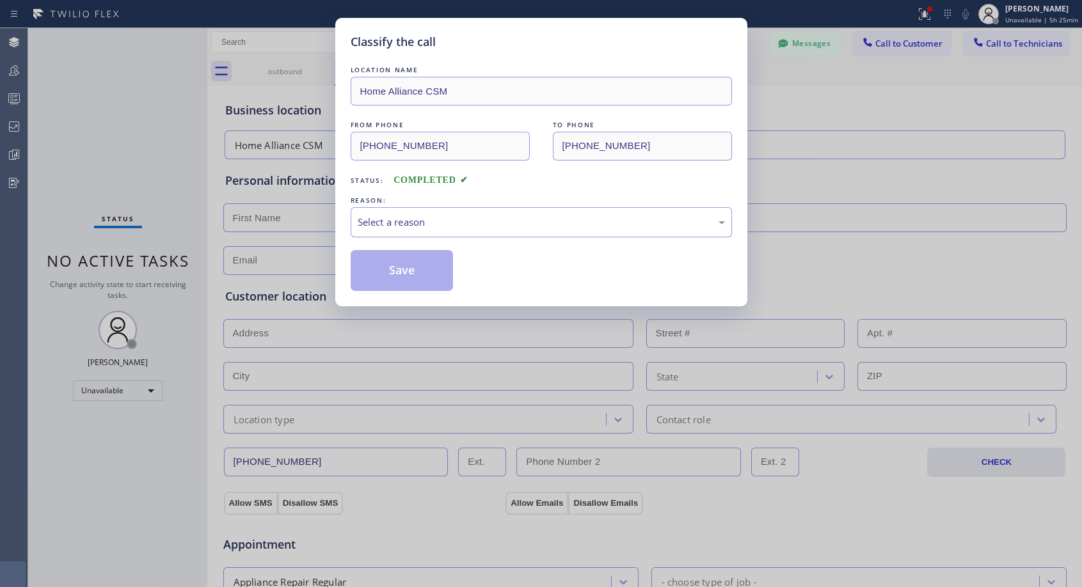
click at [541, 221] on div "Select a reason" at bounding box center [541, 222] width 367 height 15
click at [401, 267] on button "Save" at bounding box center [402, 270] width 103 height 41
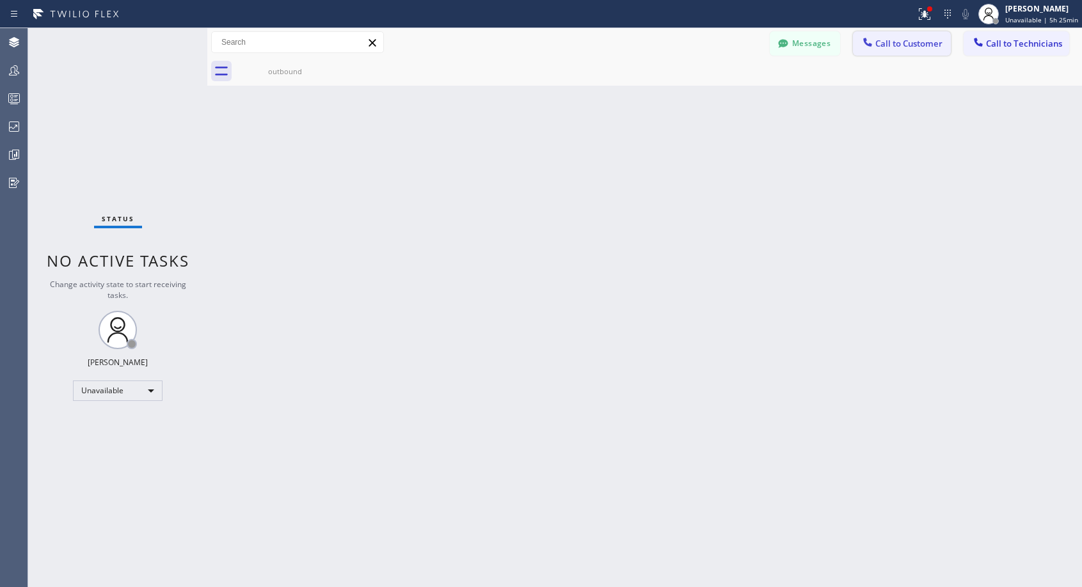
click at [885, 44] on span "Call to Customer" at bounding box center [908, 44] width 67 height 12
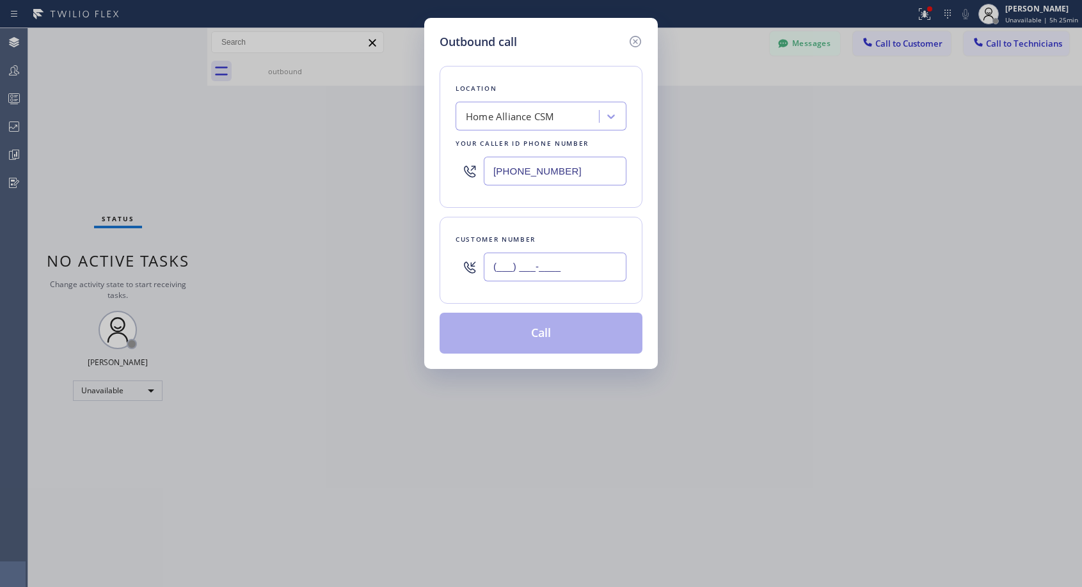
click at [521, 273] on input "(___) ___-____" at bounding box center [555, 267] width 143 height 29
paste input "707) 980-0674"
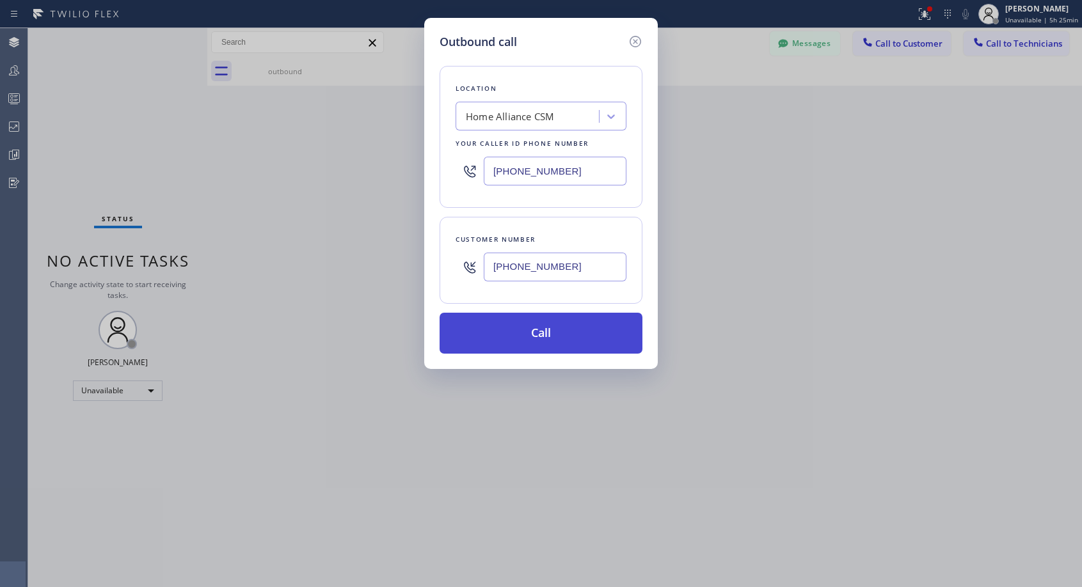
type input "[PHONE_NUMBER]"
click at [524, 331] on button "Call" at bounding box center [541, 333] width 203 height 41
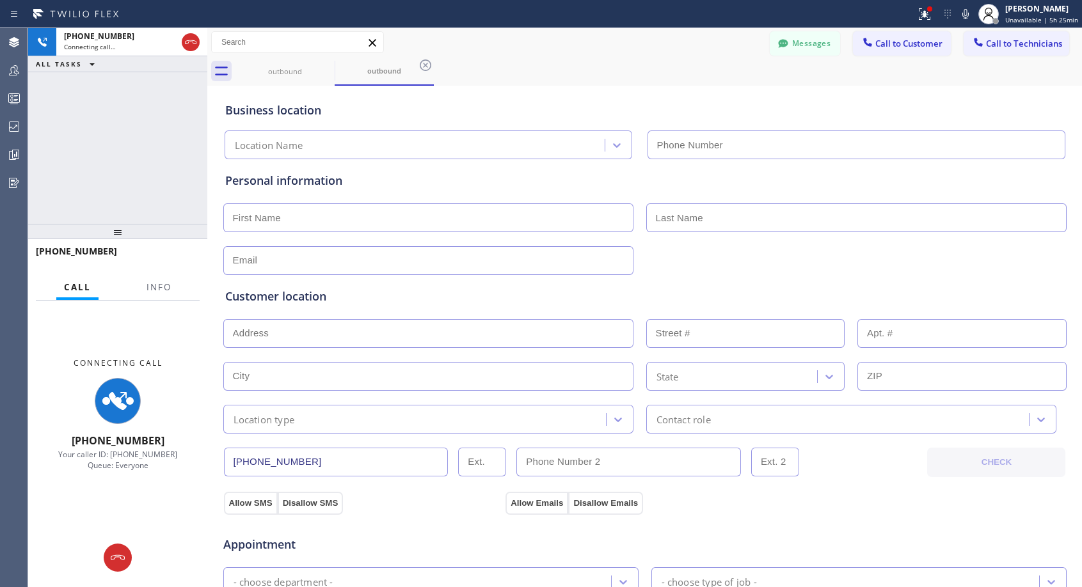
type input "[PHONE_NUMBER]"
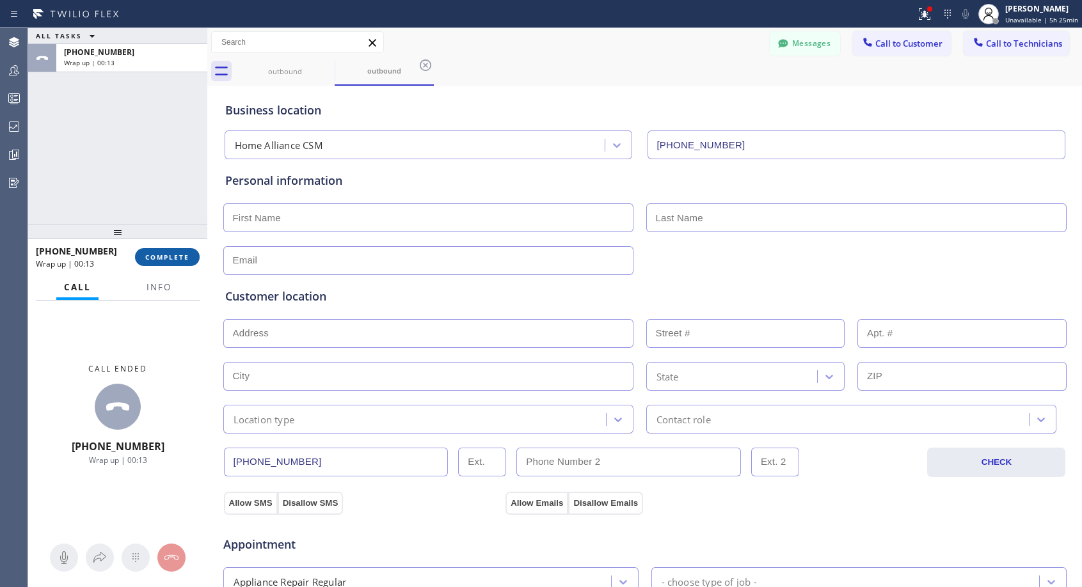
click at [166, 255] on span "COMPLETE" at bounding box center [167, 257] width 44 height 9
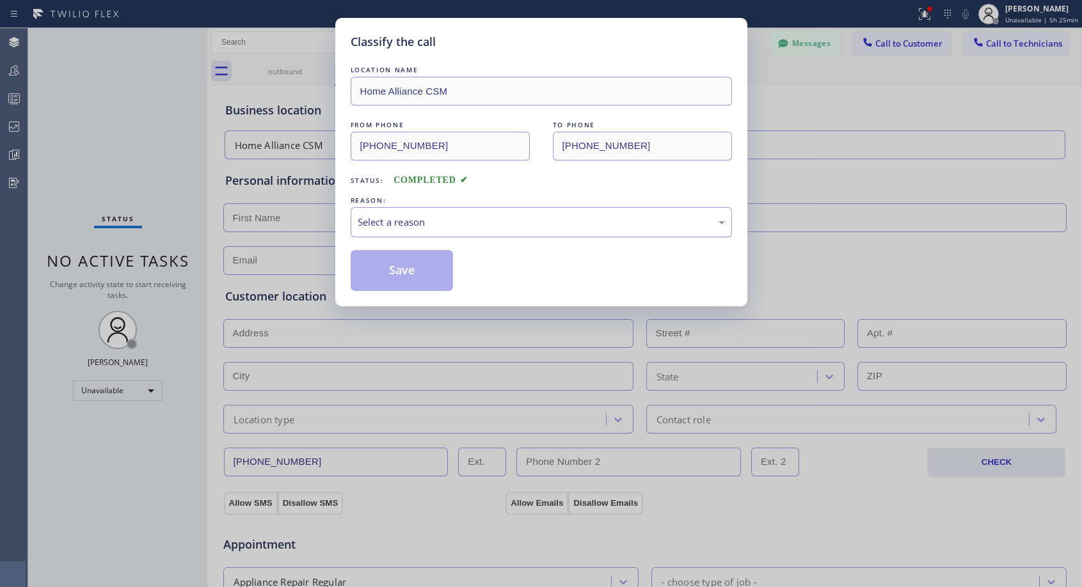
click at [379, 213] on div "Select a reason" at bounding box center [541, 222] width 381 height 30
click at [401, 264] on button "Save" at bounding box center [402, 270] width 103 height 41
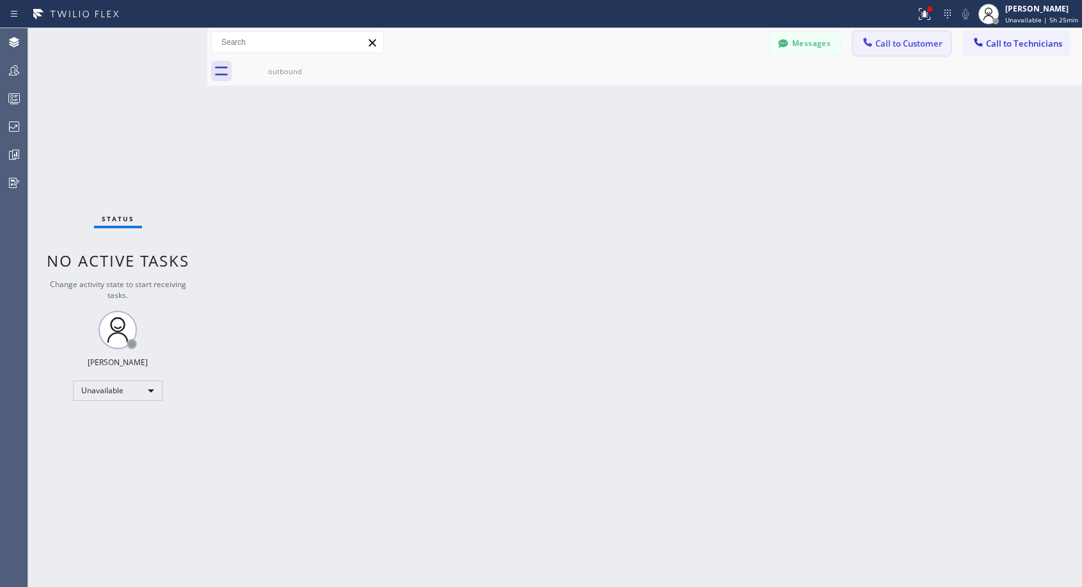
drag, startPoint x: 905, startPoint y: 44, endPoint x: 635, endPoint y: 152, distance: 290.3
click at [905, 44] on span "Call to Customer" at bounding box center [908, 44] width 67 height 12
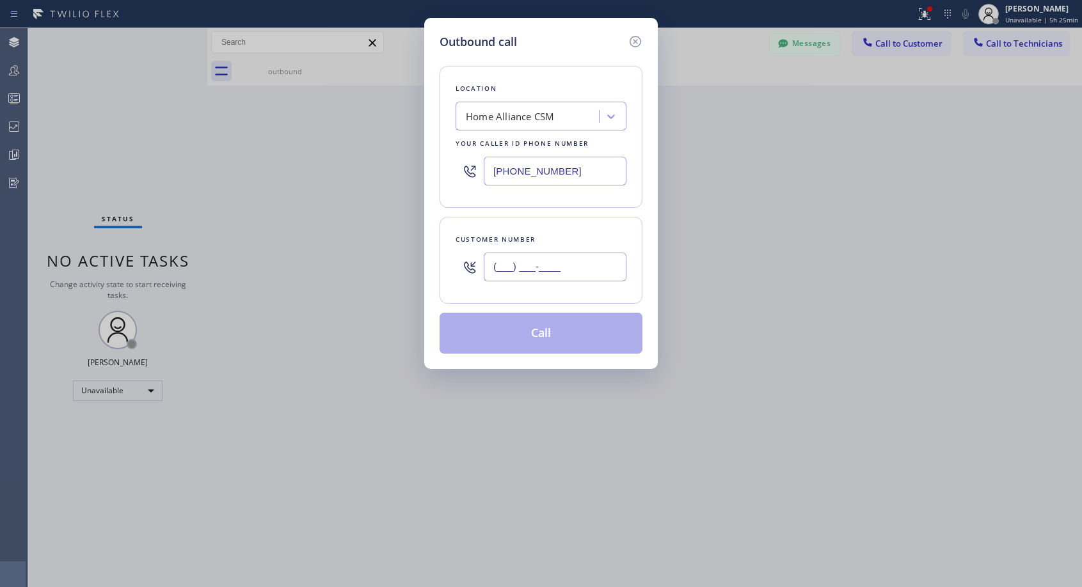
click at [543, 266] on input "(___) ___-____" at bounding box center [555, 267] width 143 height 29
paste input "707) 980-0674"
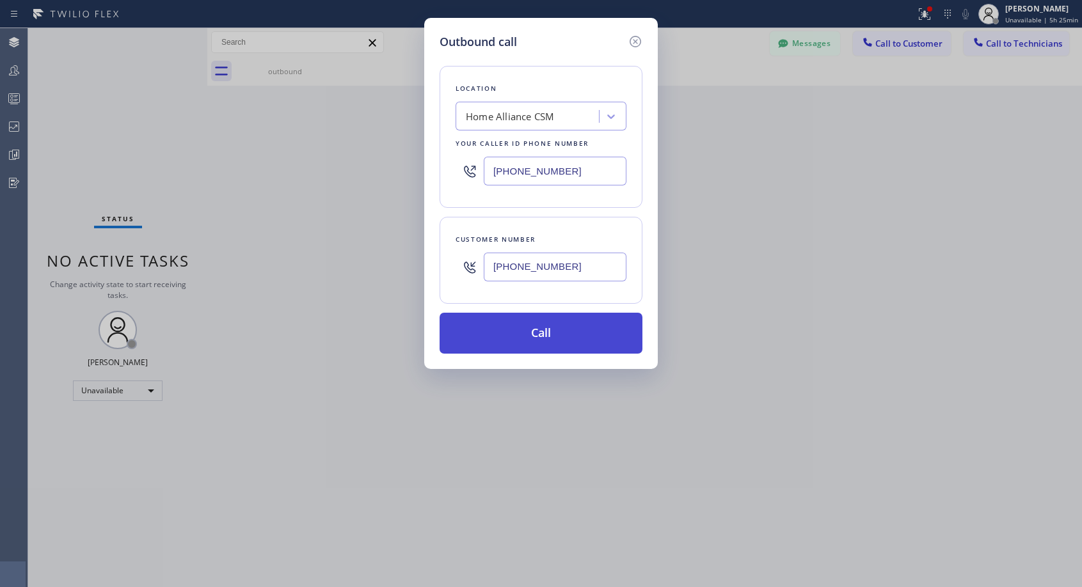
type input "[PHONE_NUMBER]"
click at [619, 346] on button "Call" at bounding box center [541, 333] width 203 height 41
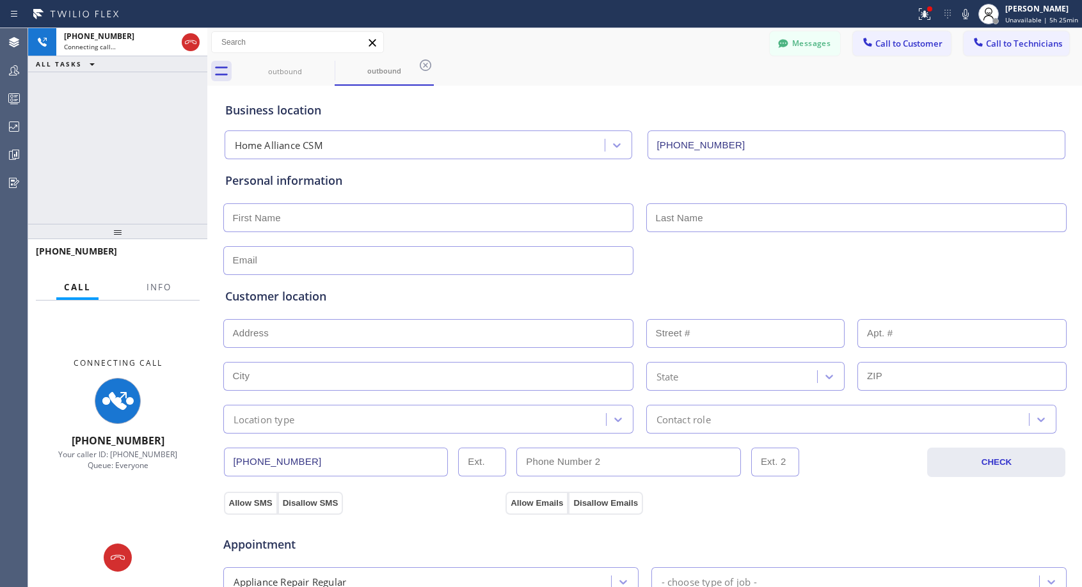
type input "[PHONE_NUMBER]"
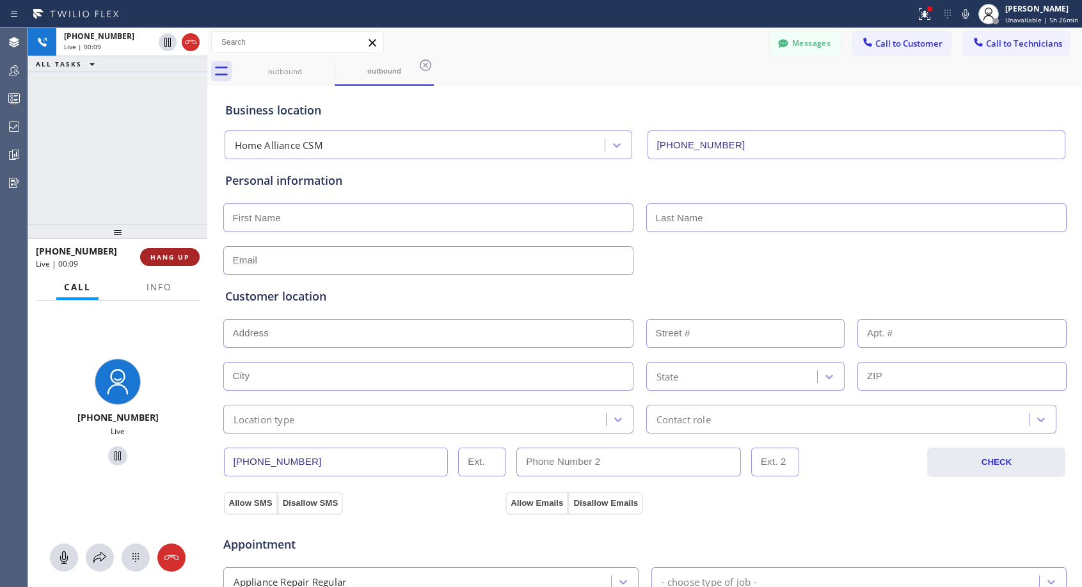
click at [192, 258] on button "HANG UP" at bounding box center [170, 257] width 60 height 18
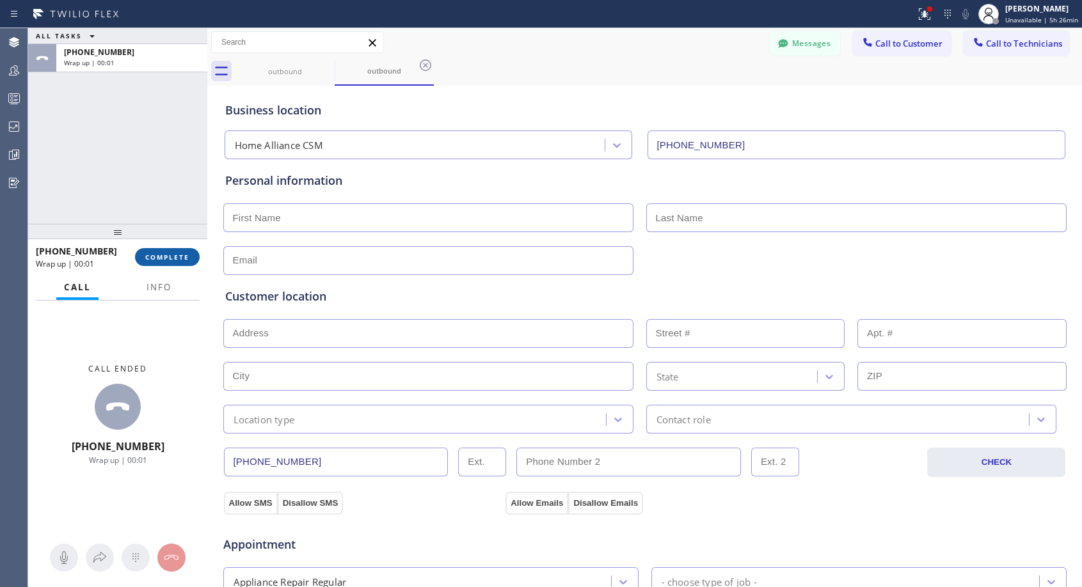
click at [192, 258] on button "COMPLETE" at bounding box center [167, 257] width 65 height 18
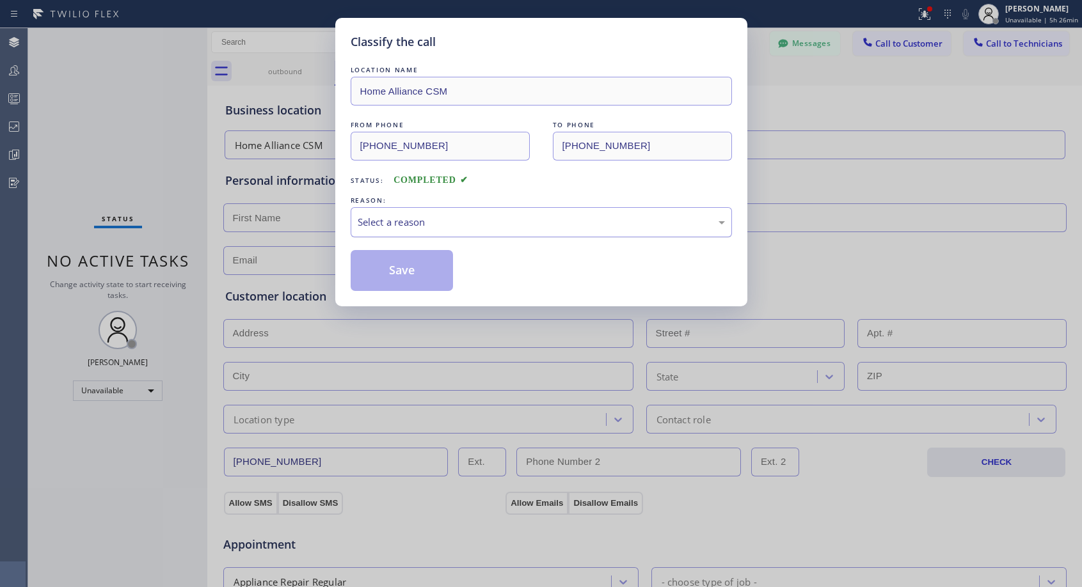
click at [493, 225] on div "Select a reason" at bounding box center [541, 222] width 367 height 15
click at [421, 267] on button "Save" at bounding box center [402, 270] width 103 height 41
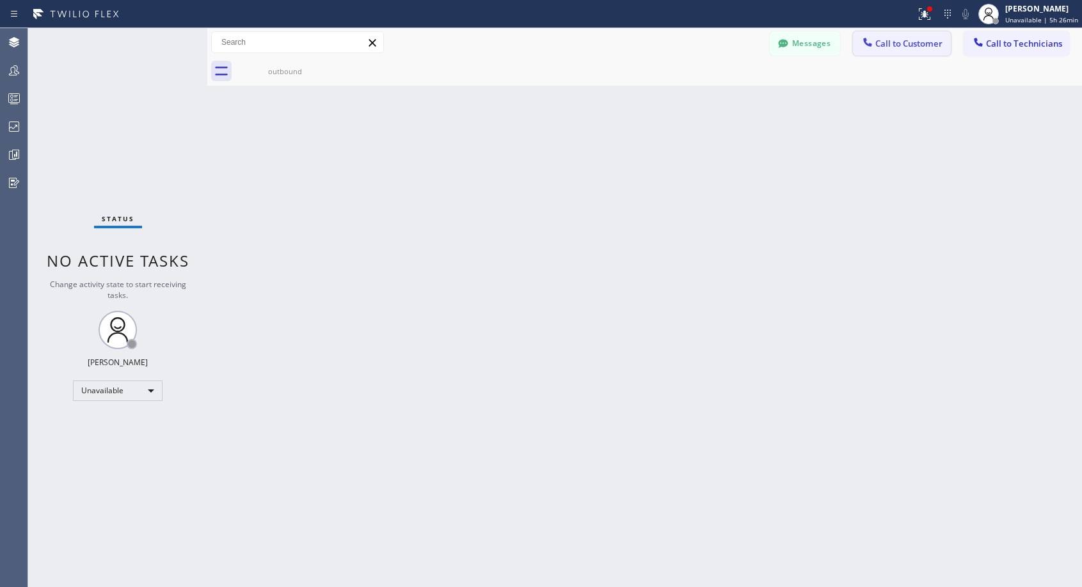
click at [896, 42] on span "Call to Customer" at bounding box center [908, 44] width 67 height 12
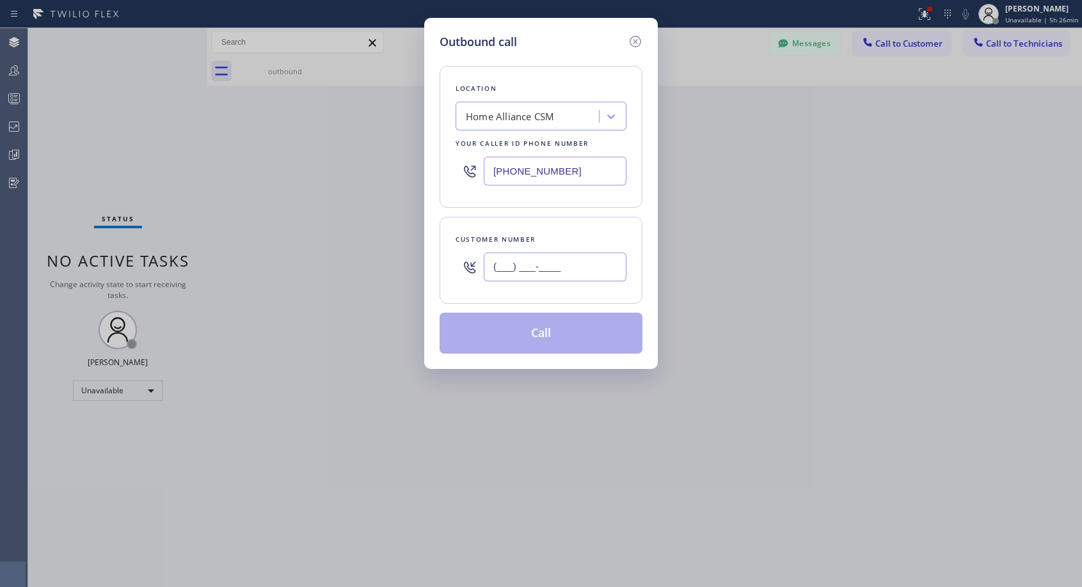
click at [518, 278] on input "(___) ___-____" at bounding box center [555, 267] width 143 height 29
paste input "707) 980-0674"
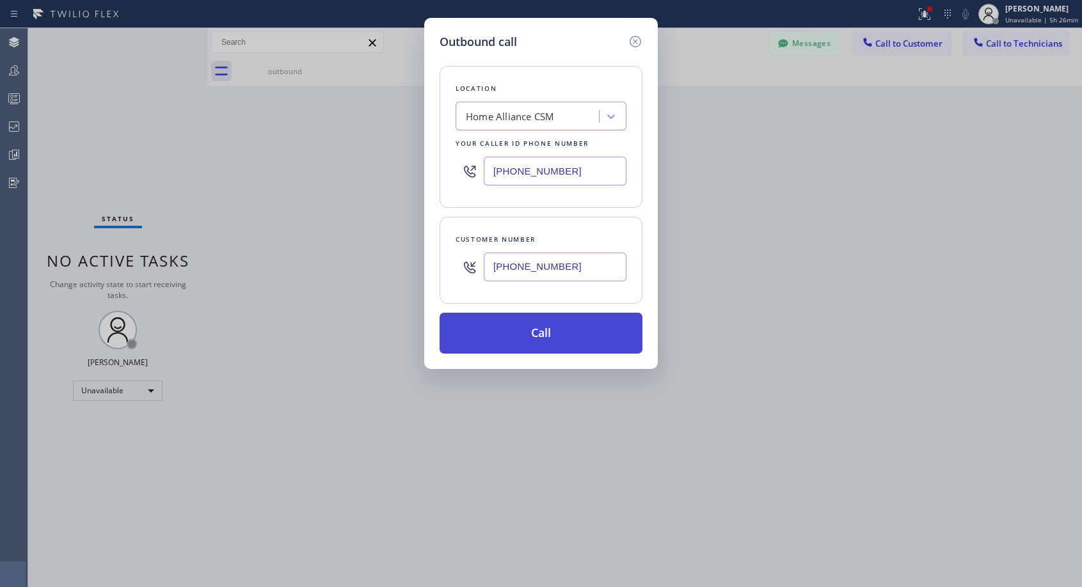
type input "[PHONE_NUMBER]"
click at [573, 319] on button "Call" at bounding box center [541, 333] width 203 height 41
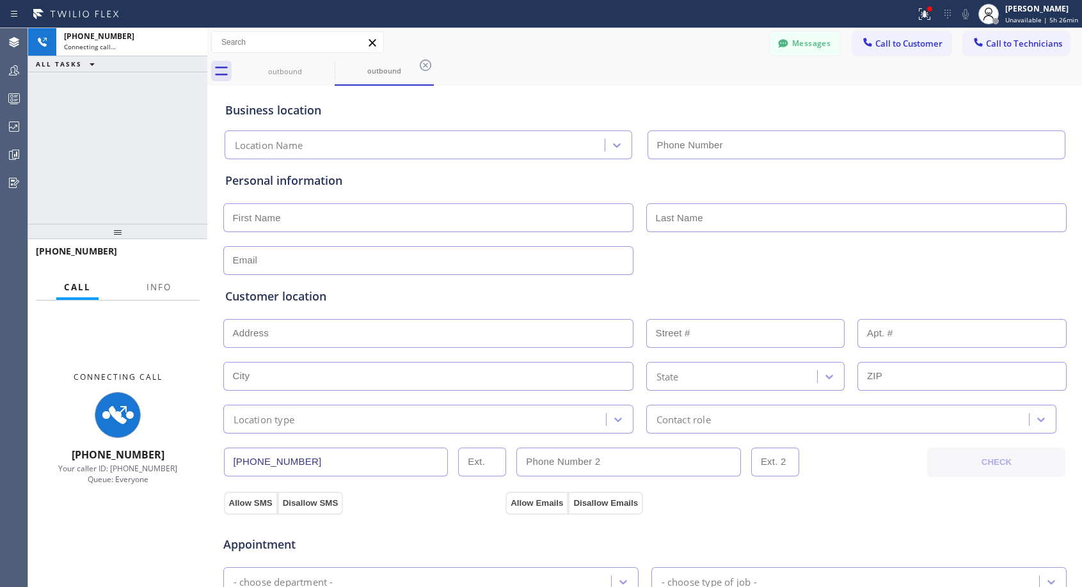
type input "[PHONE_NUMBER]"
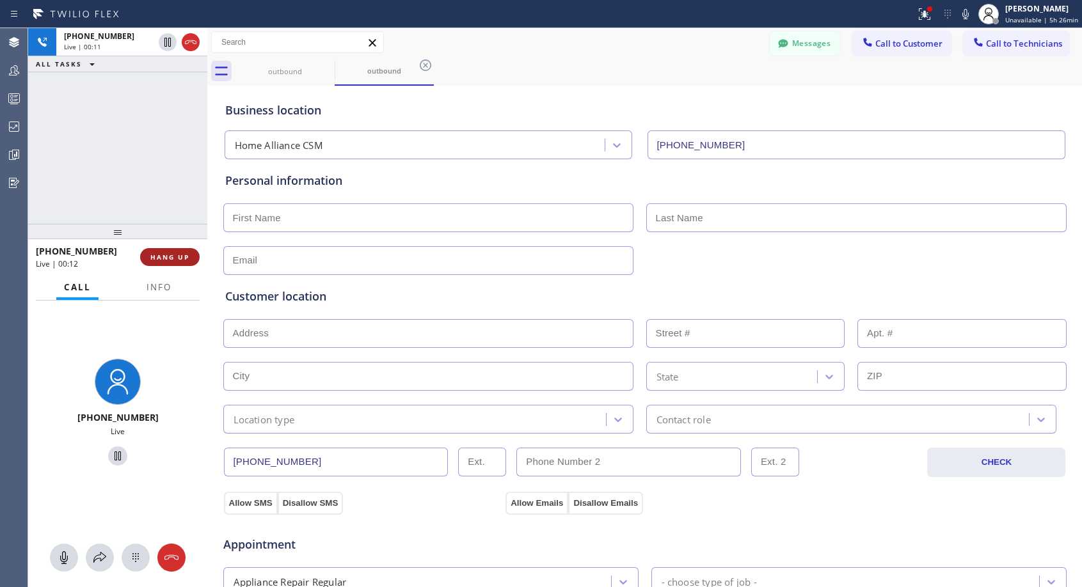
click at [173, 254] on span "HANG UP" at bounding box center [169, 257] width 39 height 9
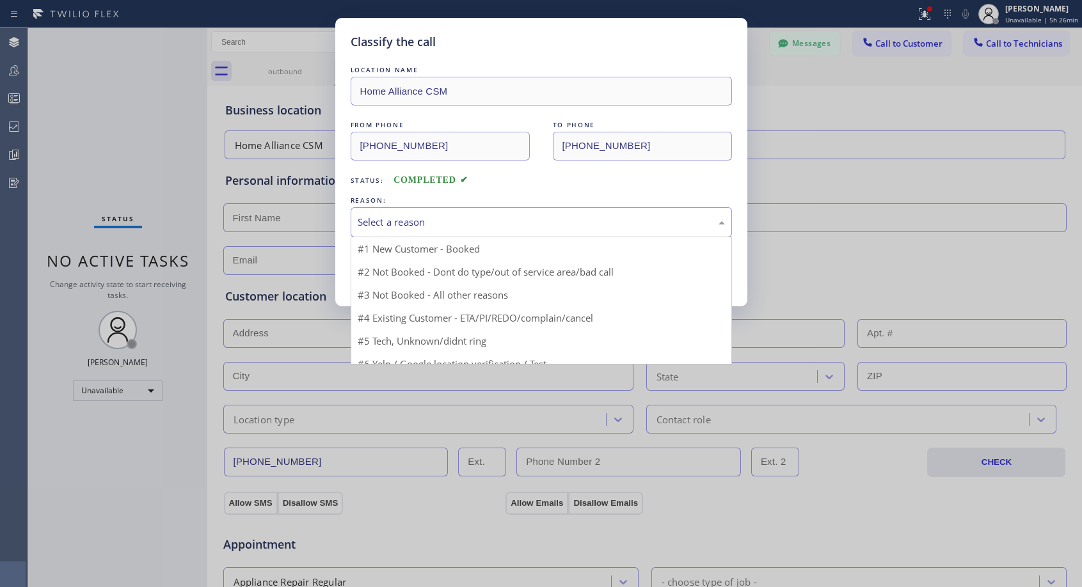
click at [419, 211] on div "Select a reason" at bounding box center [541, 222] width 381 height 30
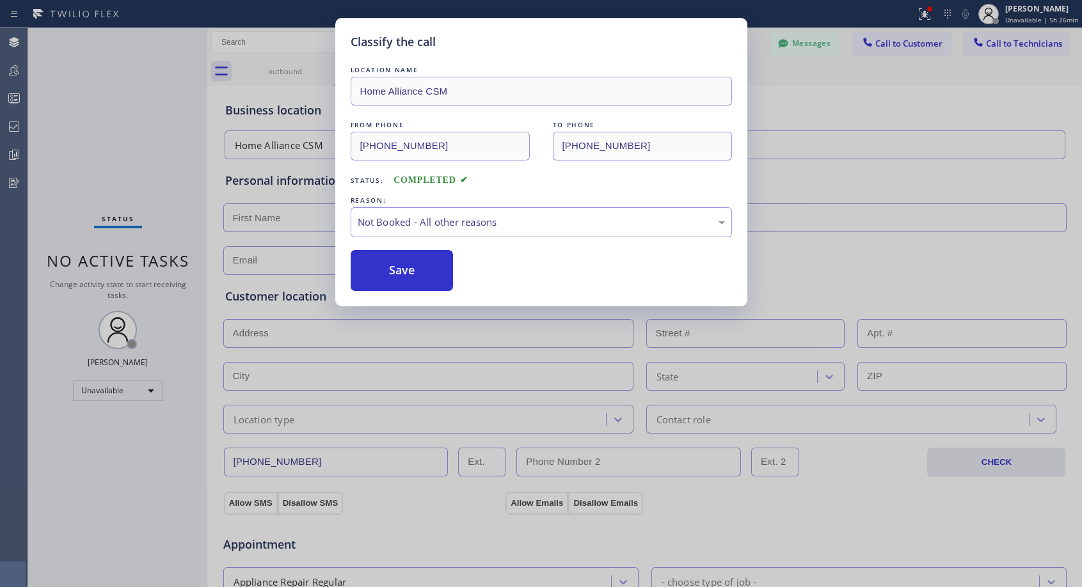
click at [406, 264] on button "Save" at bounding box center [402, 270] width 103 height 41
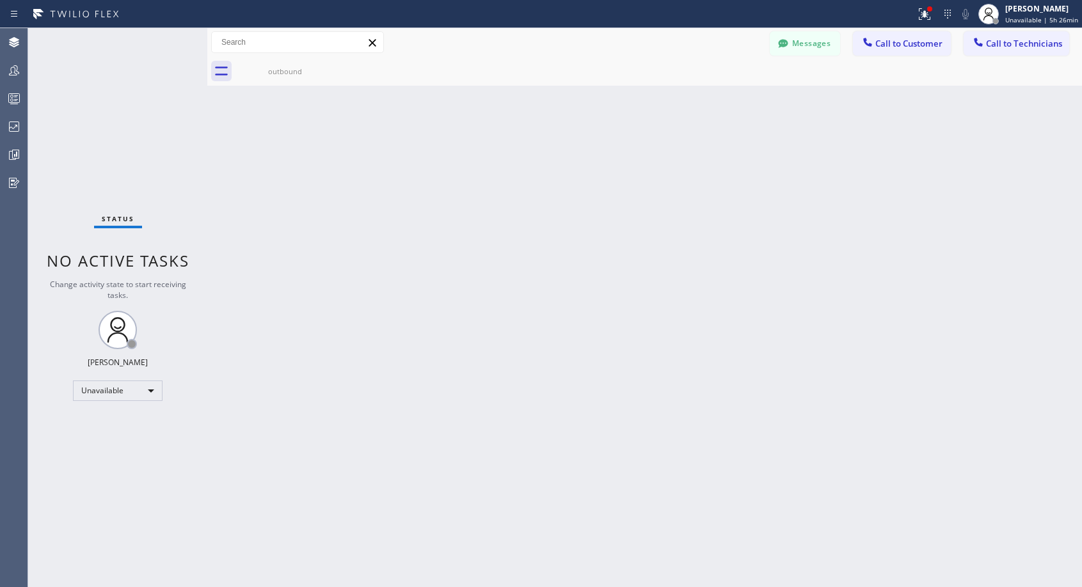
click at [902, 47] on span "Call to Customer" at bounding box center [908, 44] width 67 height 12
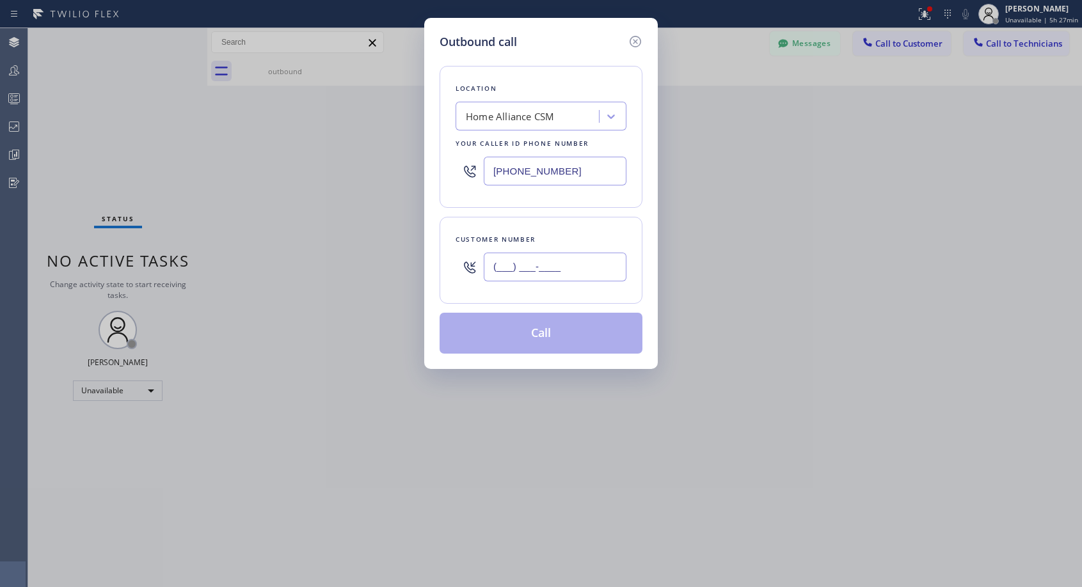
click at [548, 271] on input "(___) ___-____" at bounding box center [555, 267] width 143 height 29
paste input "707) 980-0674"
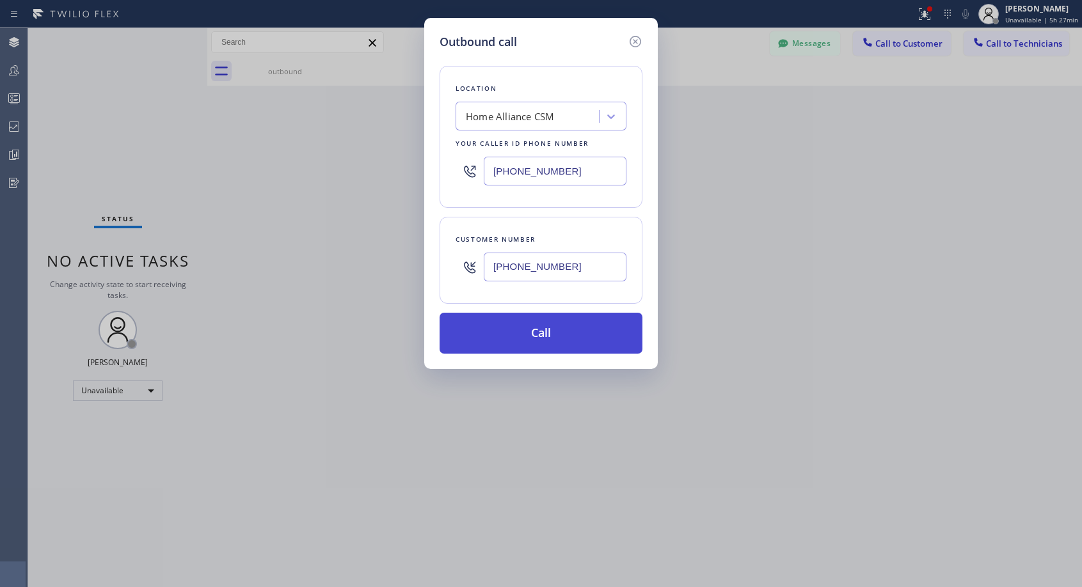
type input "[PHONE_NUMBER]"
click at [569, 338] on button "Call" at bounding box center [541, 333] width 203 height 41
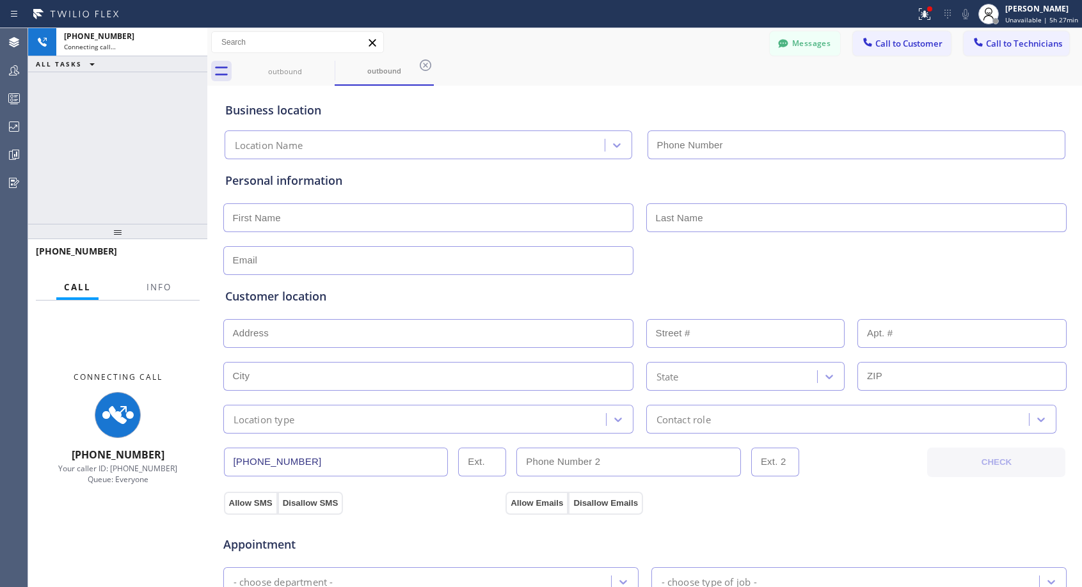
type input "[PHONE_NUMBER]"
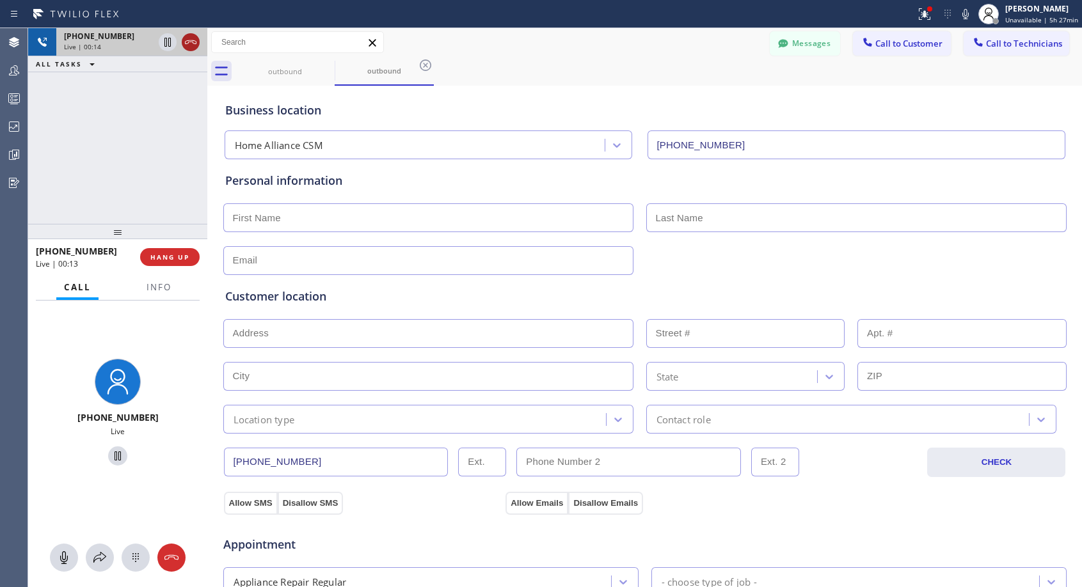
click at [194, 40] on icon at bounding box center [190, 42] width 15 height 15
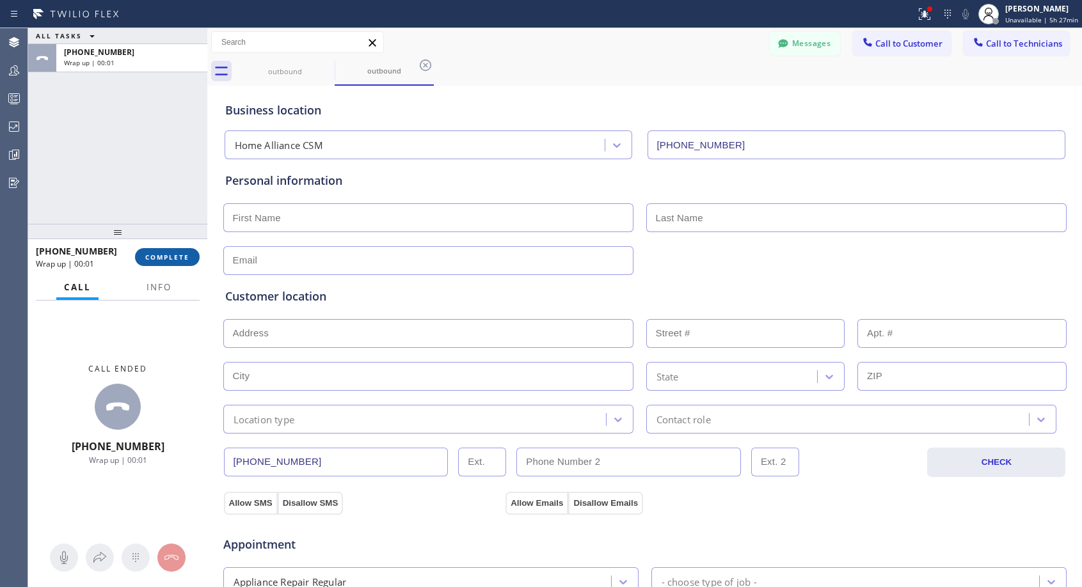
click at [168, 257] on span "COMPLETE" at bounding box center [167, 257] width 44 height 9
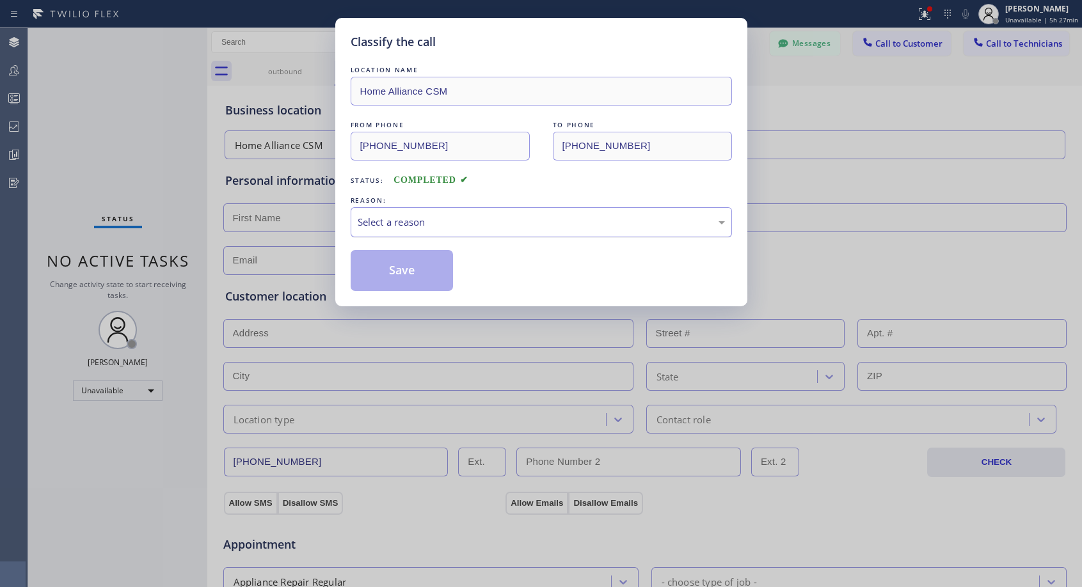
click at [516, 223] on div "Select a reason" at bounding box center [541, 222] width 367 height 15
click at [440, 276] on button "Save" at bounding box center [402, 270] width 103 height 41
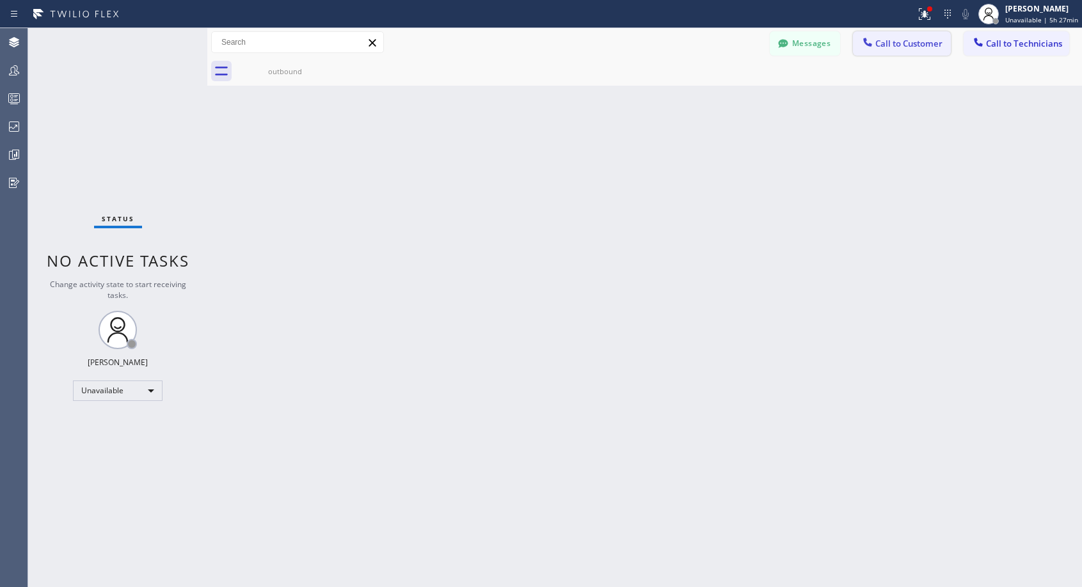
click at [898, 48] on span "Call to Customer" at bounding box center [908, 44] width 67 height 12
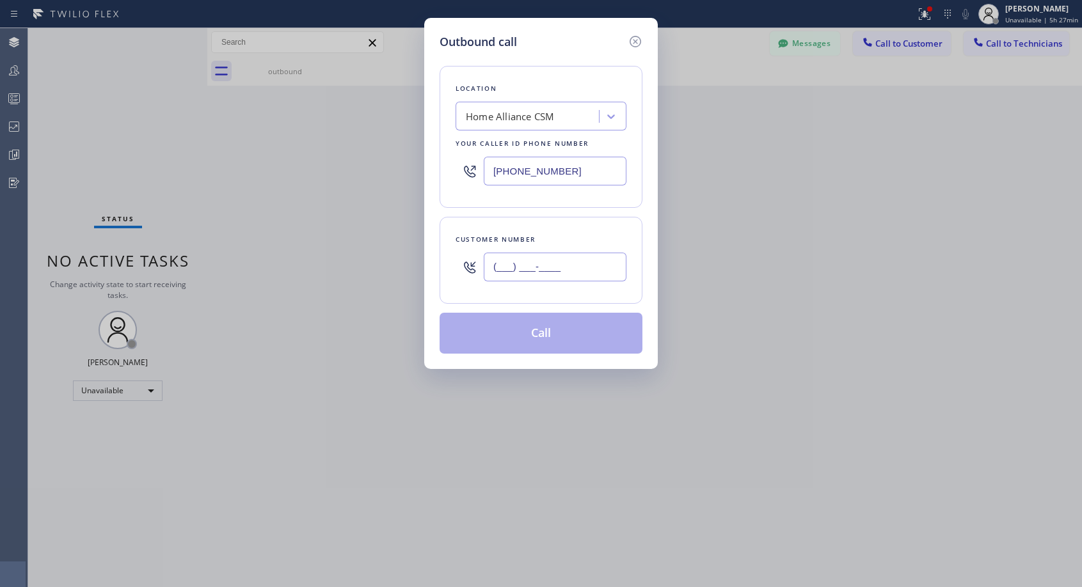
click at [585, 264] on input "(___) ___-____" at bounding box center [555, 267] width 143 height 29
paste input "707) 980-0674"
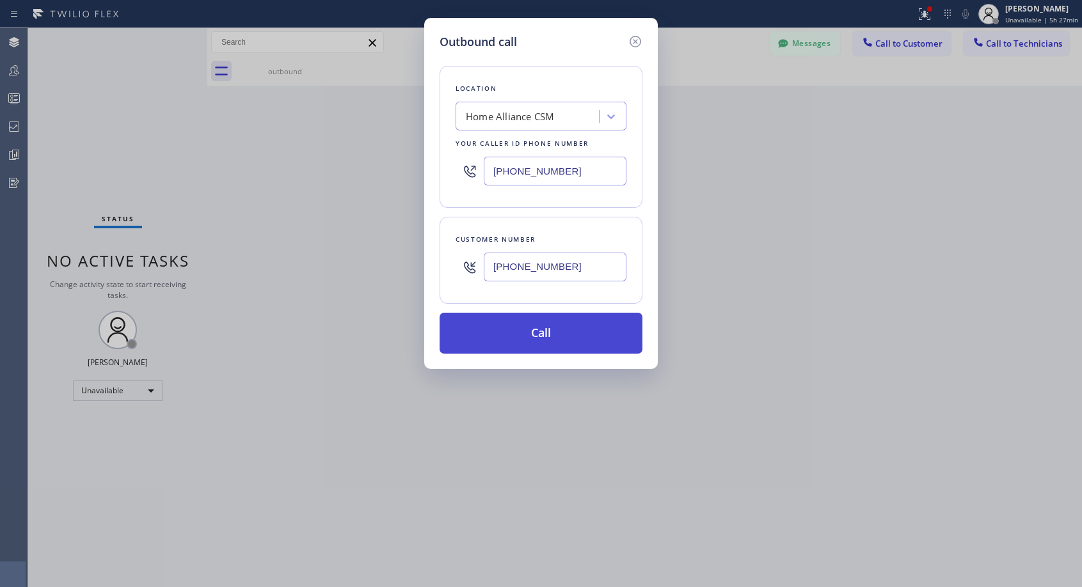
type input "[PHONE_NUMBER]"
click at [567, 328] on button "Call" at bounding box center [541, 333] width 203 height 41
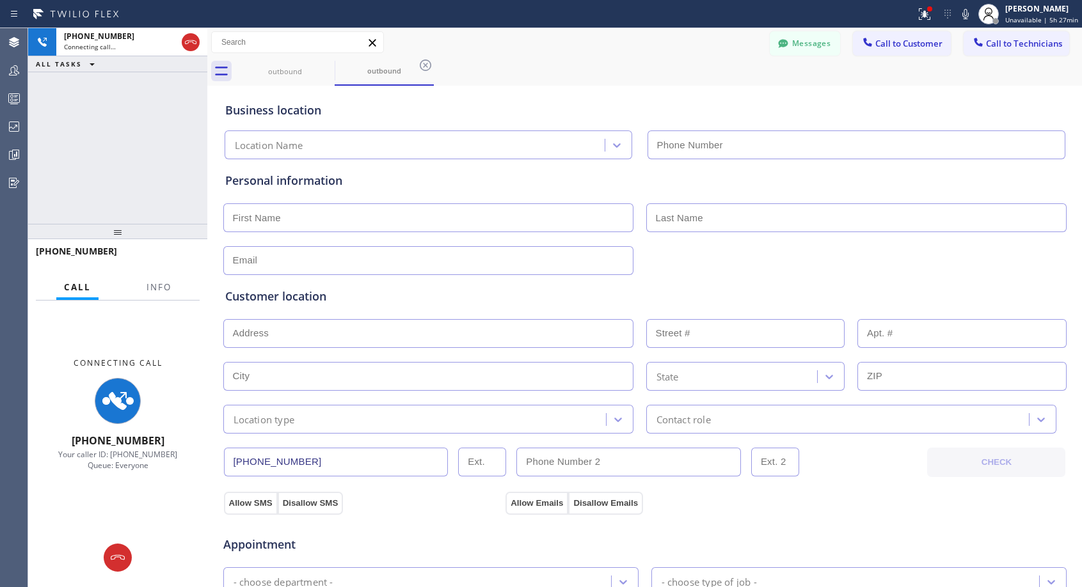
type input "[PHONE_NUMBER]"
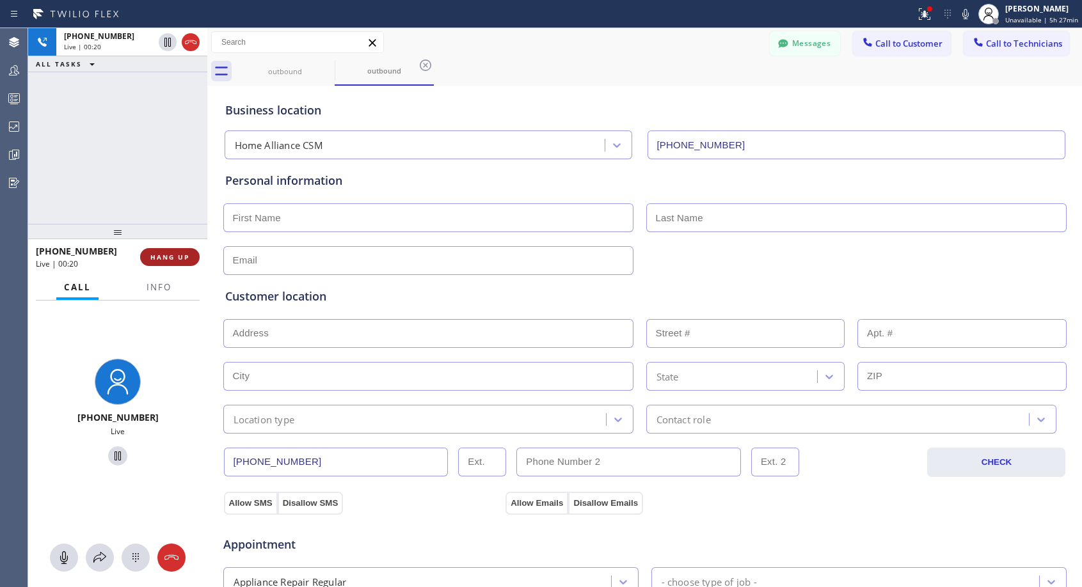
click at [174, 255] on span "HANG UP" at bounding box center [169, 257] width 39 height 9
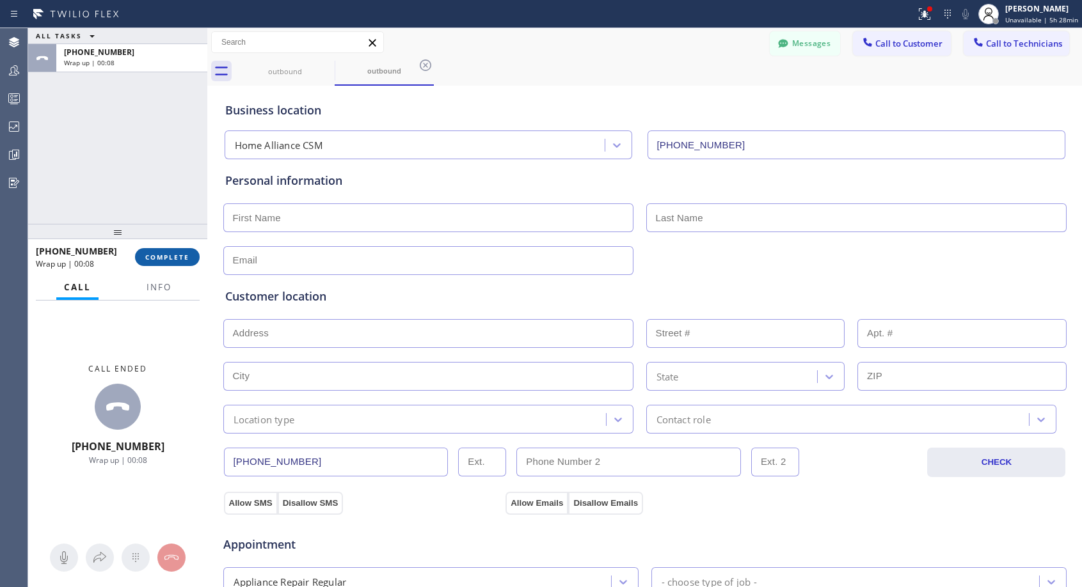
click at [181, 254] on span "COMPLETE" at bounding box center [167, 257] width 44 height 9
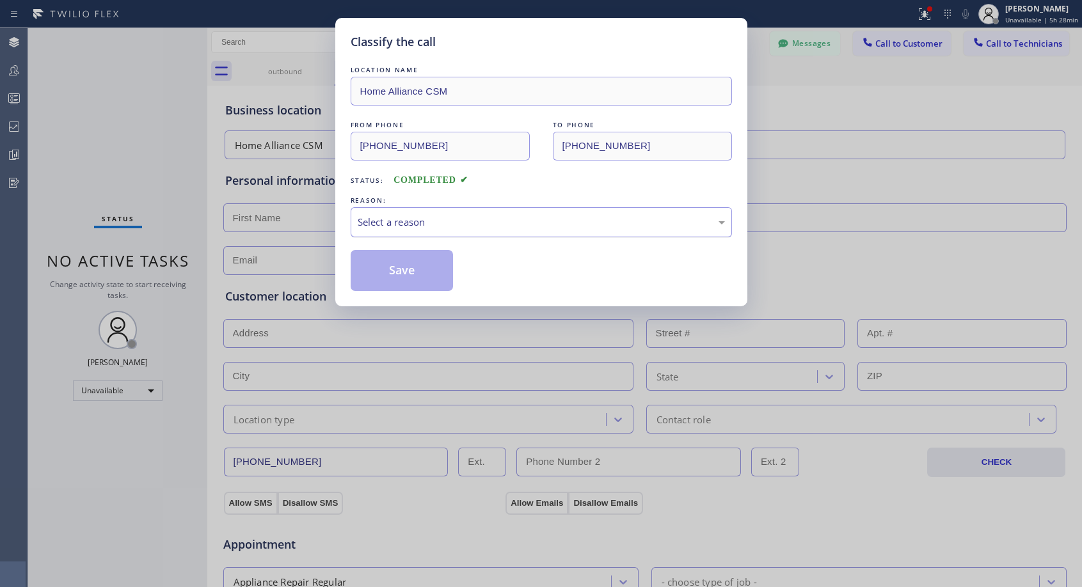
click at [439, 225] on div "Select a reason" at bounding box center [541, 222] width 367 height 15
click at [413, 269] on button "Save" at bounding box center [402, 270] width 103 height 41
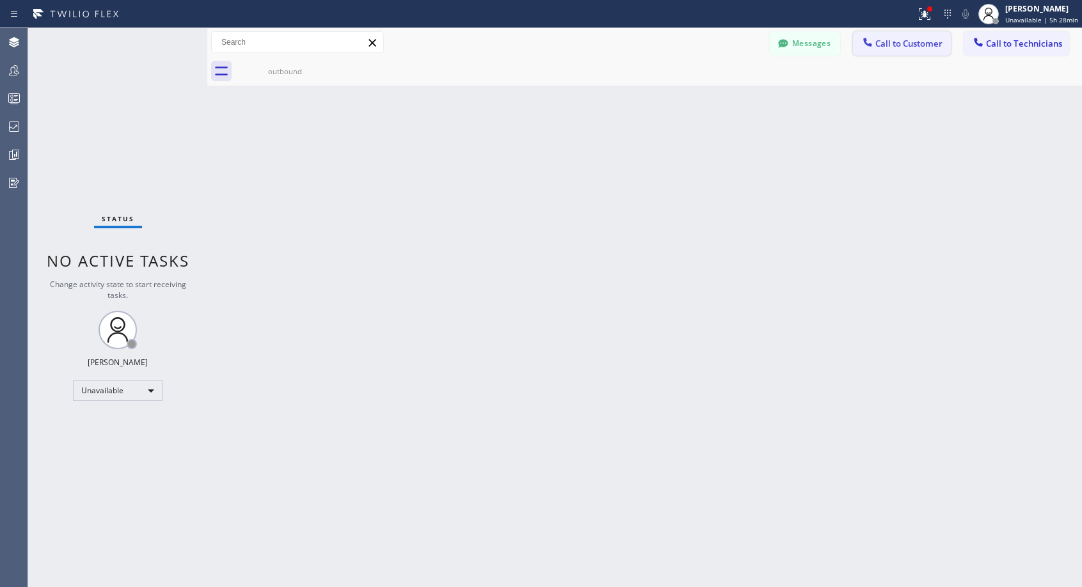
click at [878, 41] on span "Call to Customer" at bounding box center [908, 44] width 67 height 12
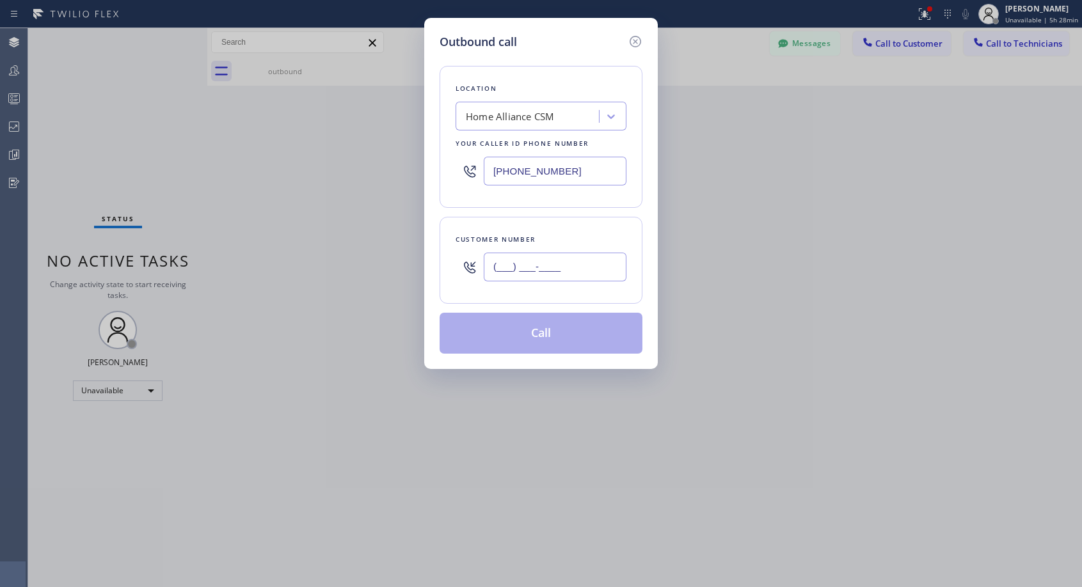
click at [548, 259] on input "(___) ___-____" at bounding box center [555, 267] width 143 height 29
paste input "707) 980-0674"
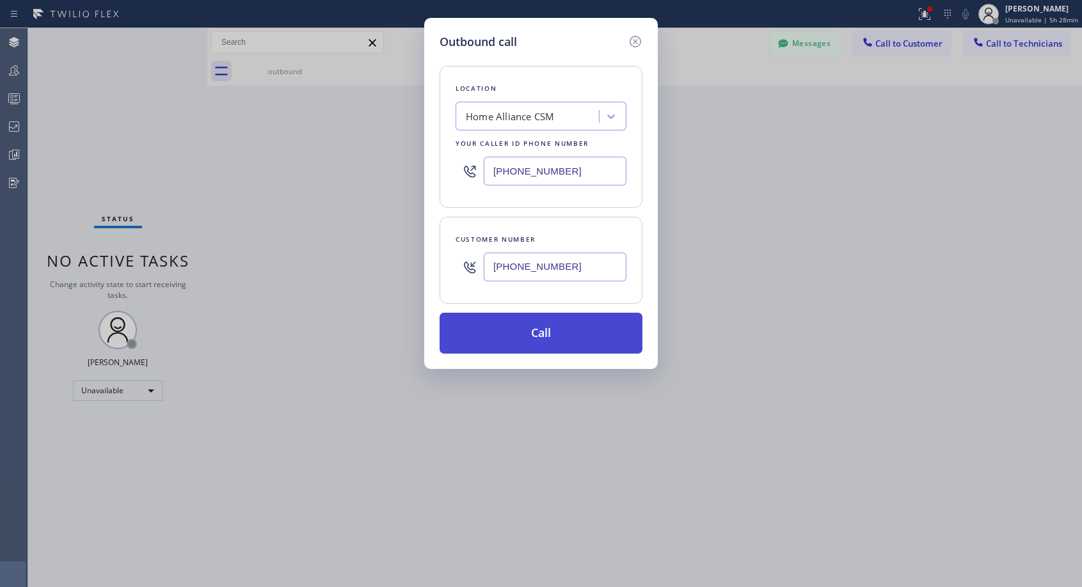
type input "[PHONE_NUMBER]"
click at [569, 317] on button "Call" at bounding box center [541, 333] width 203 height 41
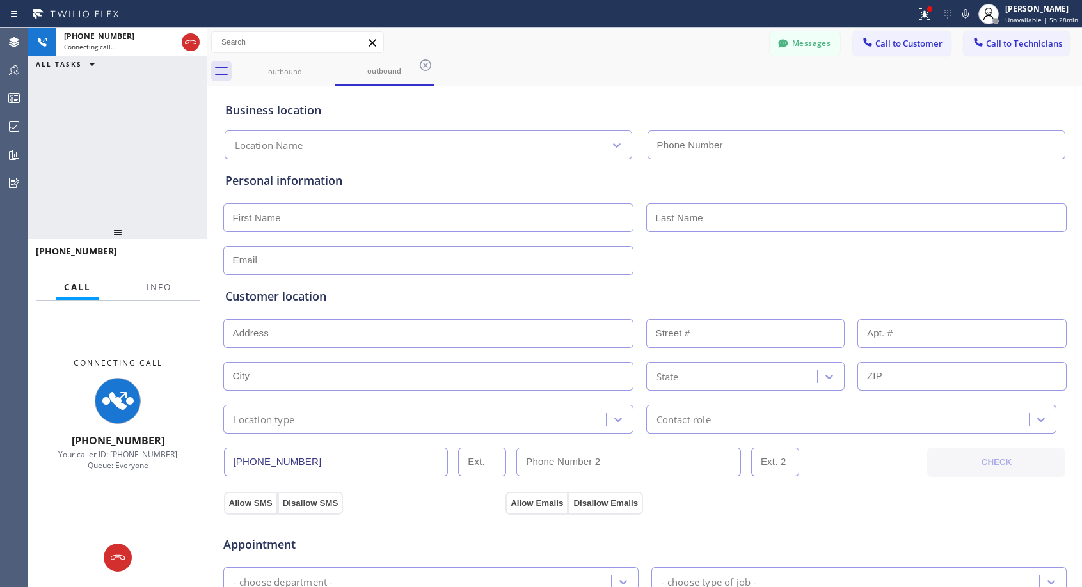
type input "[PHONE_NUMBER]"
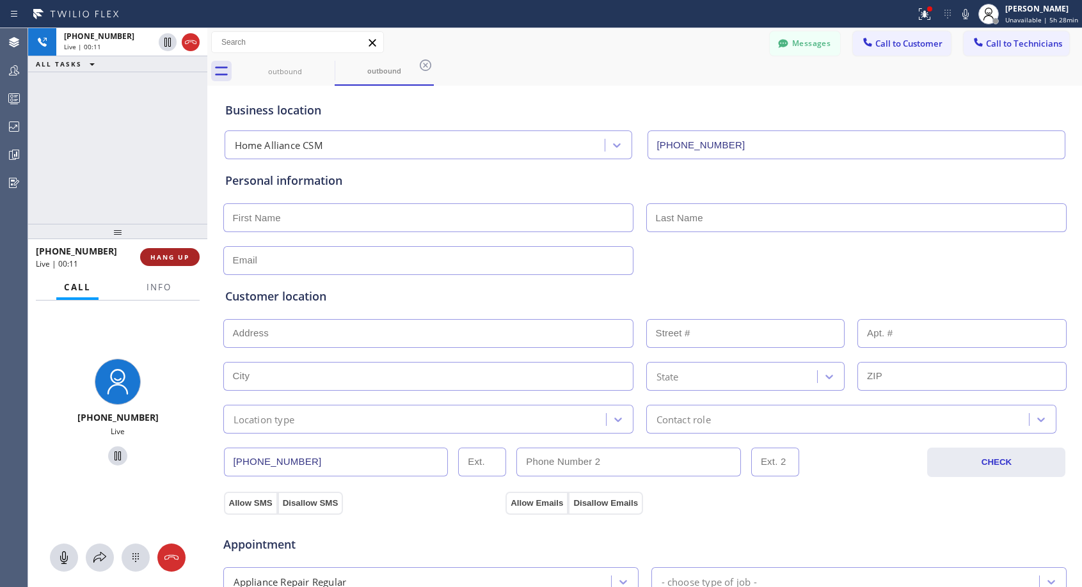
click at [160, 257] on span "HANG UP" at bounding box center [169, 257] width 39 height 9
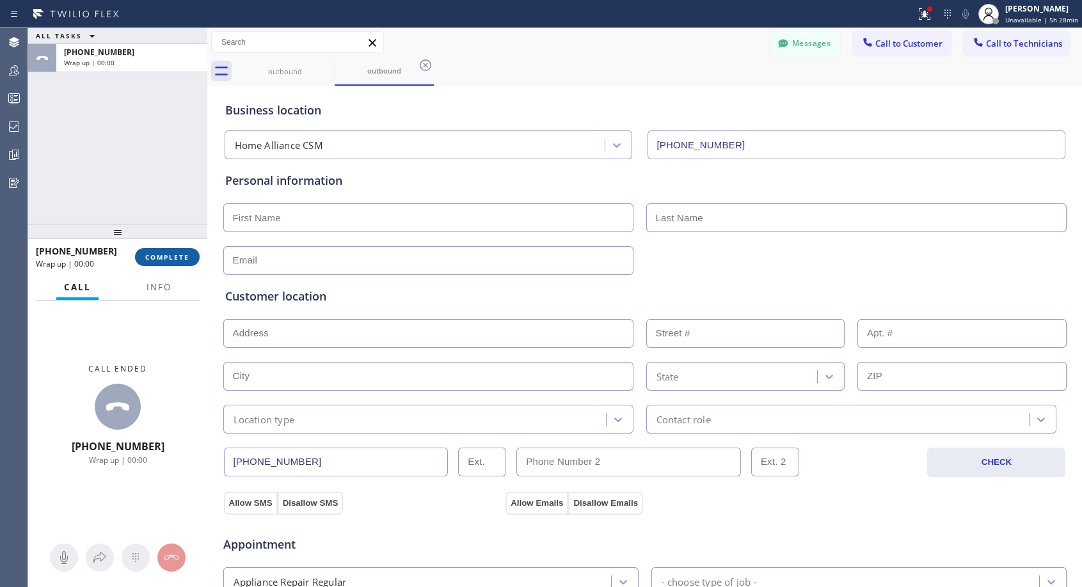
click at [160, 257] on span "COMPLETE" at bounding box center [167, 257] width 44 height 9
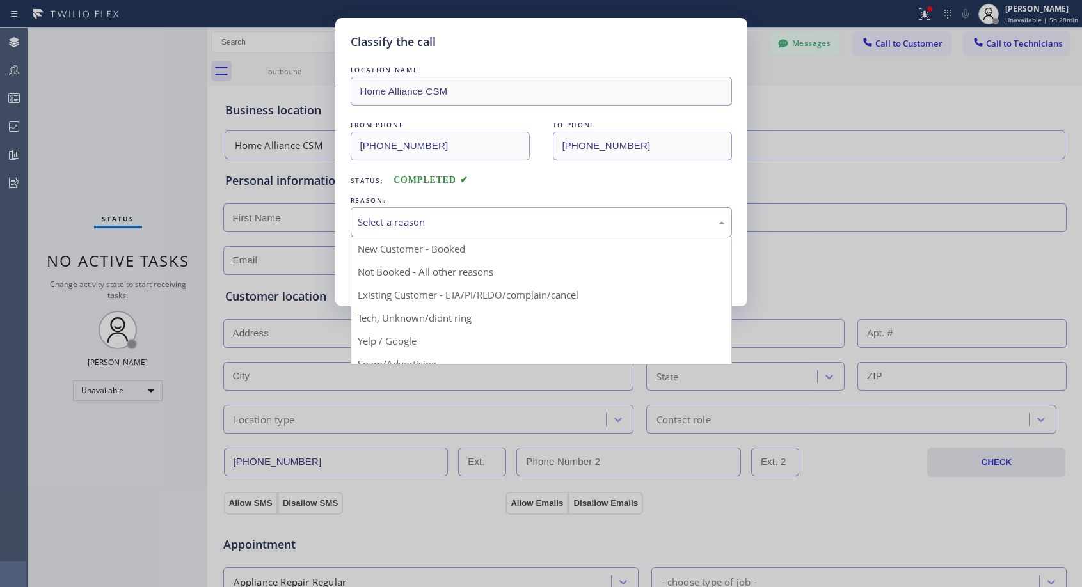
click at [493, 214] on div "Select a reason" at bounding box center [541, 222] width 381 height 30
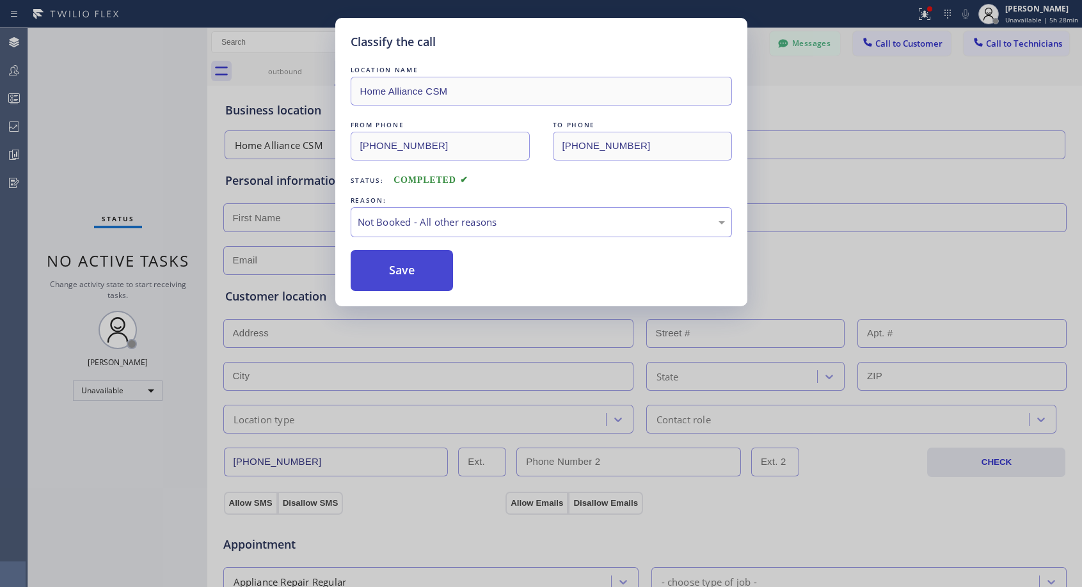
click at [428, 278] on button "Save" at bounding box center [402, 270] width 103 height 41
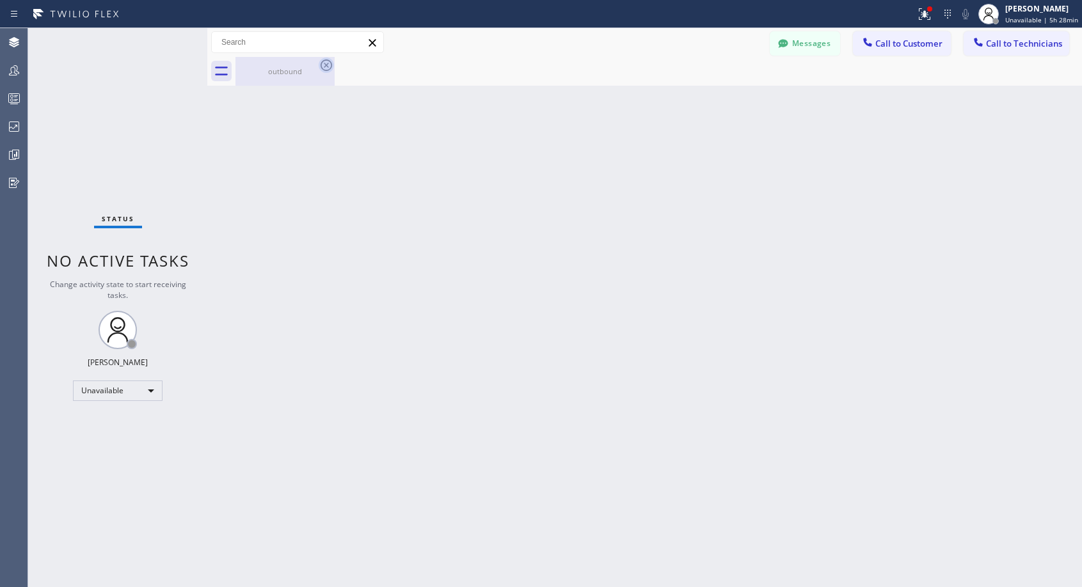
click at [326, 65] on icon at bounding box center [327, 66] width 12 height 12
click at [898, 45] on span "Call to Customer" at bounding box center [908, 44] width 67 height 12
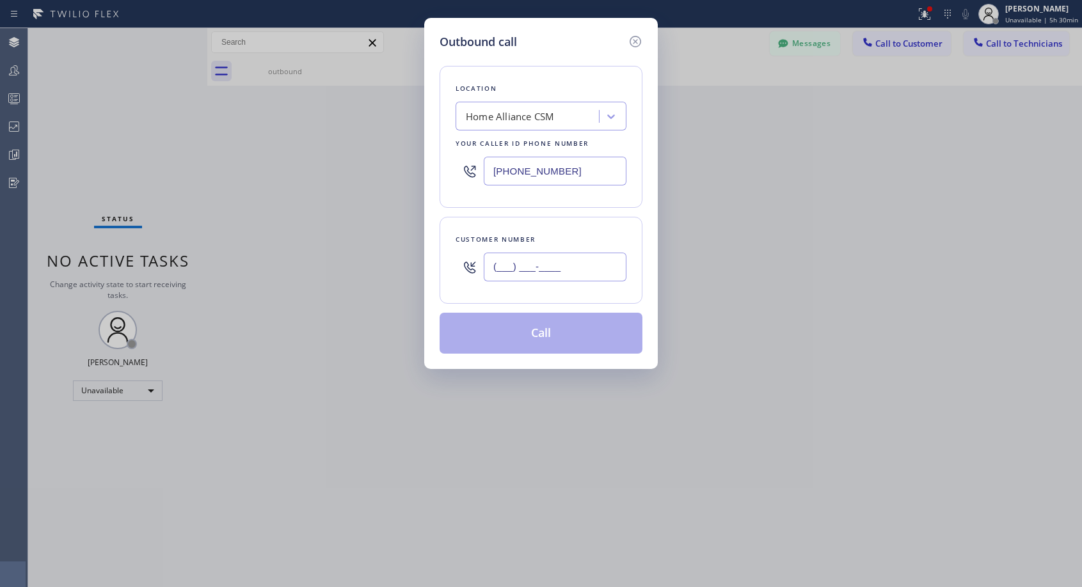
click at [511, 274] on input "(___) ___-____" at bounding box center [555, 267] width 143 height 29
paste input "805) 570-4004"
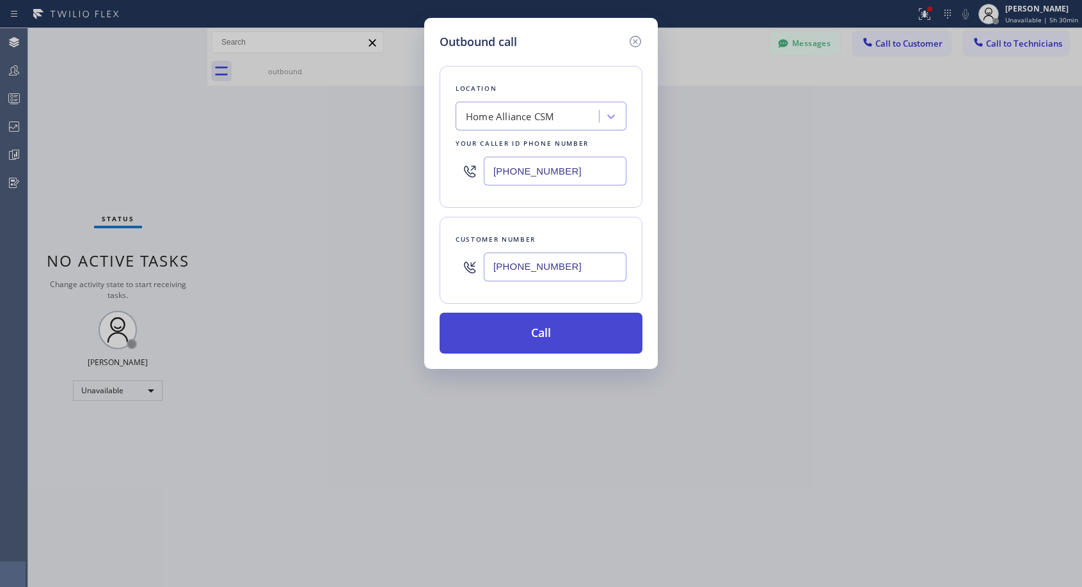
type input "[PHONE_NUMBER]"
click at [543, 331] on button "Call" at bounding box center [541, 333] width 203 height 41
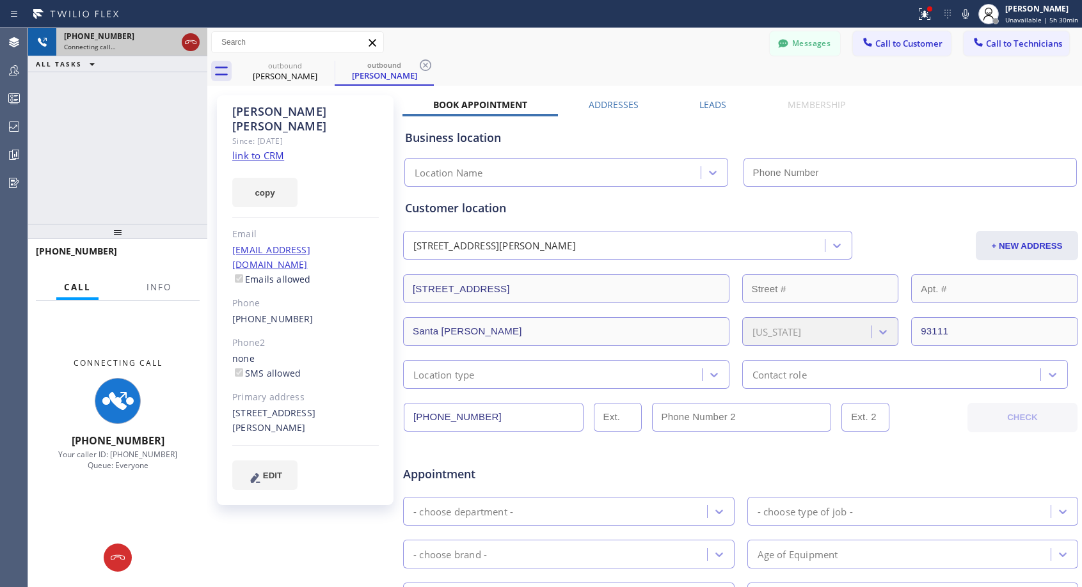
type input "[PHONE_NUMBER]"
click at [189, 45] on icon at bounding box center [190, 42] width 15 height 15
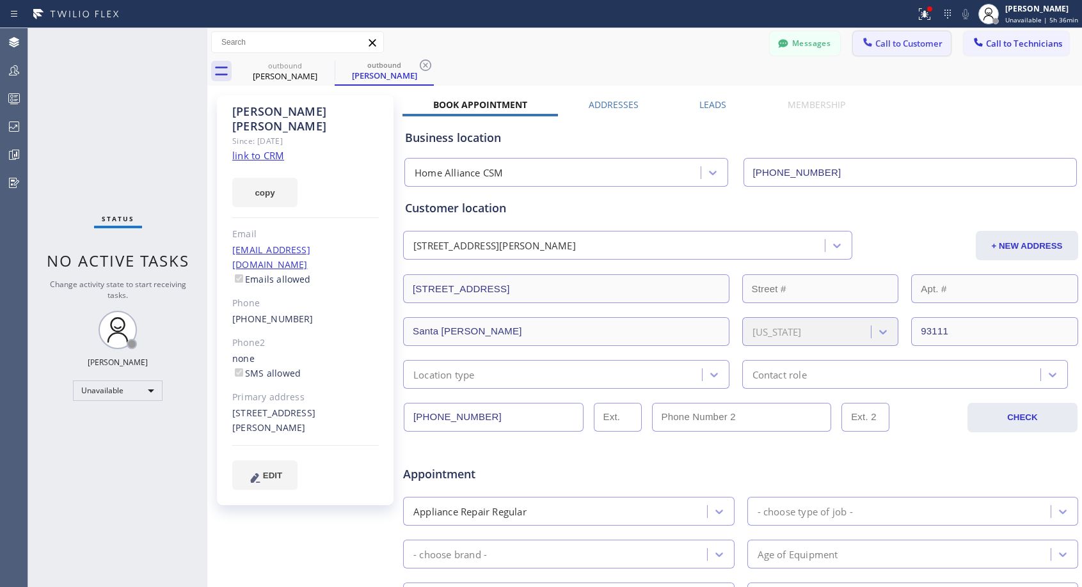
click at [896, 41] on span "Call to Customer" at bounding box center [908, 44] width 67 height 12
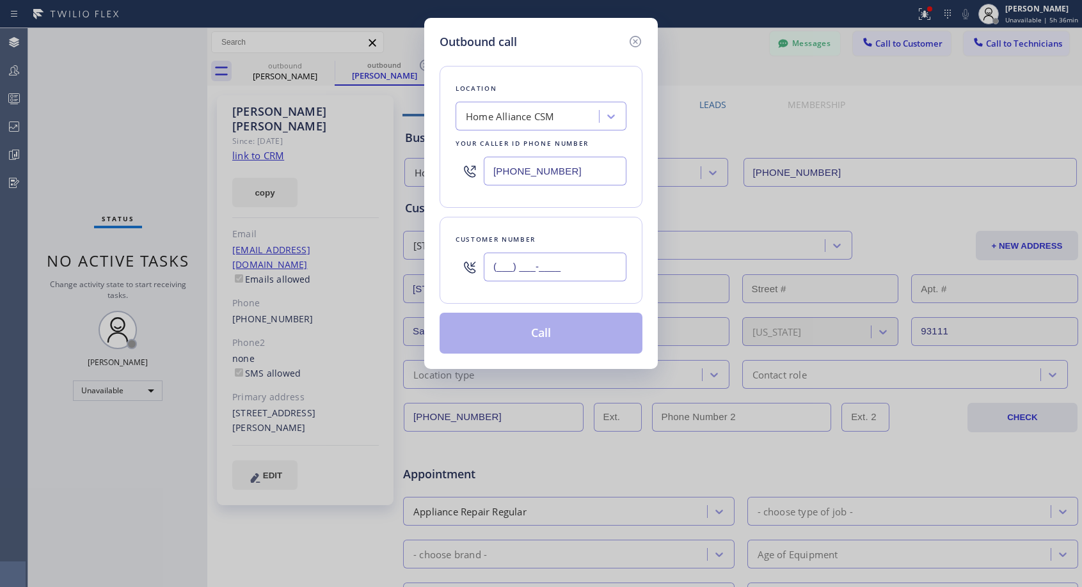
click at [550, 269] on input "(___) ___-____" at bounding box center [555, 267] width 143 height 29
paste input "805) 452-1689"
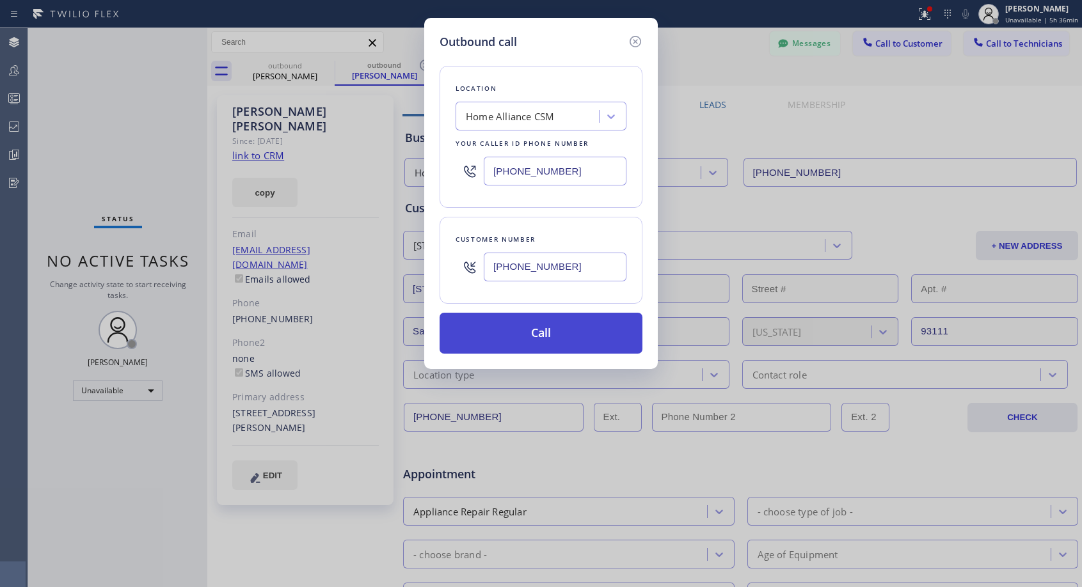
type input "[PHONE_NUMBER]"
click at [548, 338] on button "Call" at bounding box center [541, 333] width 203 height 41
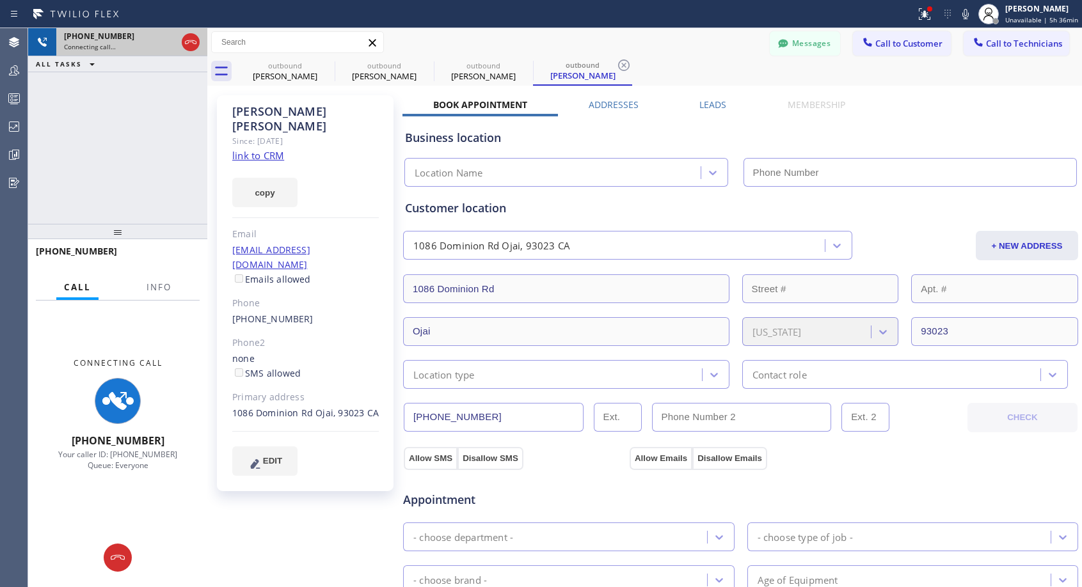
type input "[PHONE_NUMBER]"
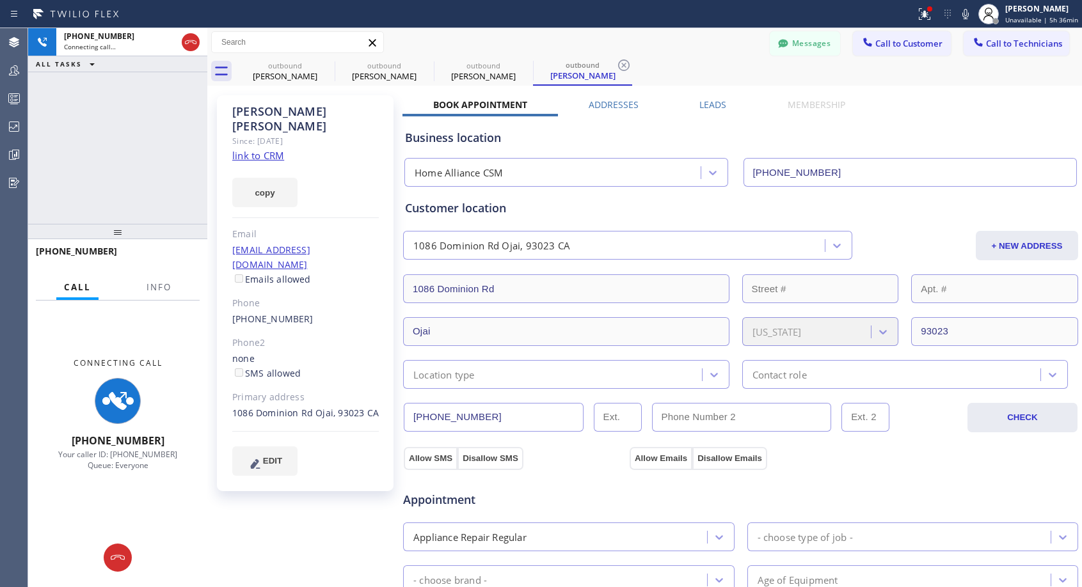
drag, startPoint x: 188, startPoint y: 40, endPoint x: 155, endPoint y: 91, distance: 60.7
click at [155, 91] on div "[PHONE_NUMBER] Connecting call… ALL TASKS ALL TASKS ACTIVE TASKS TASKS IN WRAP …" at bounding box center [117, 126] width 179 height 196
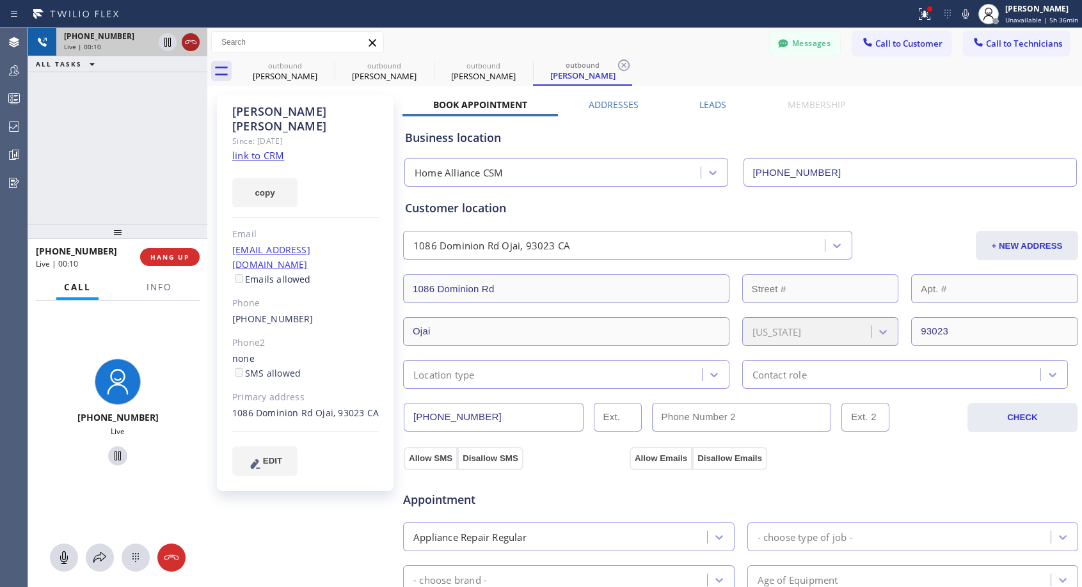
click at [193, 38] on icon at bounding box center [190, 42] width 15 height 15
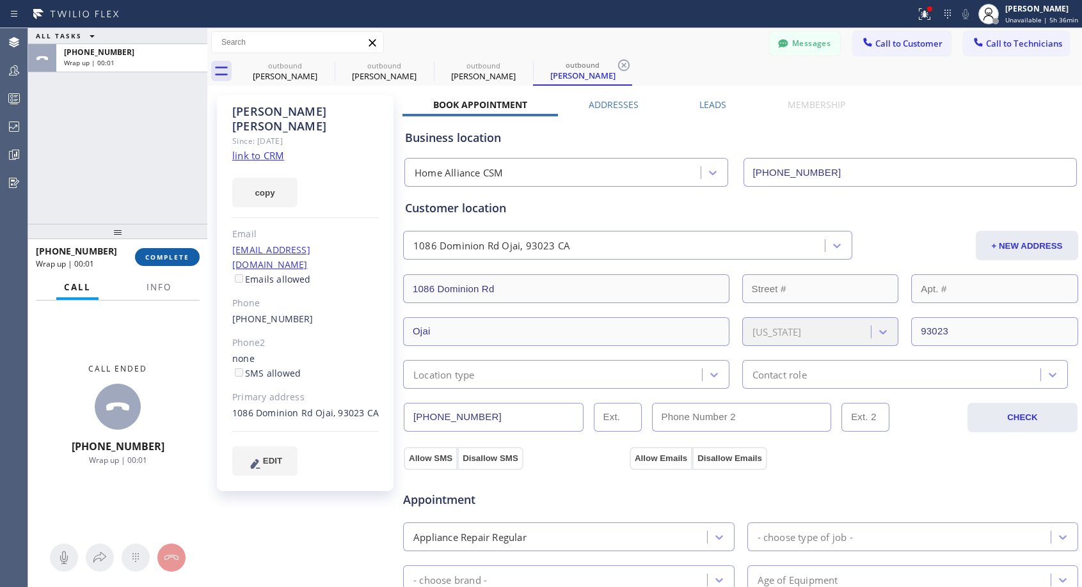
click at [170, 255] on span "COMPLETE" at bounding box center [167, 257] width 44 height 9
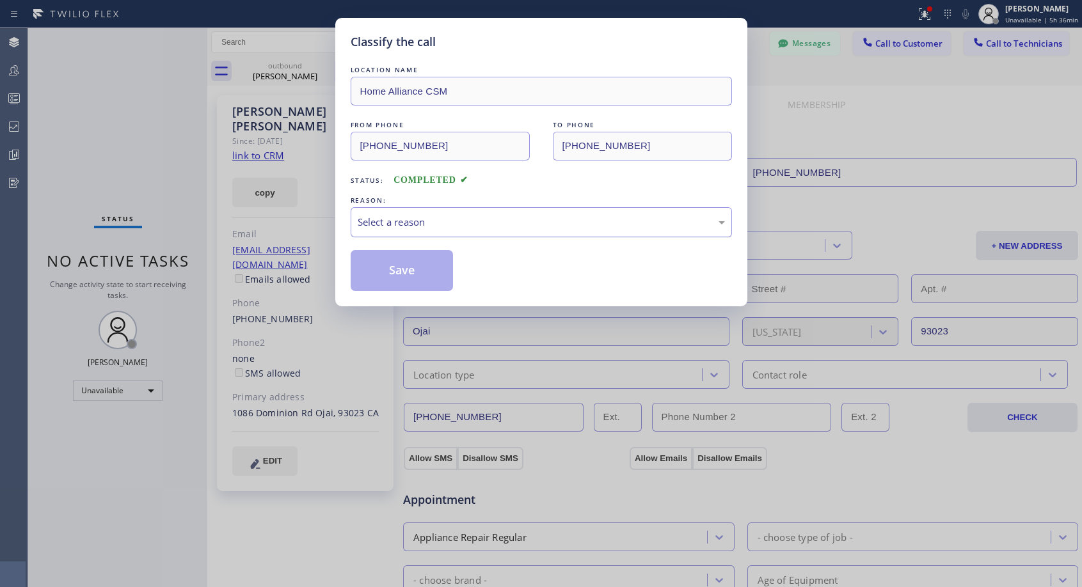
click at [543, 220] on div "Select a reason" at bounding box center [541, 222] width 367 height 15
click at [422, 263] on button "Save" at bounding box center [402, 270] width 103 height 41
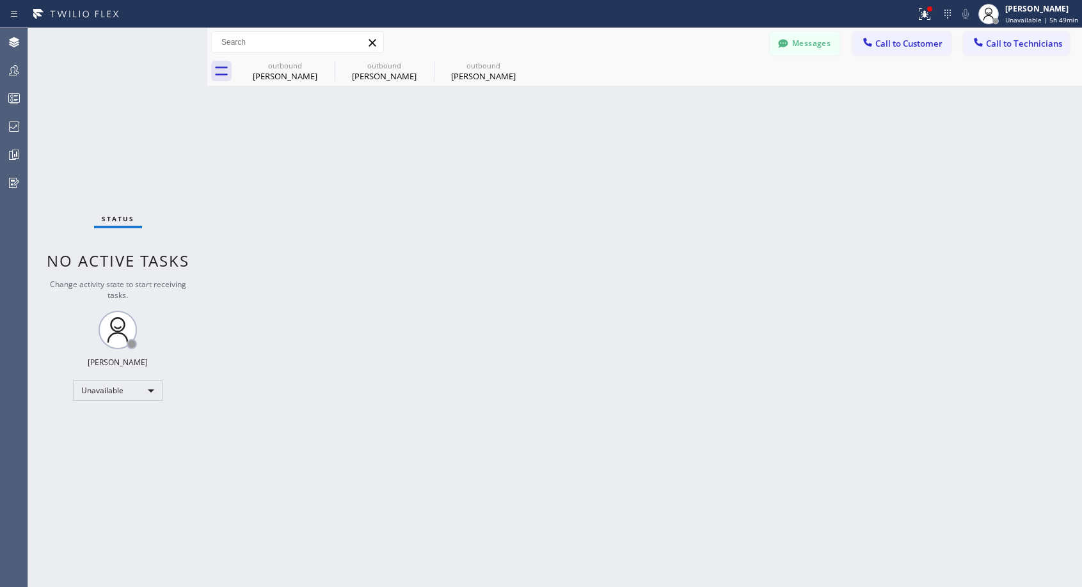
click at [899, 44] on span "Call to Customer" at bounding box center [908, 44] width 67 height 12
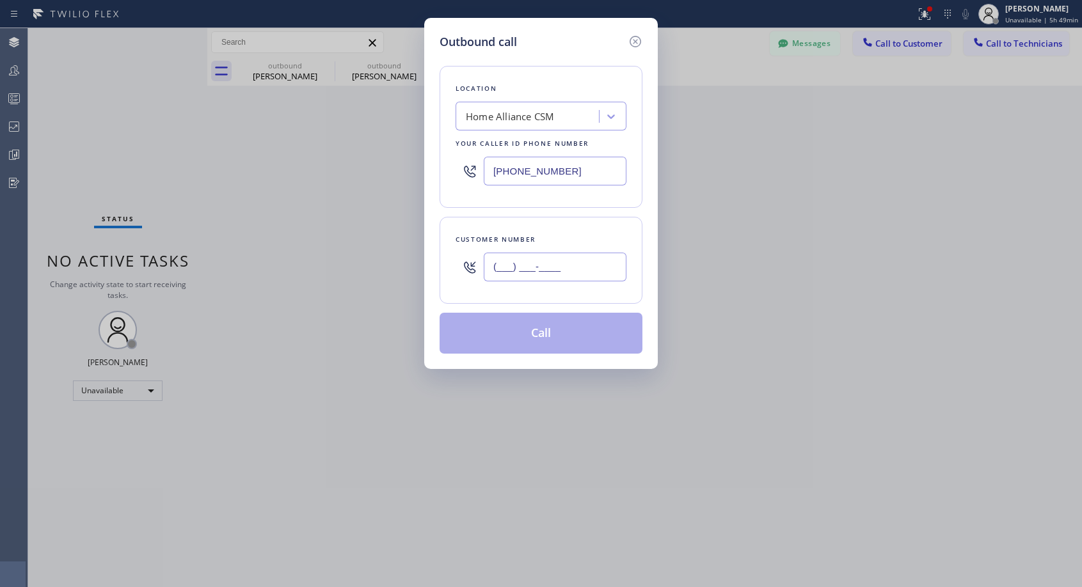
click at [574, 268] on input "(___) ___-____" at bounding box center [555, 267] width 143 height 29
paste input "732) 600-3200"
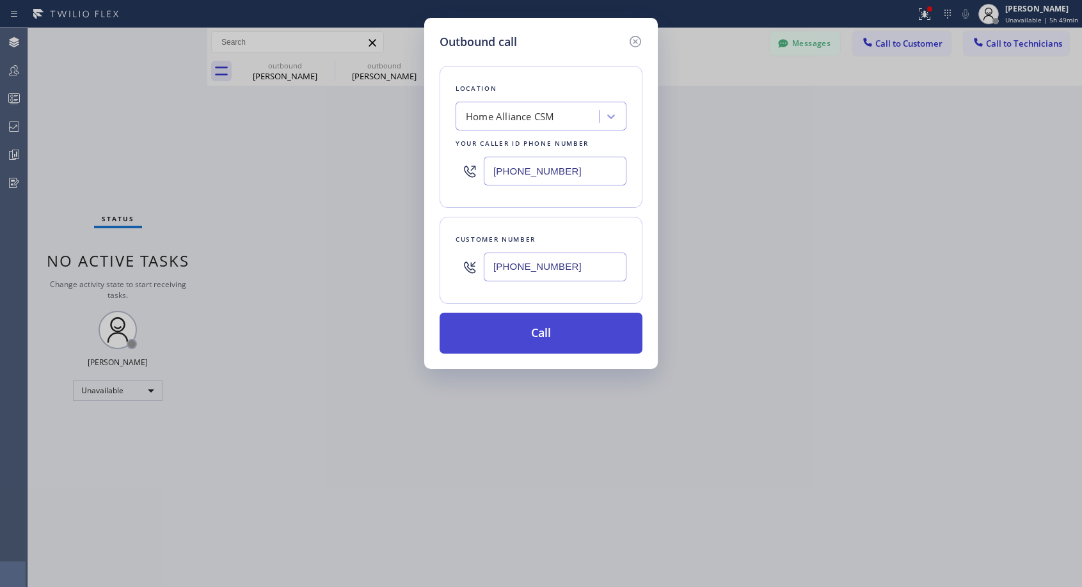
type input "[PHONE_NUMBER]"
click at [543, 336] on button "Call" at bounding box center [541, 333] width 203 height 41
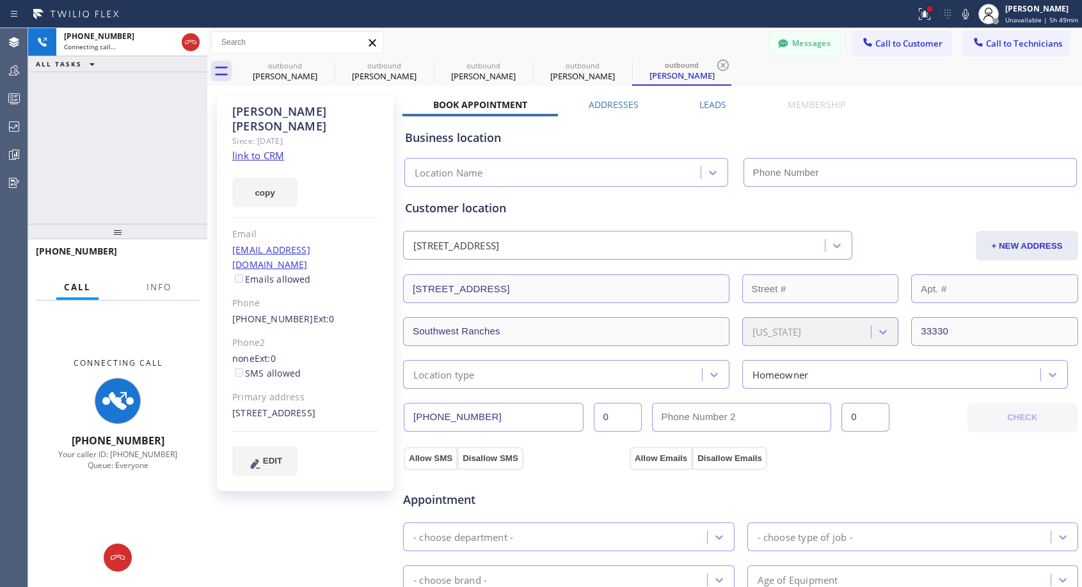
type input "[PHONE_NUMBER]"
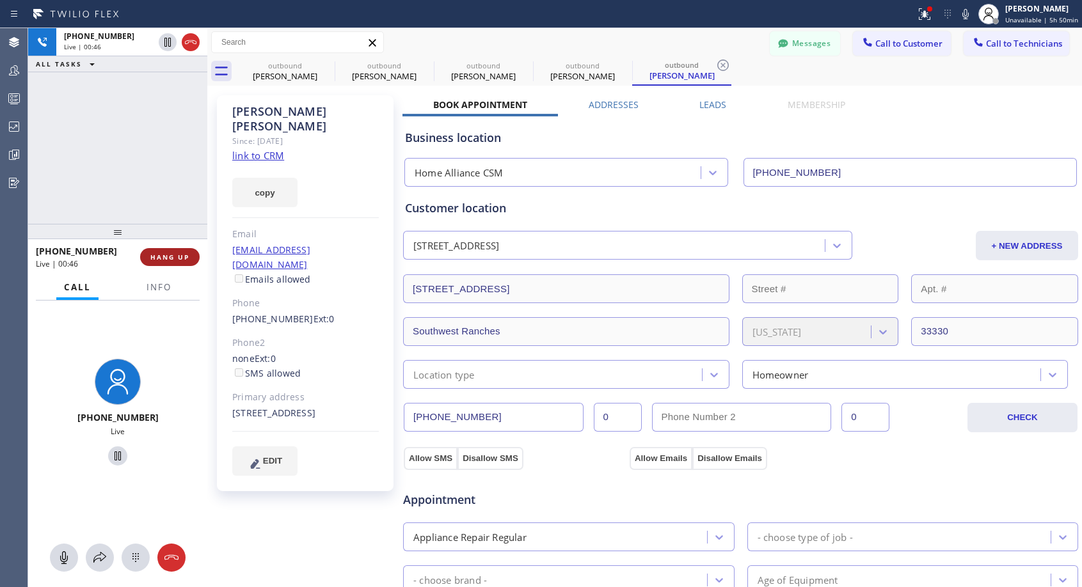
click at [168, 257] on span "HANG UP" at bounding box center [169, 257] width 39 height 9
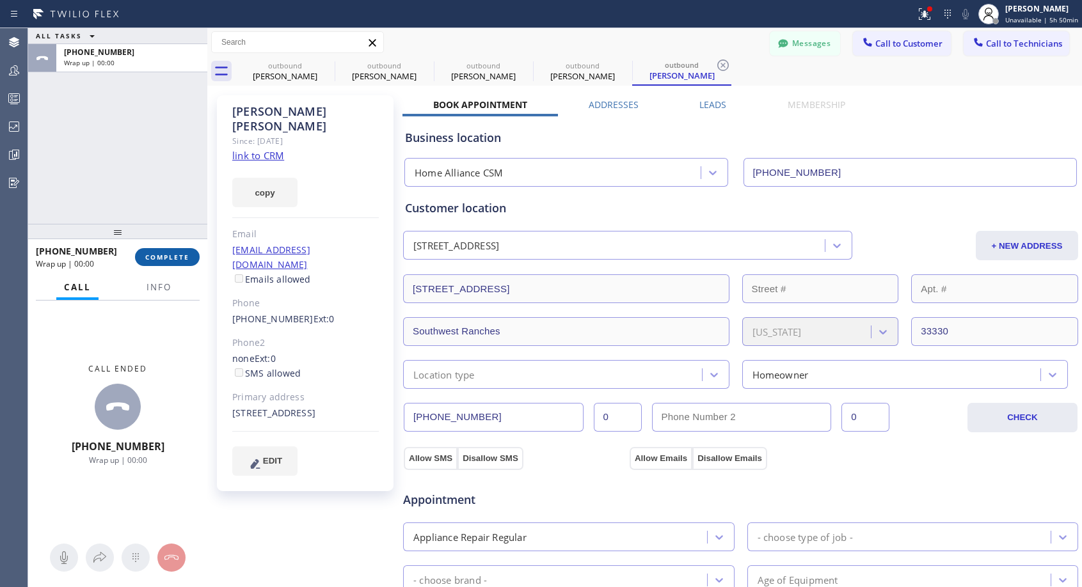
click at [168, 257] on span "COMPLETE" at bounding box center [167, 257] width 44 height 9
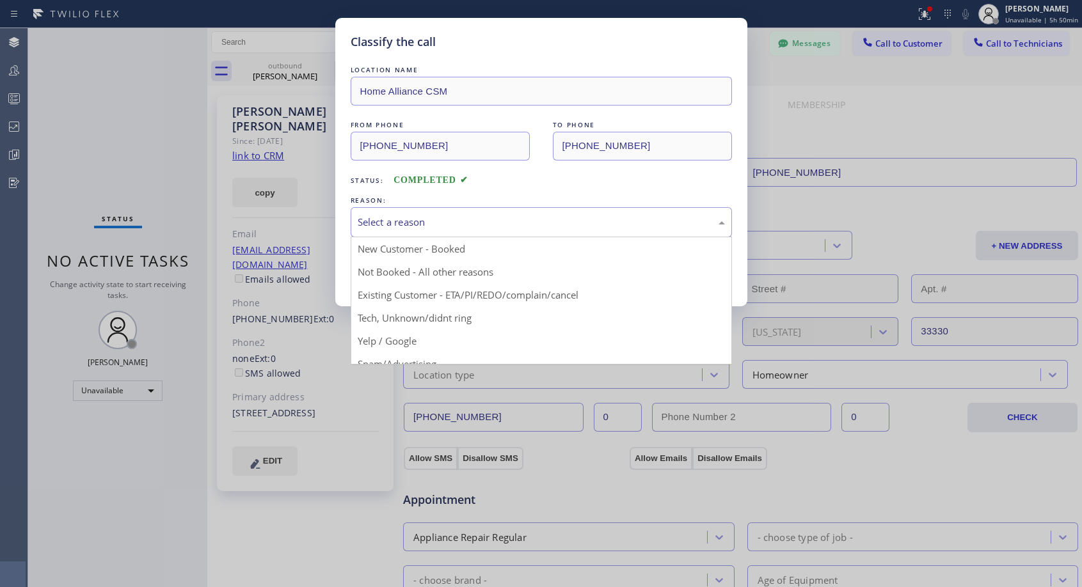
click at [443, 218] on div "Select a reason" at bounding box center [541, 222] width 367 height 15
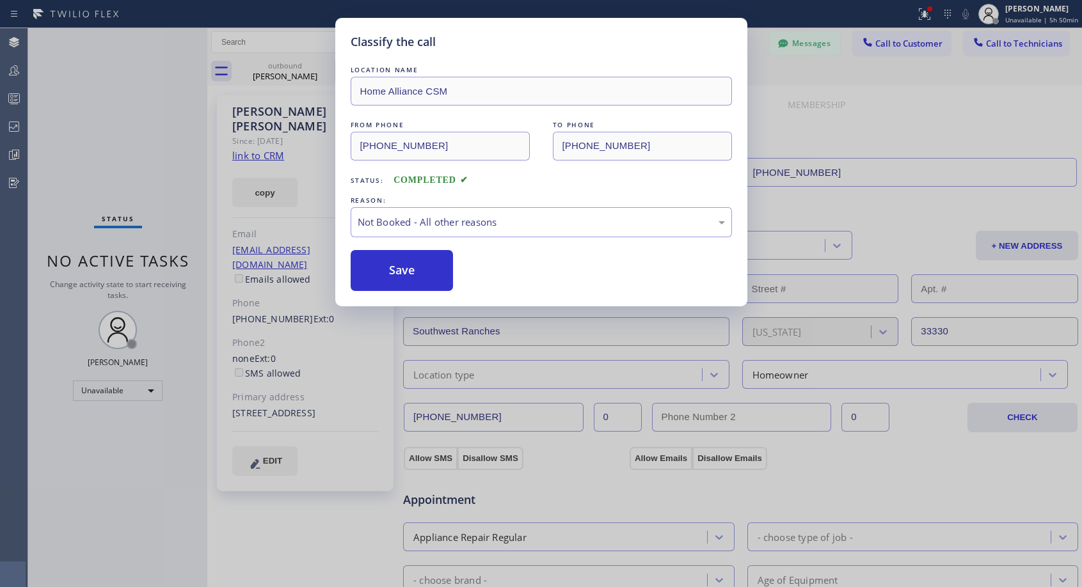
click at [398, 266] on button "Save" at bounding box center [402, 270] width 103 height 41
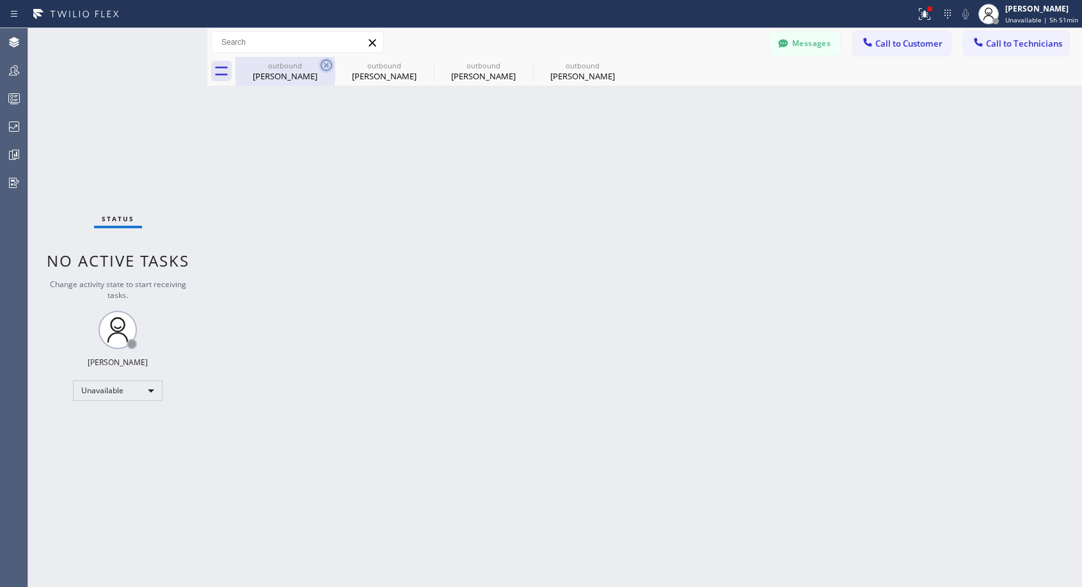
click at [327, 65] on icon at bounding box center [327, 66] width 12 height 12
click at [0, 0] on icon at bounding box center [0, 0] width 0 height 0
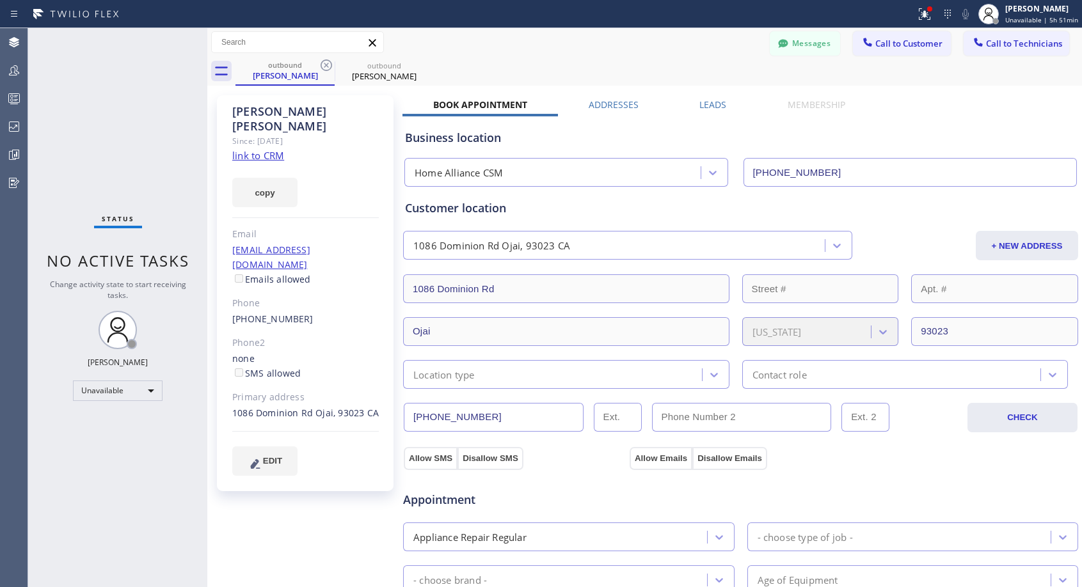
click at [327, 65] on icon at bounding box center [327, 66] width 12 height 12
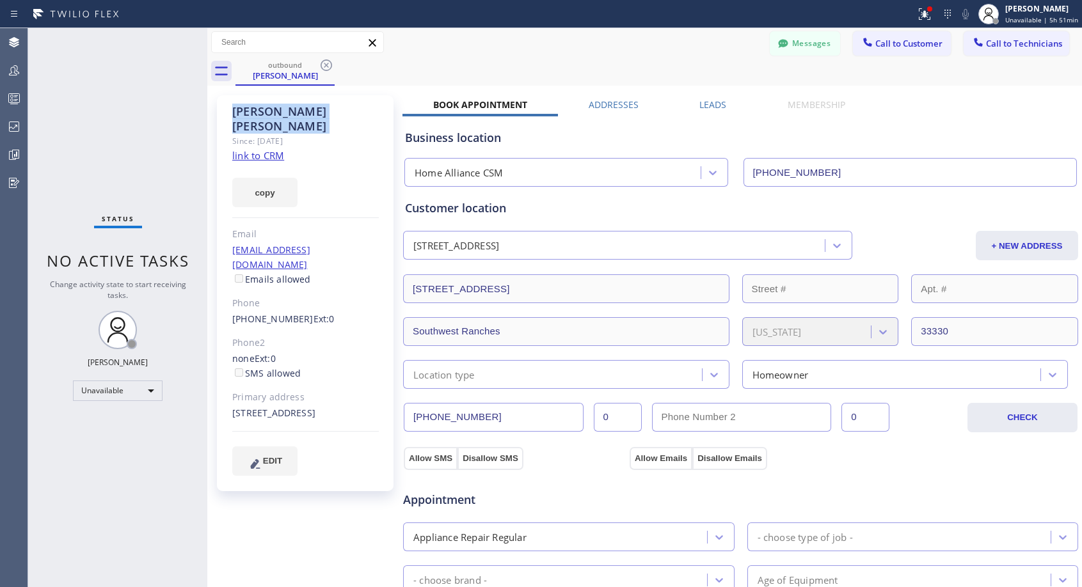
click at [327, 65] on icon at bounding box center [327, 66] width 12 height 12
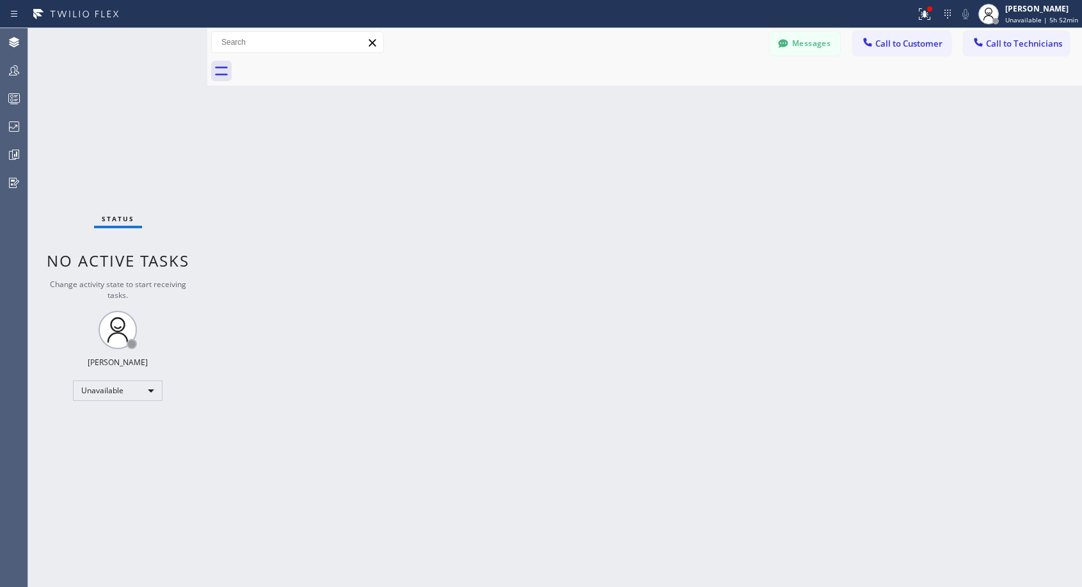
drag, startPoint x: 900, startPoint y: 41, endPoint x: 859, endPoint y: 58, distance: 44.2
click at [901, 41] on span "Call to Customer" at bounding box center [908, 44] width 67 height 12
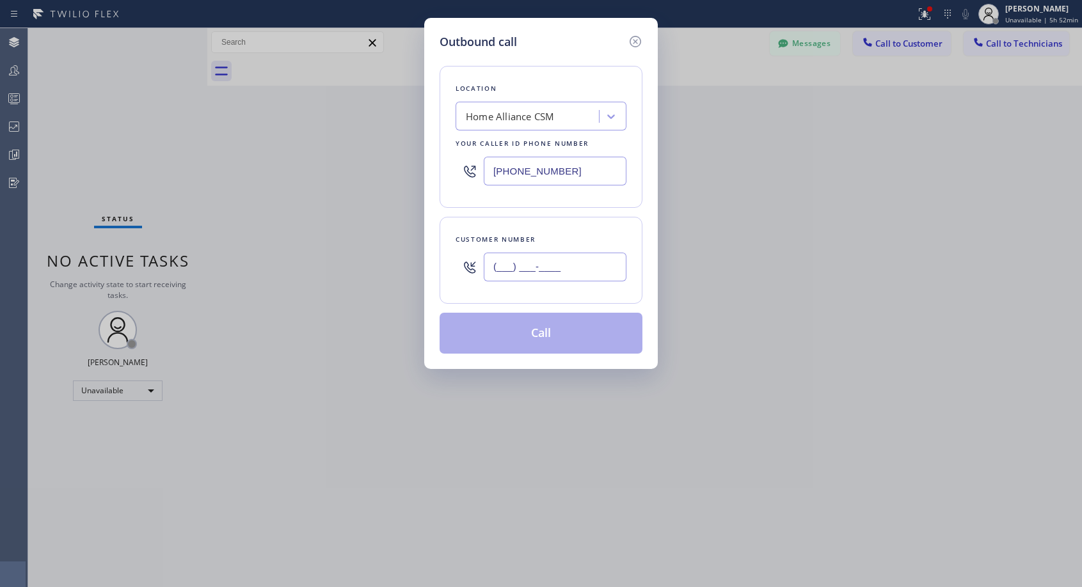
click at [560, 275] on input "(___) ___-____" at bounding box center [555, 267] width 143 height 29
paste input "323) 828-3499"
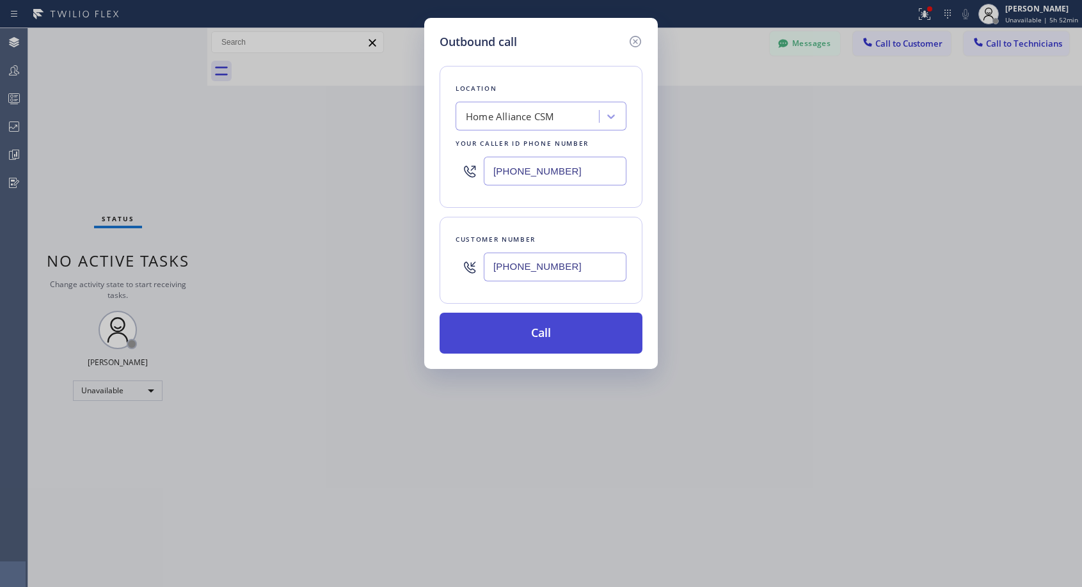
type input "[PHONE_NUMBER]"
click at [578, 336] on button "Call" at bounding box center [541, 333] width 203 height 41
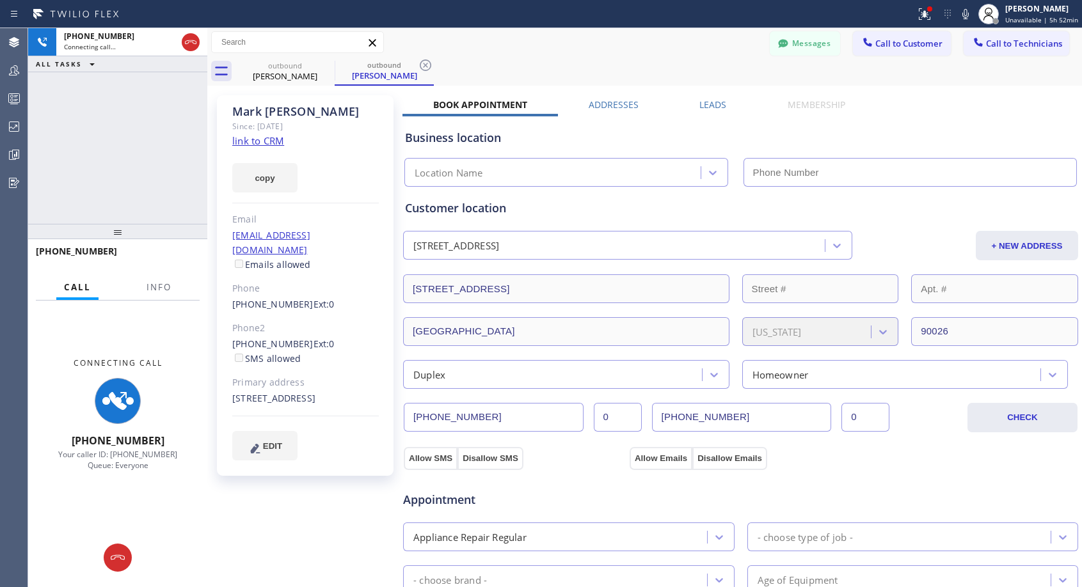
type input "[PHONE_NUMBER]"
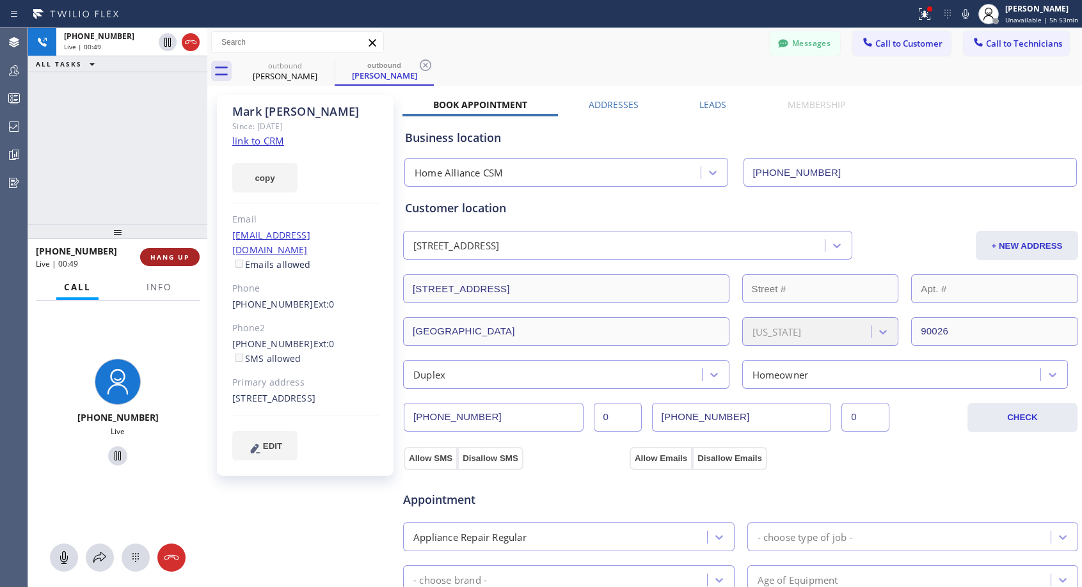
click at [171, 259] on span "HANG UP" at bounding box center [169, 257] width 39 height 9
click at [171, 258] on span "HANG UP" at bounding box center [169, 257] width 39 height 9
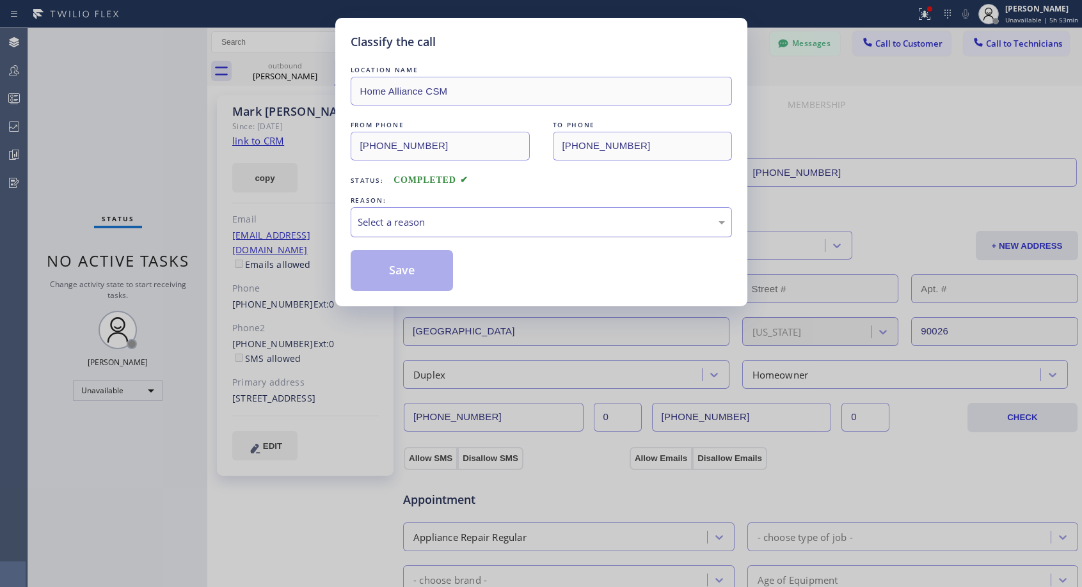
click at [488, 219] on div "Select a reason" at bounding box center [541, 222] width 367 height 15
click at [425, 272] on button "Save" at bounding box center [402, 270] width 103 height 41
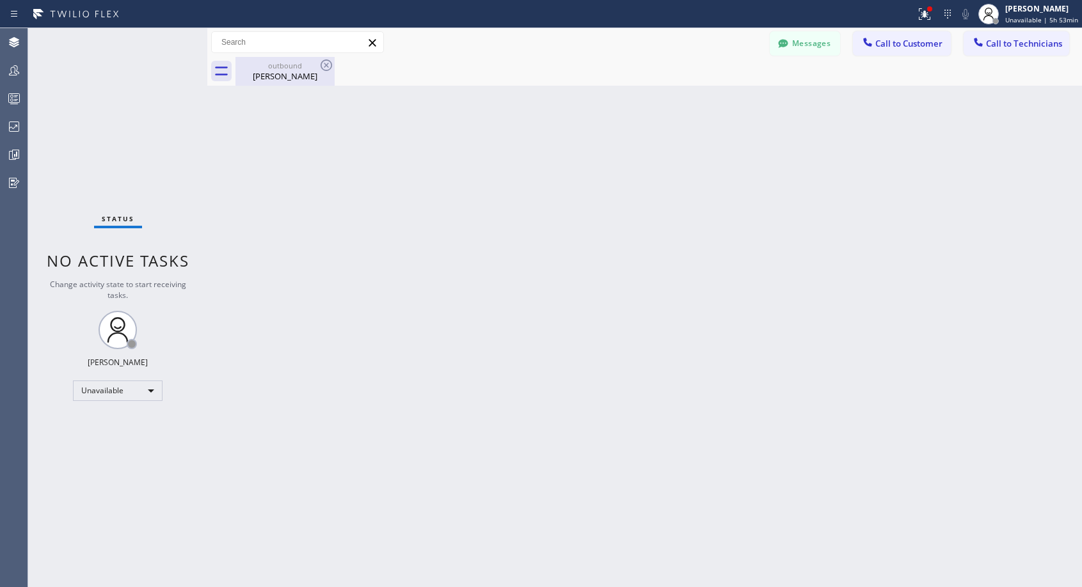
click at [278, 76] on div "[PERSON_NAME]" at bounding box center [285, 76] width 97 height 12
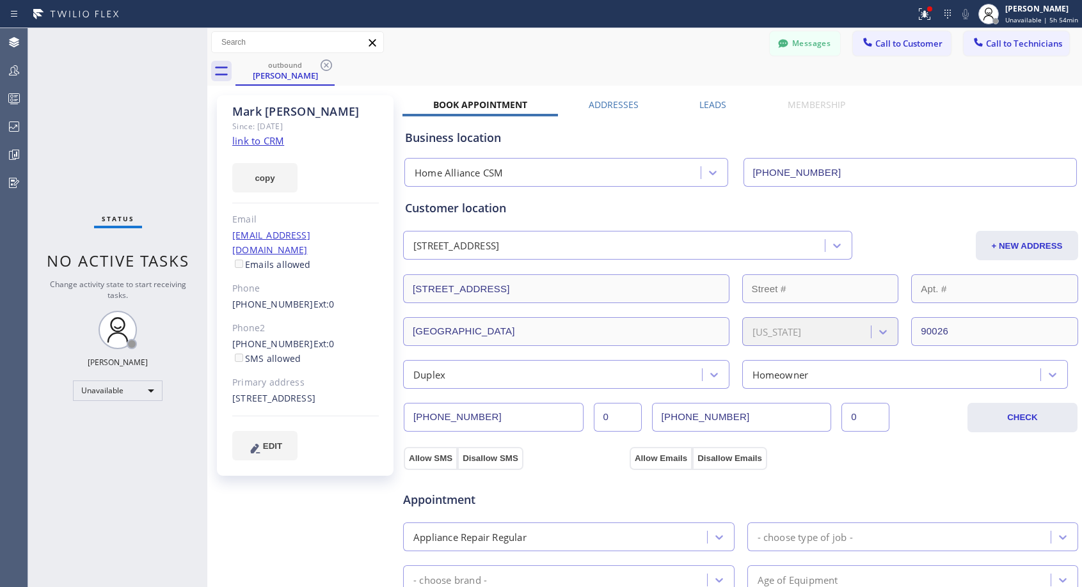
click at [349, 337] on div "[PHONE_NUMBER] Ext: 0 SMS allowed" at bounding box center [305, 351] width 147 height 29
click at [350, 337] on div "[PHONE_NUMBER] Ext: 0 SMS allowed" at bounding box center [305, 351] width 147 height 29
copy div "[PHONE_NUMBER] Ext: 0"
click at [903, 41] on span "Call to Customer" at bounding box center [908, 44] width 67 height 12
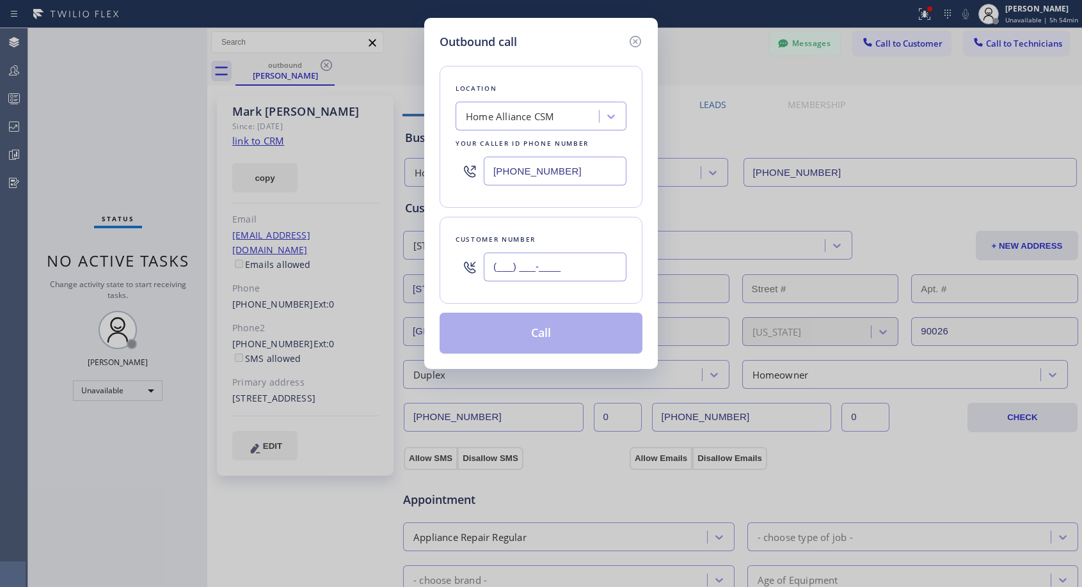
click at [608, 260] on input "(___) ___-____" at bounding box center [555, 267] width 143 height 29
paste input "818) 601-5572"
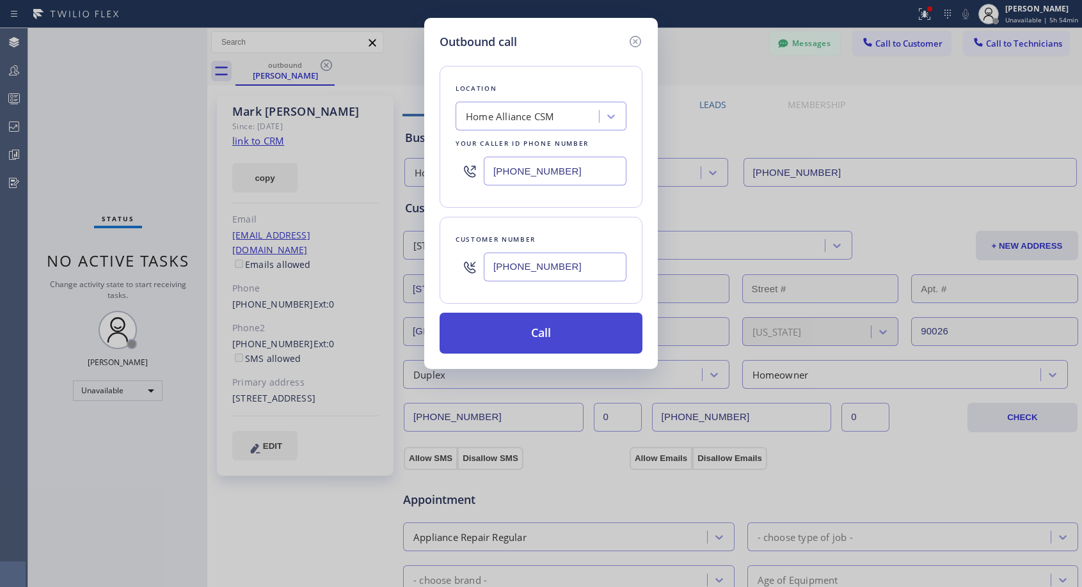
type input "[PHONE_NUMBER]"
click at [603, 331] on button "Call" at bounding box center [541, 333] width 203 height 41
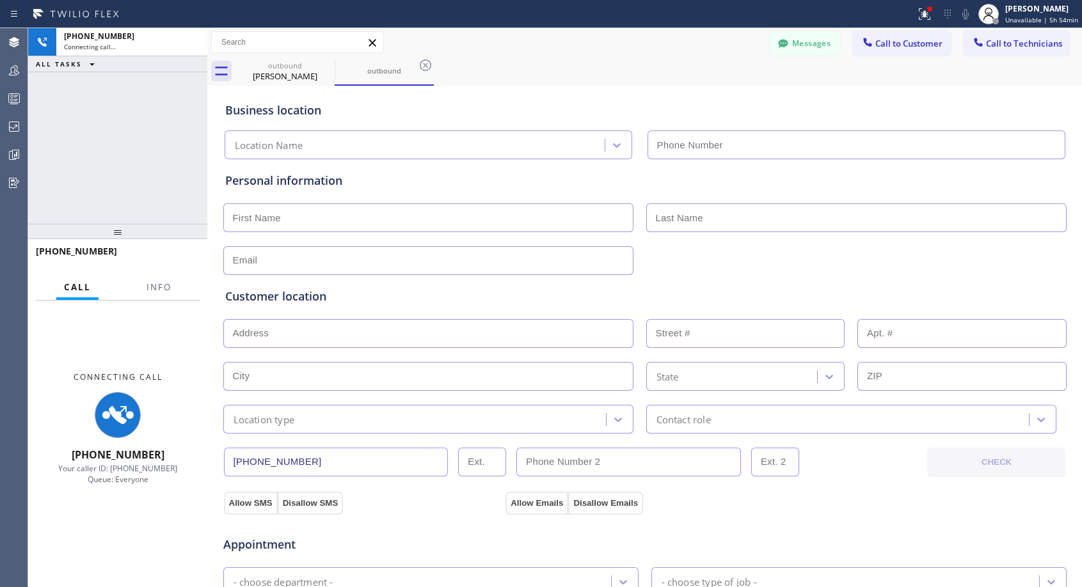
type input "[PHONE_NUMBER]"
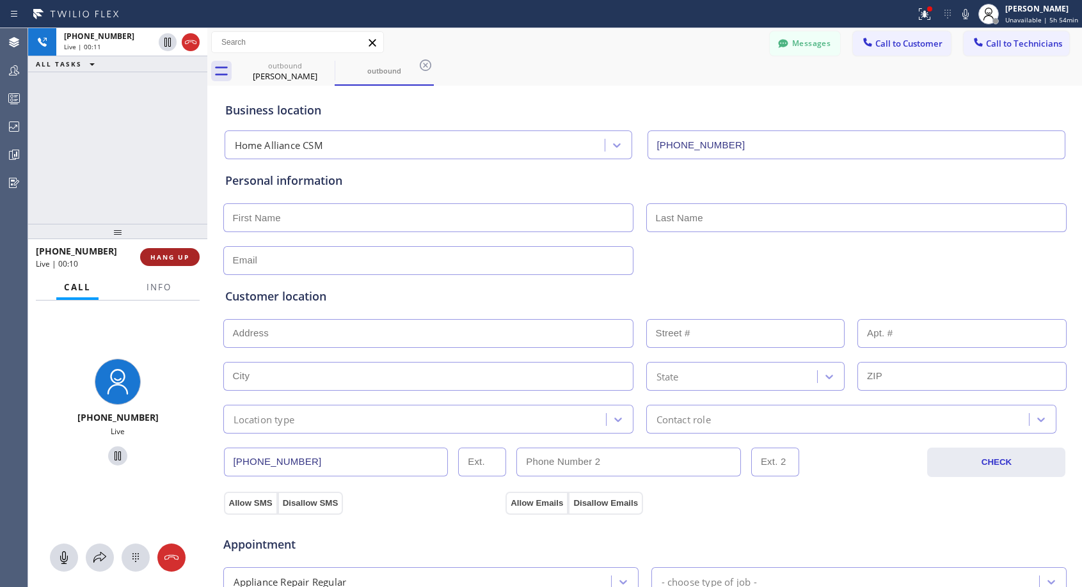
click at [157, 257] on span "HANG UP" at bounding box center [169, 257] width 39 height 9
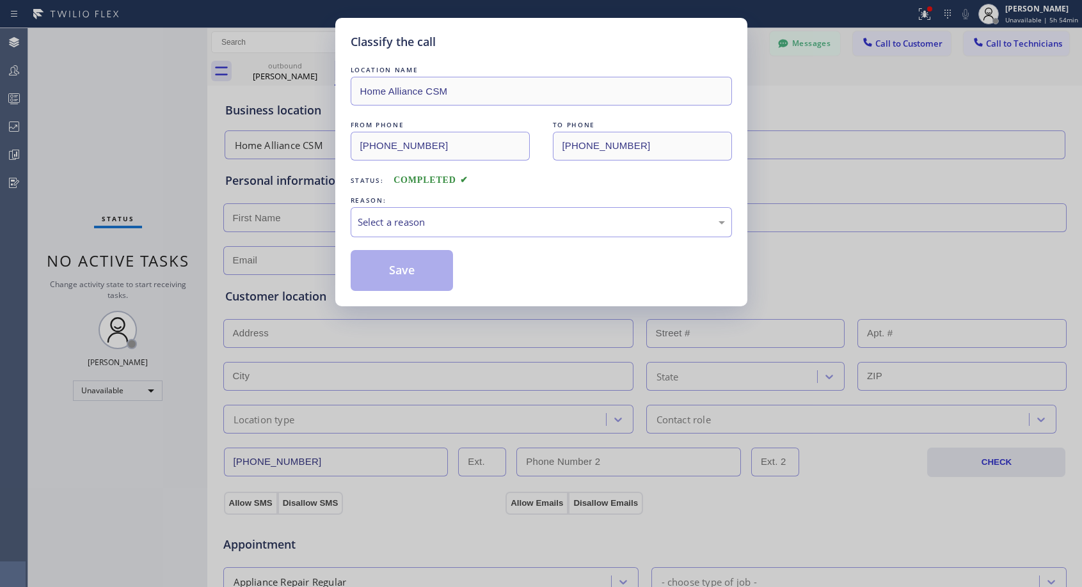
click at [369, 212] on div "Select a reason" at bounding box center [541, 222] width 381 height 30
click at [376, 270] on button "Save" at bounding box center [402, 270] width 103 height 41
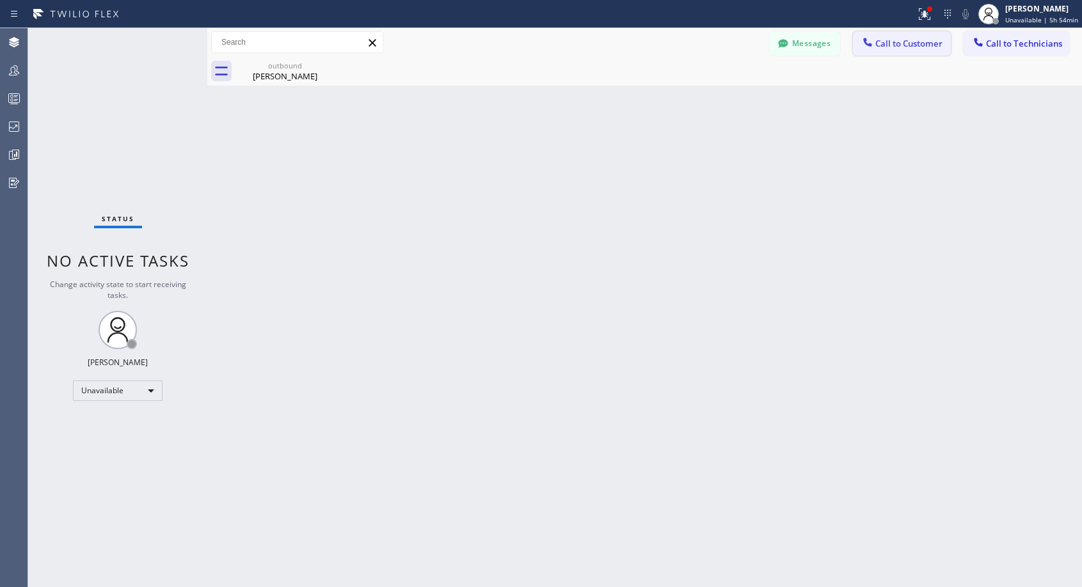
click at [884, 41] on span "Call to Customer" at bounding box center [908, 44] width 67 height 12
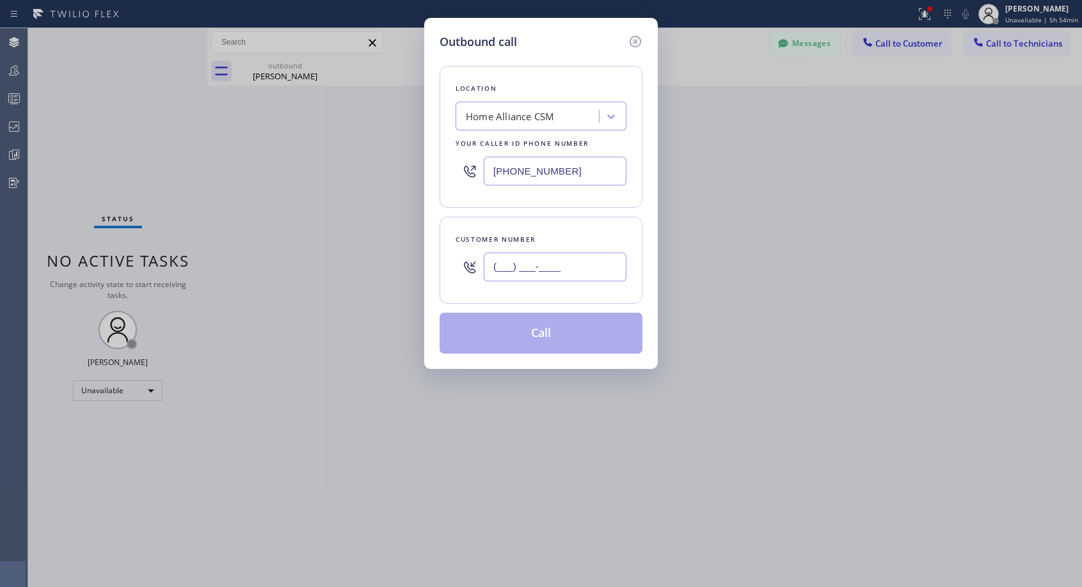
click at [529, 275] on input "(___) ___-____" at bounding box center [555, 267] width 143 height 29
paste input "818) 601-5572"
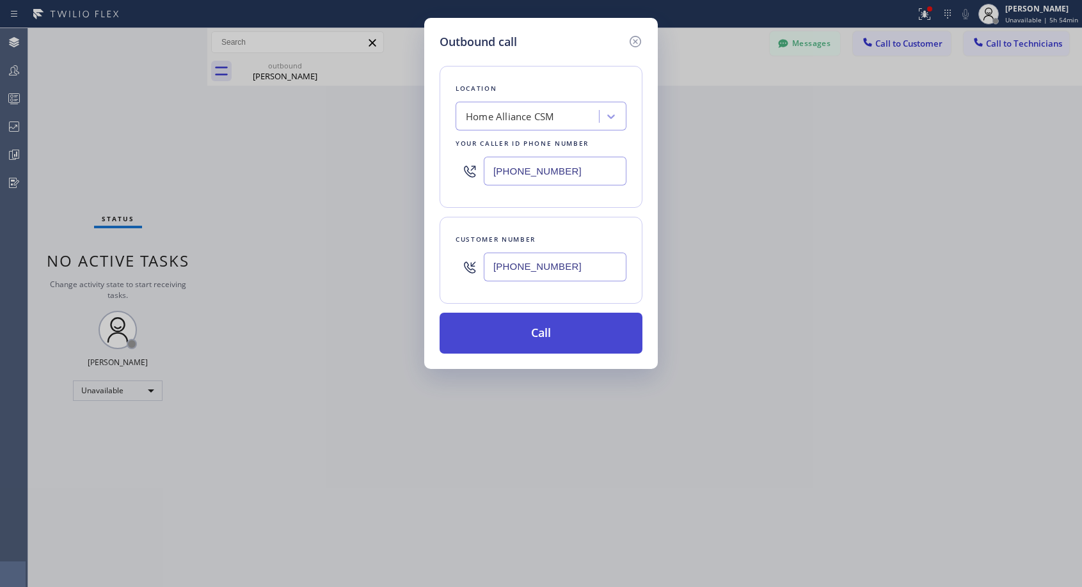
type input "[PHONE_NUMBER]"
click at [555, 327] on button "Call" at bounding box center [541, 333] width 203 height 41
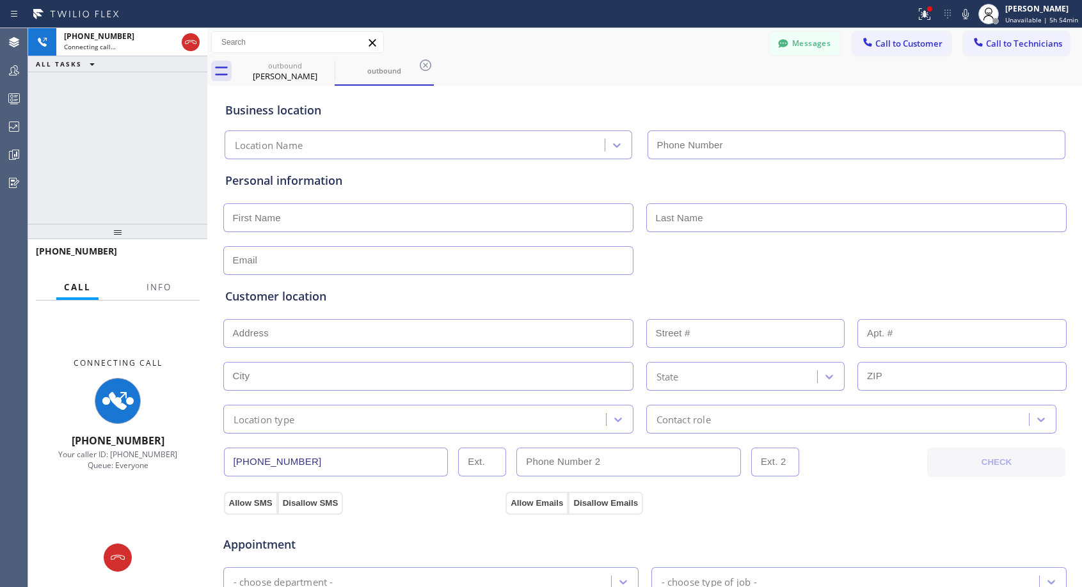
type input "[PHONE_NUMBER]"
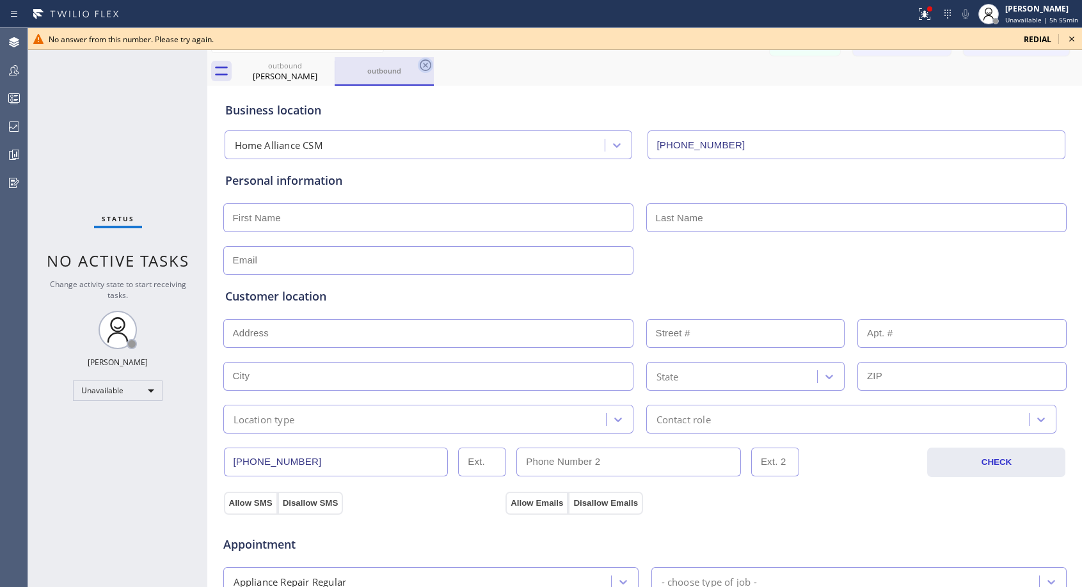
click at [427, 68] on icon at bounding box center [425, 65] width 15 height 15
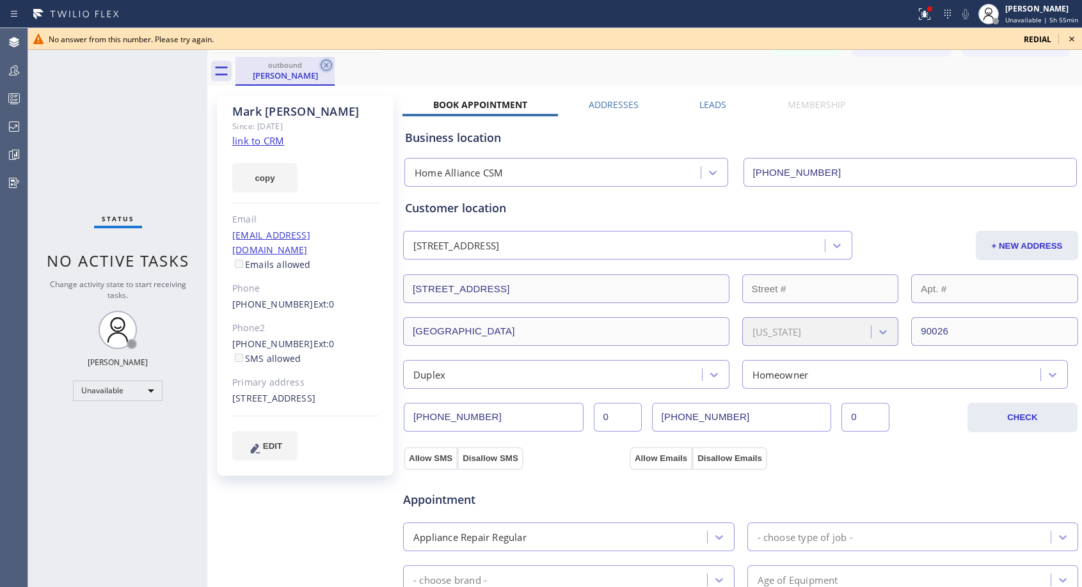
click at [329, 68] on icon at bounding box center [326, 65] width 15 height 15
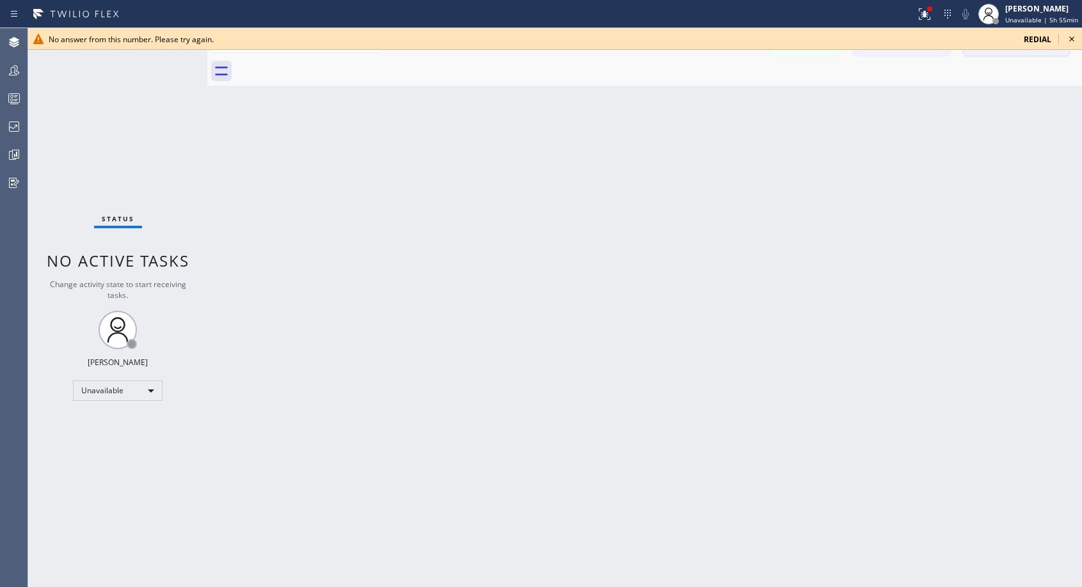
click at [1069, 37] on icon at bounding box center [1071, 38] width 15 height 15
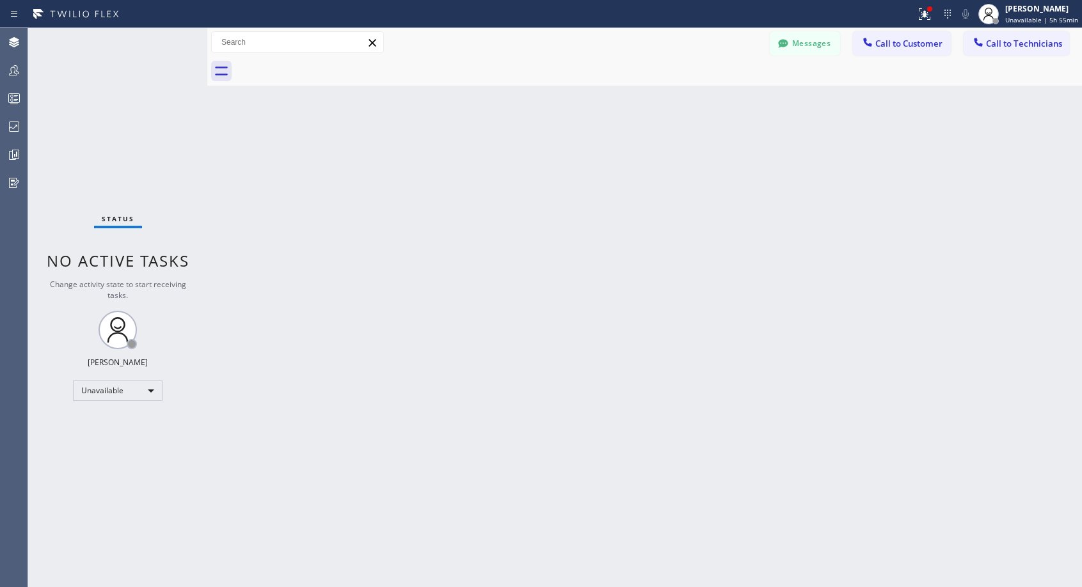
click at [917, 50] on button "Call to Customer" at bounding box center [902, 43] width 98 height 24
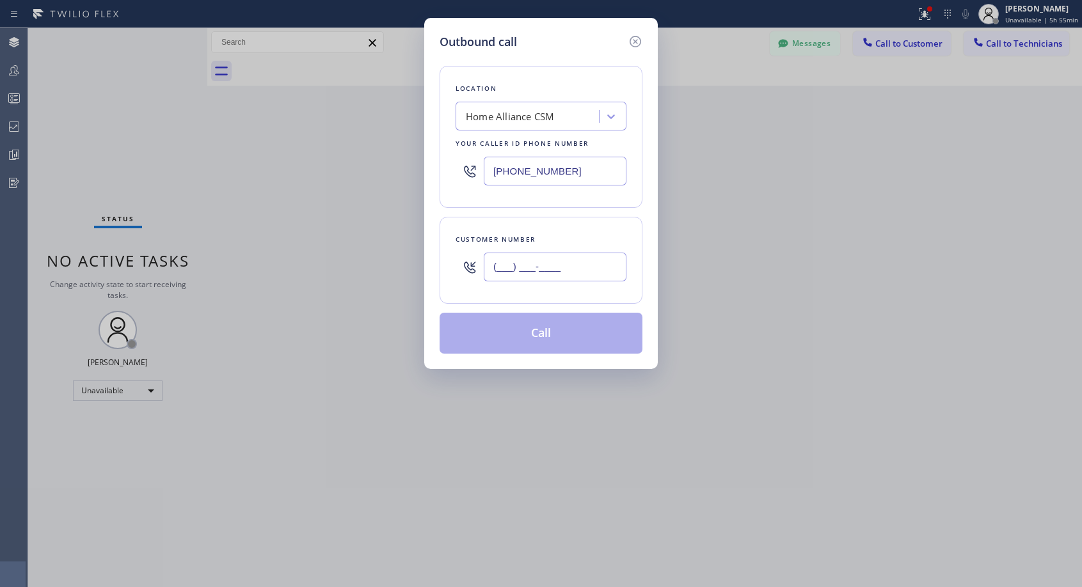
click at [582, 264] on input "(___) ___-____" at bounding box center [555, 267] width 143 height 29
paste input "818) 601-5572"
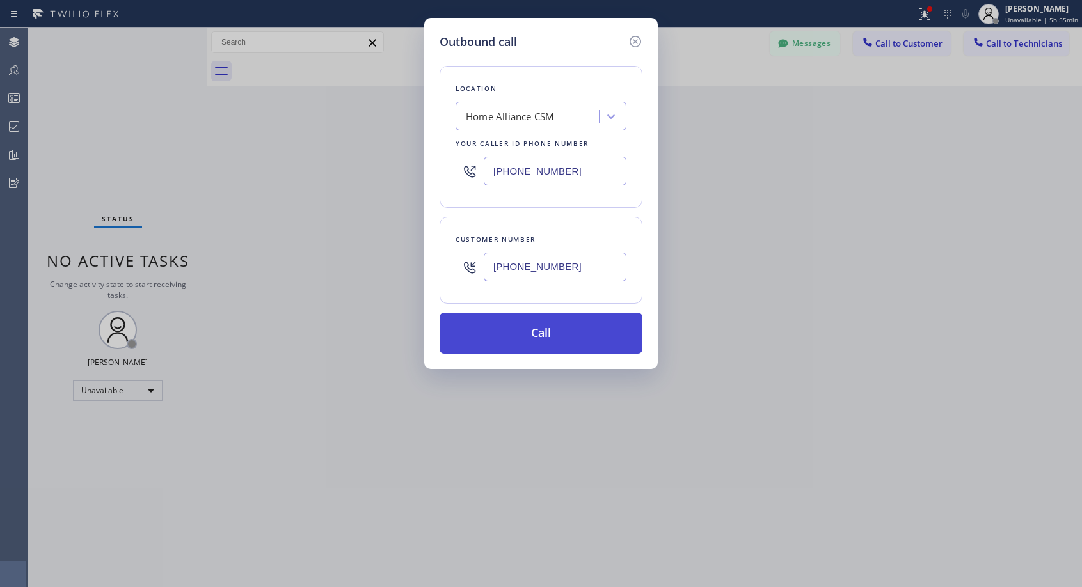
type input "[PHONE_NUMBER]"
click at [580, 326] on button "Call" at bounding box center [541, 333] width 203 height 41
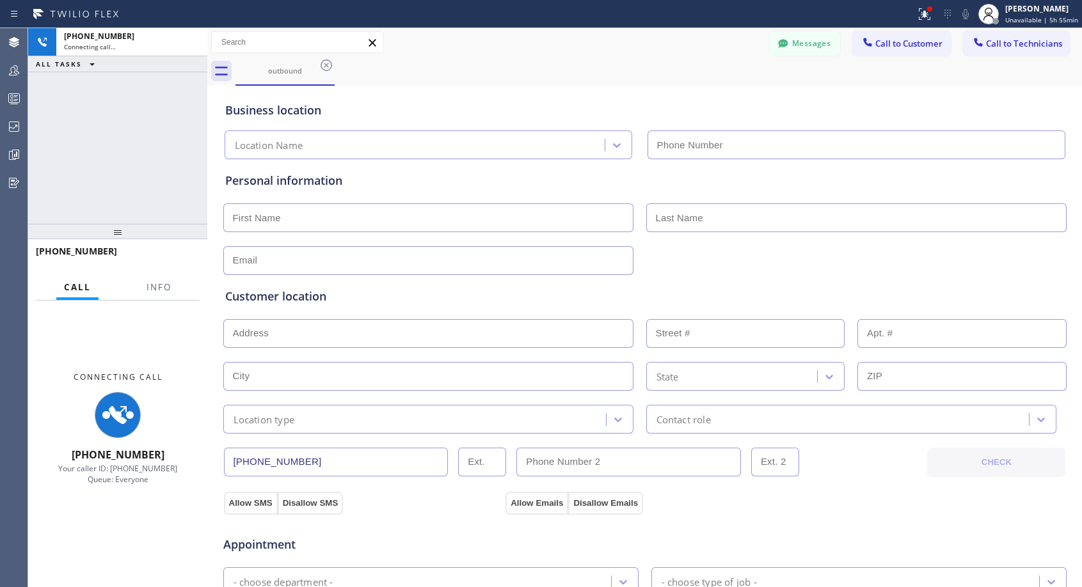
type input "[PHONE_NUMBER]"
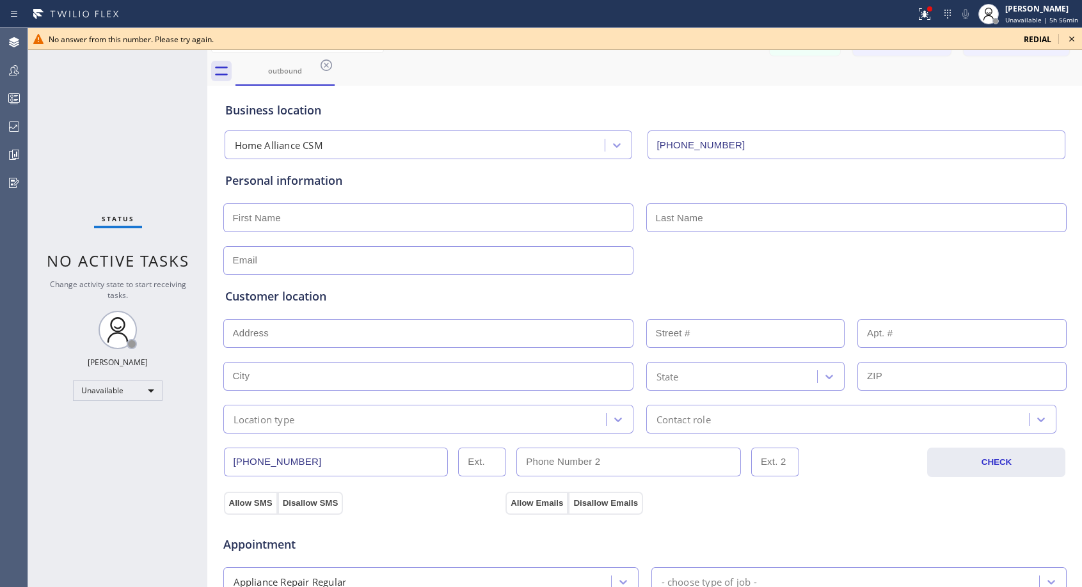
click at [1071, 38] on icon at bounding box center [1071, 38] width 5 height 5
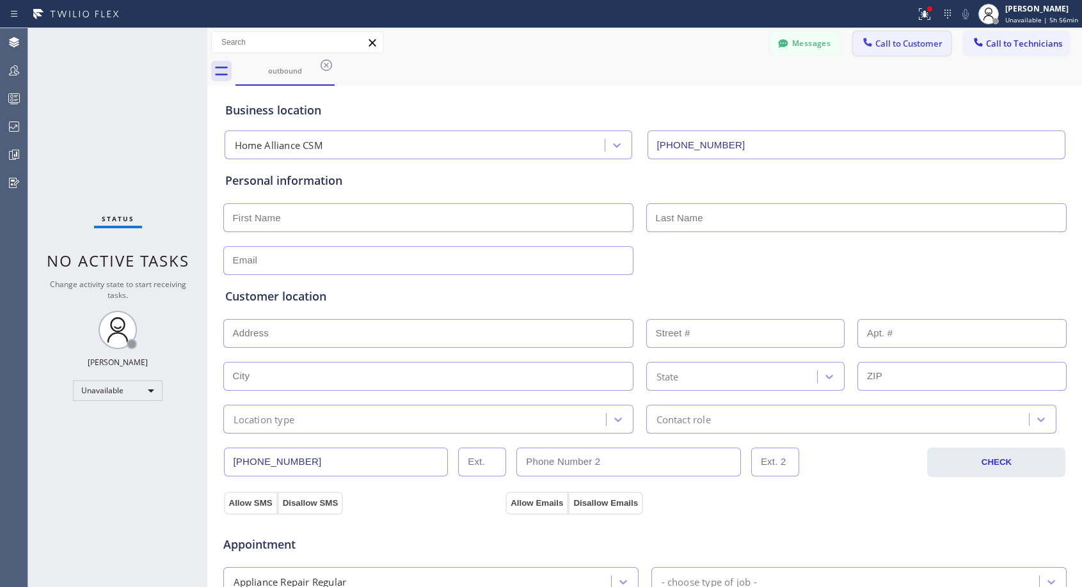
click at [916, 48] on span "Call to Customer" at bounding box center [908, 44] width 67 height 12
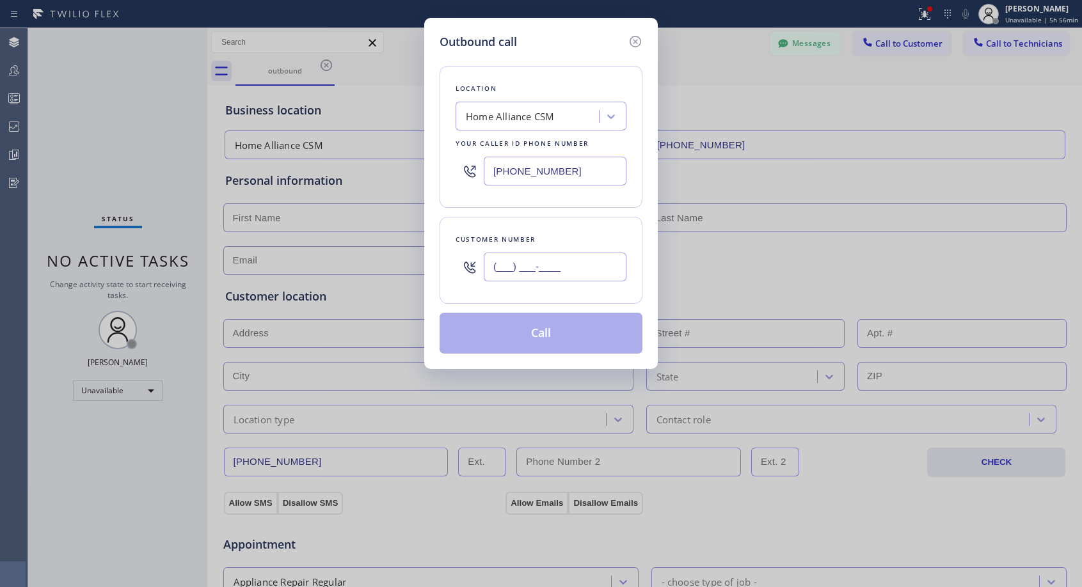
click at [600, 274] on input "(___) ___-____" at bounding box center [555, 267] width 143 height 29
paste input "818) 601-5572"
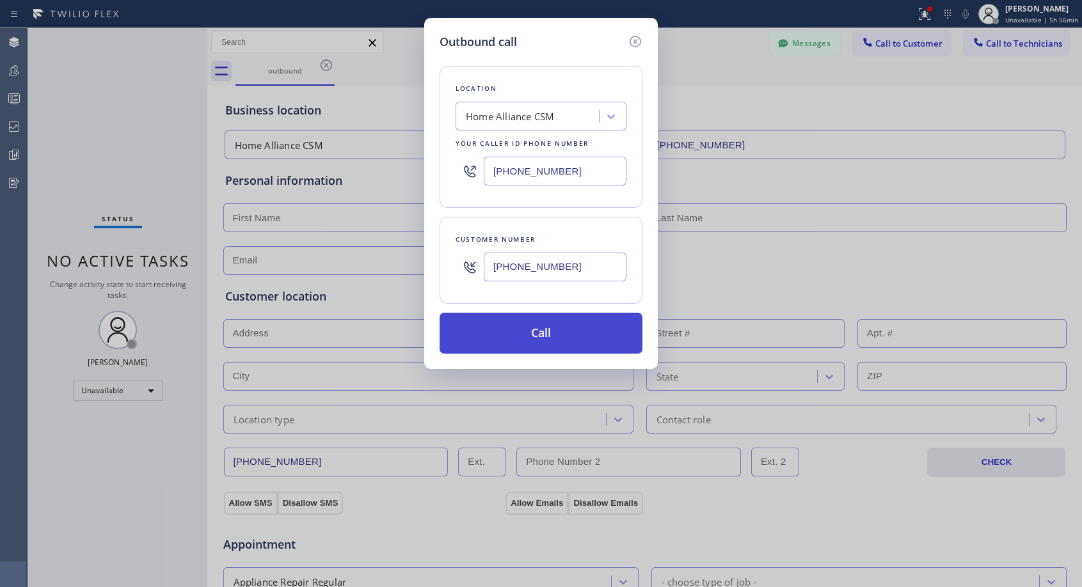
type input "[PHONE_NUMBER]"
click at [579, 332] on button "Call" at bounding box center [541, 333] width 203 height 41
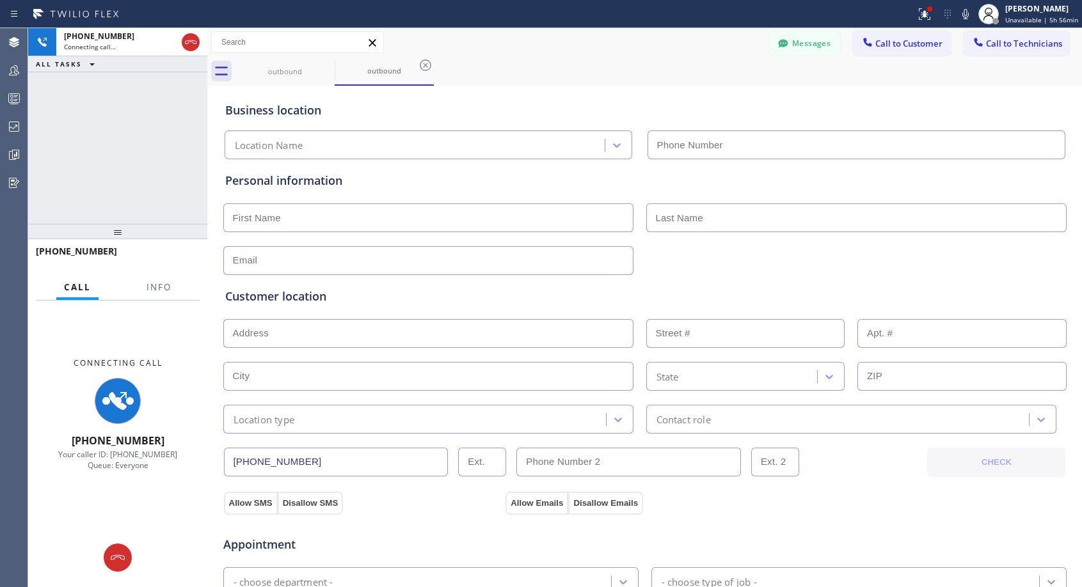
type input "[PHONE_NUMBER]"
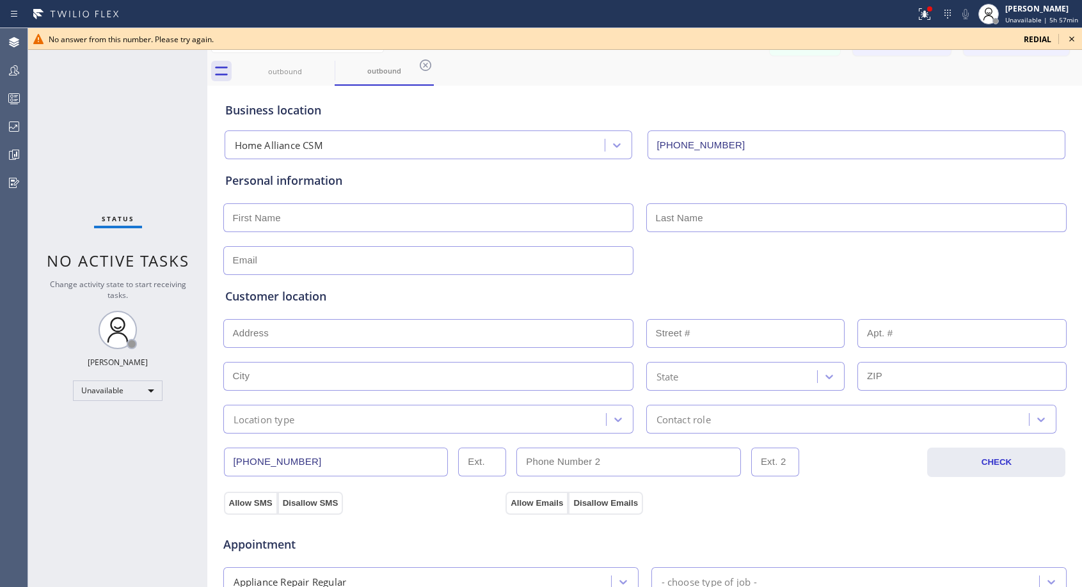
click at [1071, 39] on icon at bounding box center [1071, 38] width 15 height 15
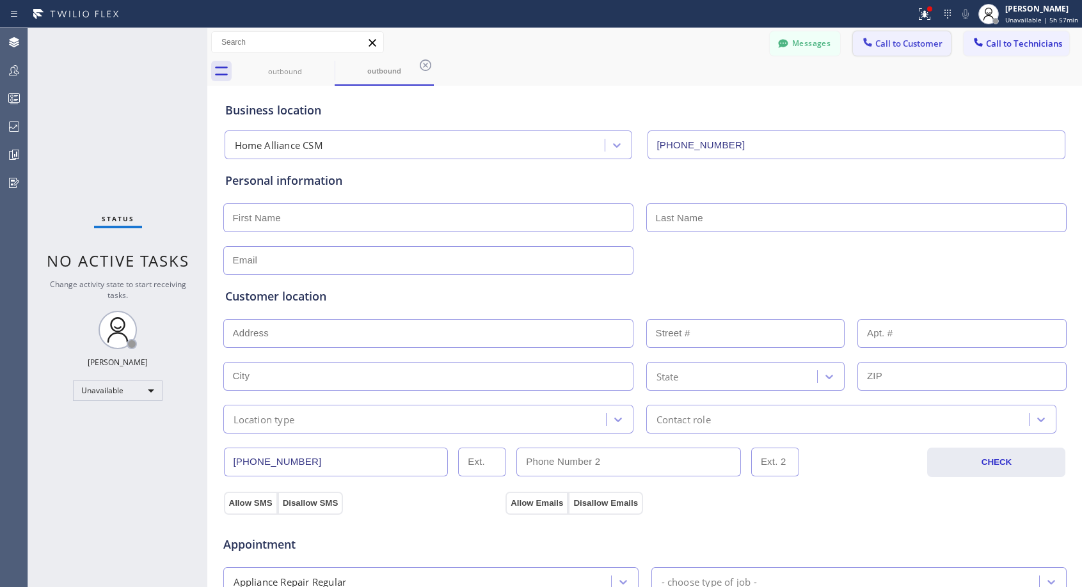
click at [904, 44] on span "Call to Customer" at bounding box center [908, 44] width 67 height 12
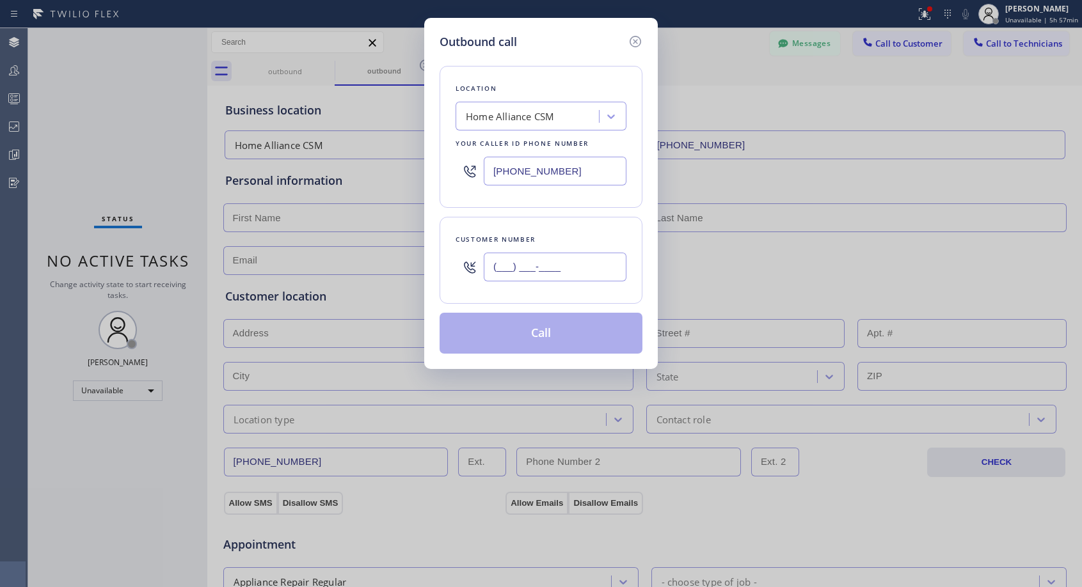
click at [605, 267] on input "(___) ___-____" at bounding box center [555, 267] width 143 height 29
paste input "818) 601-5572"
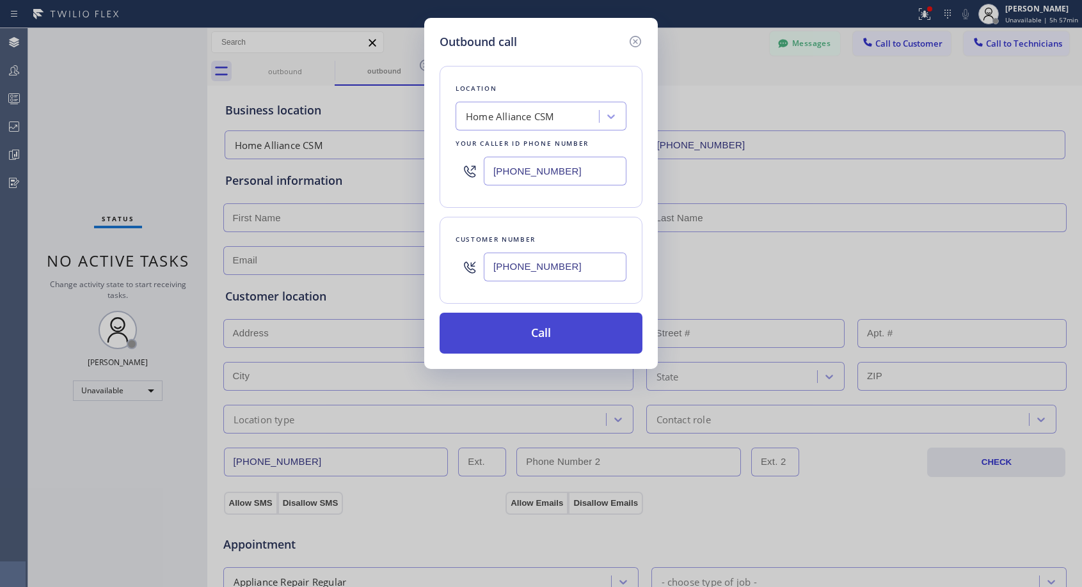
type input "[PHONE_NUMBER]"
click at [591, 330] on button "Call" at bounding box center [541, 333] width 203 height 41
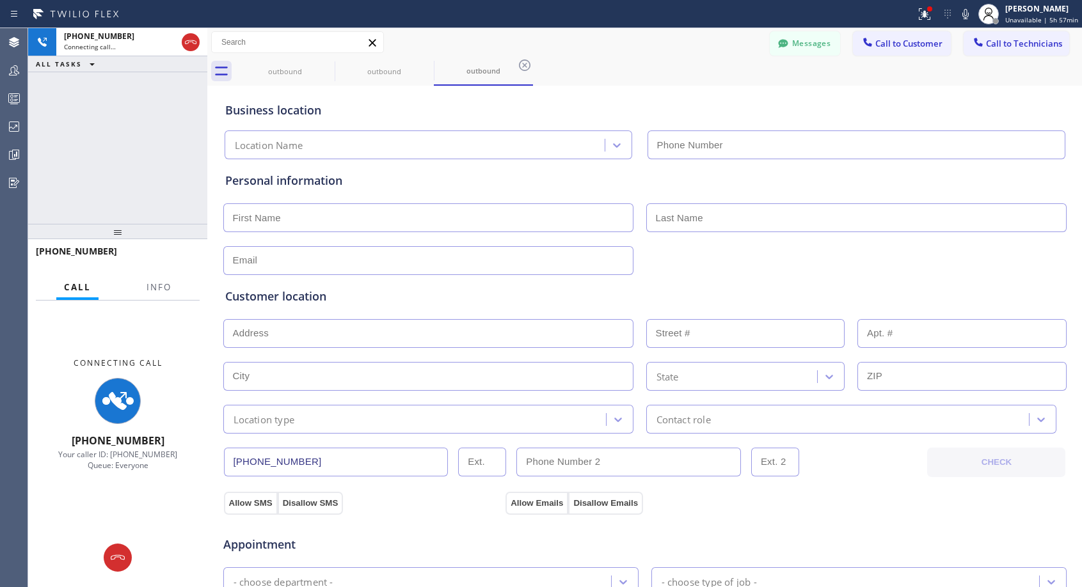
type input "[PHONE_NUMBER]"
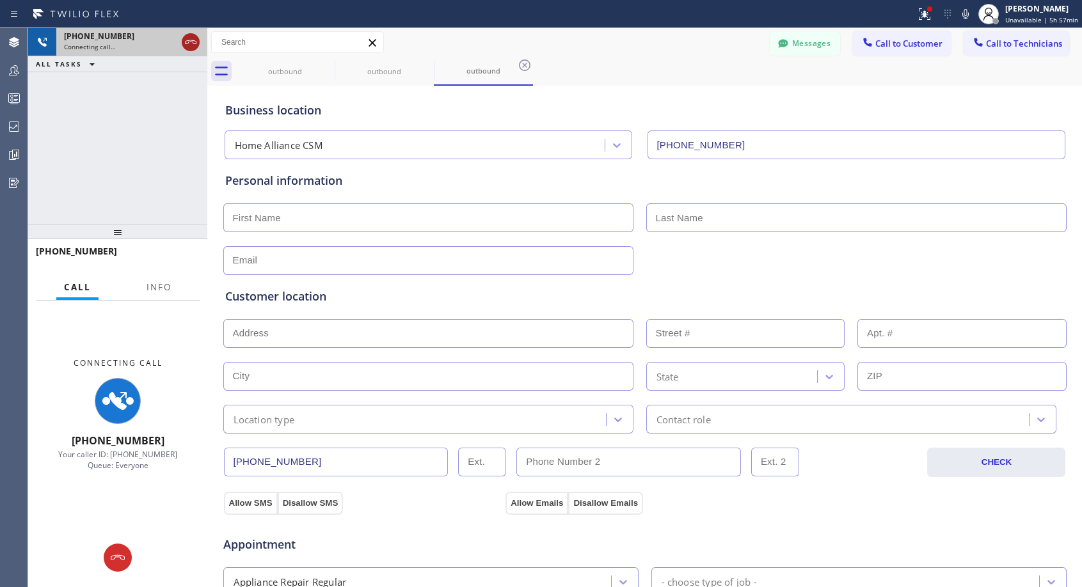
click at [195, 44] on icon at bounding box center [190, 42] width 15 height 15
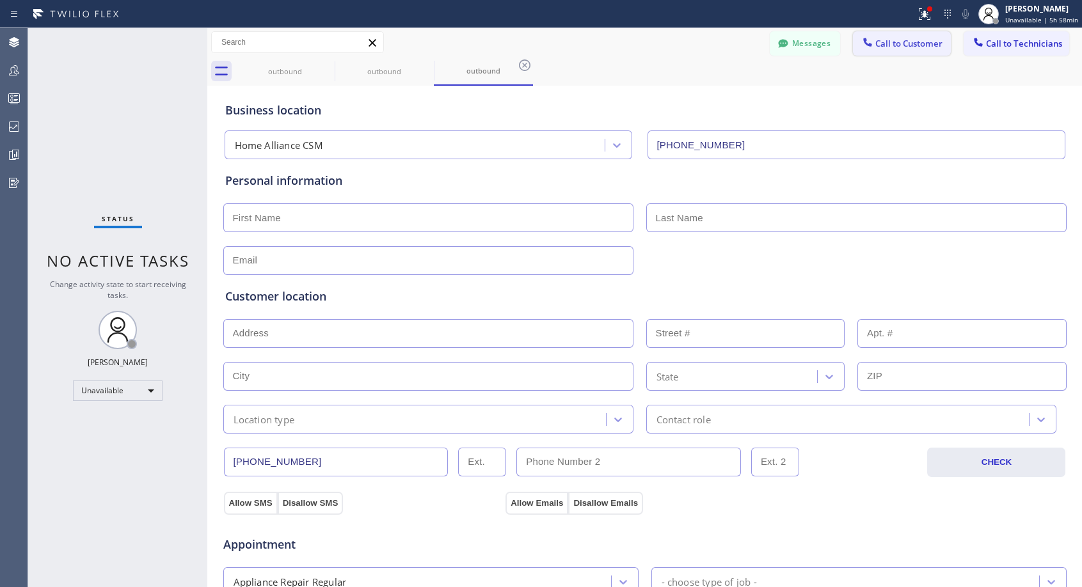
click at [875, 48] on span "Call to Customer" at bounding box center [908, 44] width 67 height 12
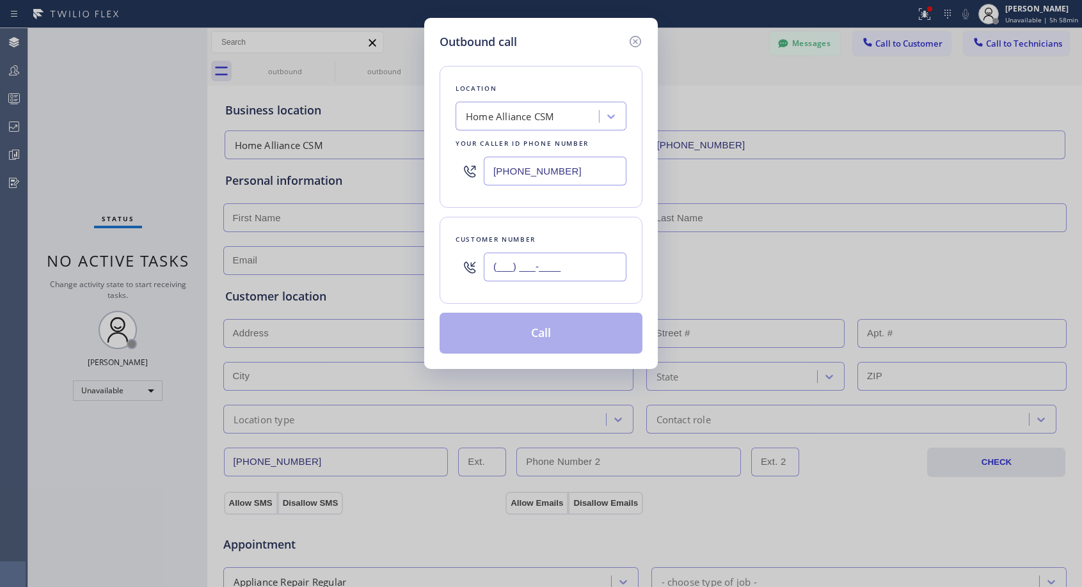
click at [542, 271] on input "(___) ___-____" at bounding box center [555, 267] width 143 height 29
paste input "320) 291-4630"
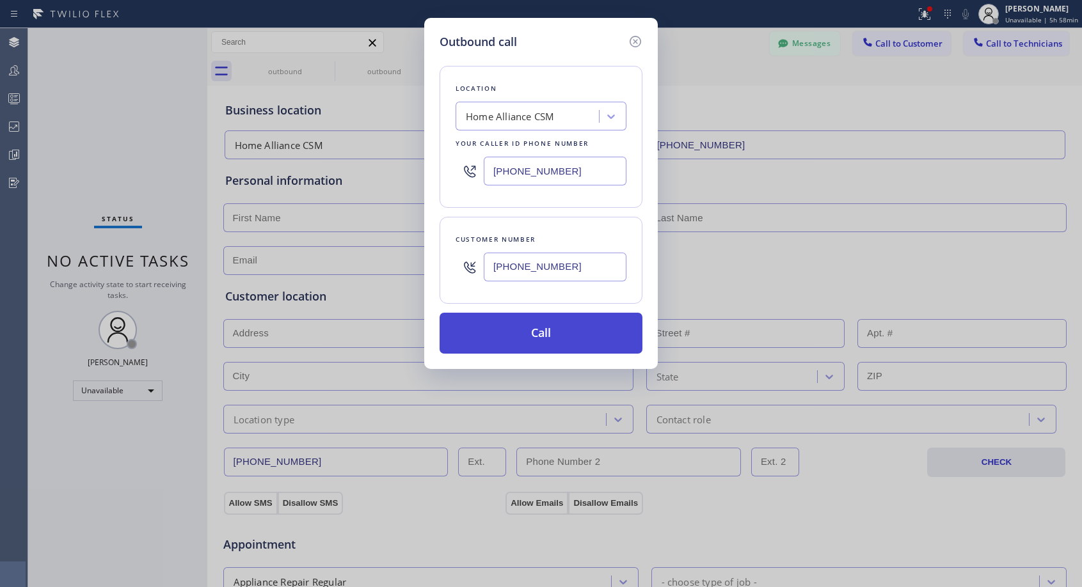
type input "[PHONE_NUMBER]"
click at [551, 333] on button "Call" at bounding box center [541, 333] width 203 height 41
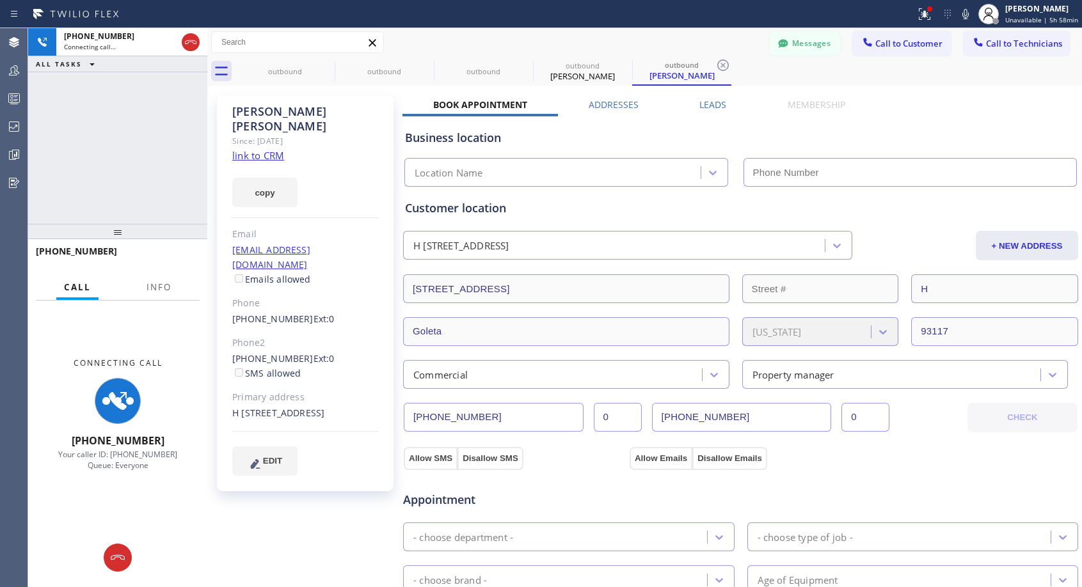
type input "[PHONE_NUMBER]"
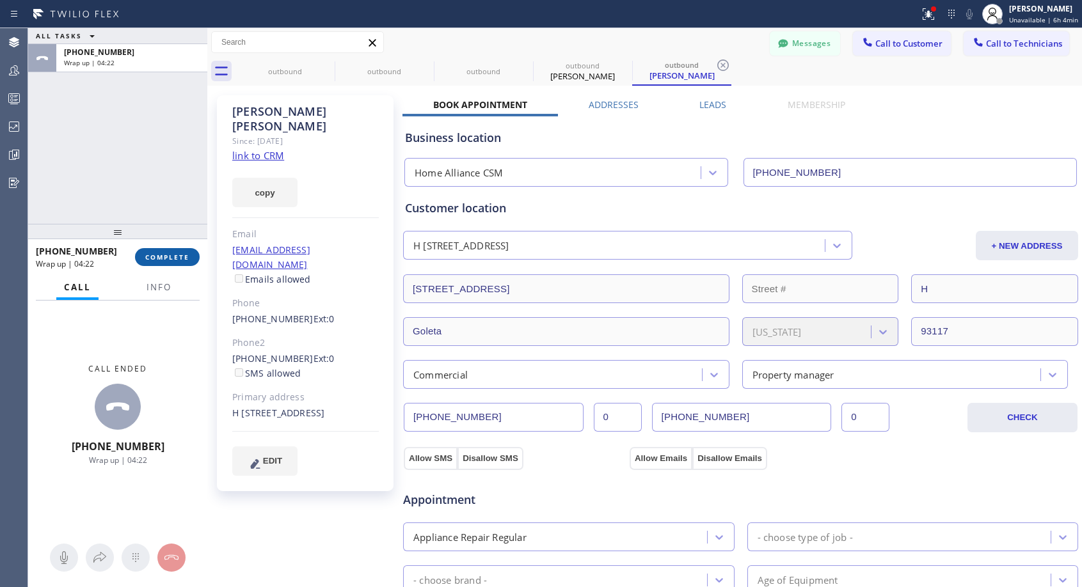
click at [164, 261] on span "COMPLETE" at bounding box center [167, 257] width 44 height 9
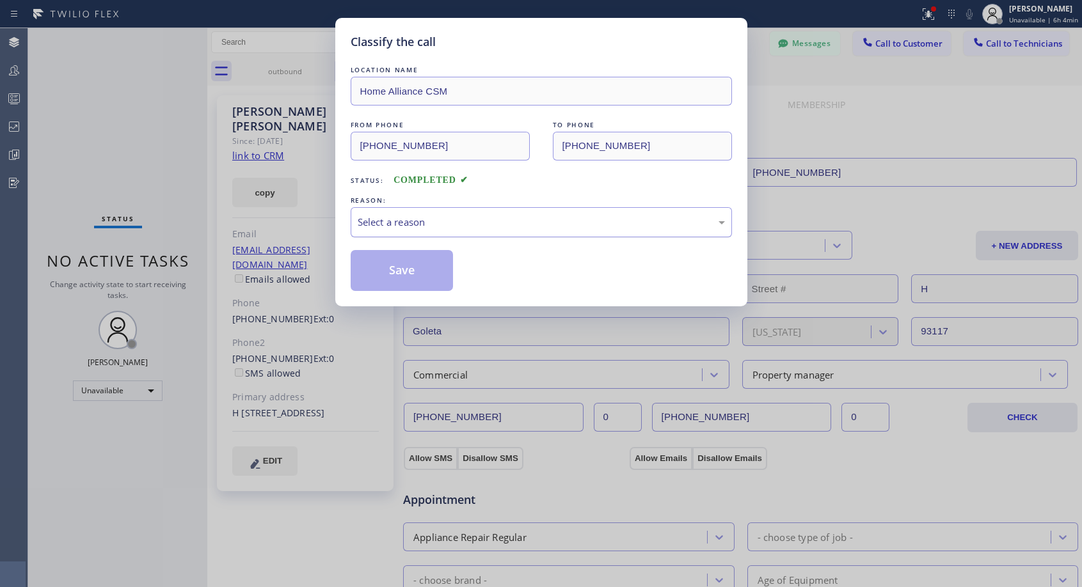
click at [521, 232] on div "Select a reason" at bounding box center [541, 222] width 381 height 30
click at [443, 274] on button "Save" at bounding box center [402, 270] width 103 height 41
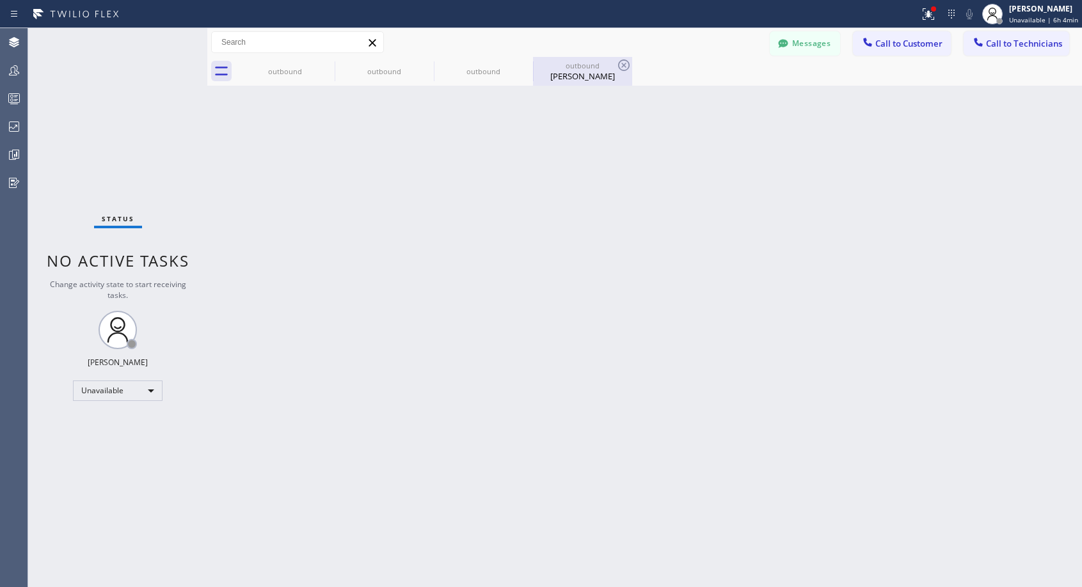
click at [586, 77] on div "[PERSON_NAME]" at bounding box center [582, 76] width 97 height 12
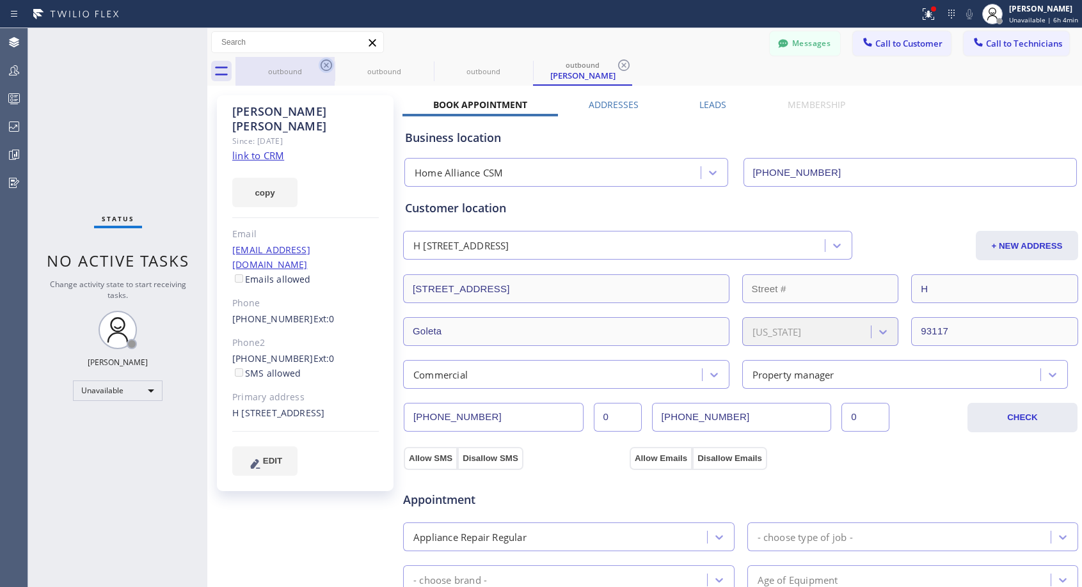
click at [322, 63] on icon at bounding box center [327, 66] width 12 height 12
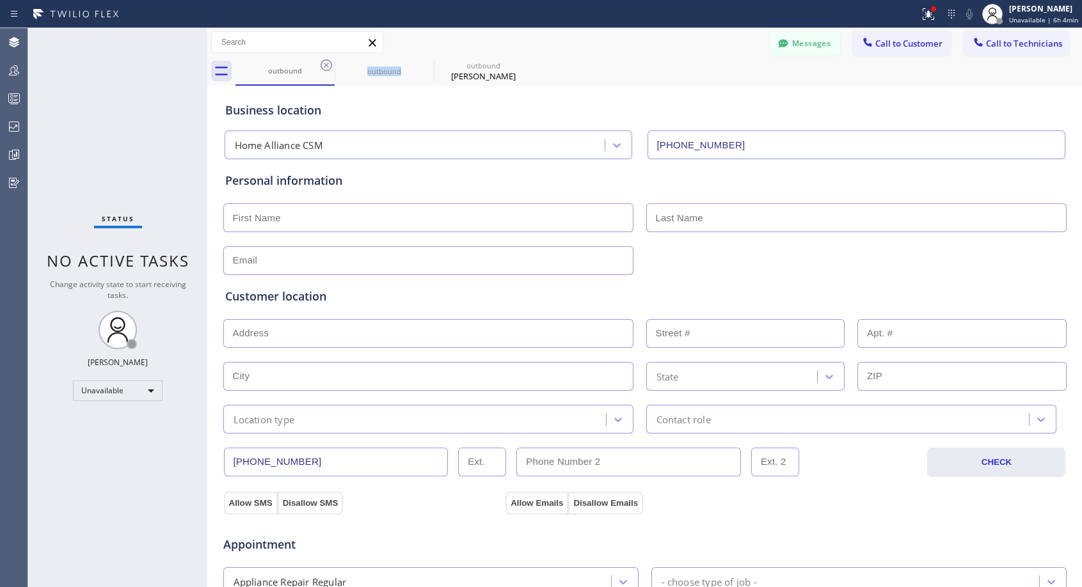
click at [322, 63] on icon at bounding box center [327, 66] width 12 height 12
click at [0, 0] on icon at bounding box center [0, 0] width 0 height 0
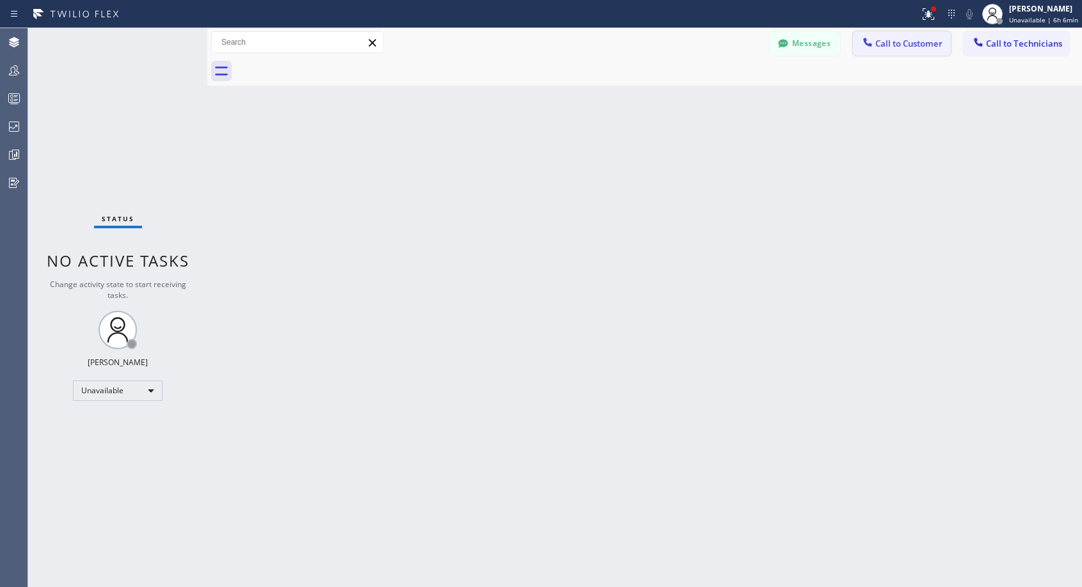
click at [886, 38] on span "Call to Customer" at bounding box center [908, 44] width 67 height 12
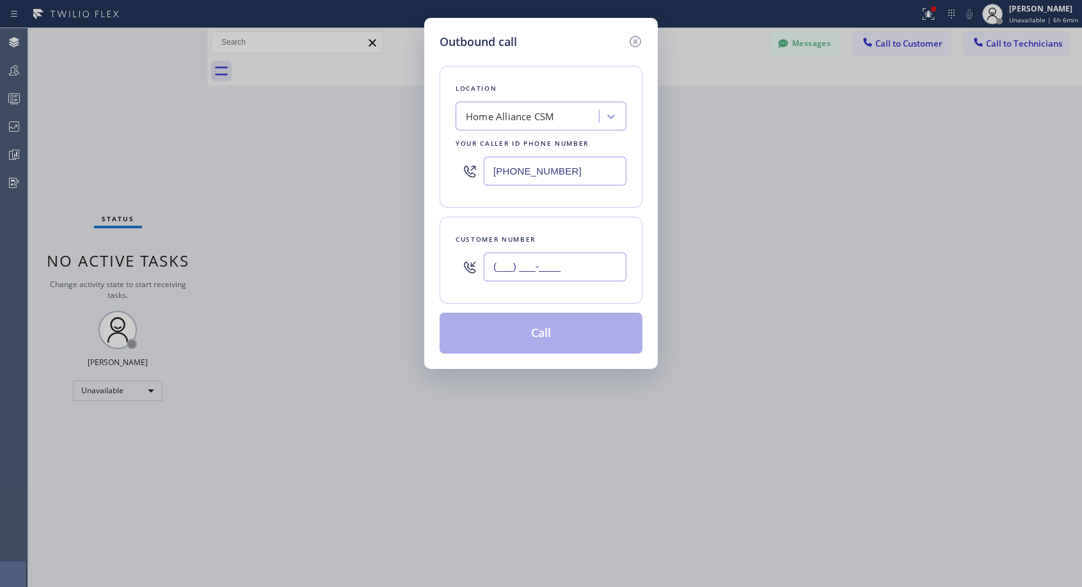
click at [544, 263] on input "(___) ___-____" at bounding box center [555, 267] width 143 height 29
paste input "562) 313-7539"
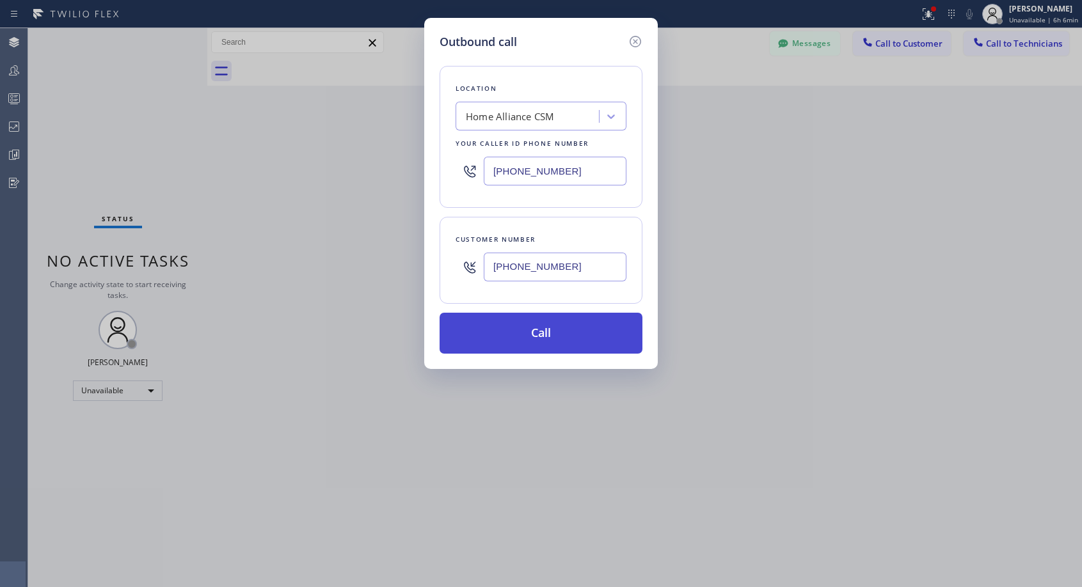
type input "[PHONE_NUMBER]"
click at [541, 337] on button "Call" at bounding box center [541, 333] width 203 height 41
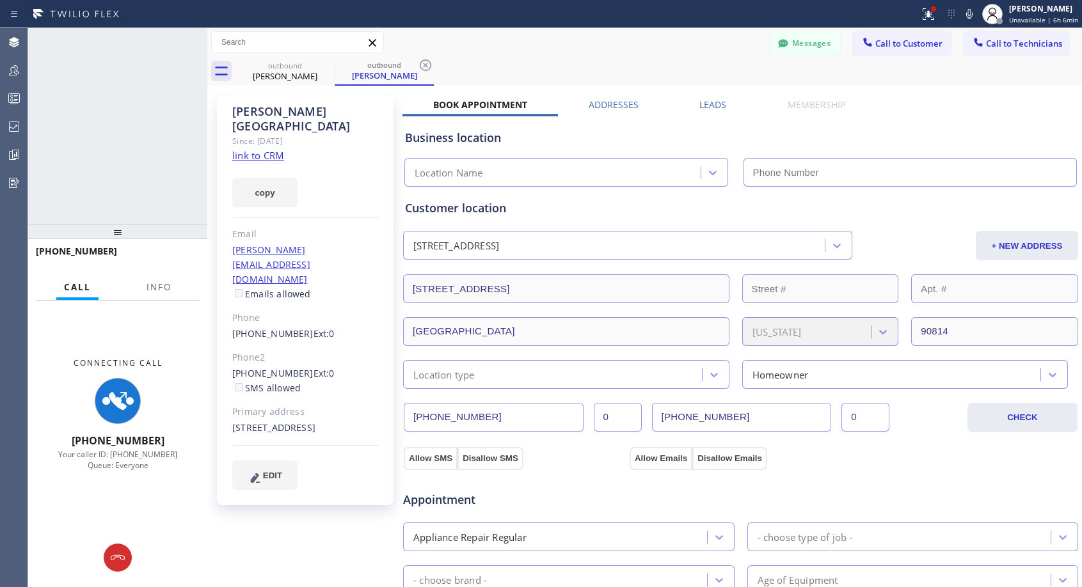
type input "[PHONE_NUMBER]"
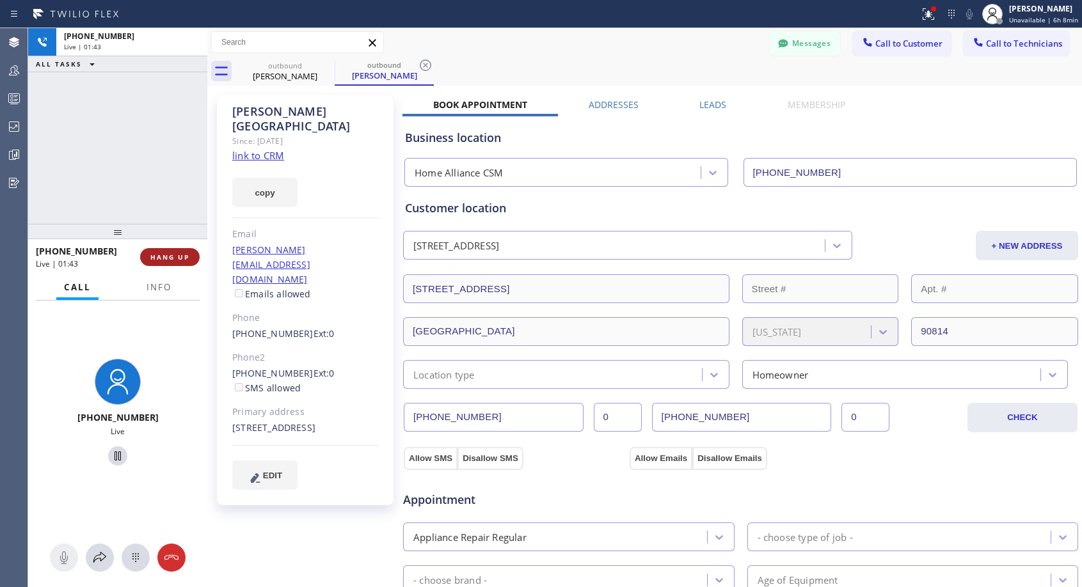
click at [183, 255] on span "HANG UP" at bounding box center [169, 257] width 39 height 9
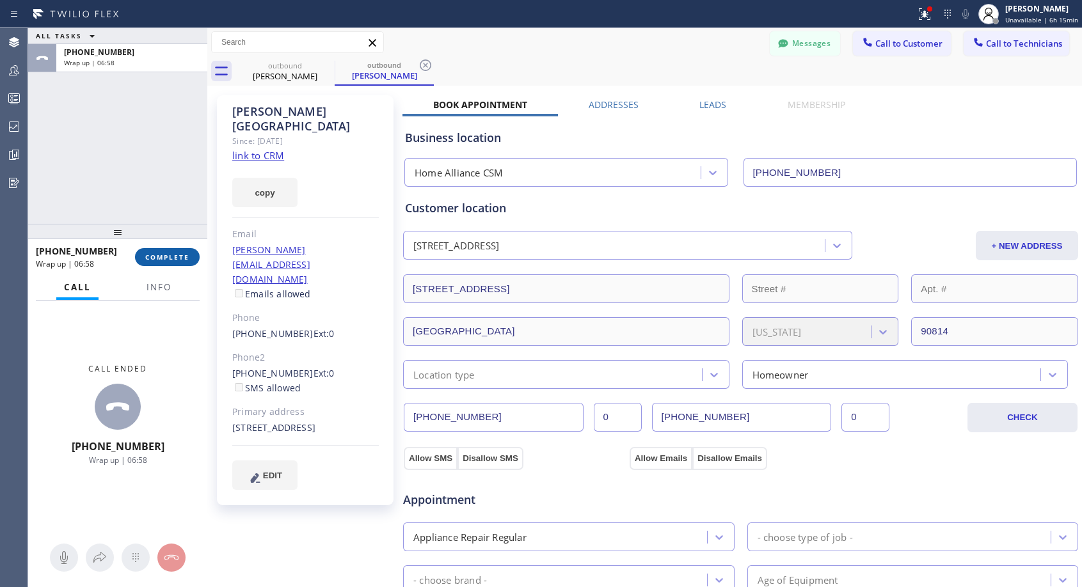
click at [178, 258] on span "COMPLETE" at bounding box center [167, 257] width 44 height 9
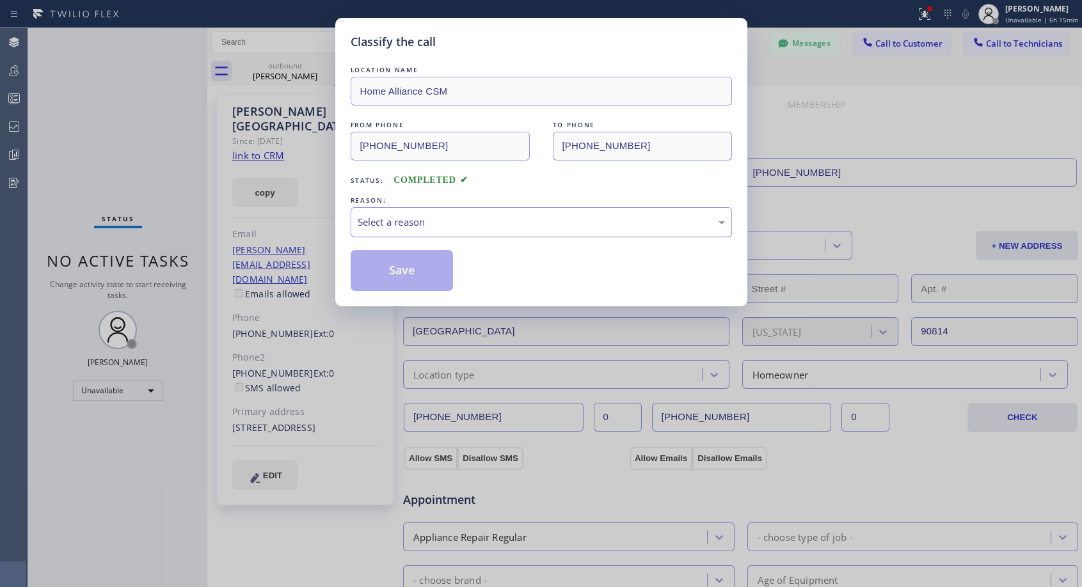
click at [491, 224] on div "Select a reason" at bounding box center [541, 222] width 367 height 15
click at [432, 269] on button "Save" at bounding box center [402, 270] width 103 height 41
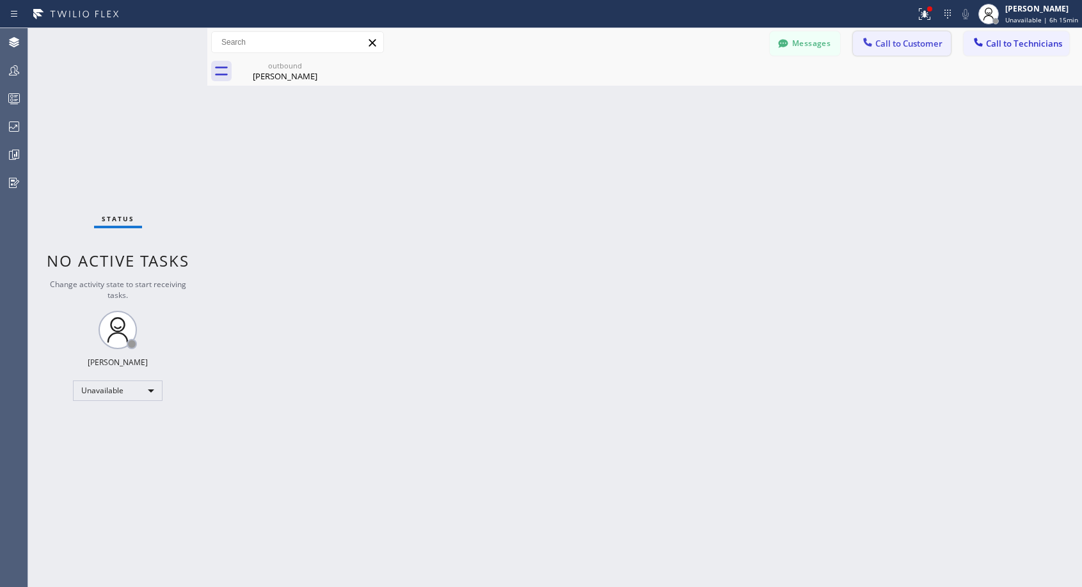
click at [905, 46] on span "Call to Customer" at bounding box center [908, 44] width 67 height 12
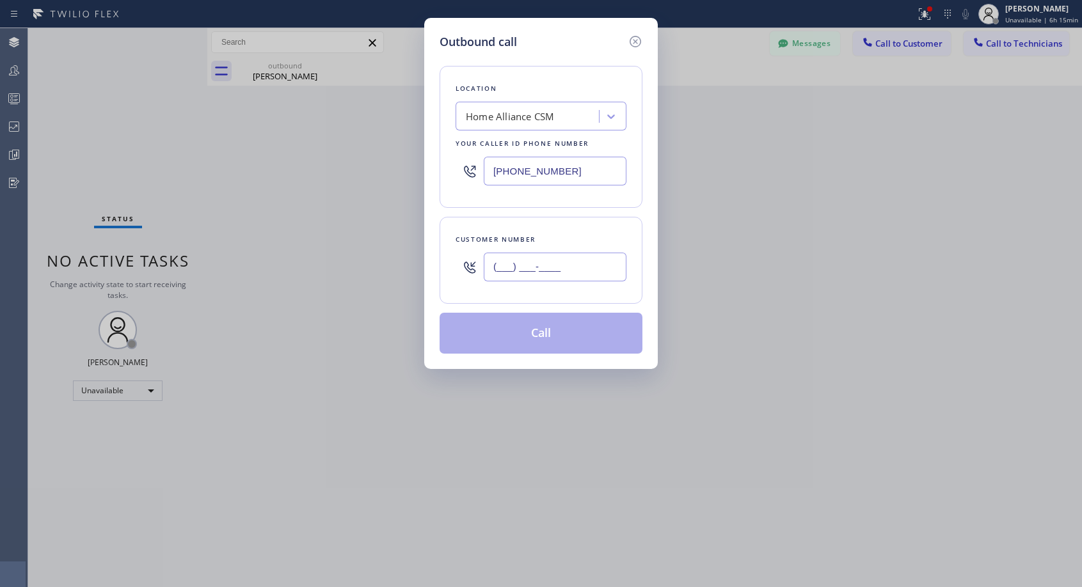
click at [525, 276] on input "(___) ___-____" at bounding box center [555, 267] width 143 height 29
paste input "949) 259-3081"
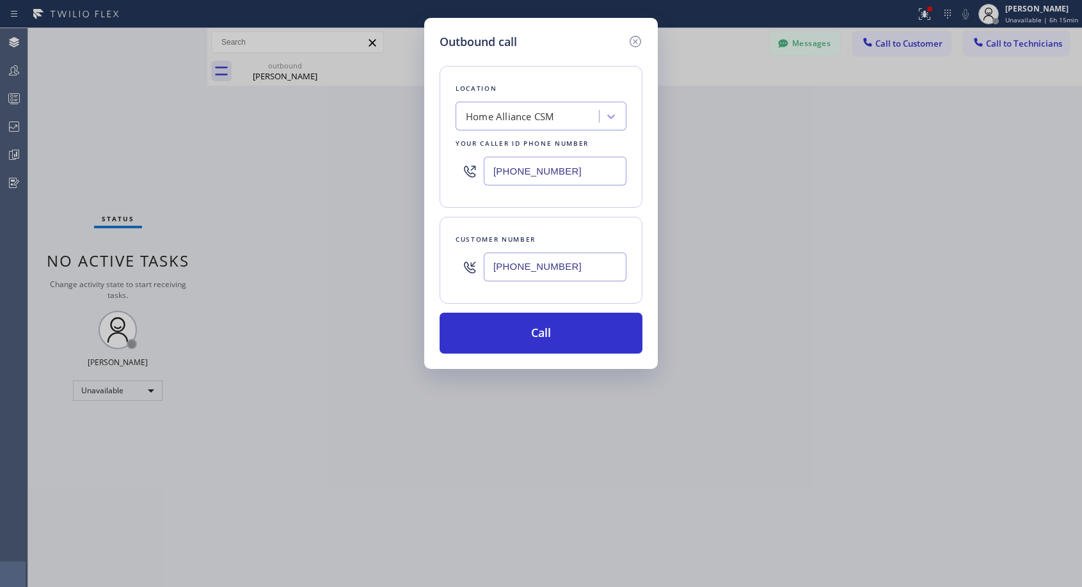
type input "[PHONE_NUMBER]"
click at [536, 340] on button "Call" at bounding box center [541, 333] width 203 height 41
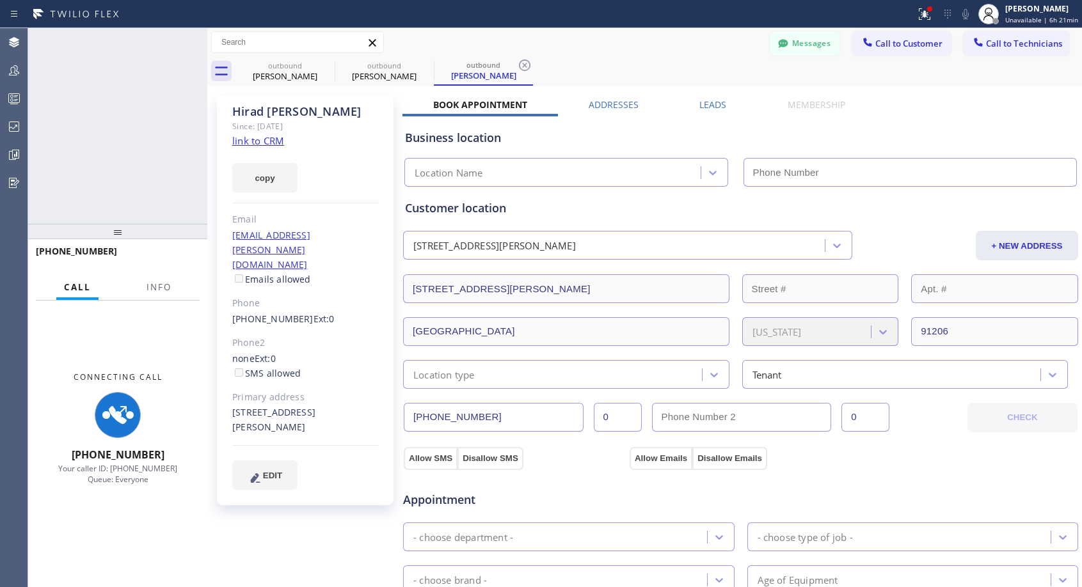
type input "[PHONE_NUMBER]"
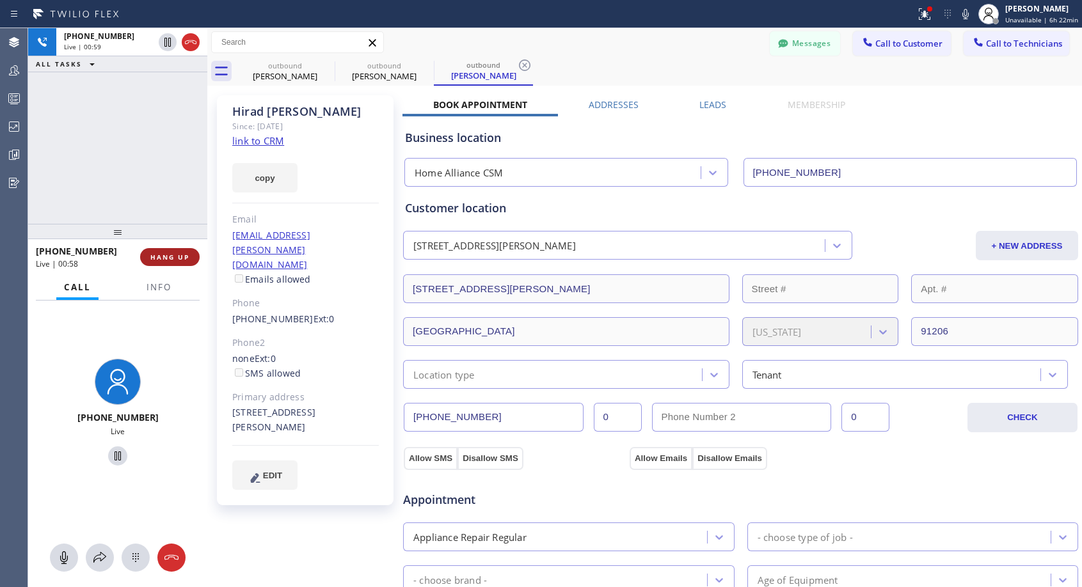
click at [171, 257] on span "HANG UP" at bounding box center [169, 257] width 39 height 9
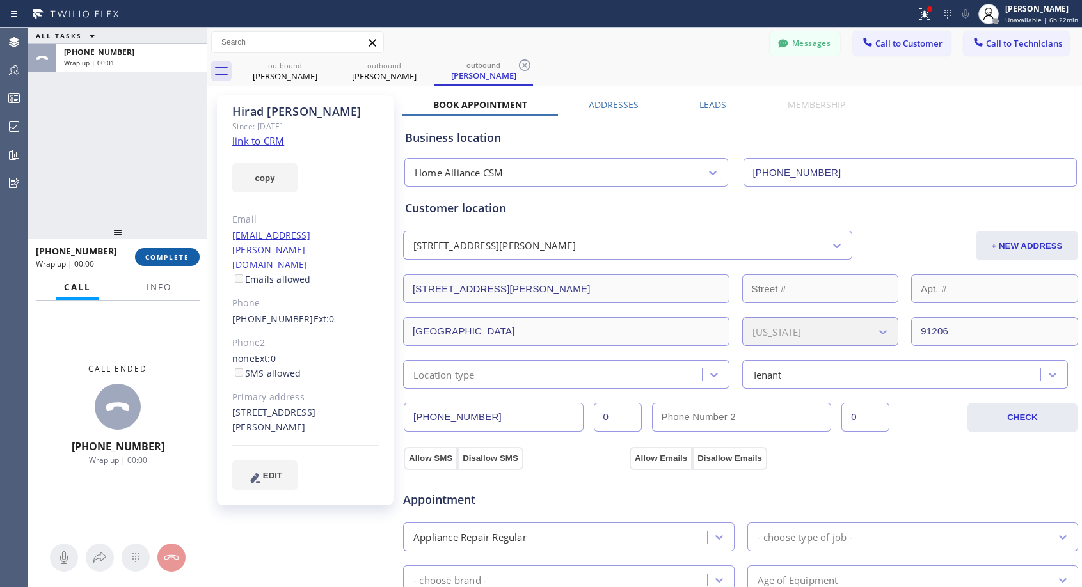
click at [171, 257] on span "COMPLETE" at bounding box center [167, 257] width 44 height 9
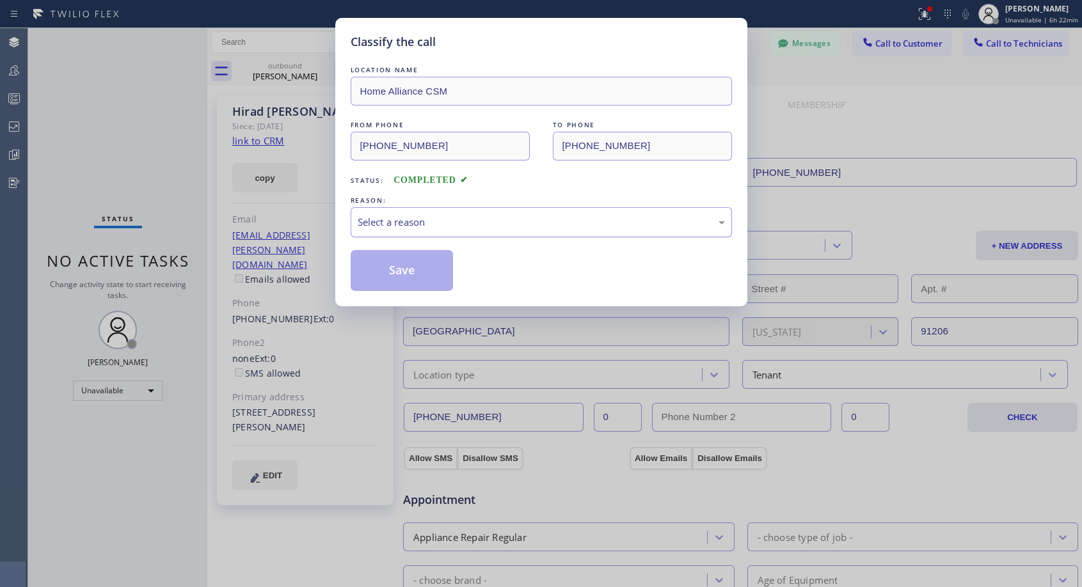
click at [543, 214] on div "Select a reason" at bounding box center [541, 222] width 381 height 30
click at [431, 270] on button "Save" at bounding box center [402, 270] width 103 height 41
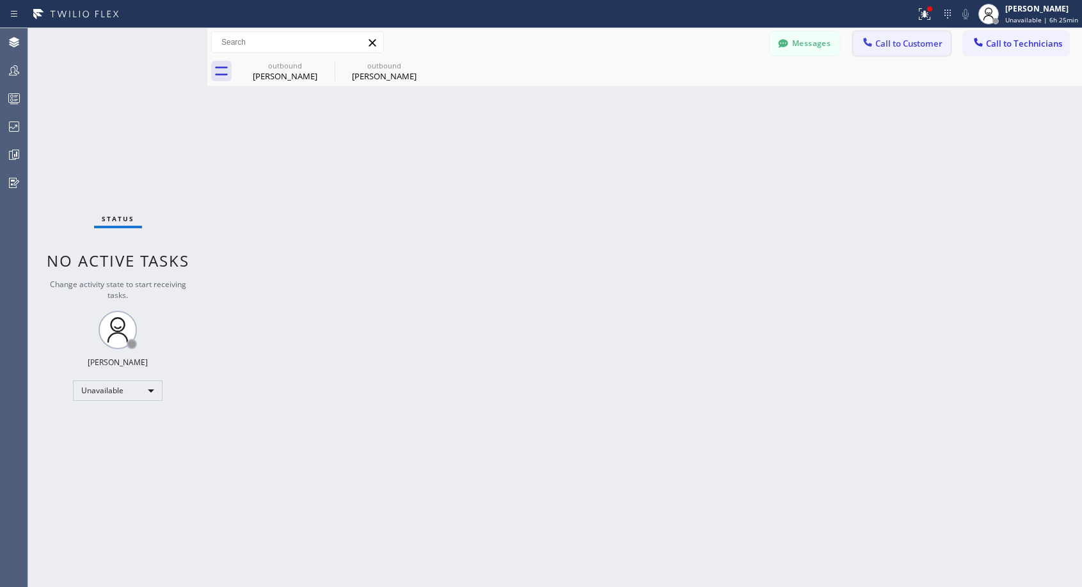
click at [888, 42] on span "Call to Customer" at bounding box center [908, 44] width 67 height 12
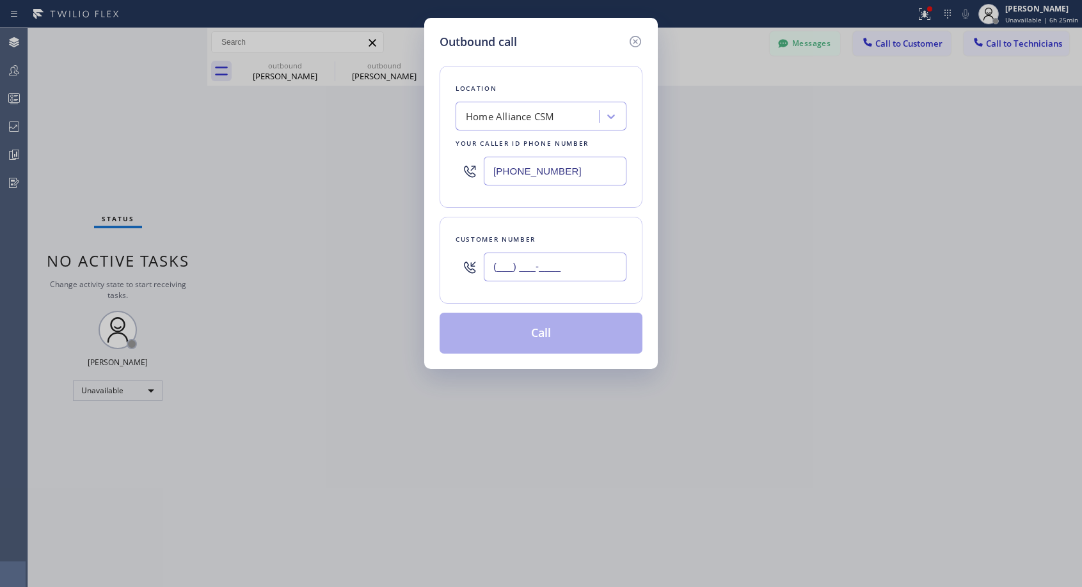
click at [573, 255] on input "(___) ___-____" at bounding box center [555, 267] width 143 height 29
paste input "310) 600-6441"
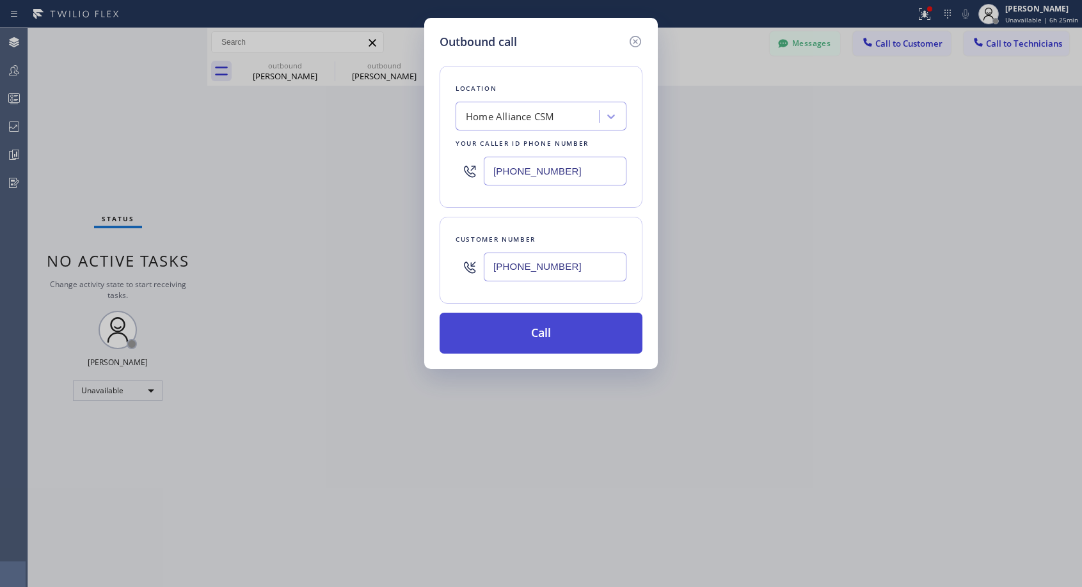
type input "[PHONE_NUMBER]"
click at [543, 336] on button "Call" at bounding box center [541, 333] width 203 height 41
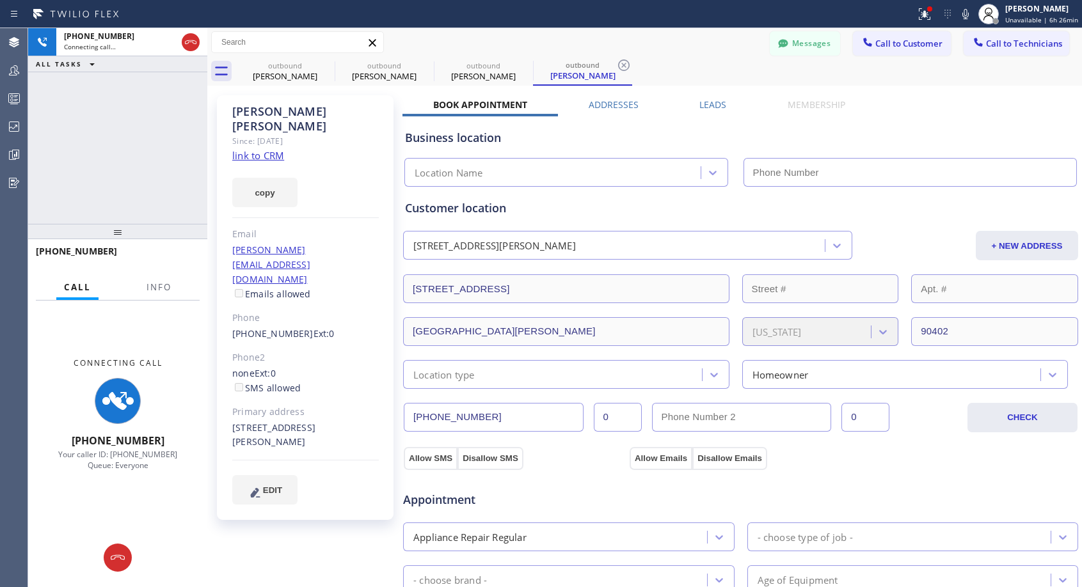
type input "[PHONE_NUMBER]"
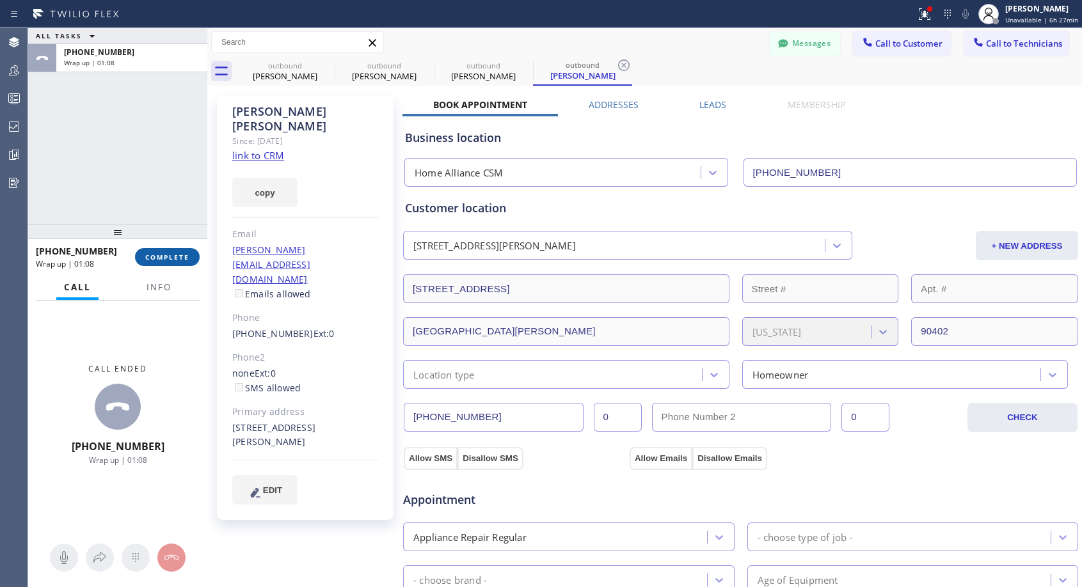
click at [173, 254] on span "COMPLETE" at bounding box center [167, 257] width 44 height 9
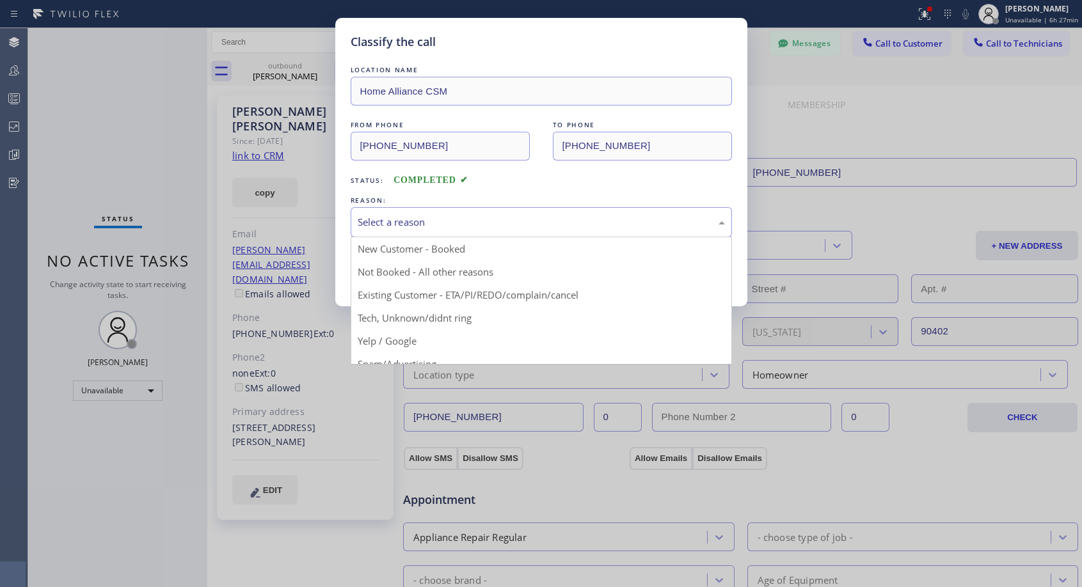
click at [489, 223] on div "Select a reason" at bounding box center [541, 222] width 367 height 15
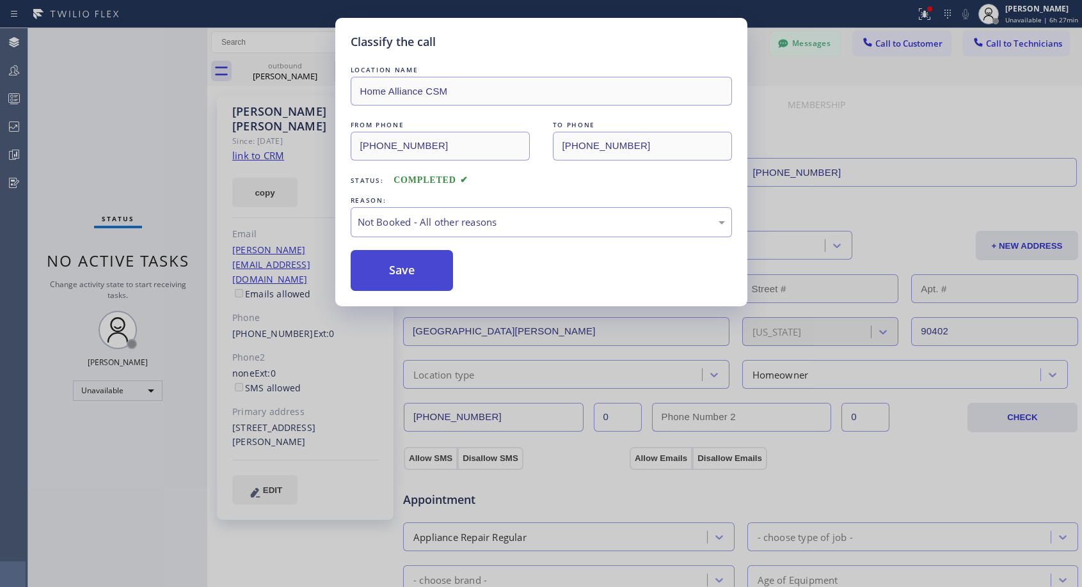
click at [394, 279] on button "Save" at bounding box center [402, 270] width 103 height 41
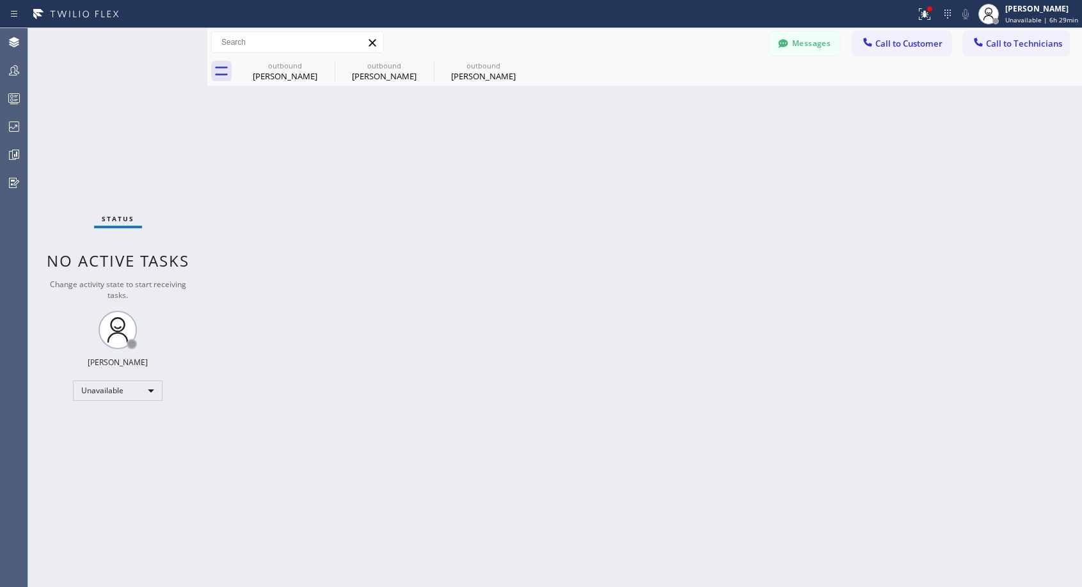
click at [893, 45] on span "Call to Customer" at bounding box center [908, 44] width 67 height 12
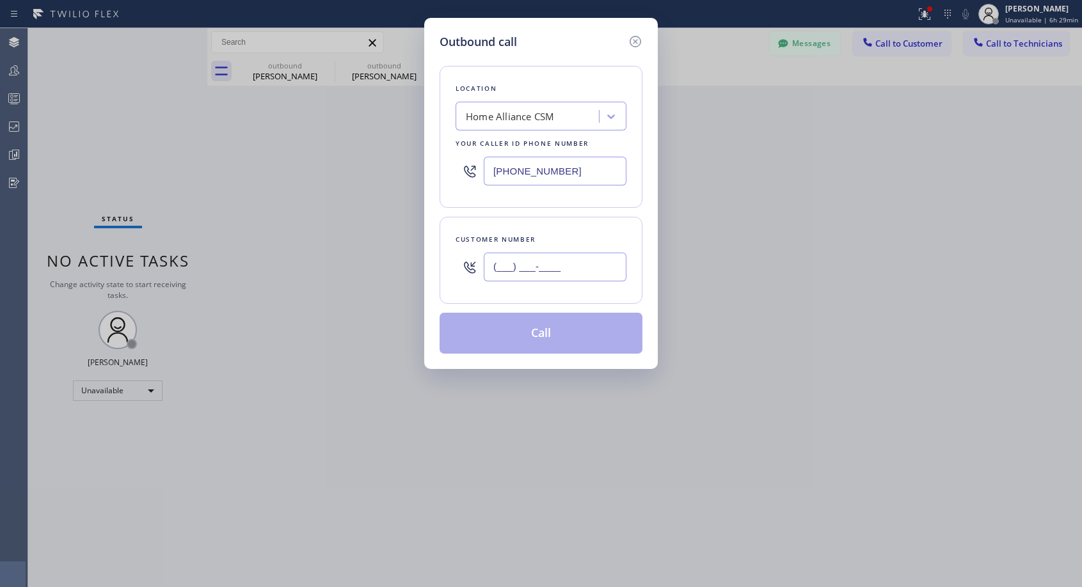
click at [540, 265] on input "(___) ___-____" at bounding box center [555, 267] width 143 height 29
paste input "818) 667-4540"
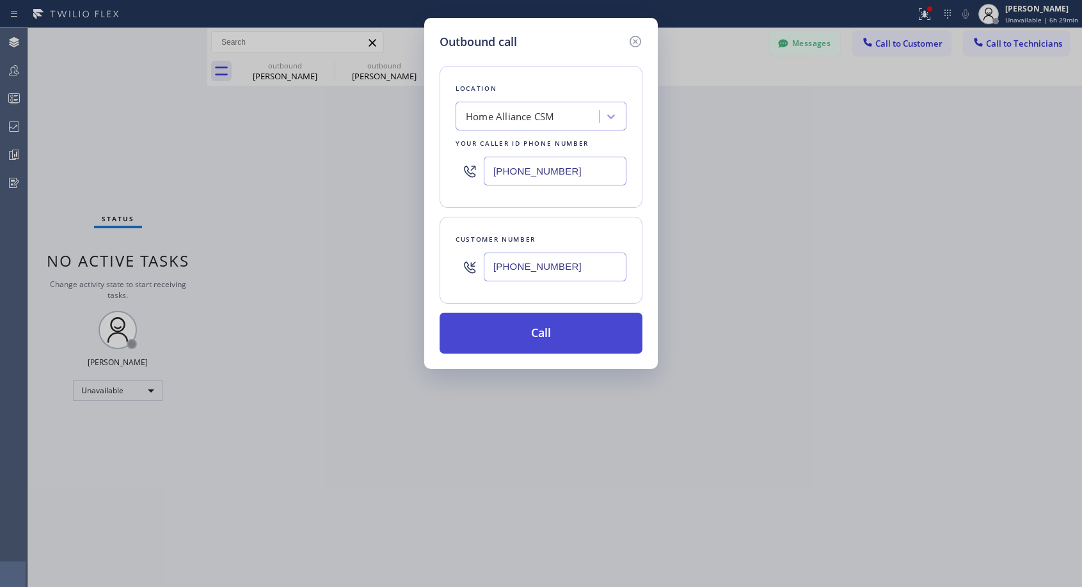
type input "[PHONE_NUMBER]"
click at [545, 333] on button "Call" at bounding box center [541, 333] width 203 height 41
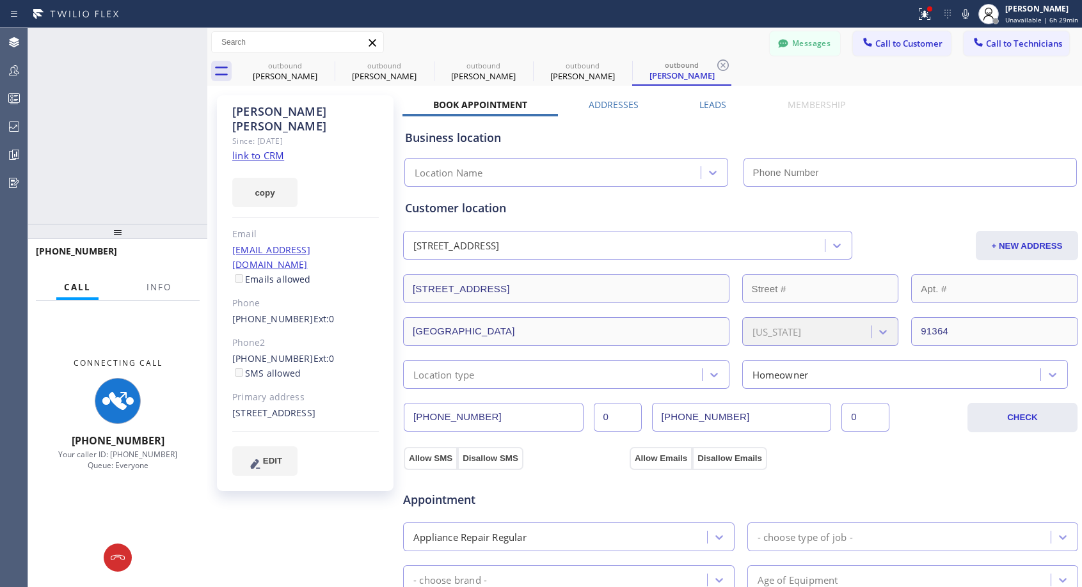
type input "[PHONE_NUMBER]"
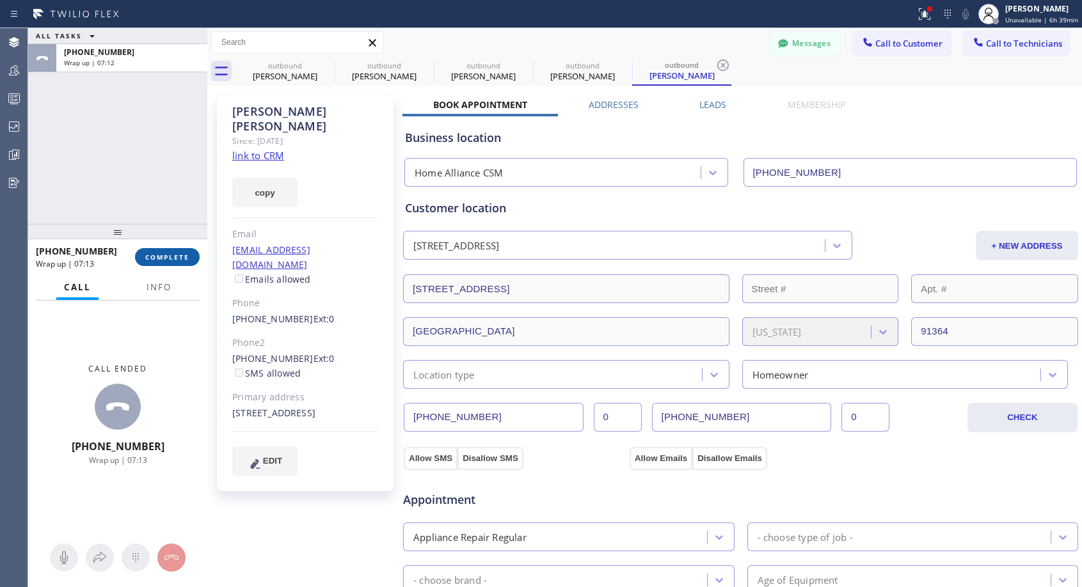
click at [168, 254] on span "COMPLETE" at bounding box center [167, 257] width 44 height 9
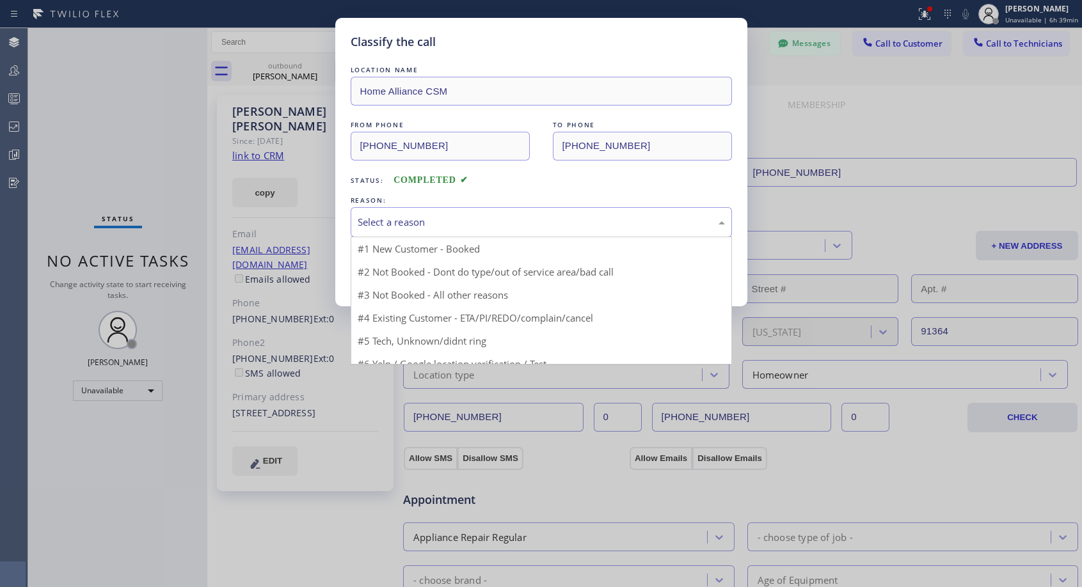
click at [449, 222] on div "Select a reason" at bounding box center [541, 222] width 367 height 15
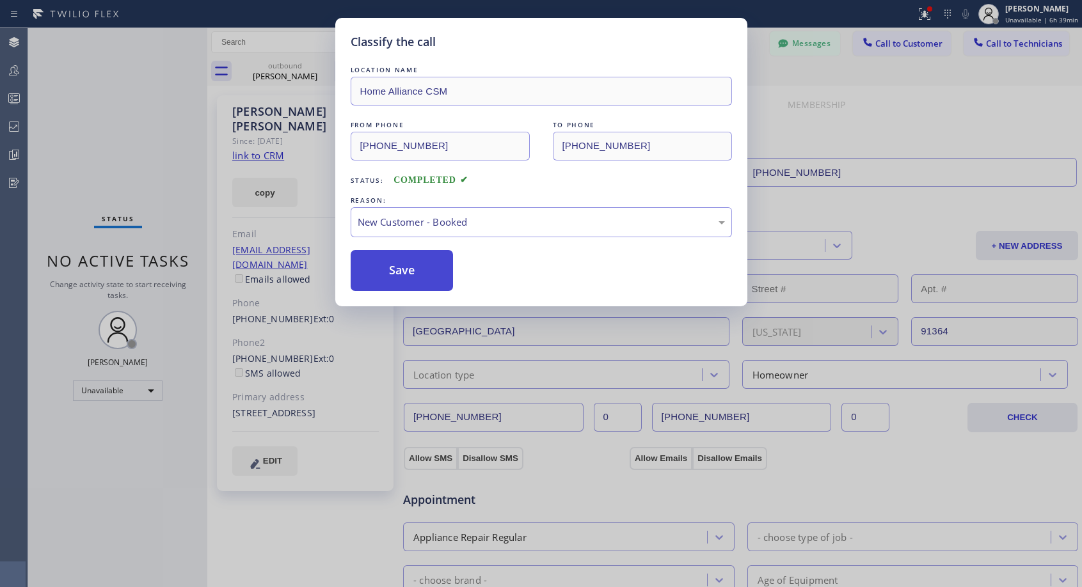
click at [402, 285] on button "Save" at bounding box center [402, 270] width 103 height 41
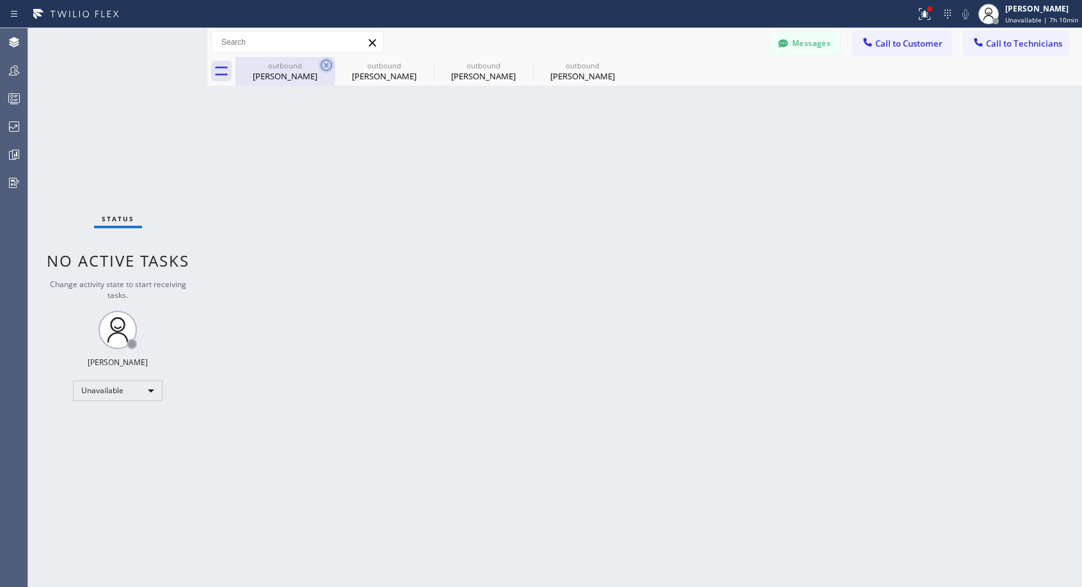
click at [326, 67] on icon at bounding box center [326, 65] width 15 height 15
click at [0, 0] on icon at bounding box center [0, 0] width 0 height 0
click at [326, 67] on div "outbound [PERSON_NAME] outbound [PERSON_NAME] outbound [PERSON_NAME] outbound […" at bounding box center [658, 71] width 847 height 29
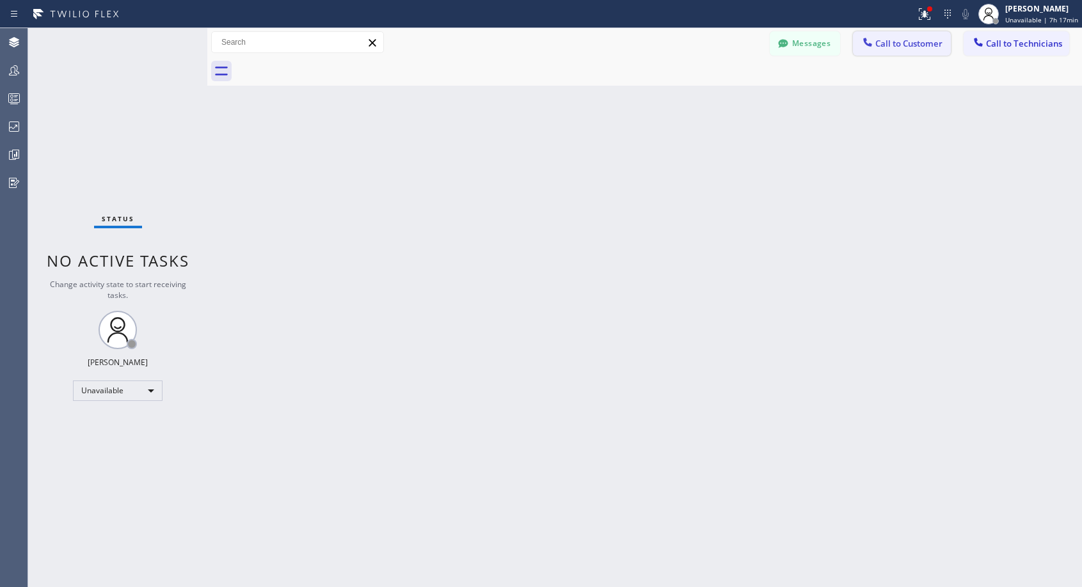
click at [894, 47] on span "Call to Customer" at bounding box center [908, 44] width 67 height 12
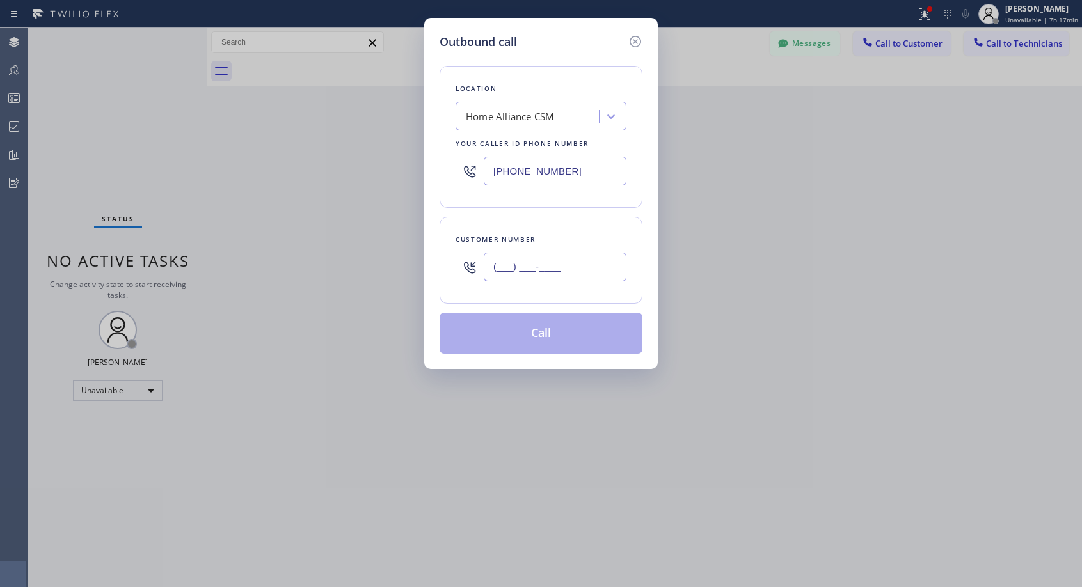
click at [571, 258] on input "(___) ___-____" at bounding box center [555, 267] width 143 height 29
paste input "415) 572-7898"
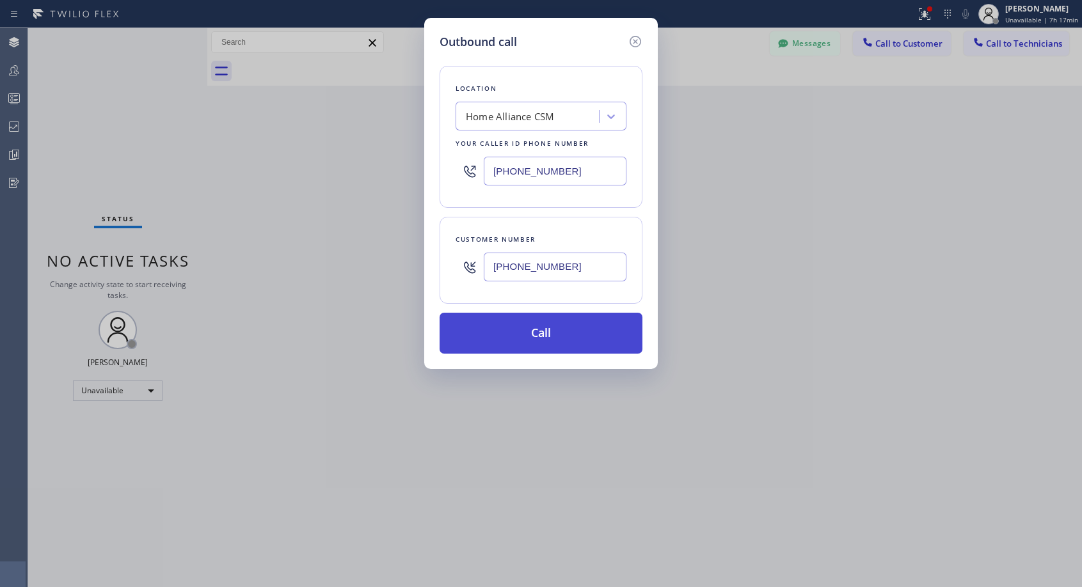
type input "[PHONE_NUMBER]"
click at [551, 334] on button "Call" at bounding box center [541, 333] width 203 height 41
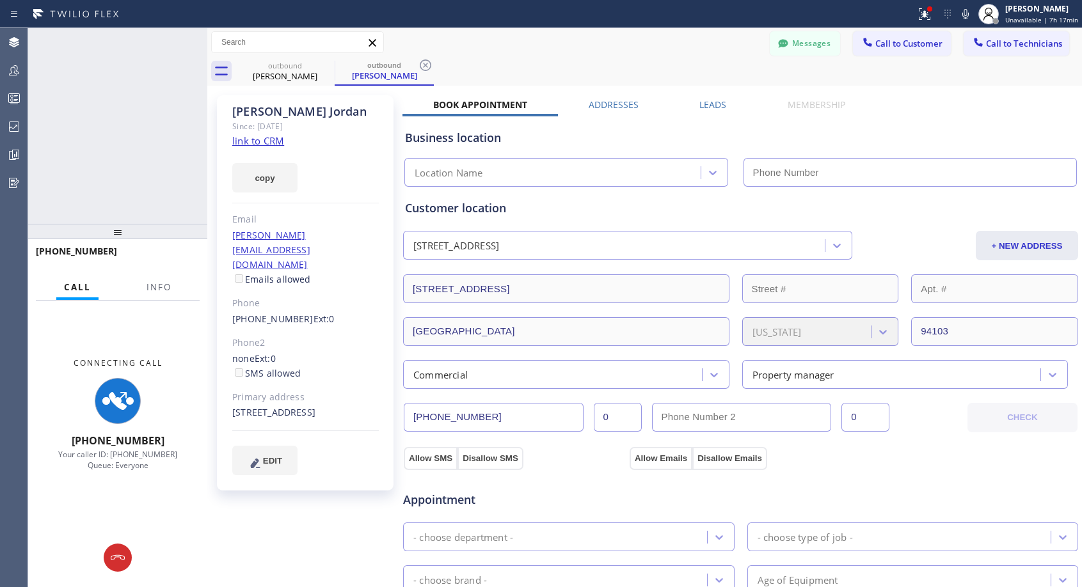
type input "[PHONE_NUMBER]"
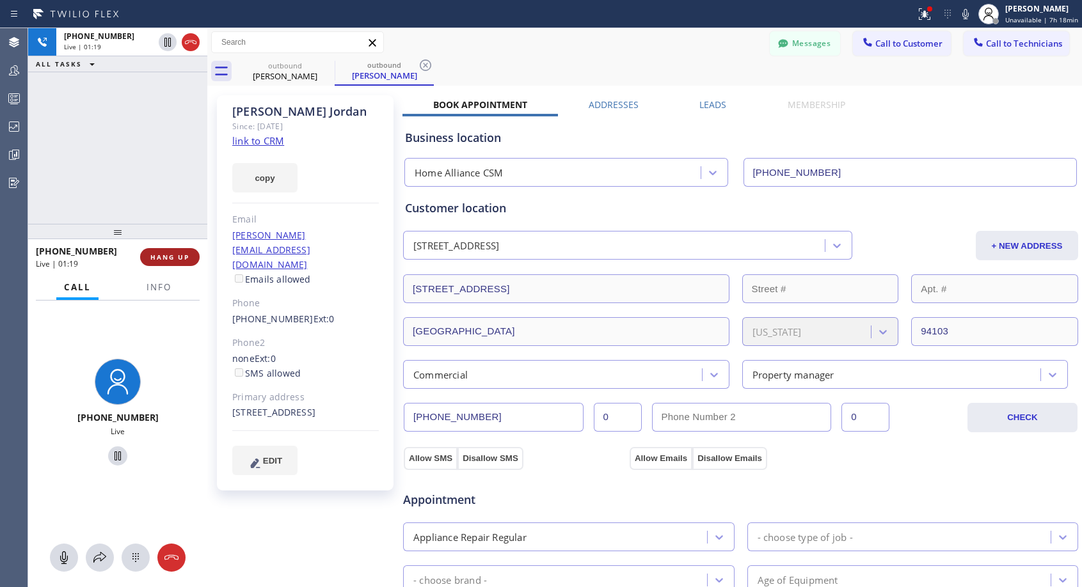
click at [159, 258] on span "HANG UP" at bounding box center [169, 257] width 39 height 9
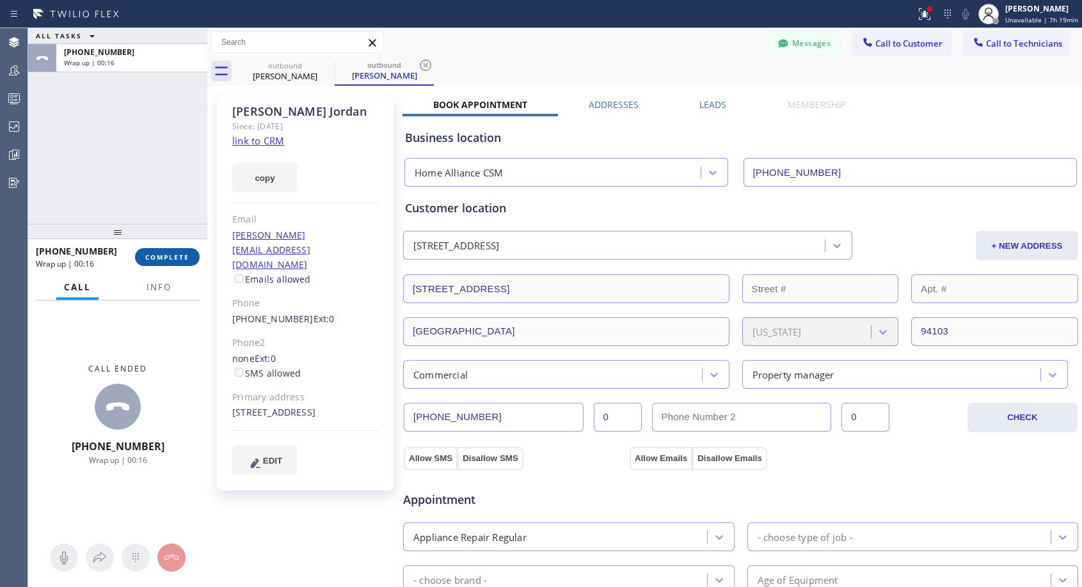
click at [187, 260] on span "COMPLETE" at bounding box center [167, 257] width 44 height 9
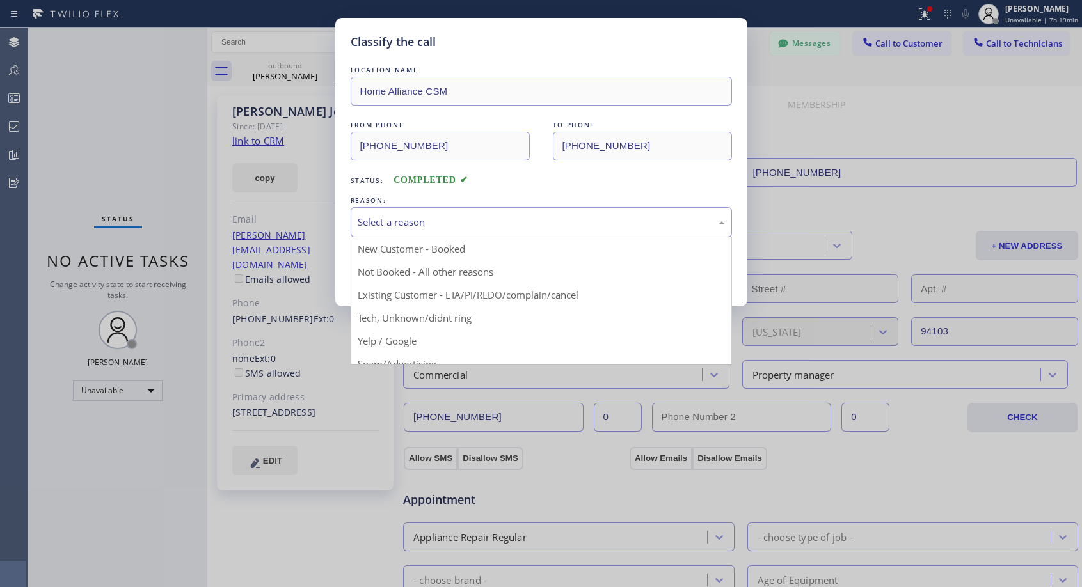
click at [449, 215] on div "Select a reason" at bounding box center [541, 222] width 367 height 15
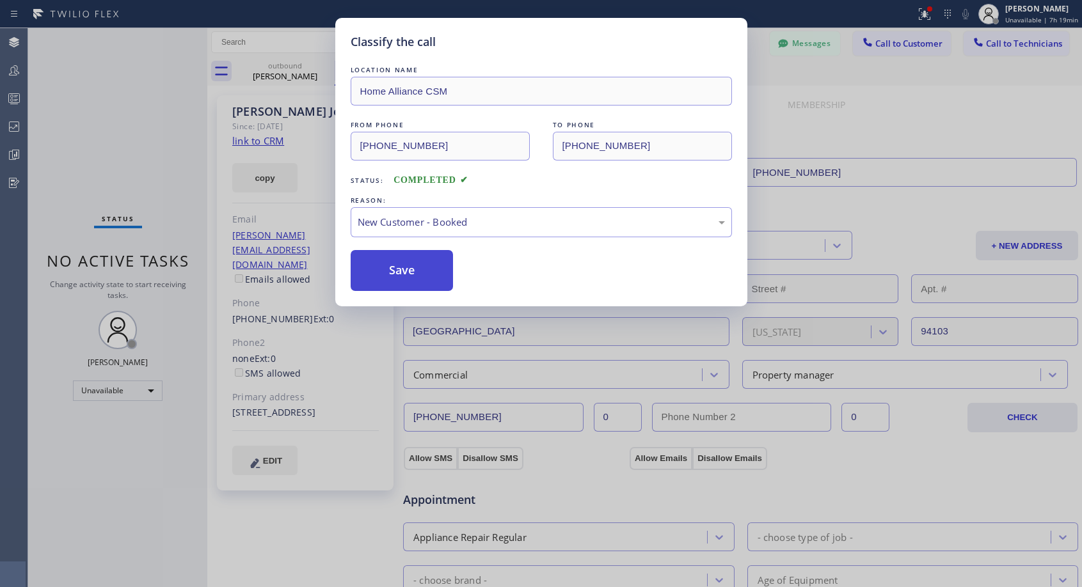
click at [418, 264] on button "Save" at bounding box center [402, 270] width 103 height 41
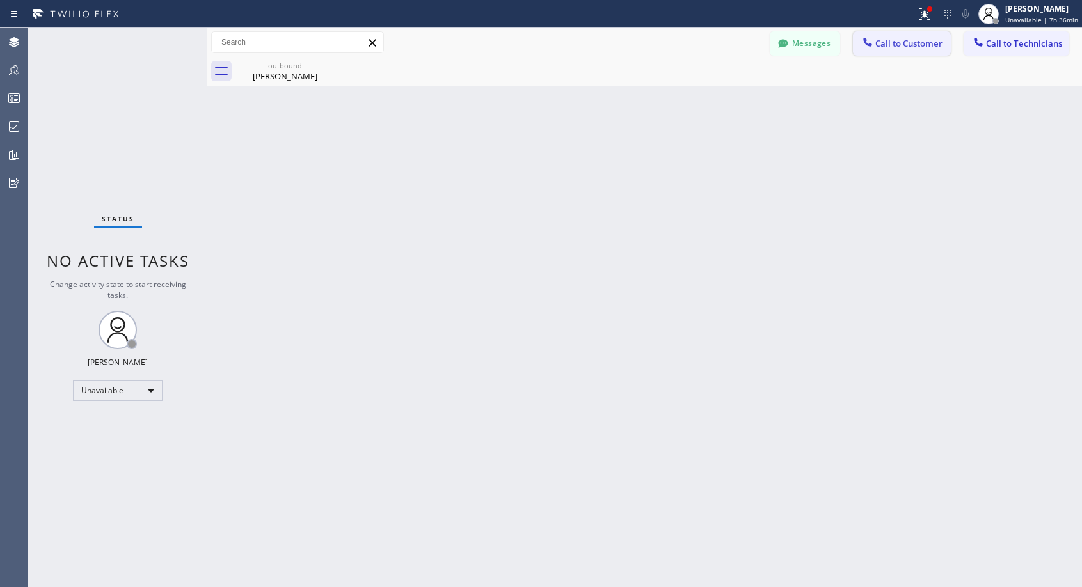
click at [899, 43] on span "Call to Customer" at bounding box center [908, 44] width 67 height 12
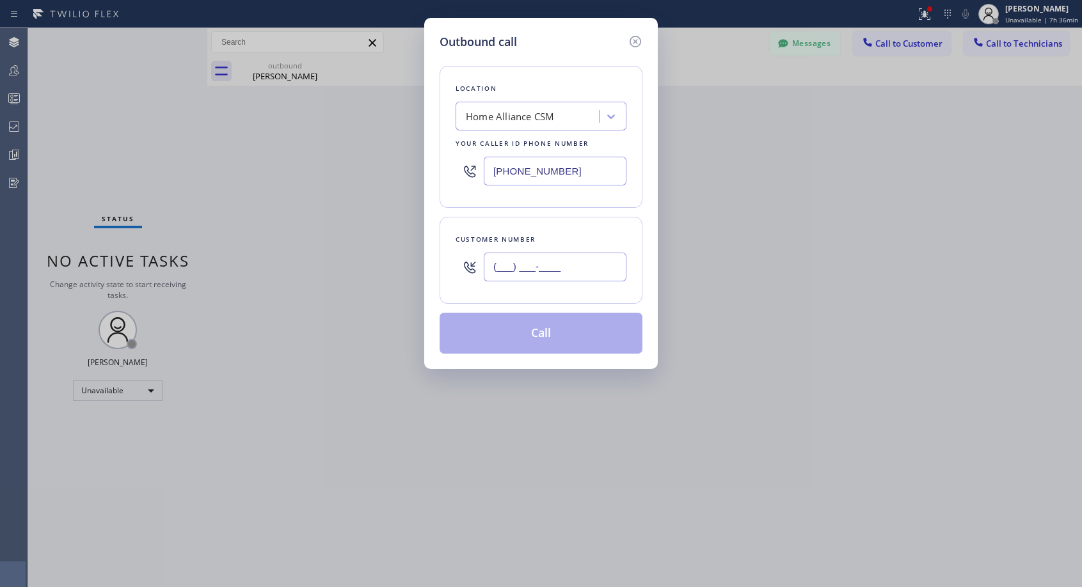
click at [540, 263] on input "(___) ___-____" at bounding box center [555, 267] width 143 height 29
paste input "949) 929-2131"
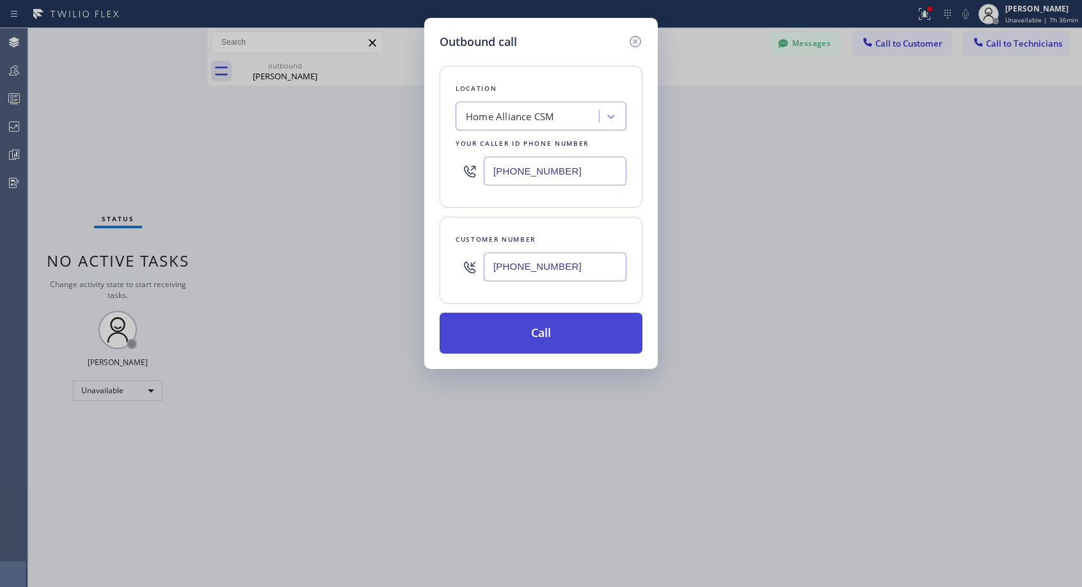
type input "[PHONE_NUMBER]"
click at [547, 342] on button "Call" at bounding box center [541, 333] width 203 height 41
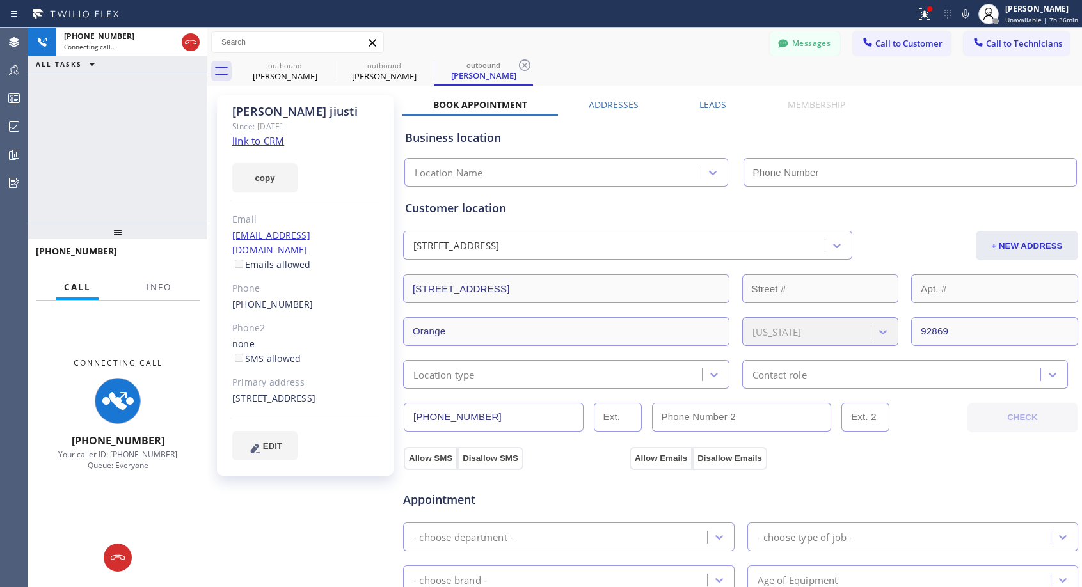
type input "[PHONE_NUMBER]"
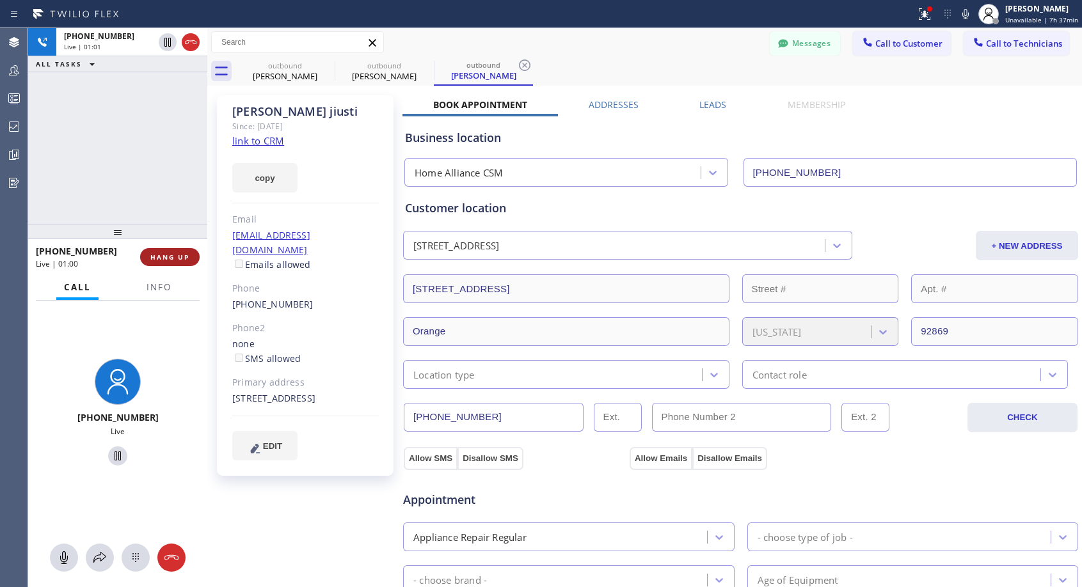
click at [169, 259] on span "HANG UP" at bounding box center [169, 257] width 39 height 9
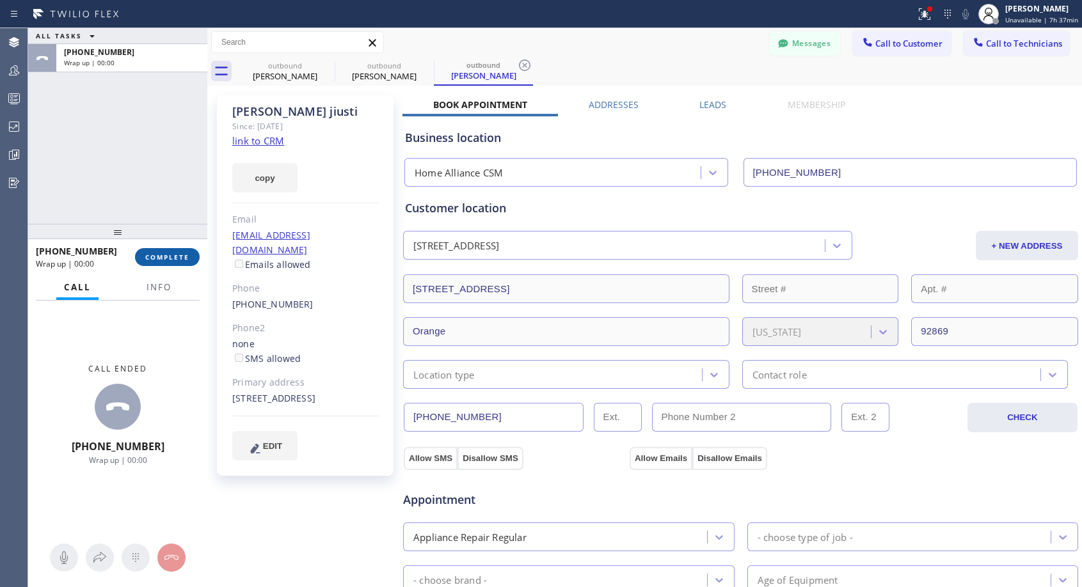
click at [169, 259] on span "COMPLETE" at bounding box center [167, 257] width 44 height 9
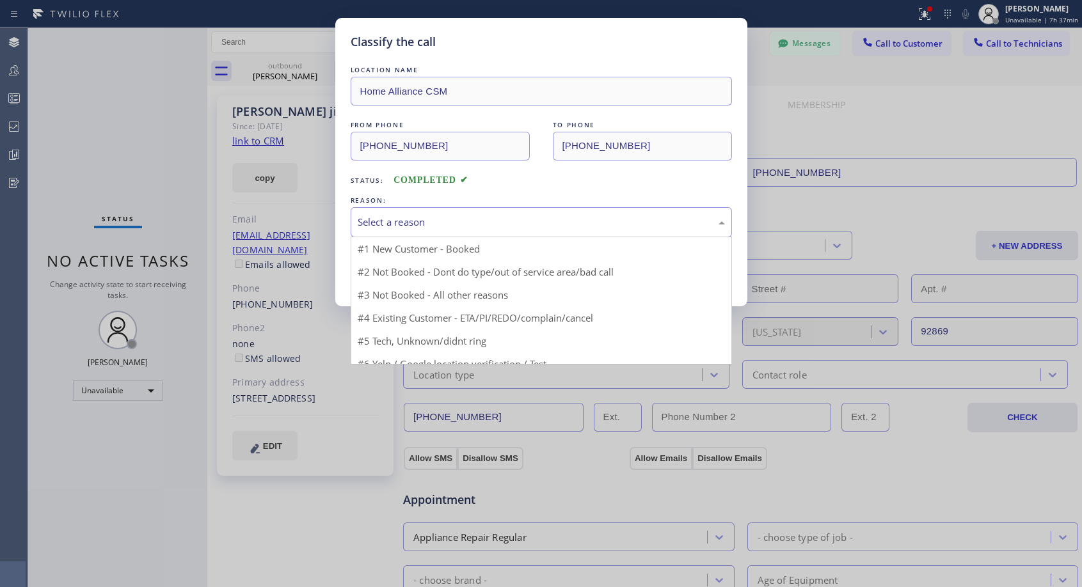
click at [427, 229] on div "Select a reason" at bounding box center [541, 222] width 367 height 15
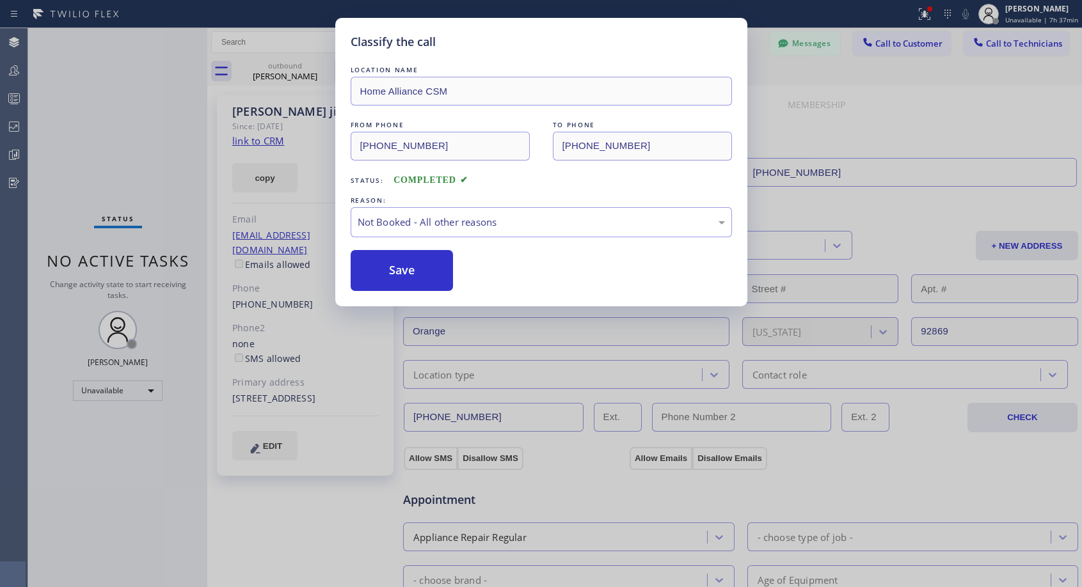
click at [387, 271] on button "Save" at bounding box center [402, 270] width 103 height 41
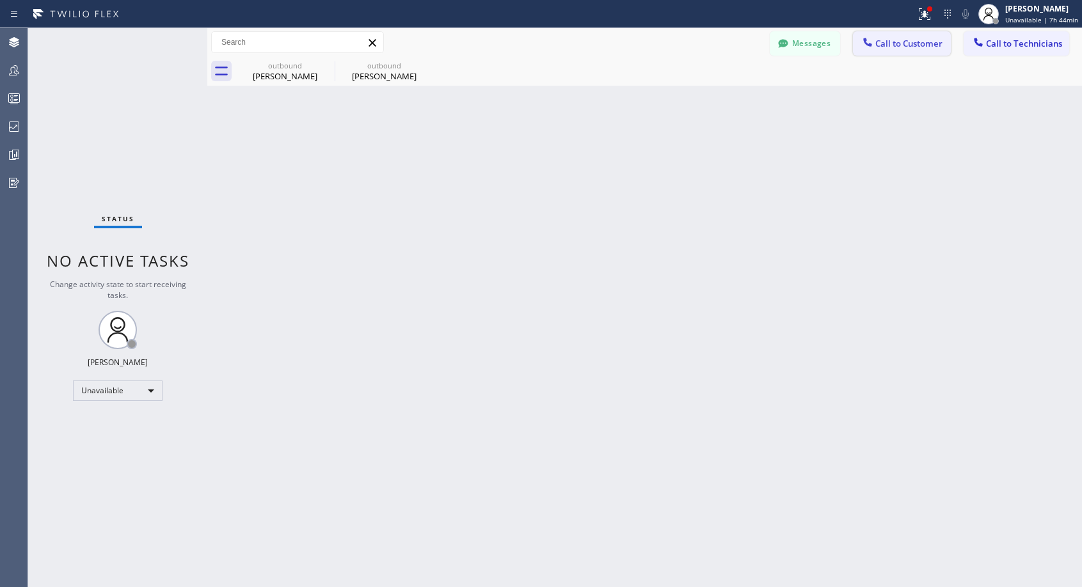
click at [892, 51] on button "Call to Customer" at bounding box center [902, 43] width 98 height 24
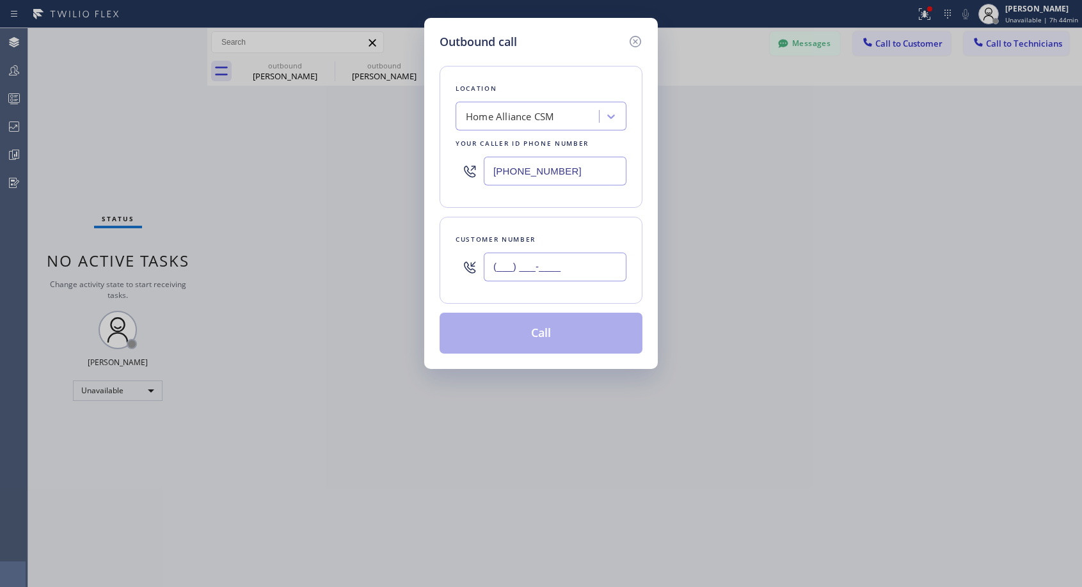
click at [596, 273] on input "(___) ___-____" at bounding box center [555, 267] width 143 height 29
paste input "773) 308-5810"
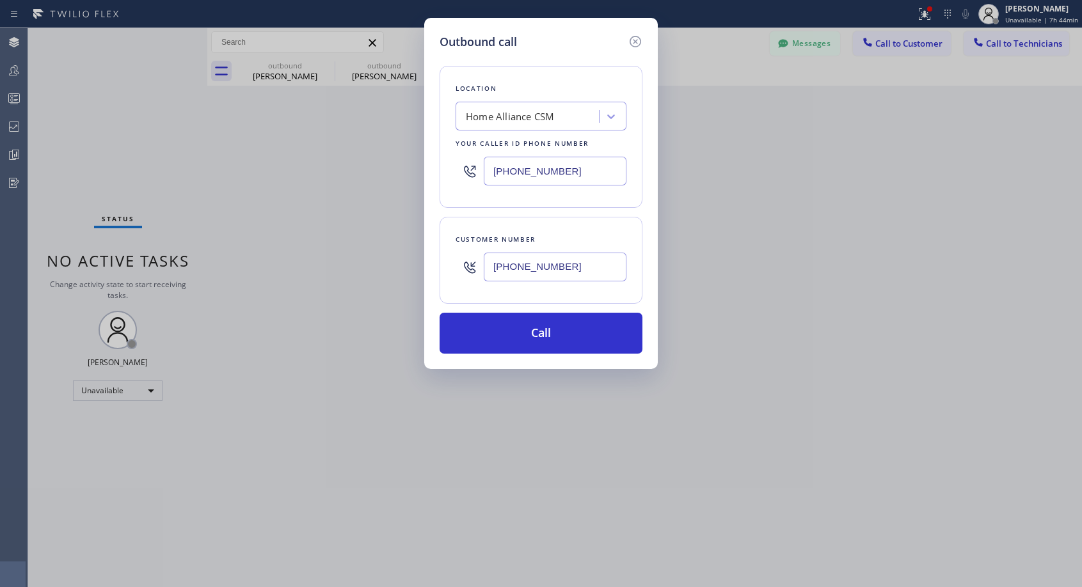
click at [573, 272] on input "[PHONE_NUMBER]" at bounding box center [555, 267] width 143 height 29
type input "[PHONE_NUMBER]"
click at [572, 336] on button "Call" at bounding box center [541, 333] width 203 height 41
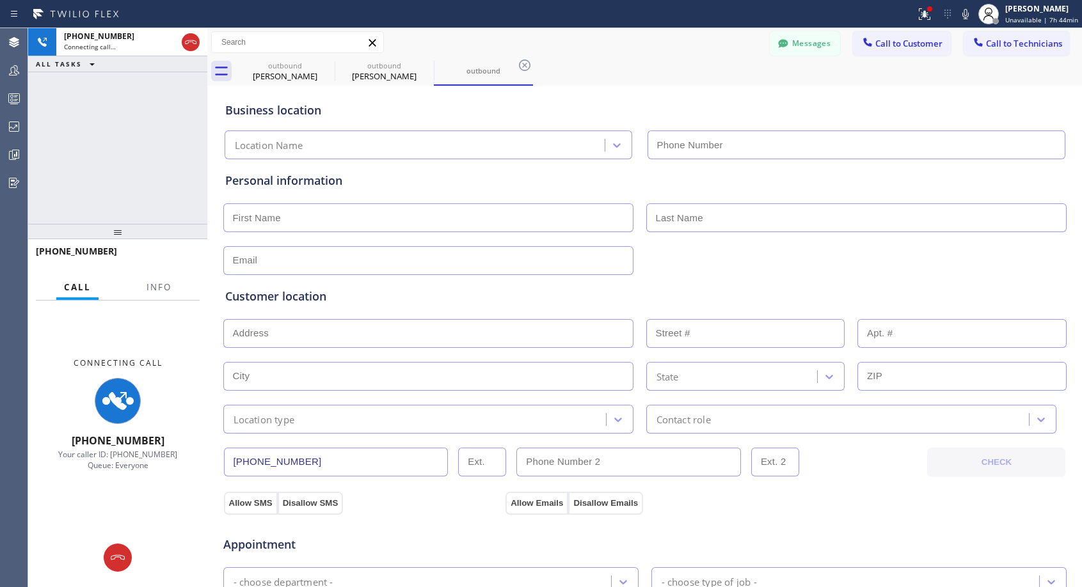
type input "[PHONE_NUMBER]"
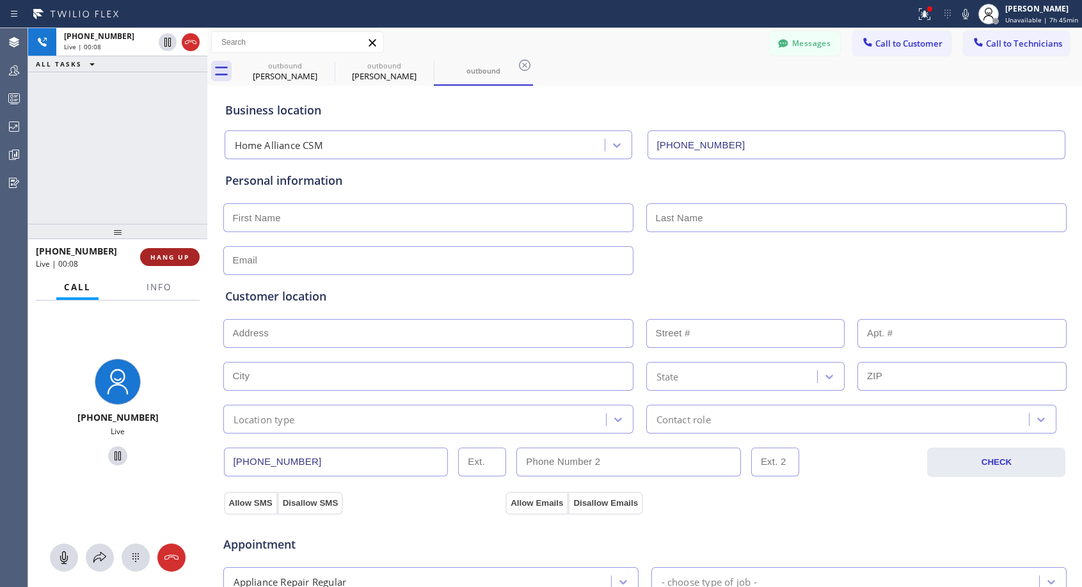
click at [171, 258] on span "HANG UP" at bounding box center [169, 257] width 39 height 9
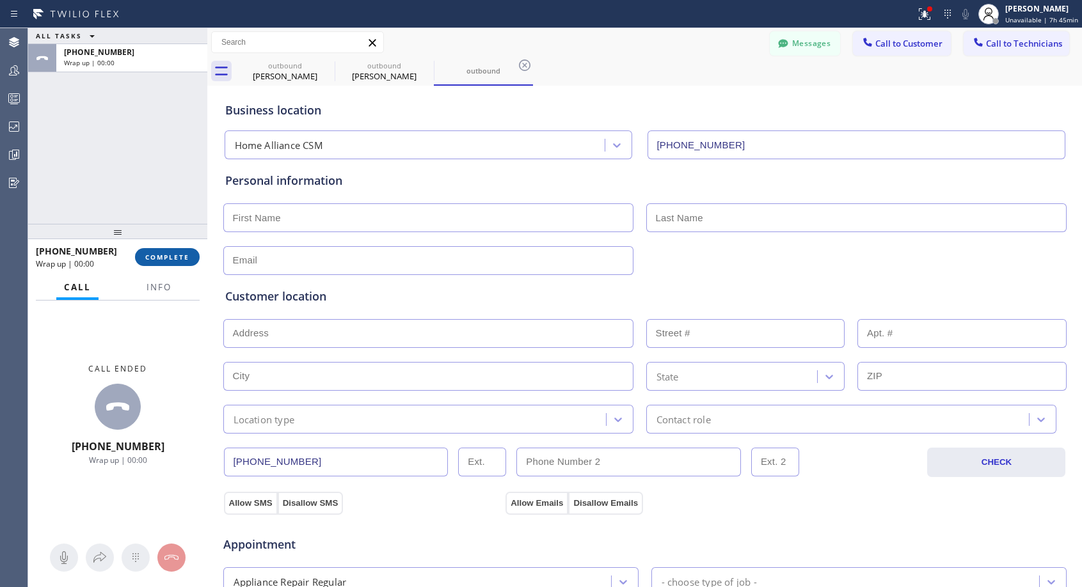
click at [171, 258] on span "COMPLETE" at bounding box center [167, 257] width 44 height 9
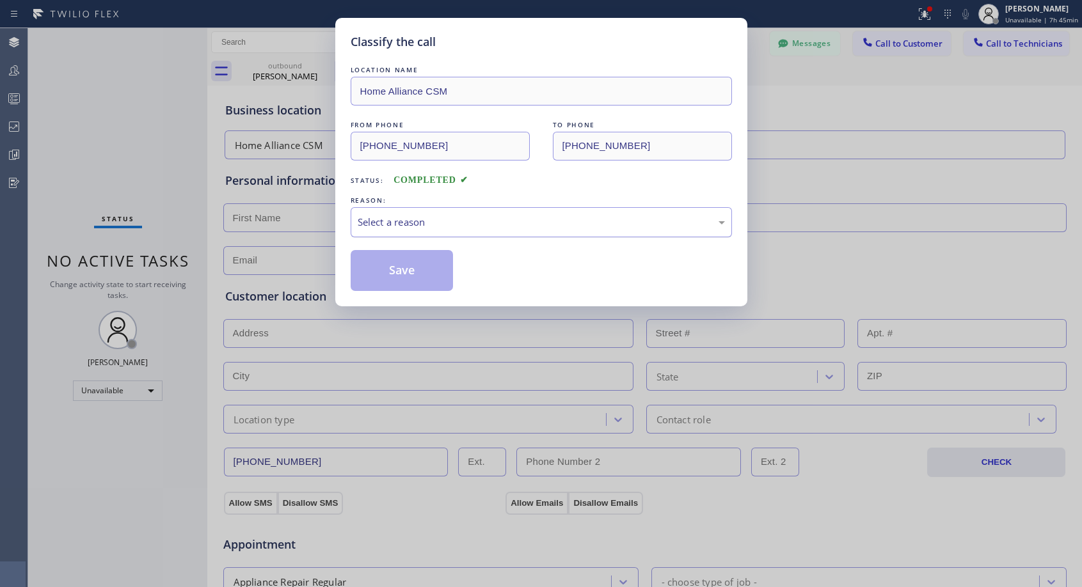
click at [413, 224] on div "Select a reason" at bounding box center [541, 222] width 367 height 15
click at [399, 269] on button "Save" at bounding box center [402, 270] width 103 height 41
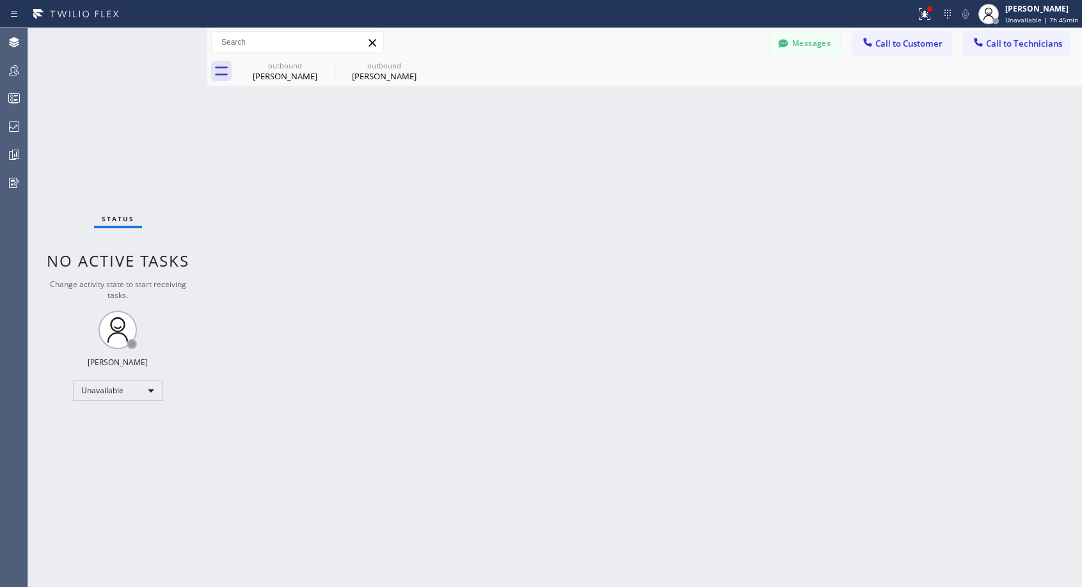
click at [891, 44] on span "Call to Customer" at bounding box center [908, 44] width 67 height 12
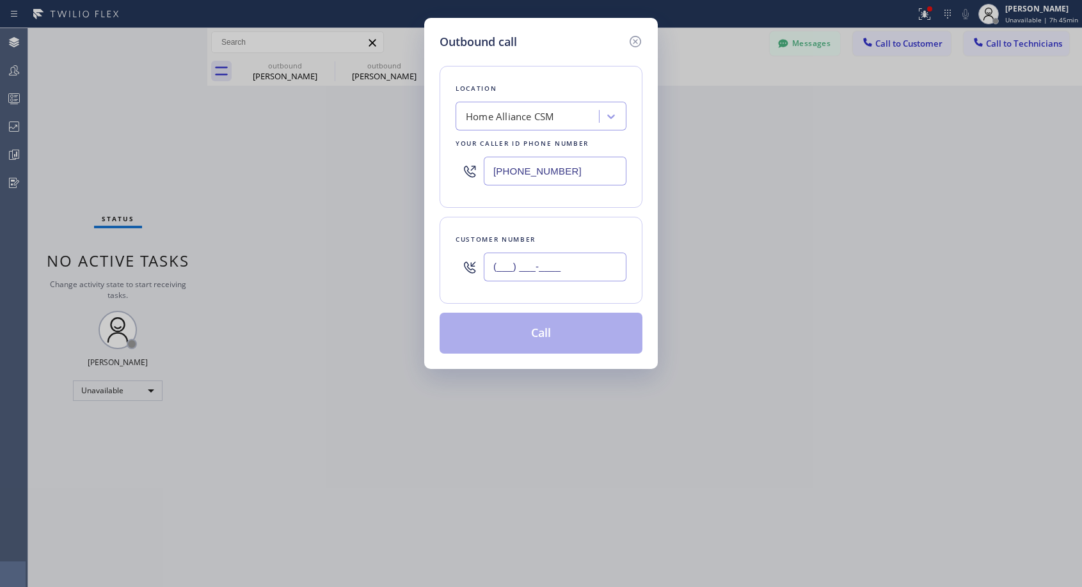
click at [543, 268] on input "(___) ___-____" at bounding box center [555, 267] width 143 height 29
paste input "773) 308-5810"
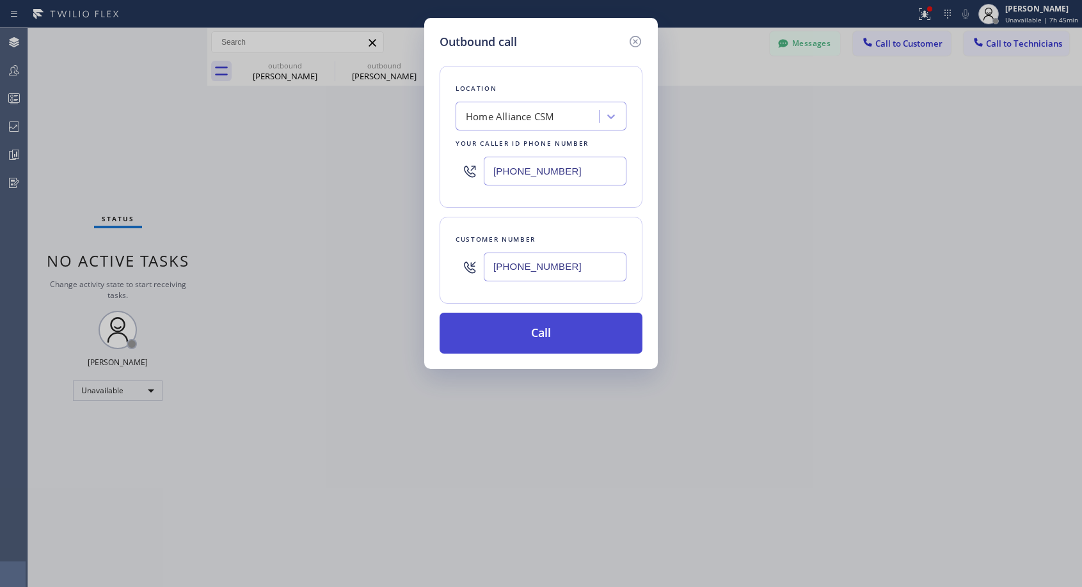
type input "[PHONE_NUMBER]"
click at [610, 328] on button "Call" at bounding box center [541, 333] width 203 height 41
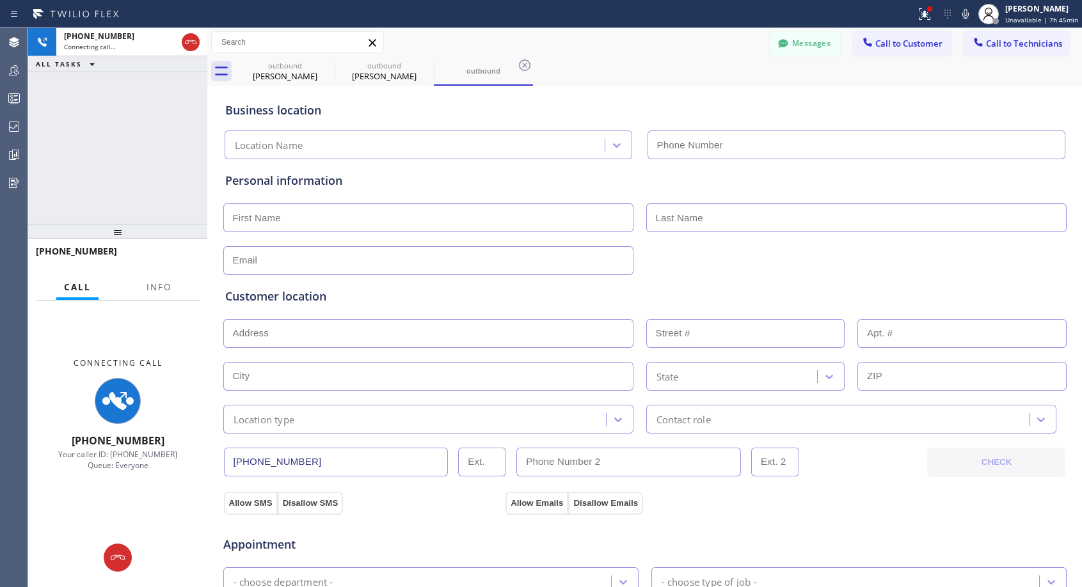
type input "[PHONE_NUMBER]"
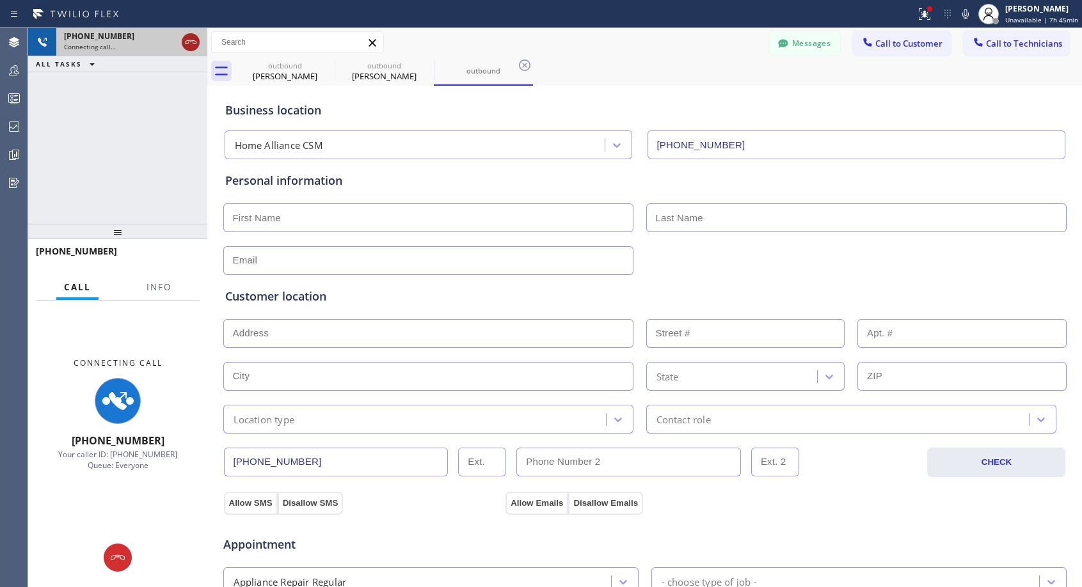
click at [193, 40] on icon at bounding box center [190, 42] width 15 height 15
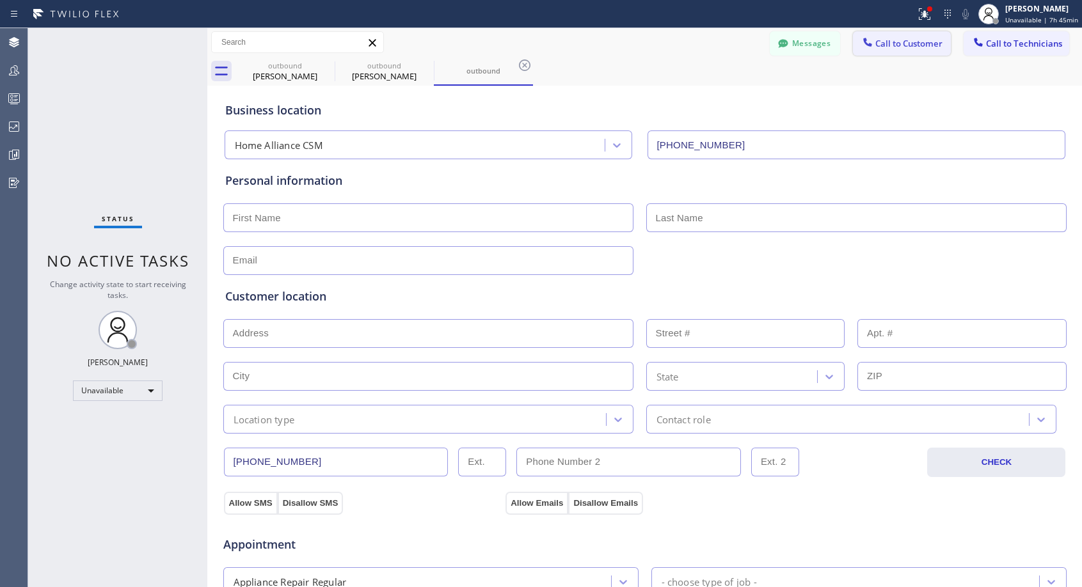
click at [897, 42] on span "Call to Customer" at bounding box center [908, 44] width 67 height 12
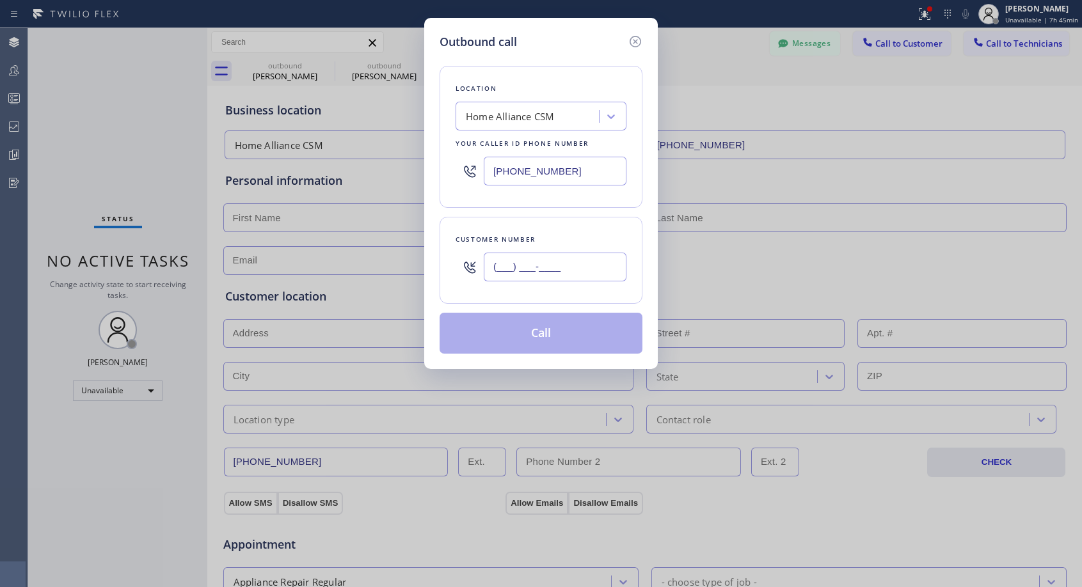
click at [571, 266] on input "(___) ___-____" at bounding box center [555, 267] width 143 height 29
paste input "773) 308-5810"
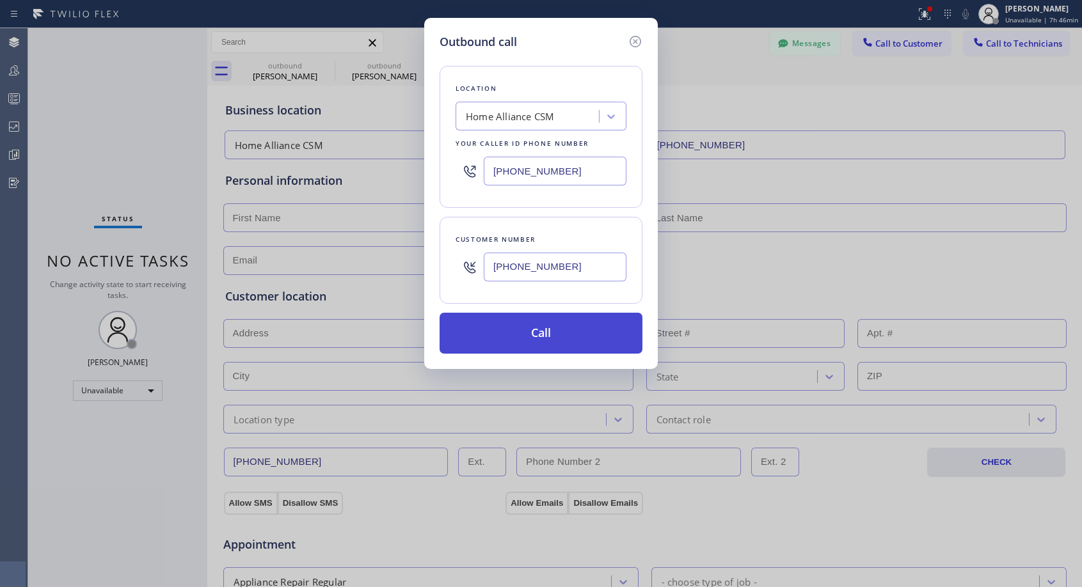
type input "[PHONE_NUMBER]"
click at [557, 328] on button "Call" at bounding box center [541, 333] width 203 height 41
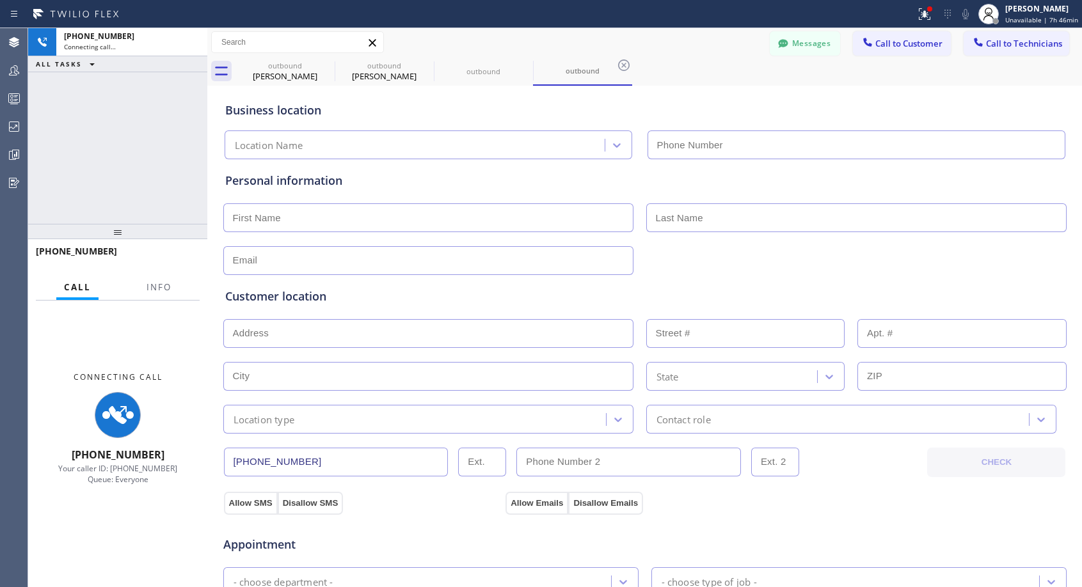
type input "[PHONE_NUMBER]"
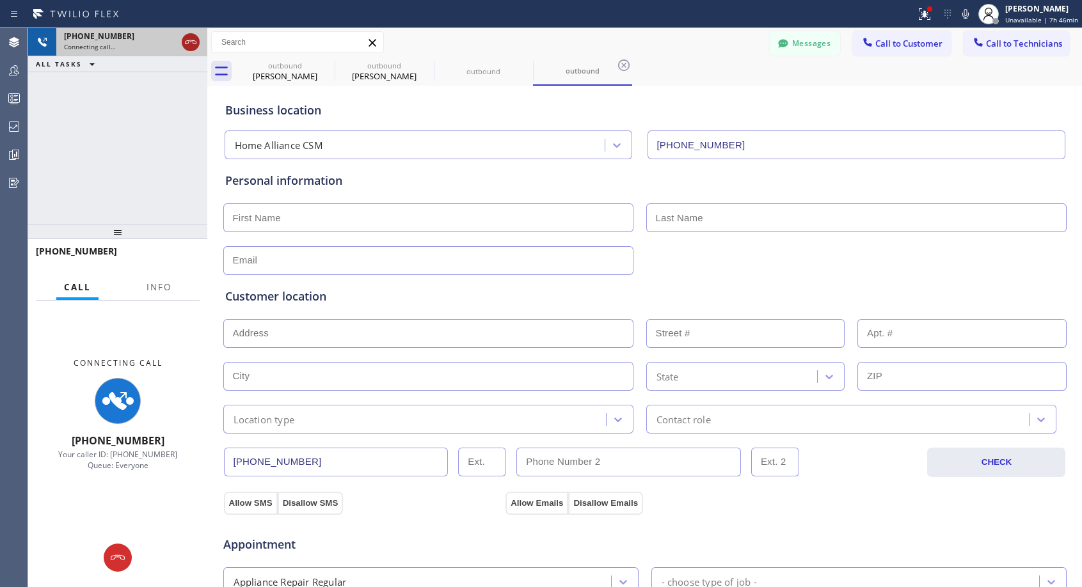
click at [189, 49] on icon at bounding box center [190, 42] width 15 height 15
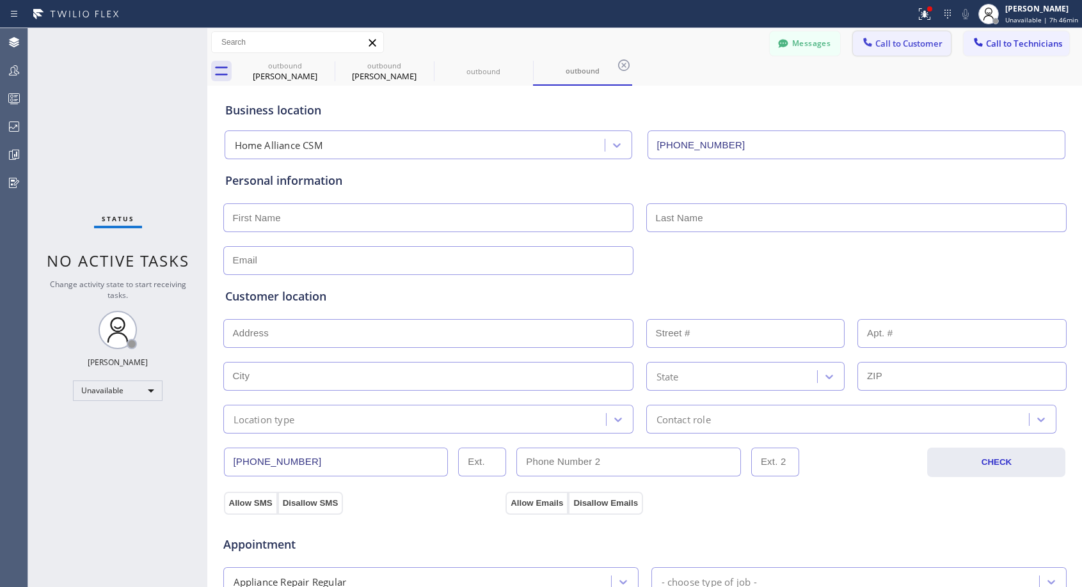
click at [904, 43] on span "Call to Customer" at bounding box center [908, 44] width 67 height 12
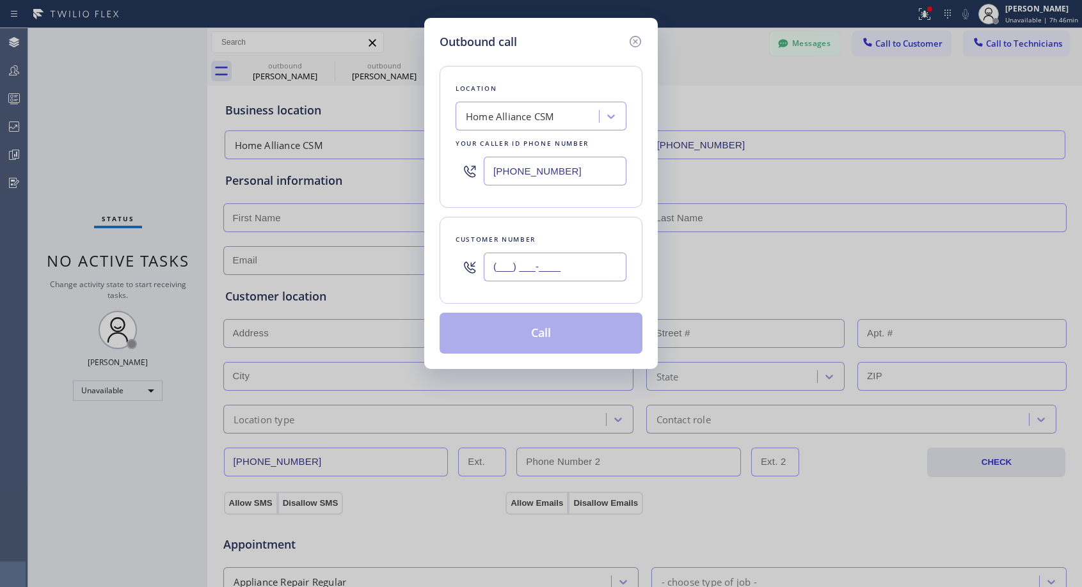
click at [543, 268] on input "(___) ___-____" at bounding box center [555, 267] width 143 height 29
paste input "773) 308-5810"
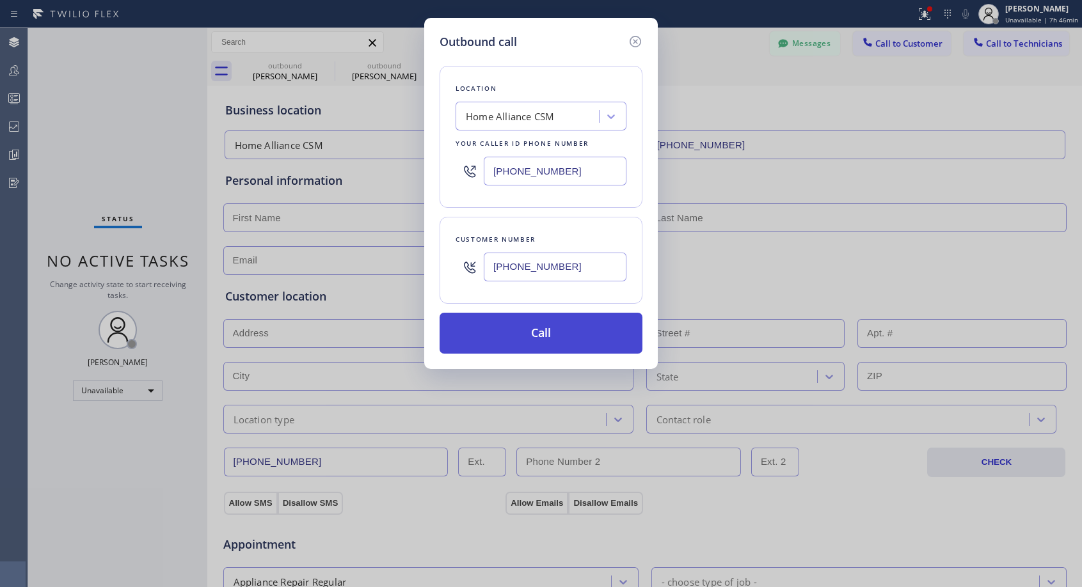
type input "[PHONE_NUMBER]"
click at [559, 323] on button "Call" at bounding box center [541, 333] width 203 height 41
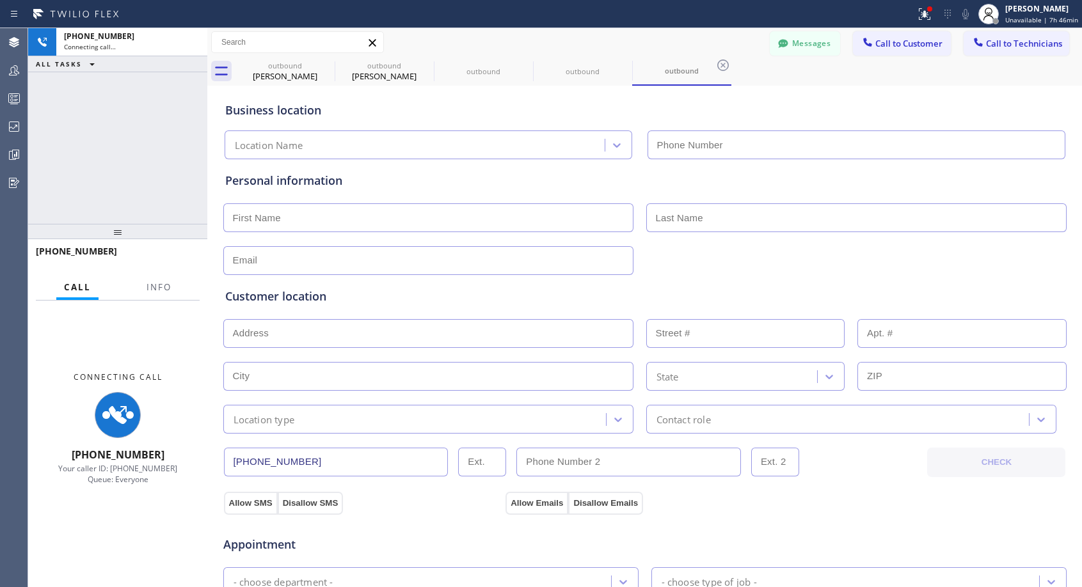
type input "[PHONE_NUMBER]"
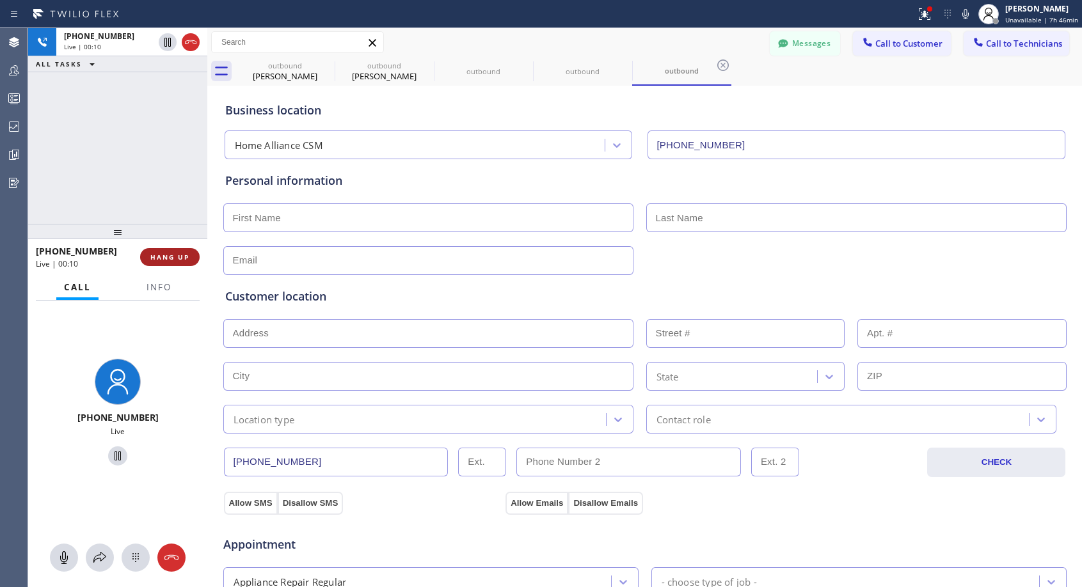
click at [165, 258] on span "HANG UP" at bounding box center [169, 257] width 39 height 9
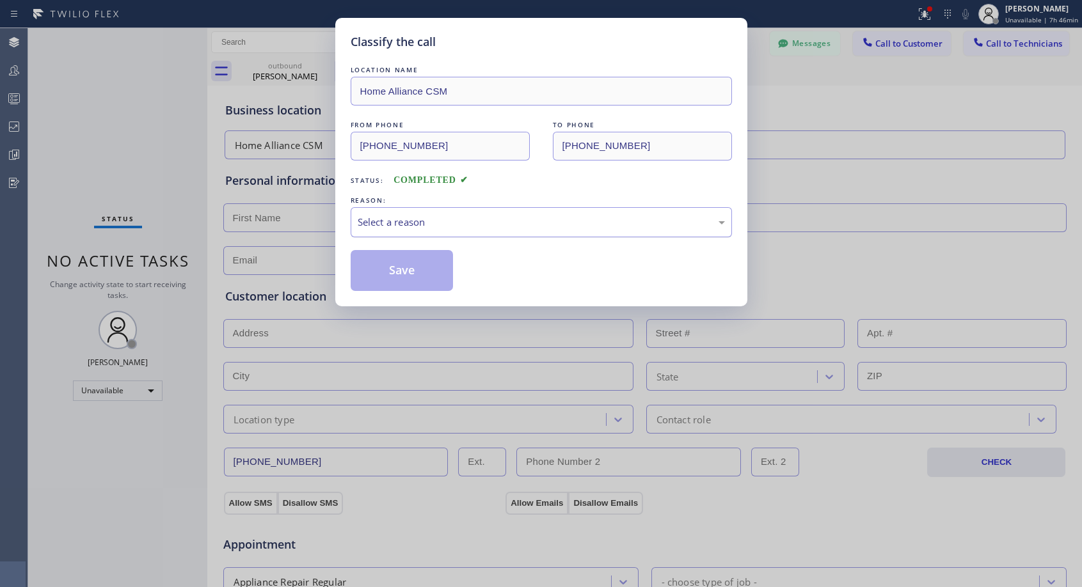
click at [417, 225] on div "Select a reason" at bounding box center [541, 222] width 367 height 15
click at [391, 273] on button "Save" at bounding box center [402, 270] width 103 height 41
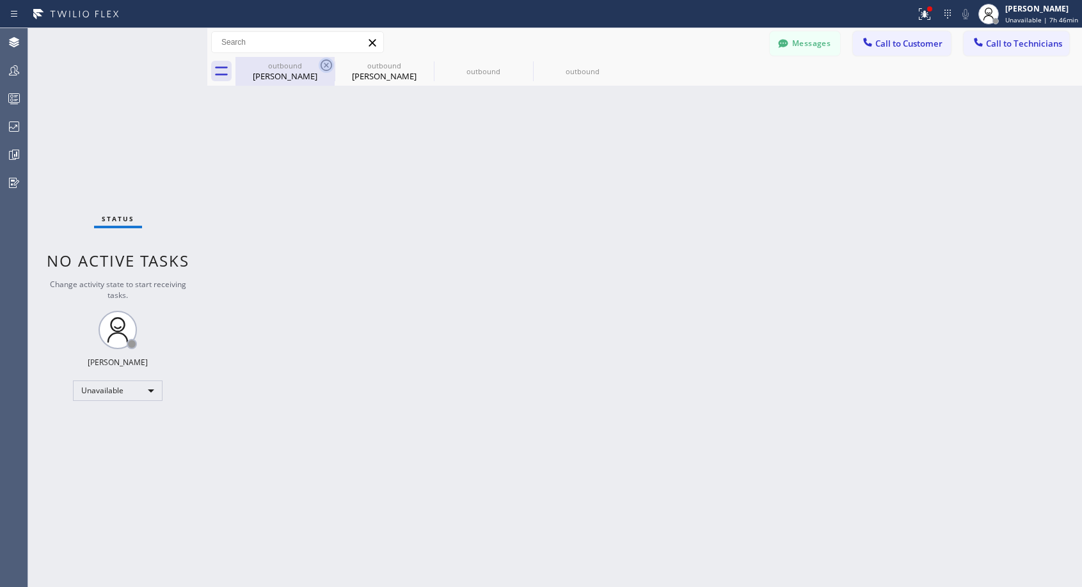
click at [326, 63] on icon at bounding box center [326, 65] width 15 height 15
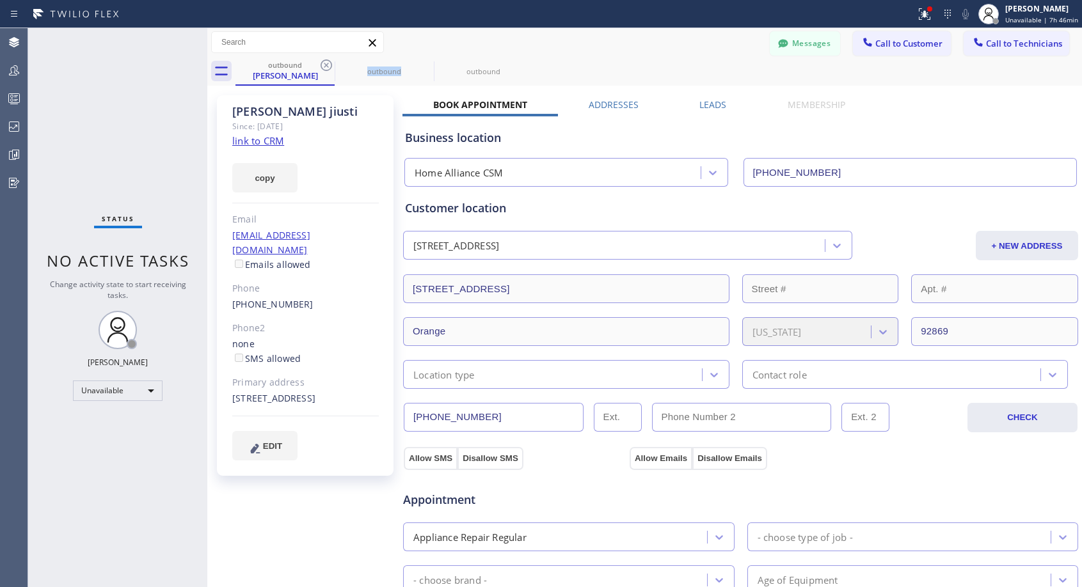
click at [326, 63] on icon at bounding box center [326, 65] width 15 height 15
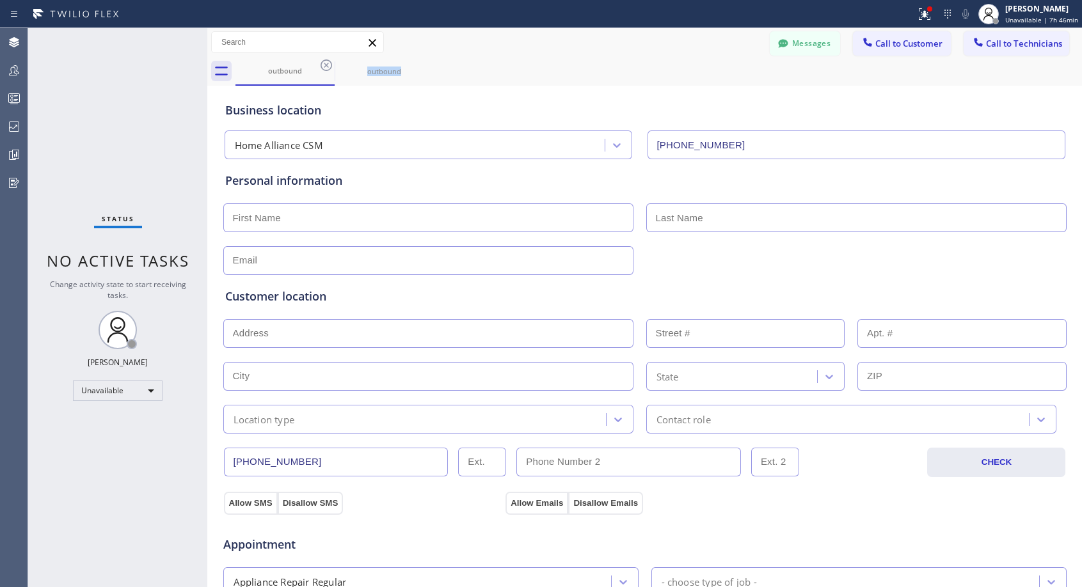
click at [326, 63] on icon at bounding box center [326, 65] width 15 height 15
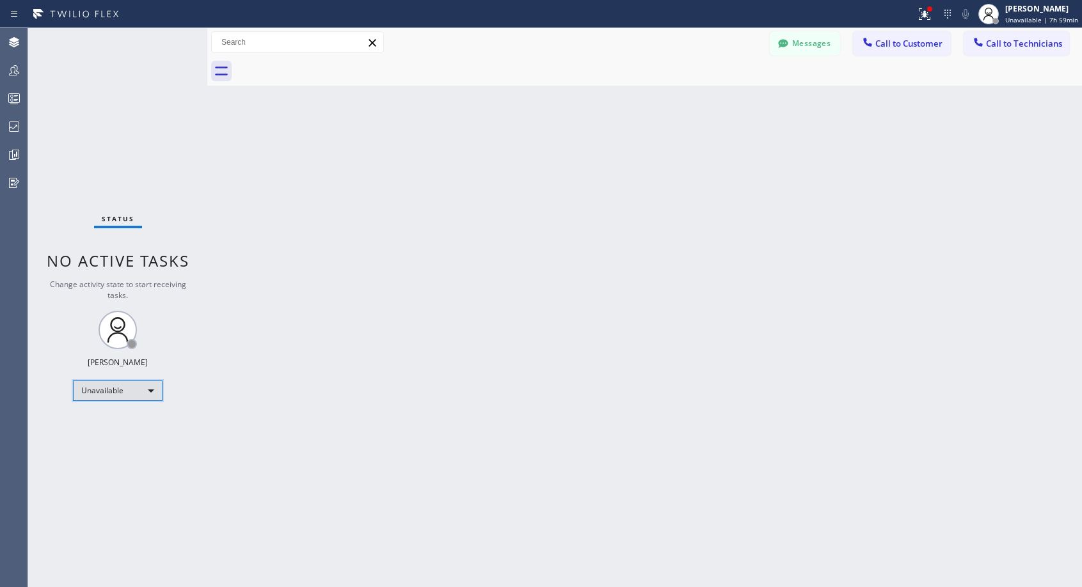
click at [142, 390] on div "Unavailable" at bounding box center [118, 391] width 90 height 20
click at [118, 409] on li "Offline" at bounding box center [117, 408] width 87 height 15
click at [1036, 23] on span "Offline | 1s" at bounding box center [1032, 19] width 35 height 9
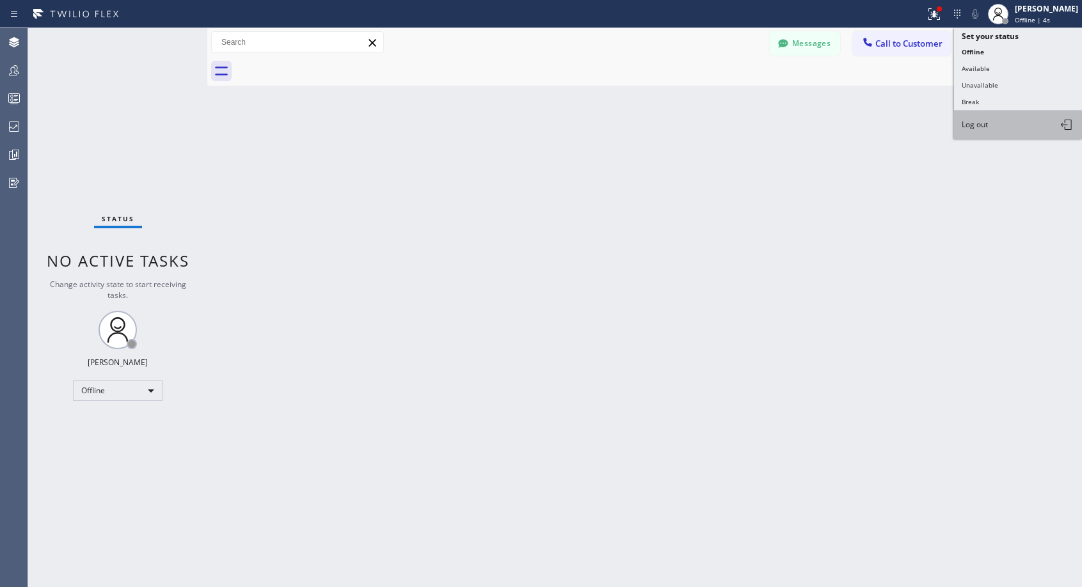
click at [975, 128] on span "Log out" at bounding box center [975, 124] width 26 height 11
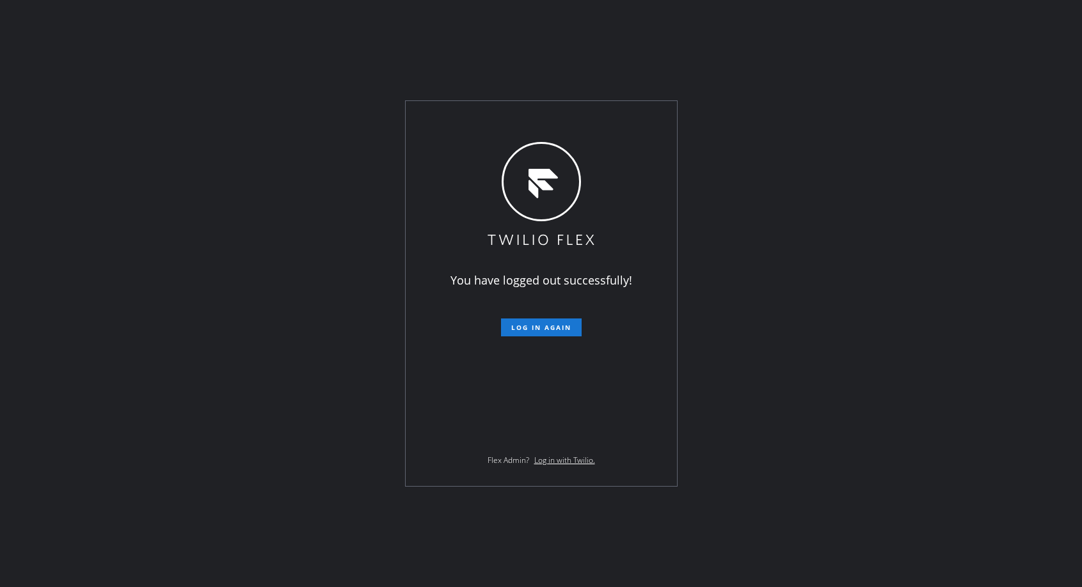
click at [916, 191] on div "You have logged out successfully! Log in again Flex Admin? Log in with Twilio." at bounding box center [541, 293] width 1082 height 587
